Goal: Task Accomplishment & Management: Use online tool/utility

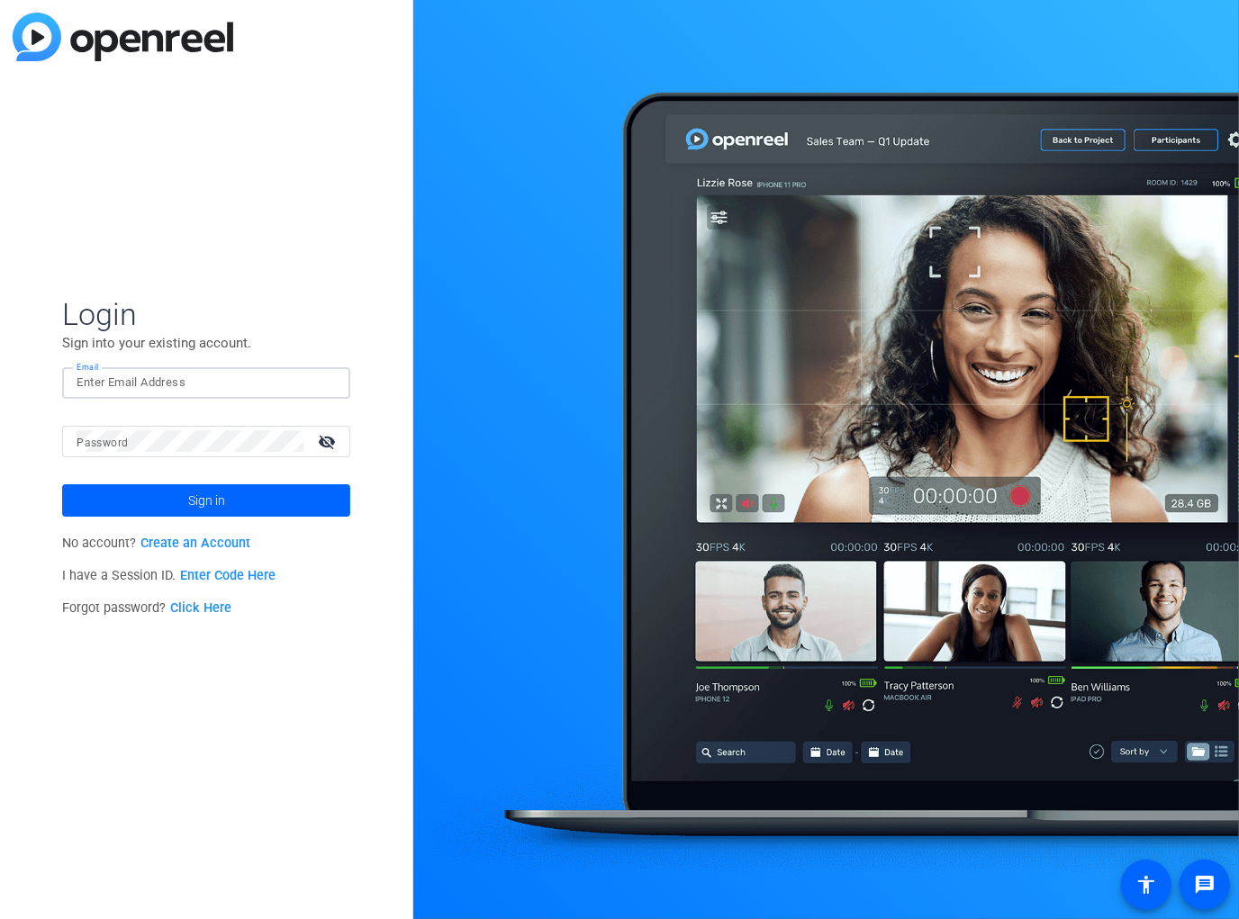
click at [110, 392] on input "Email" at bounding box center [206, 383] width 259 height 22
type input "jbarber@reingold.com"
click at [159, 453] on div at bounding box center [190, 442] width 227 height 32
click at [62, 484] on button "Sign in" at bounding box center [206, 500] width 288 height 32
click at [0, 452] on html "Accessibility Screen-Reader Guide, Feedback, and Issue Reporting | New window L…" at bounding box center [619, 459] width 1239 height 919
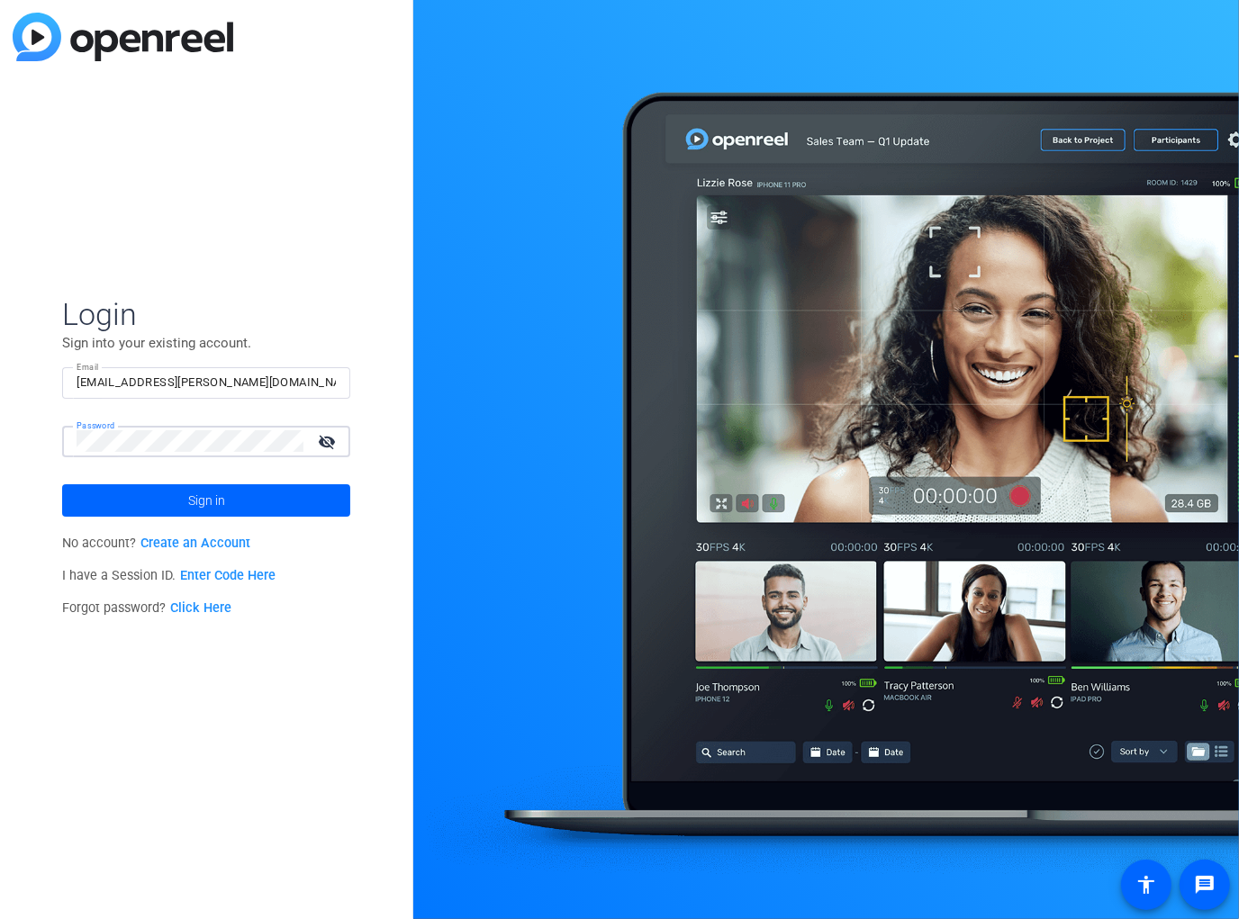
click at [62, 484] on button "Sign in" at bounding box center [206, 500] width 288 height 32
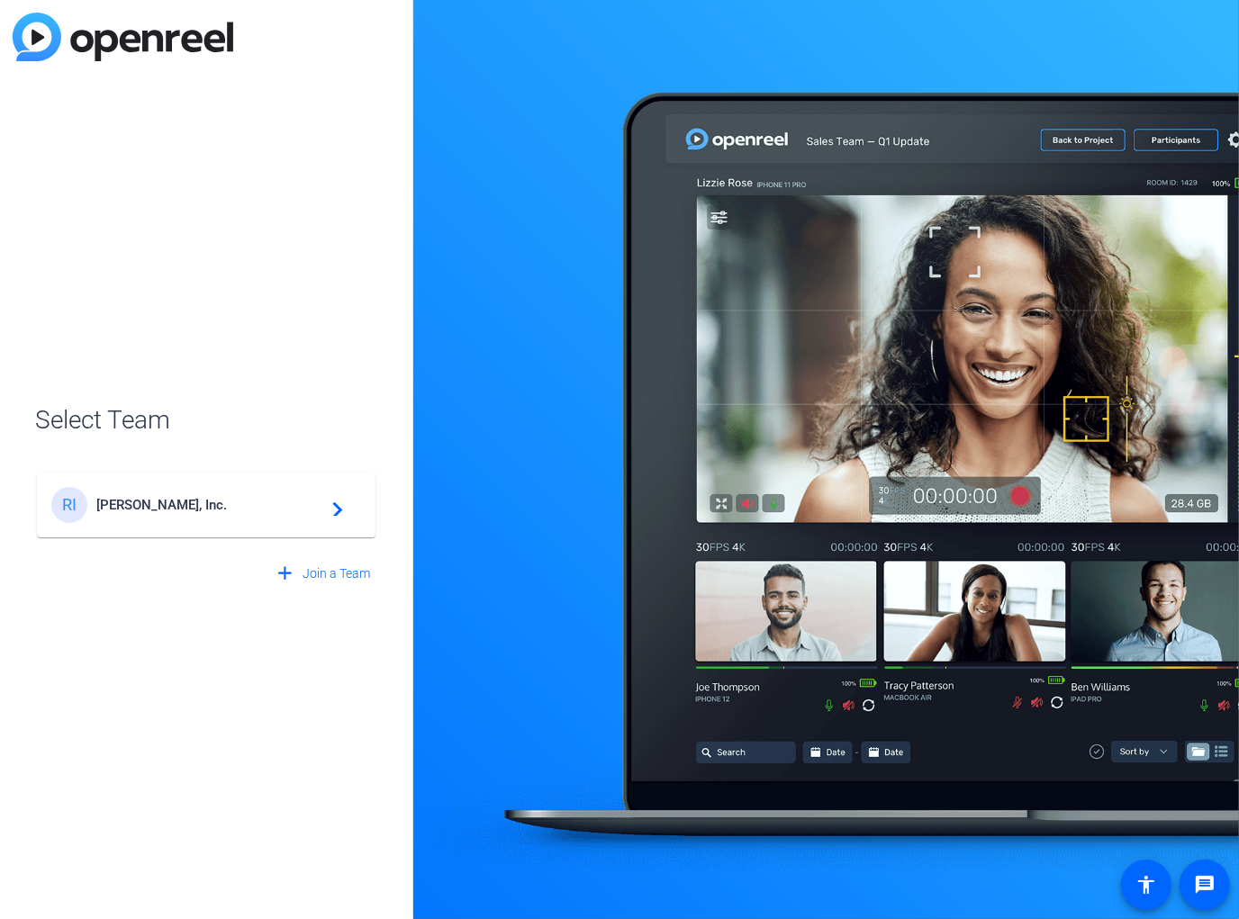
click at [158, 487] on div "RI Reingold, Inc. navigate_next" at bounding box center [206, 505] width 310 height 36
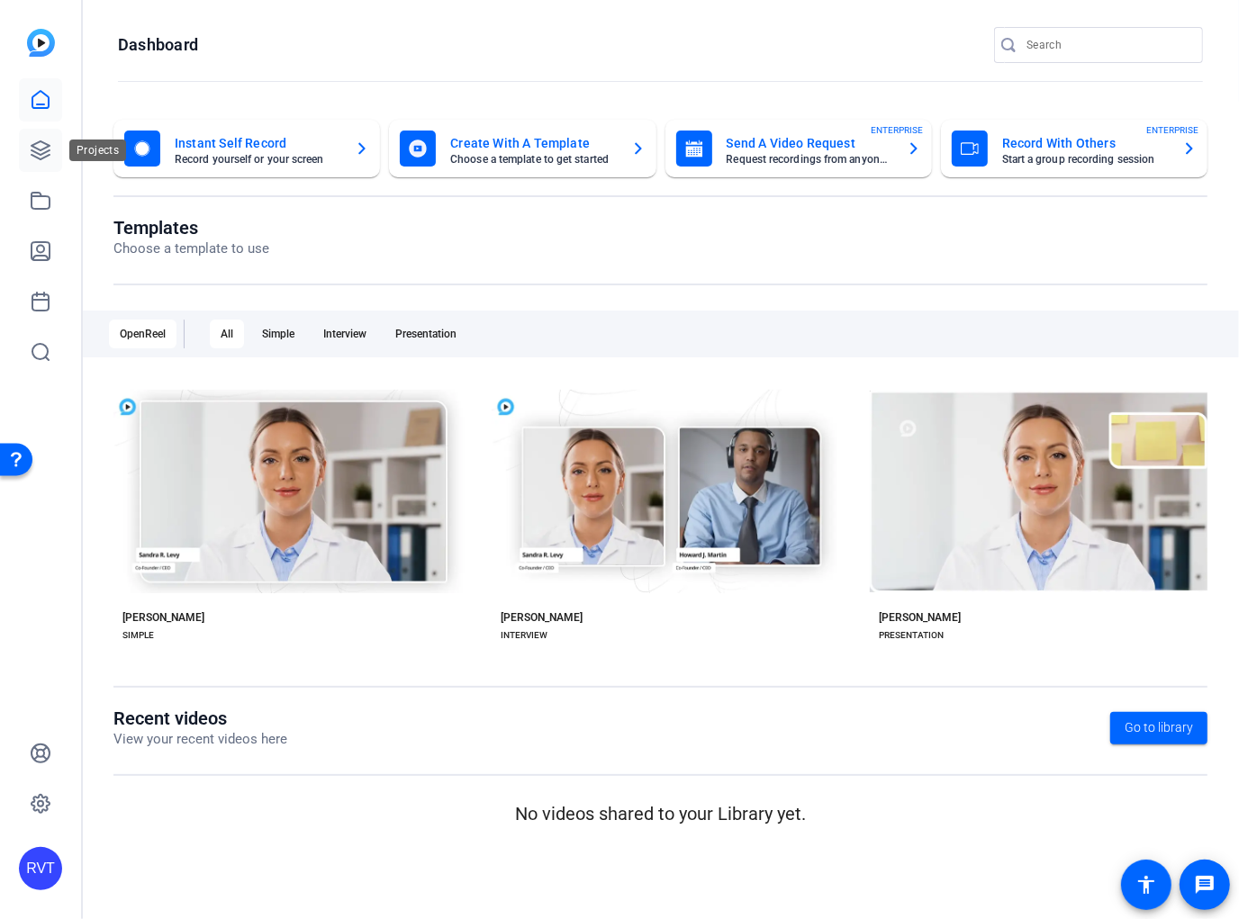
click at [41, 145] on icon at bounding box center [41, 151] width 22 height 22
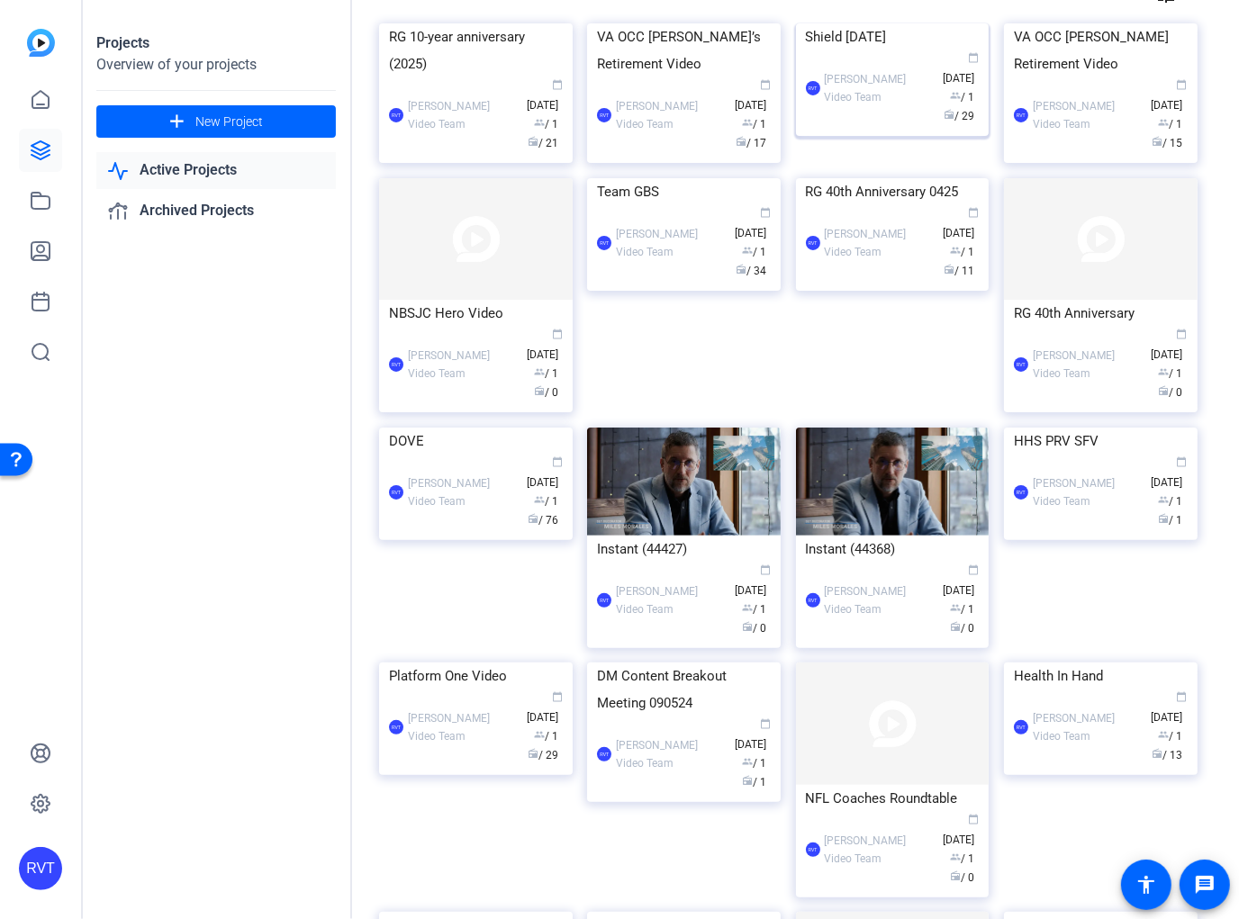
scroll to position [104, 0]
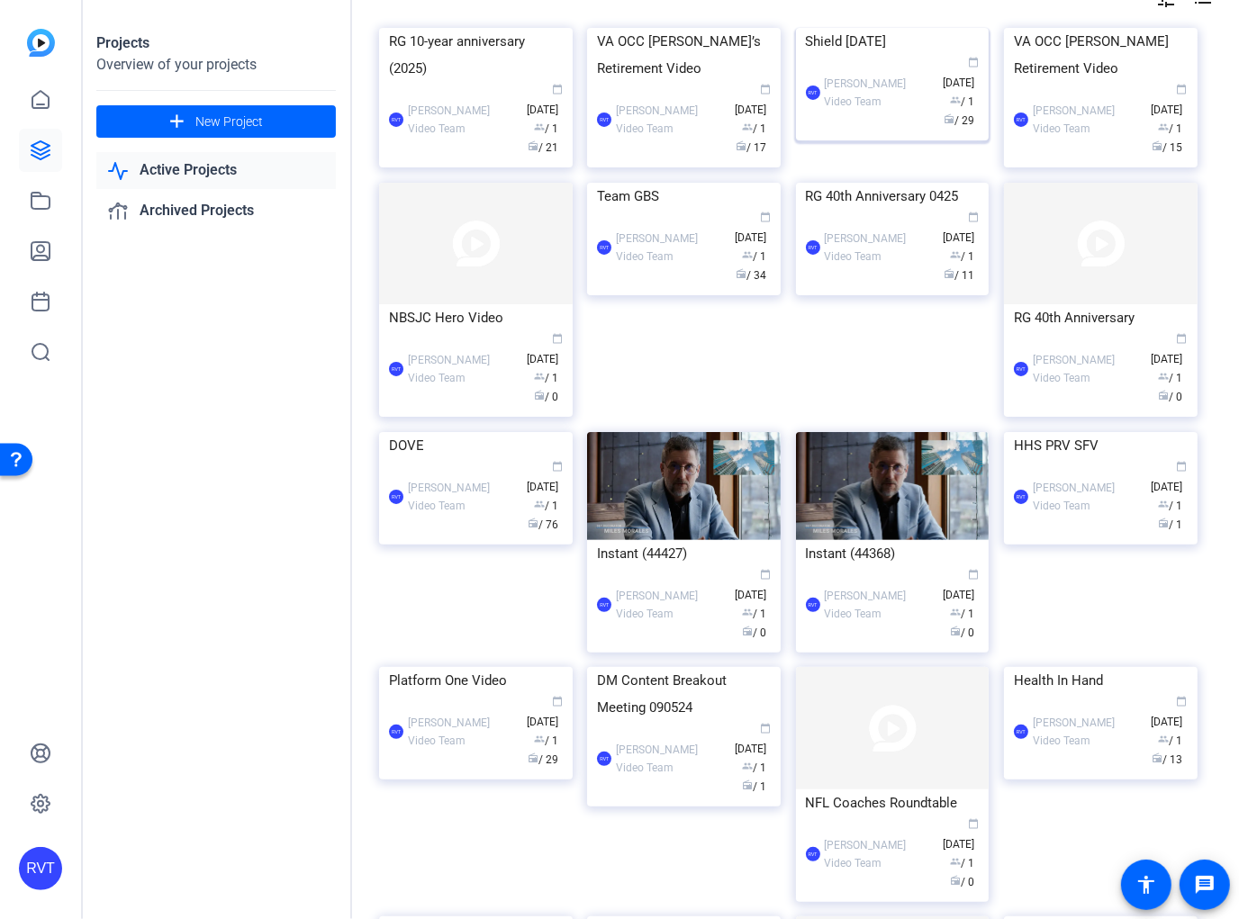
click at [845, 55] on div "Shield July 2025" at bounding box center [893, 41] width 174 height 27
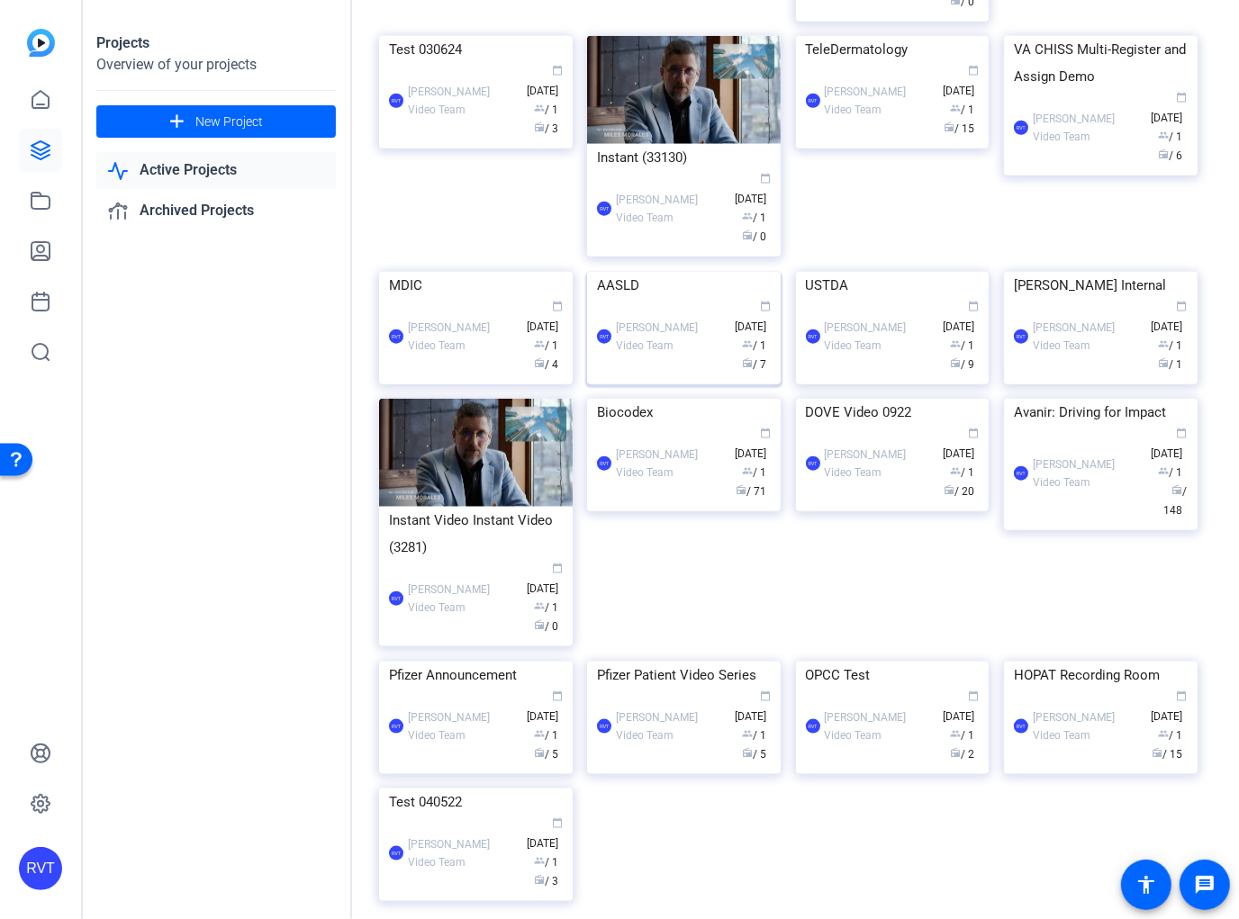
scroll to position [1185, 0]
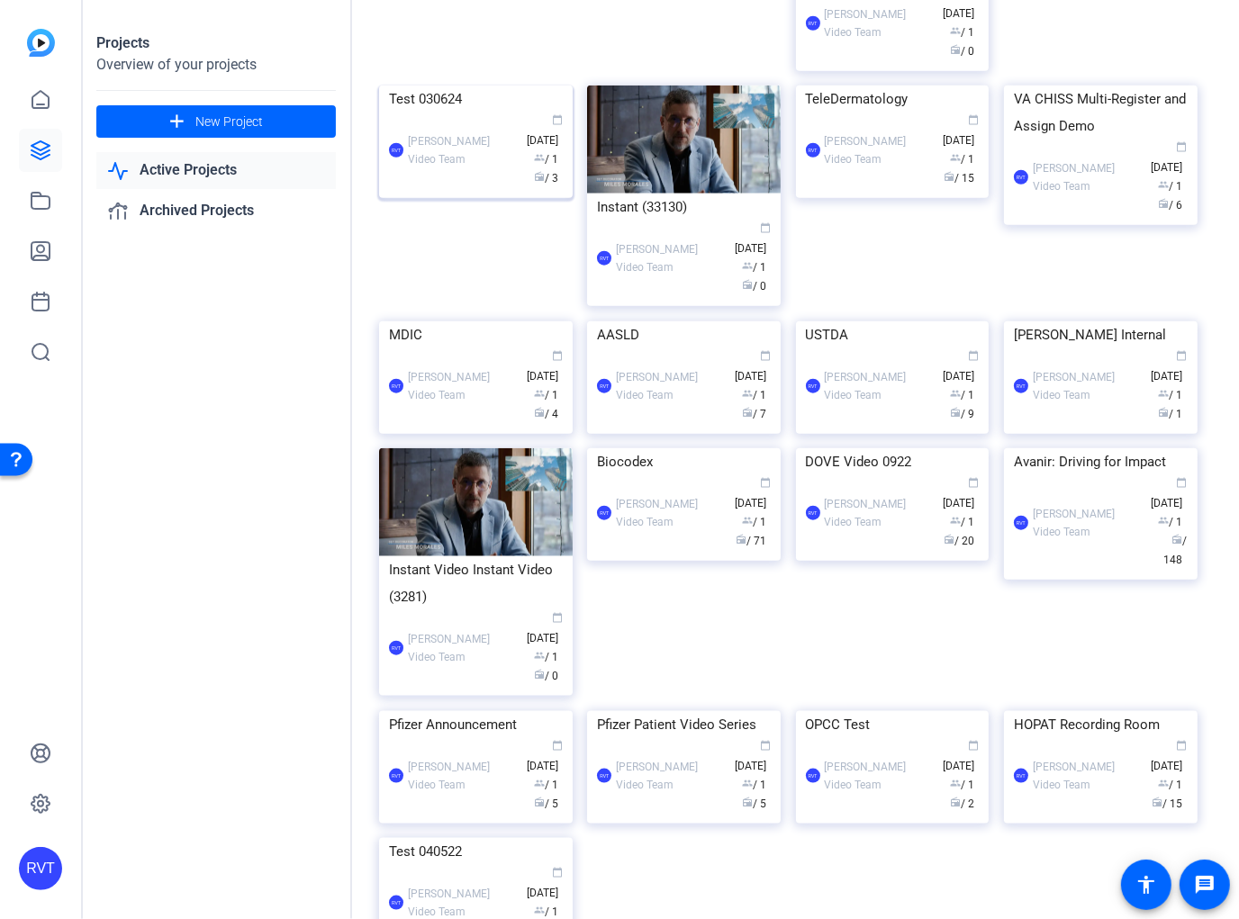
click at [430, 113] on div "Test 030624" at bounding box center [476, 99] width 174 height 27
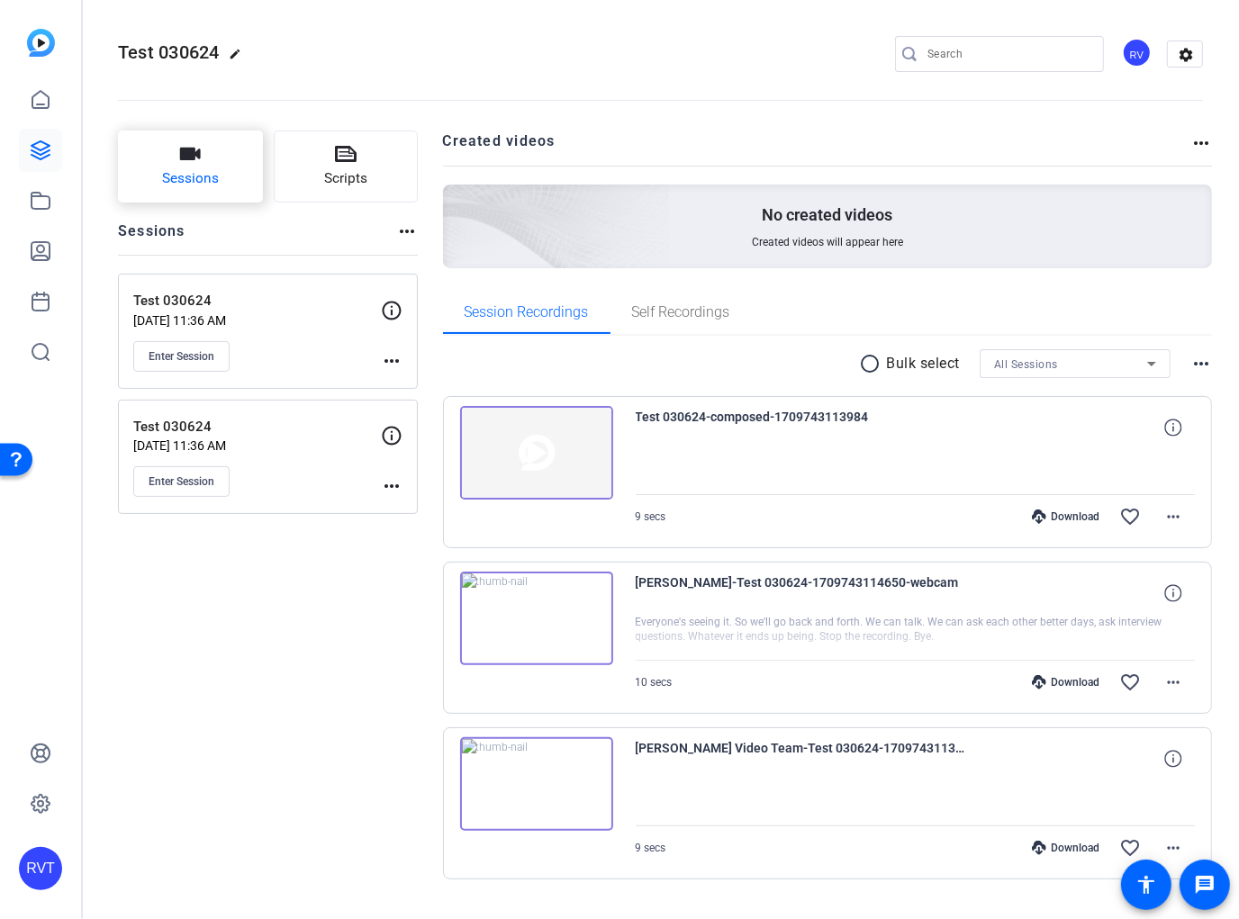
click at [211, 176] on span "Sessions" at bounding box center [190, 178] width 57 height 21
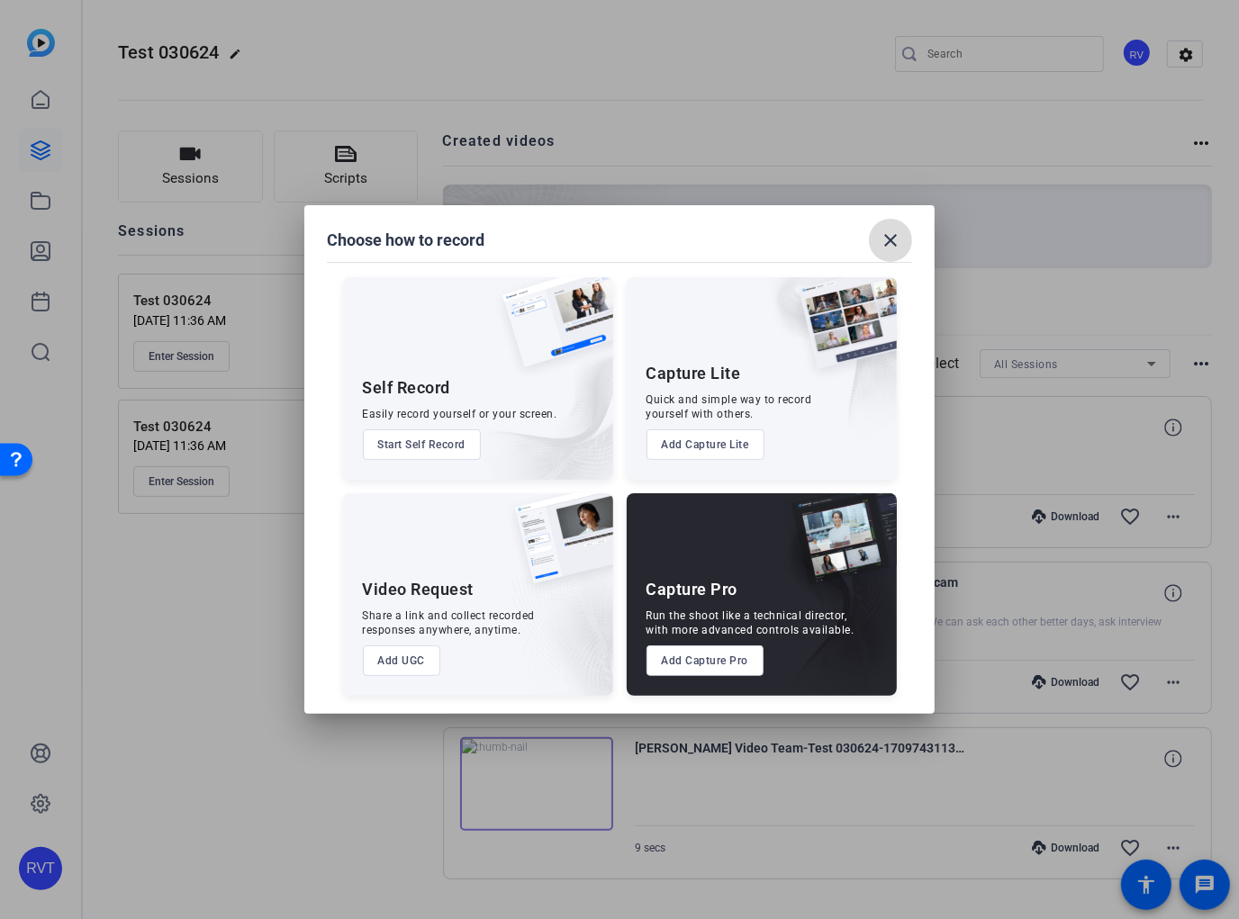
click at [896, 240] on mat-icon "close" at bounding box center [891, 241] width 22 height 22
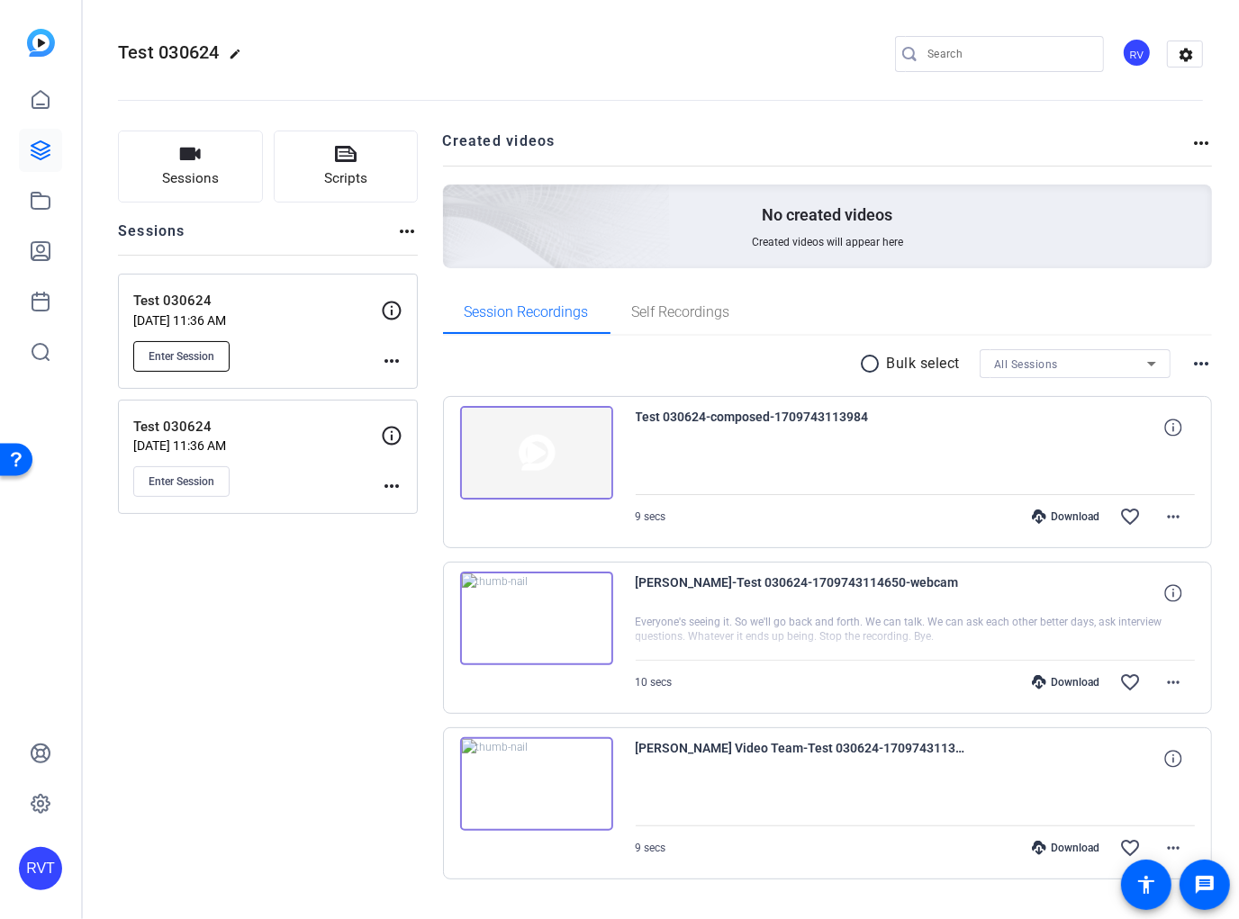
click at [195, 353] on span "Enter Session" at bounding box center [182, 356] width 66 height 14
click at [45, 100] on icon at bounding box center [41, 100] width 22 height 22
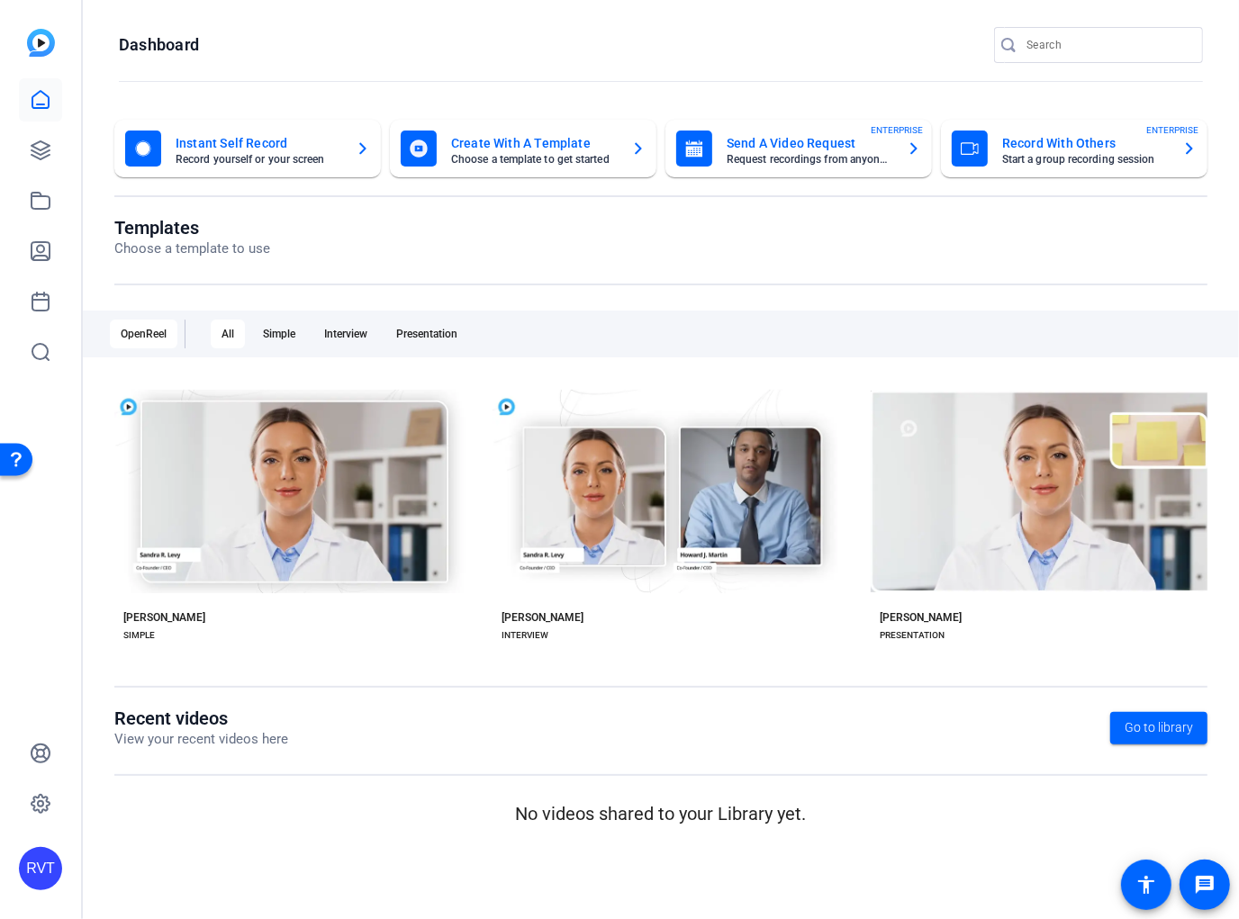
click at [46, 138] on div "If you need any assistance, please visit our HelpCenter , or reach out to our S…" at bounding box center [620, 120] width 1194 height 54
click at [33, 142] on icon at bounding box center [41, 151] width 22 height 22
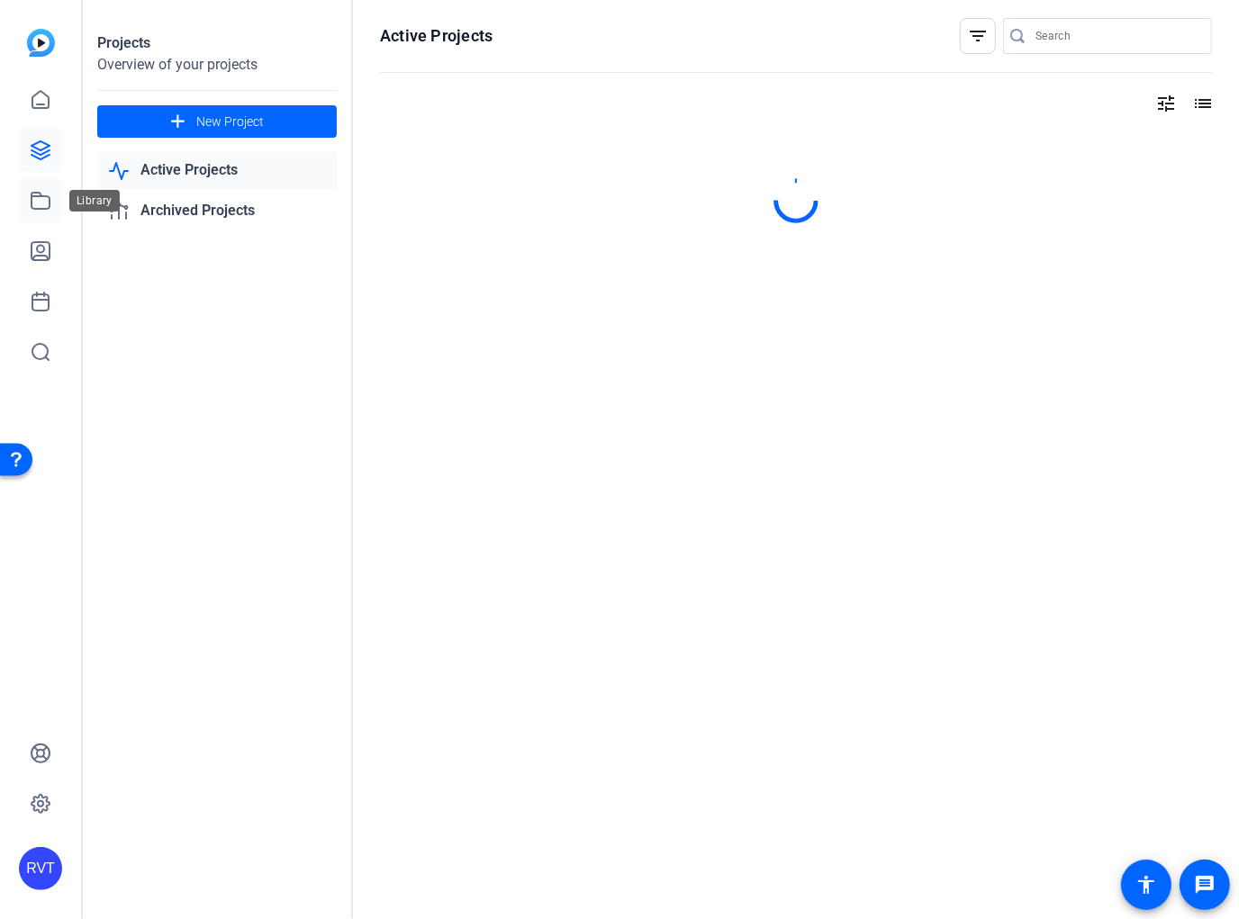
click at [42, 201] on icon at bounding box center [41, 201] width 22 height 22
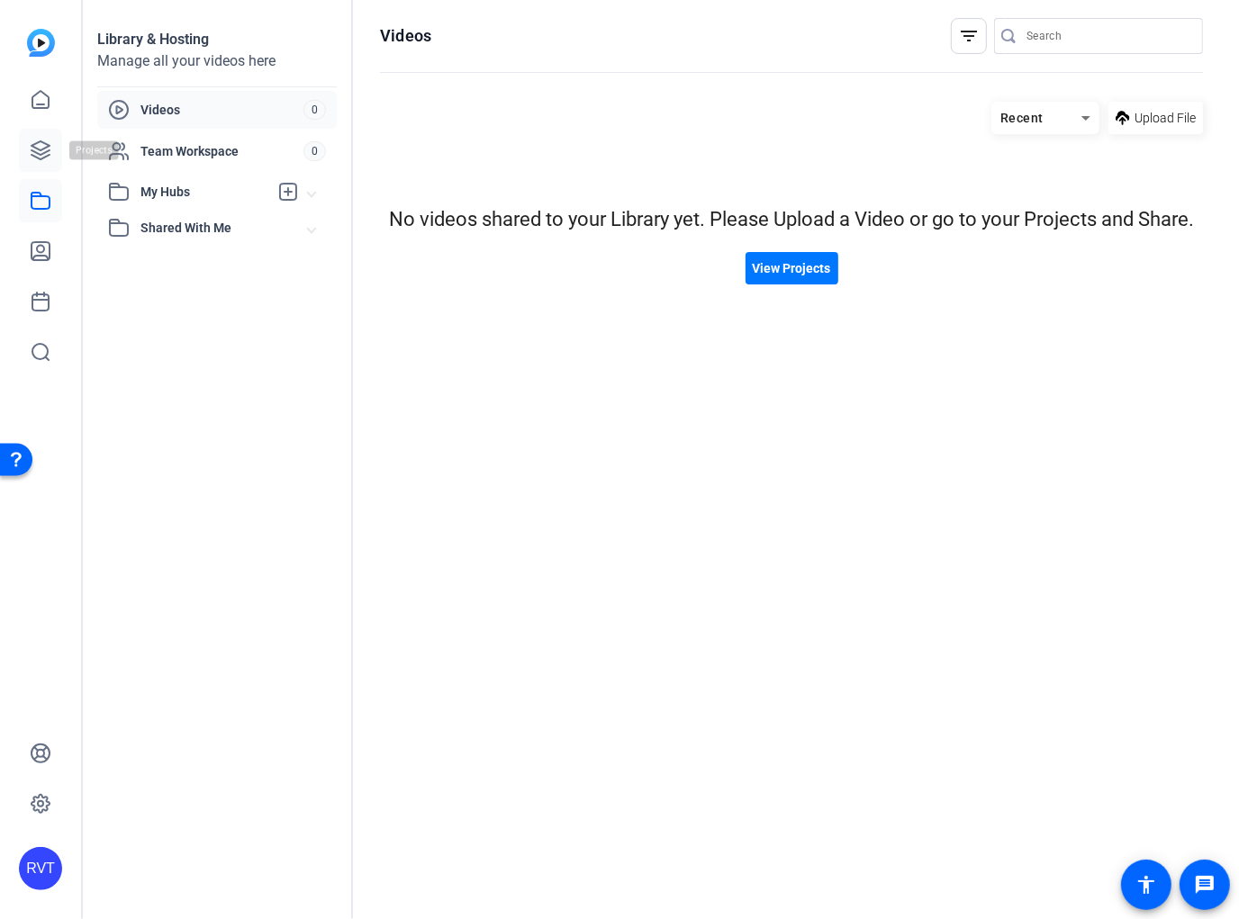
click at [41, 155] on icon at bounding box center [41, 150] width 18 height 18
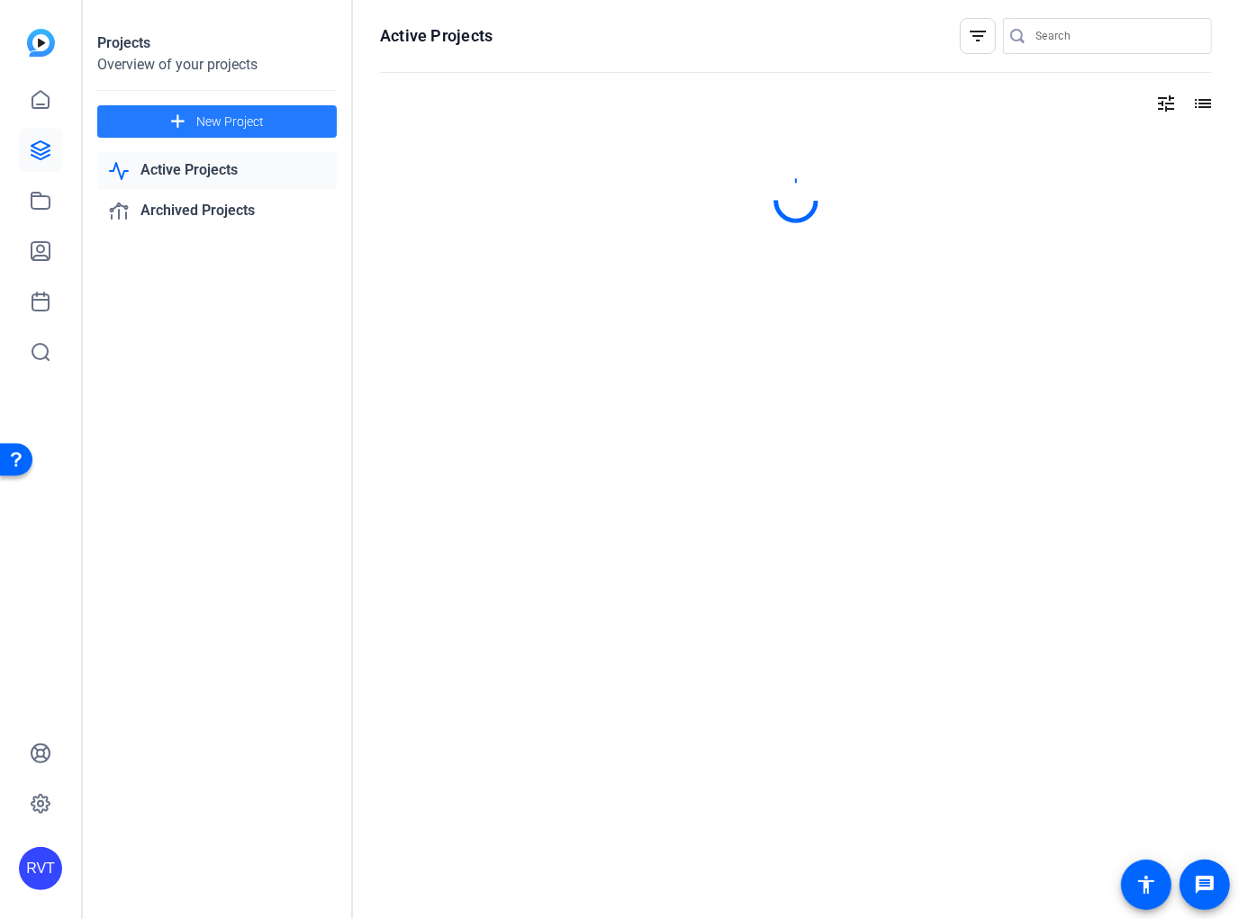
click at [263, 124] on span at bounding box center [217, 121] width 240 height 43
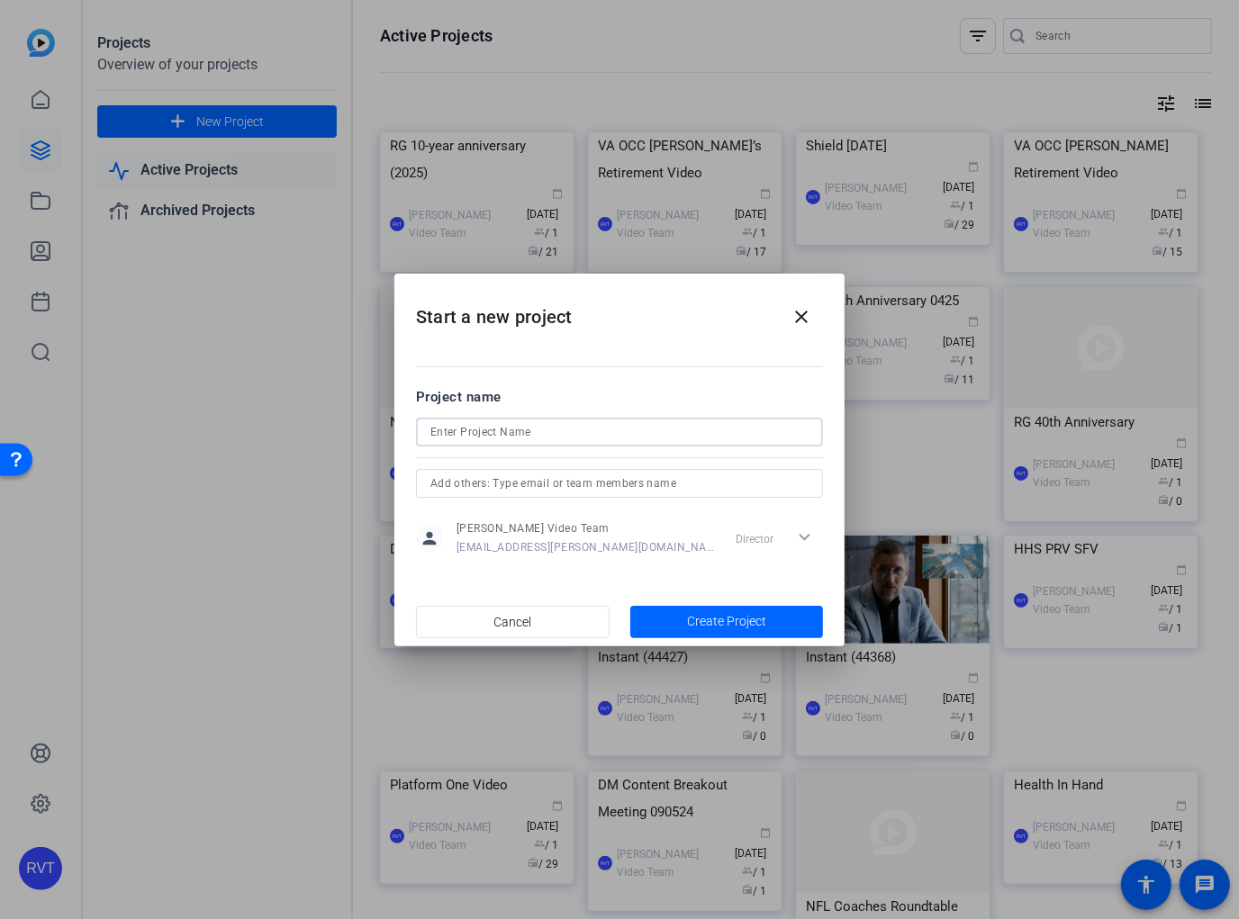
click at [474, 429] on input at bounding box center [619, 432] width 378 height 22
type input "D"
drag, startPoint x: 482, startPoint y: 432, endPoint x: 704, endPoint y: 424, distance: 222.6
click at [704, 424] on input "OpenReel Sample" at bounding box center [619, 432] width 378 height 22
type input "OpenReel Example Room"
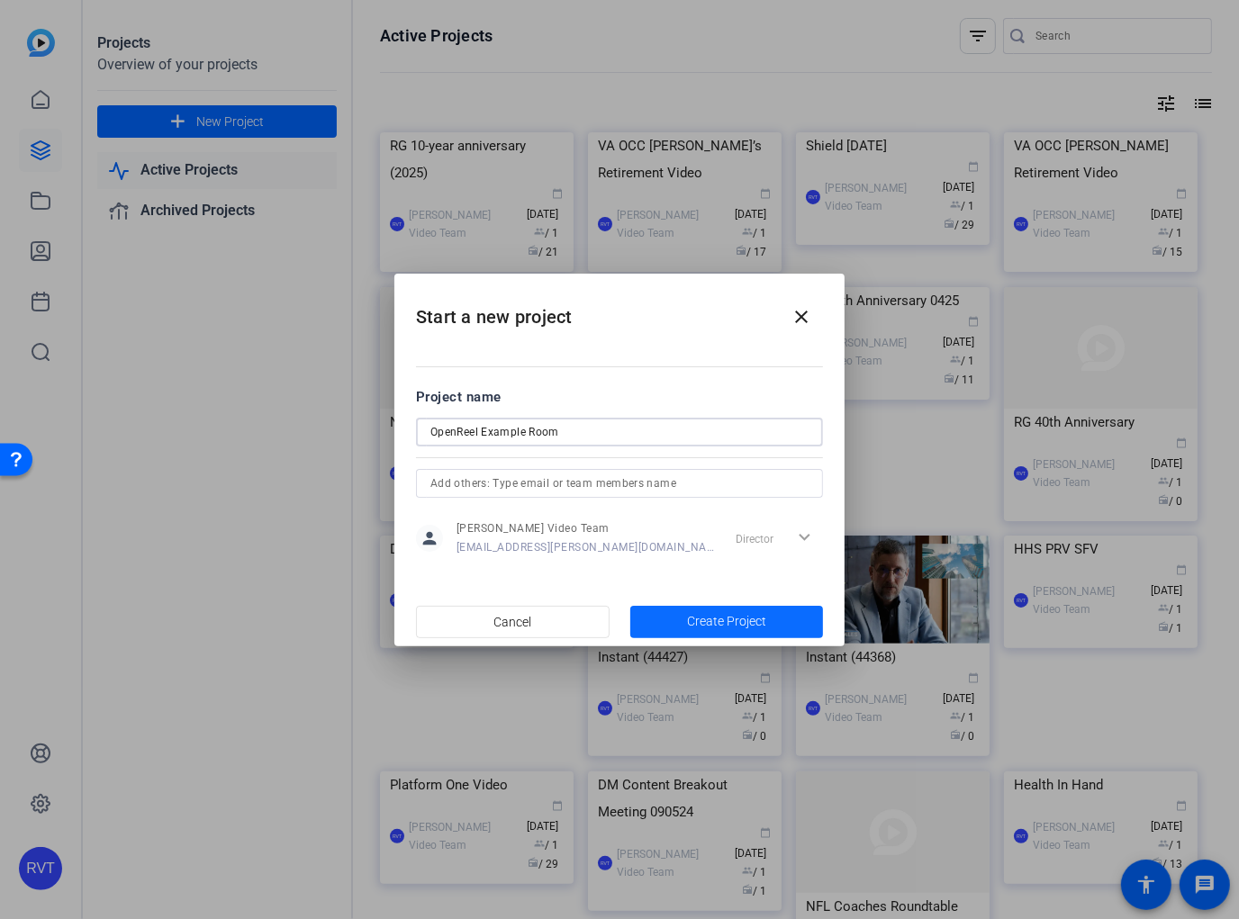
click at [746, 619] on span "Create Project" at bounding box center [726, 621] width 79 height 19
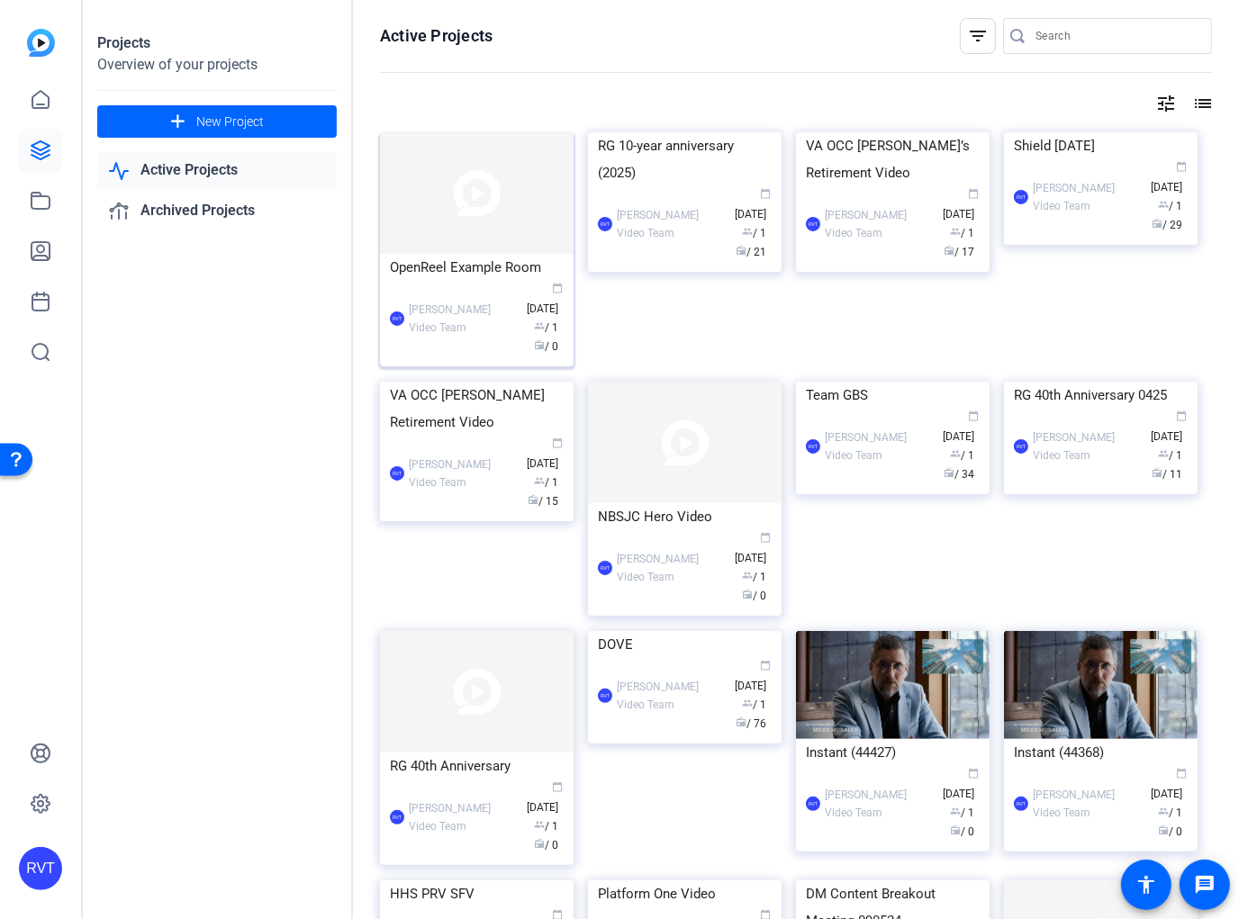
click at [440, 266] on div "OpenReel Example Room" at bounding box center [477, 267] width 174 height 27
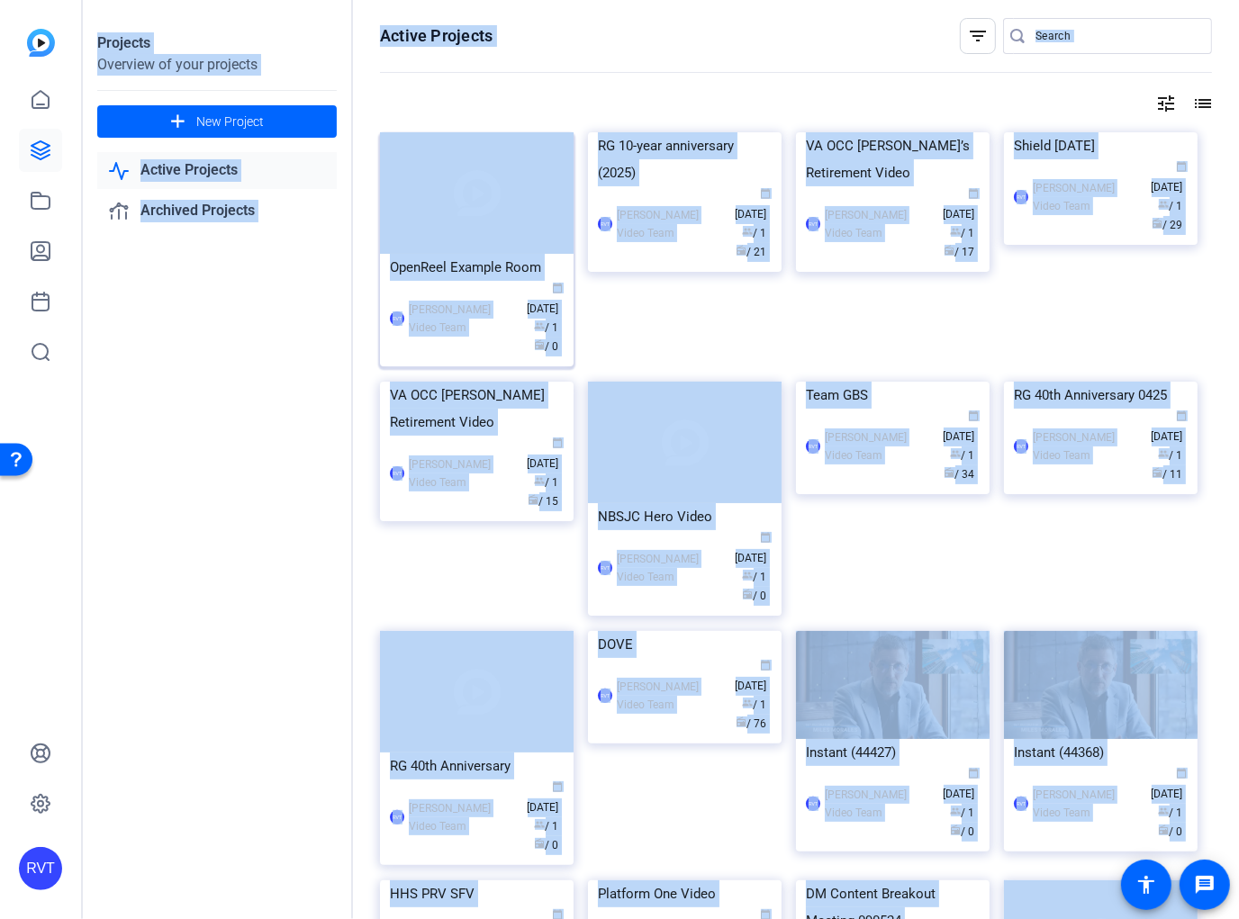
click at [440, 266] on div "Projects Overview of your projects add New Project Active Projects Archived Pro…" at bounding box center [661, 459] width 1156 height 919
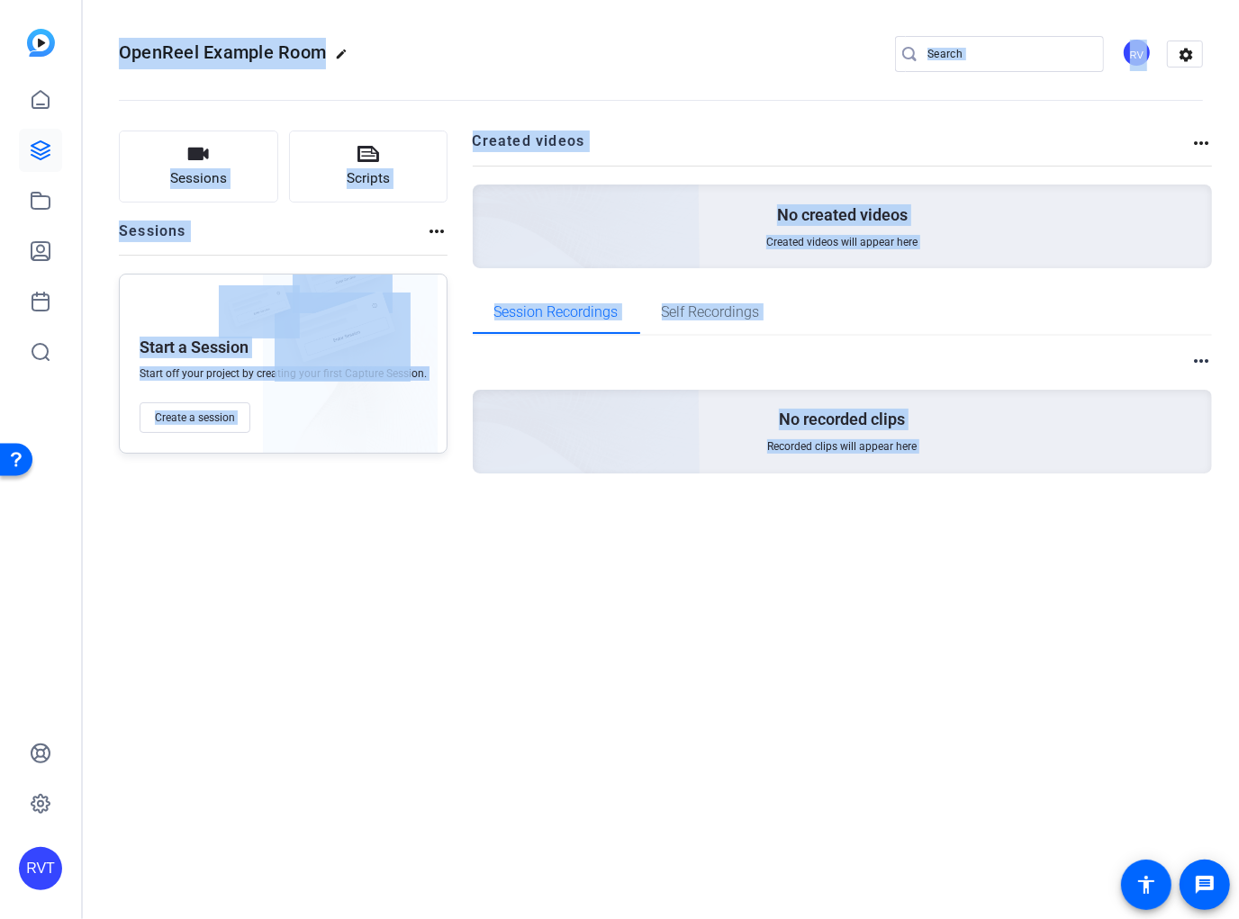
click at [373, 554] on div "OpenReel Example Room edit RV settings Sessions Scripts Sessions more_horiz Sta…" at bounding box center [661, 459] width 1156 height 919
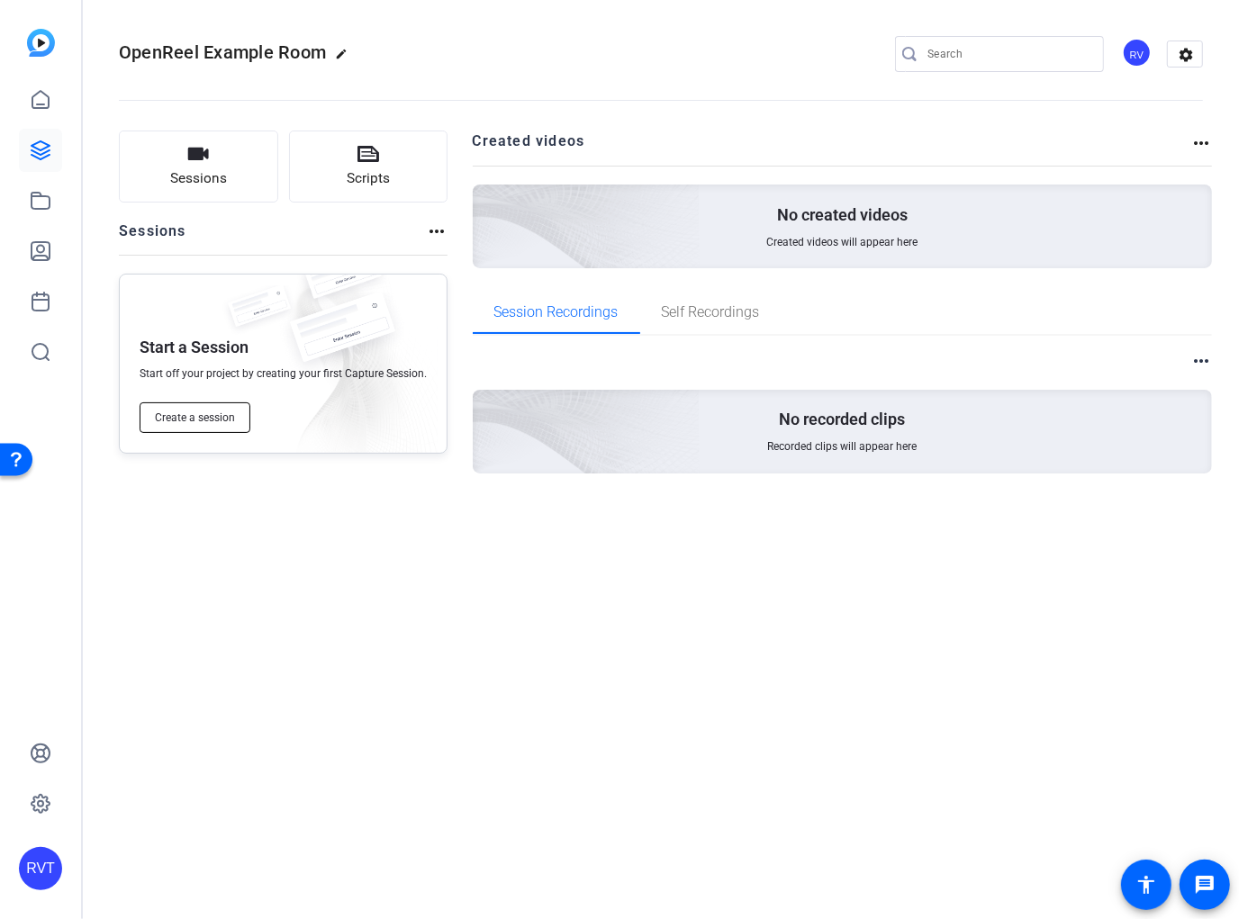
click at [183, 420] on span "Create a session" at bounding box center [195, 418] width 80 height 14
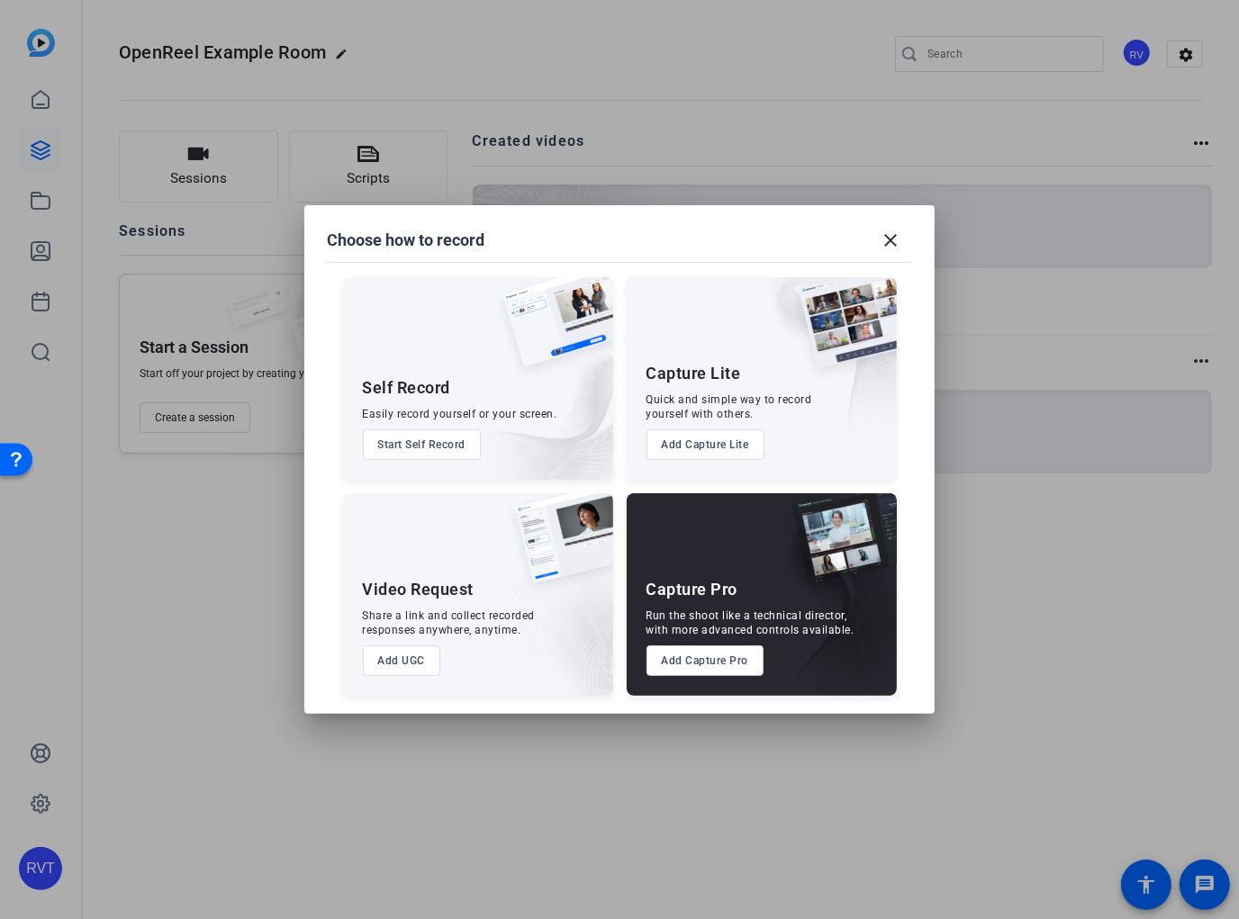
click at [718, 662] on button "Add Capture Pro" at bounding box center [706, 661] width 118 height 31
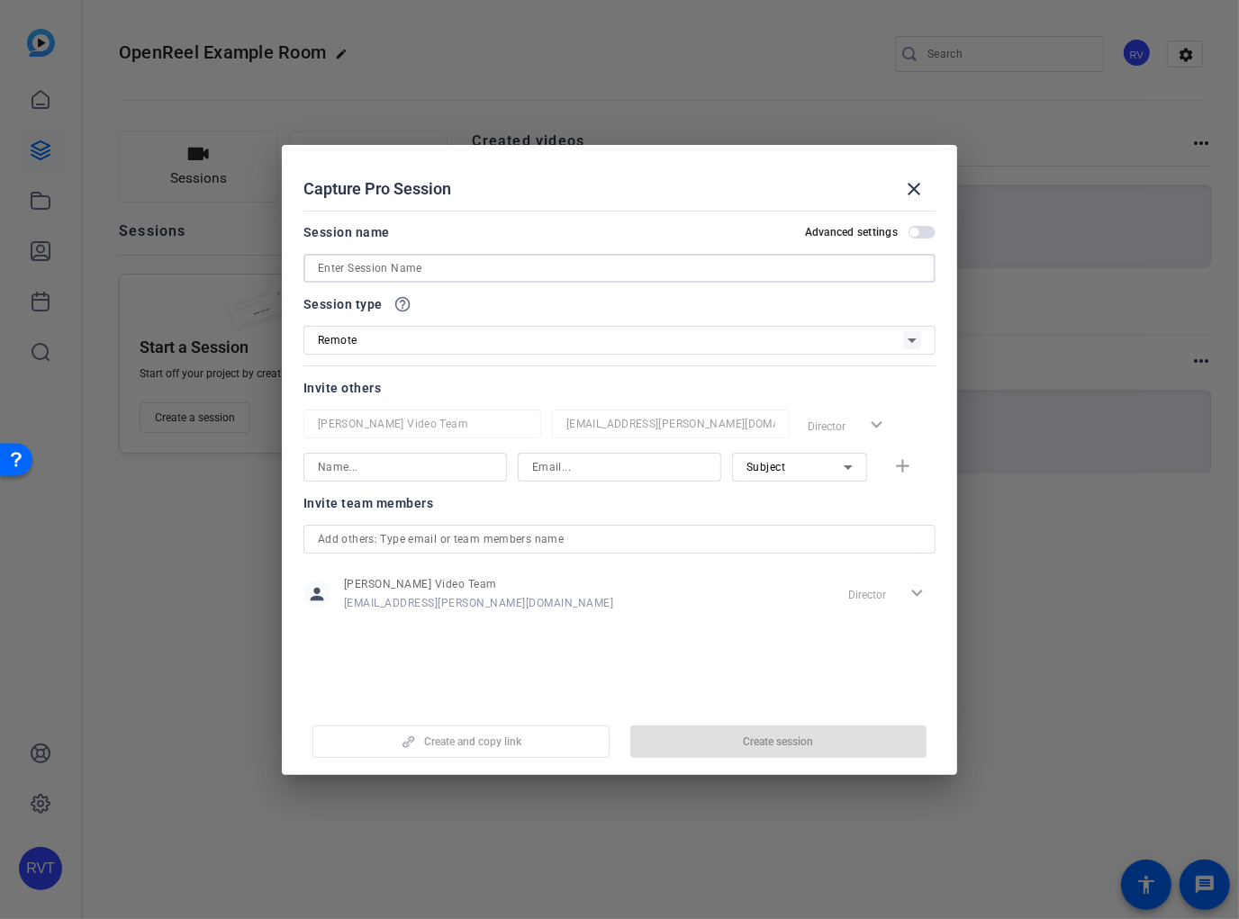
click at [459, 270] on input at bounding box center [619, 269] width 603 height 22
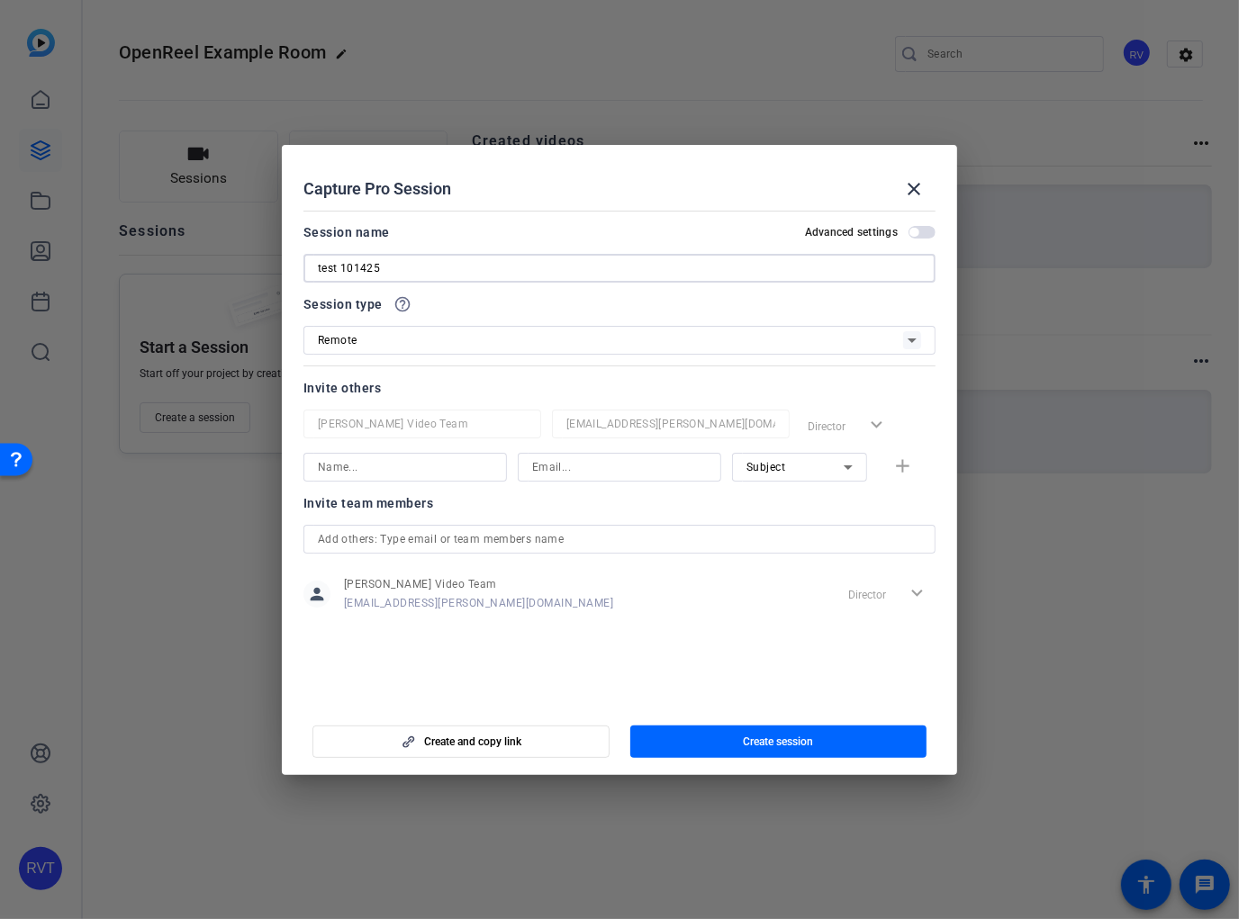
type input "test 101425"
click at [920, 230] on span "button" at bounding box center [922, 232] width 27 height 13
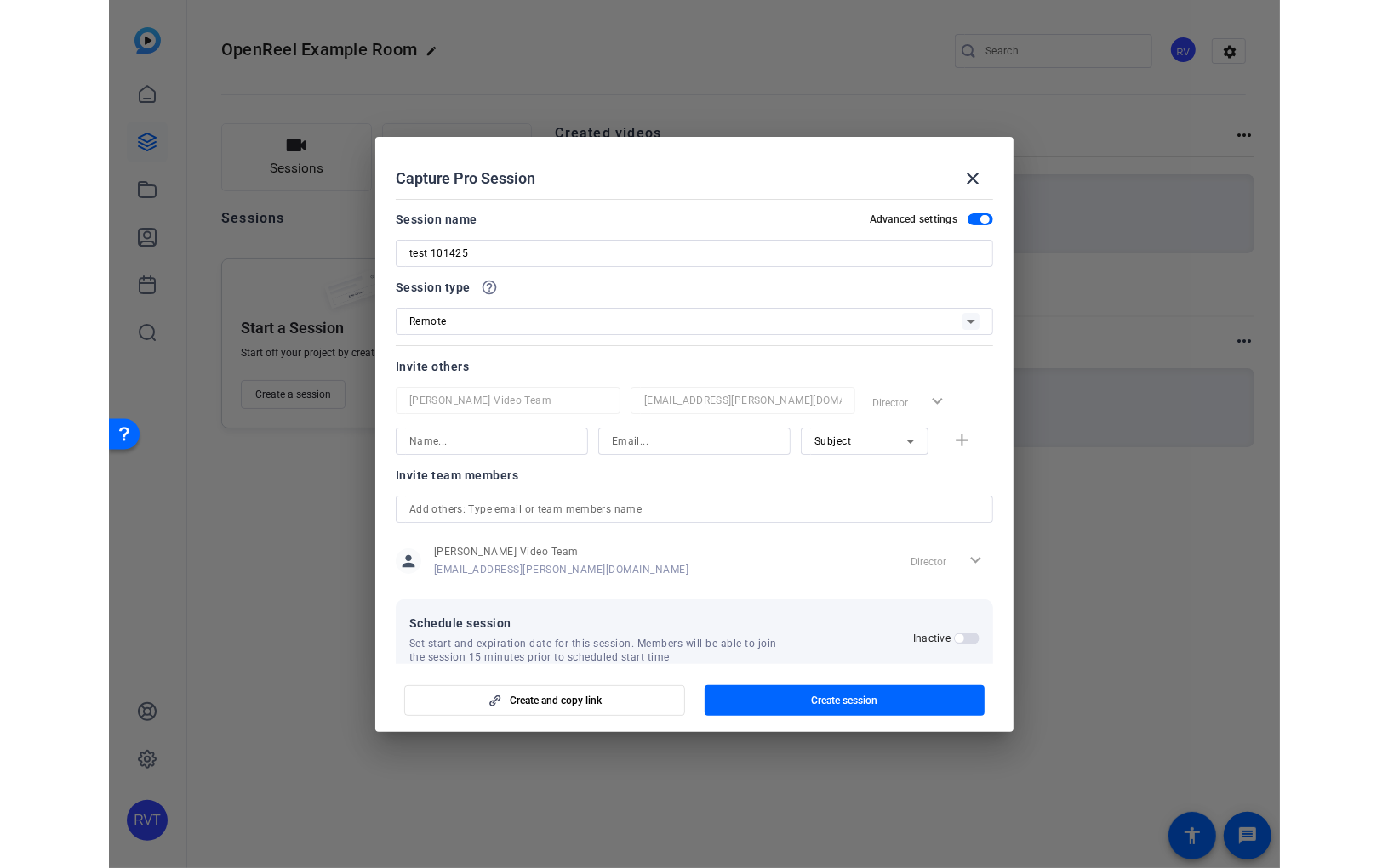
scroll to position [30, 0]
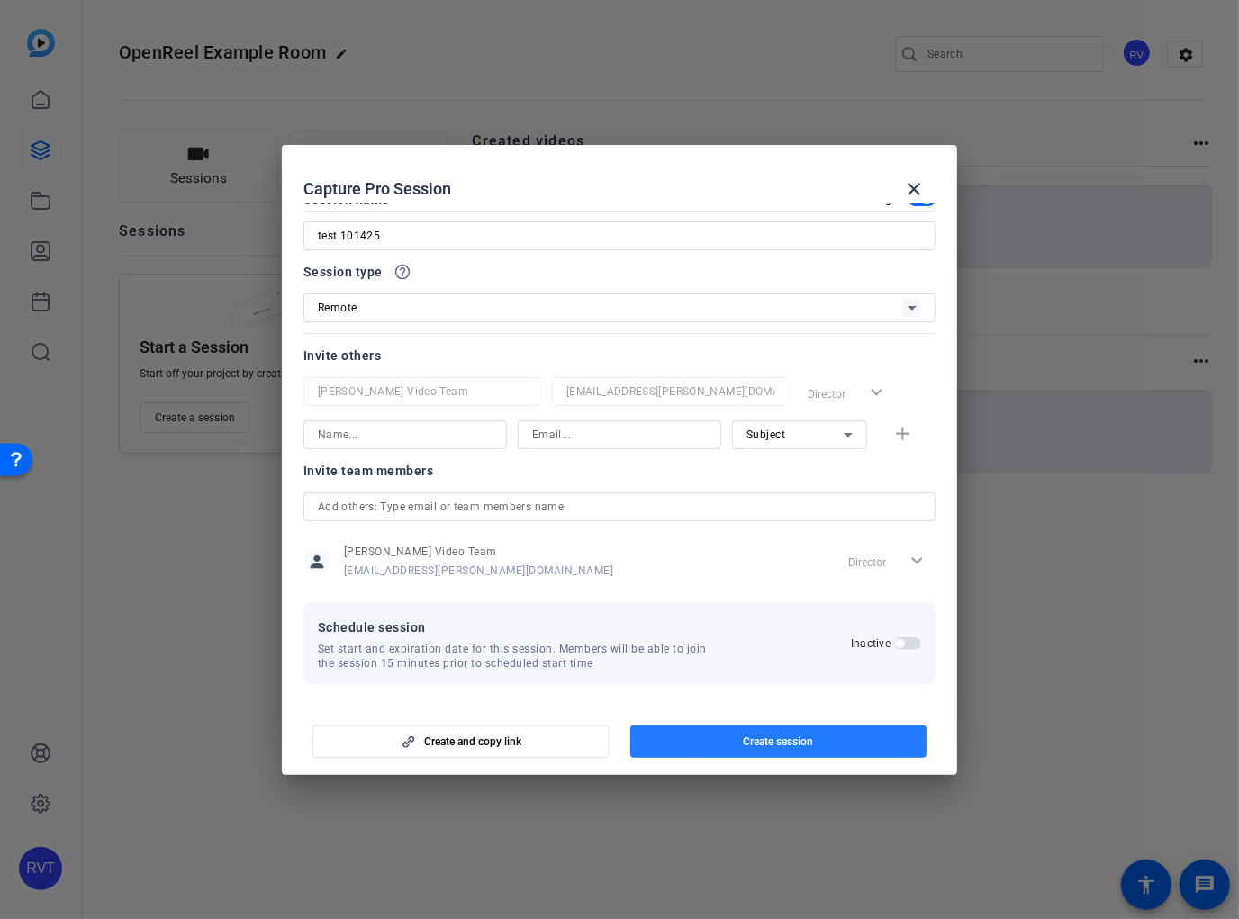
click at [789, 738] on span "Create session" at bounding box center [778, 742] width 70 height 14
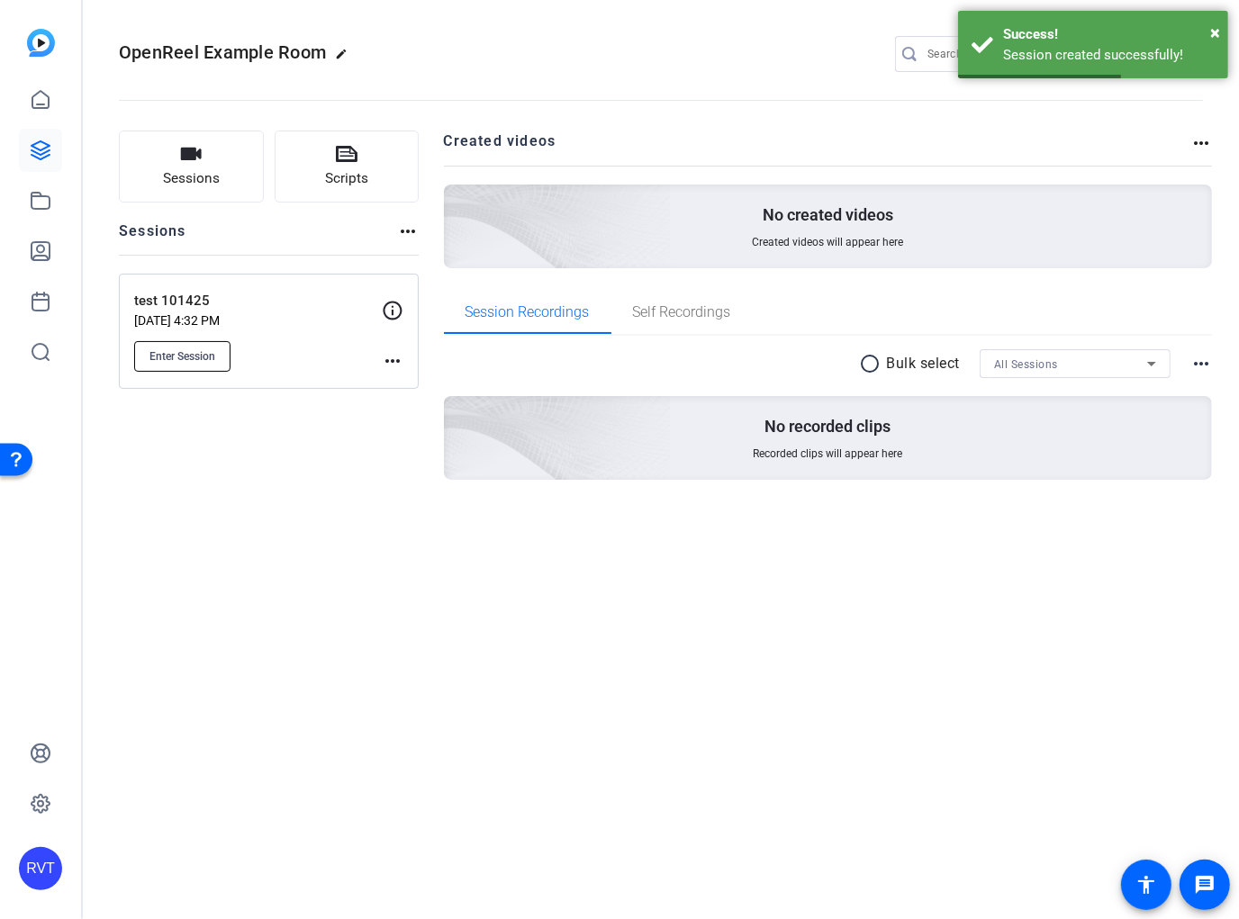
click at [167, 354] on span "Enter Session" at bounding box center [182, 356] width 66 height 14
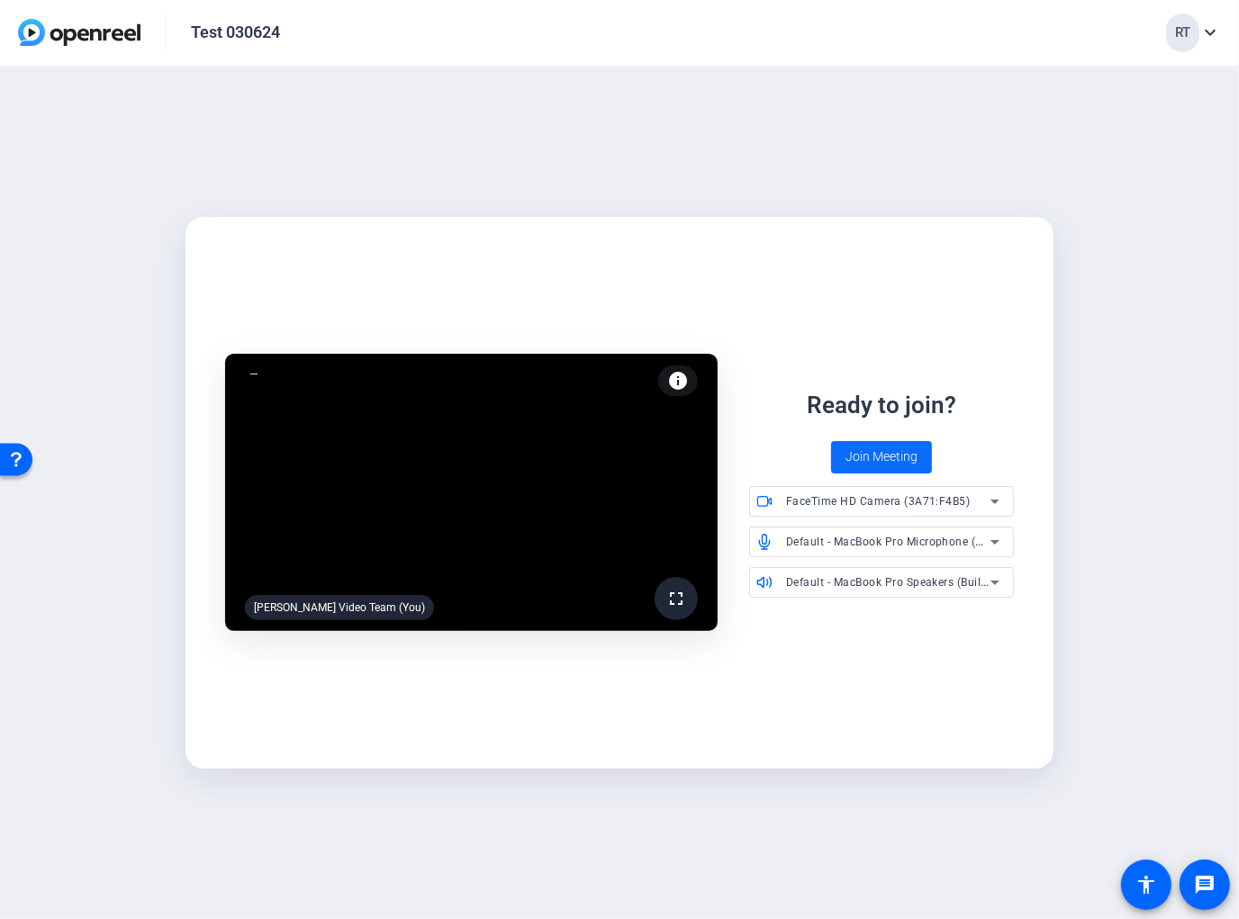
click at [875, 458] on span "Join Meeting" at bounding box center [882, 457] width 72 height 19
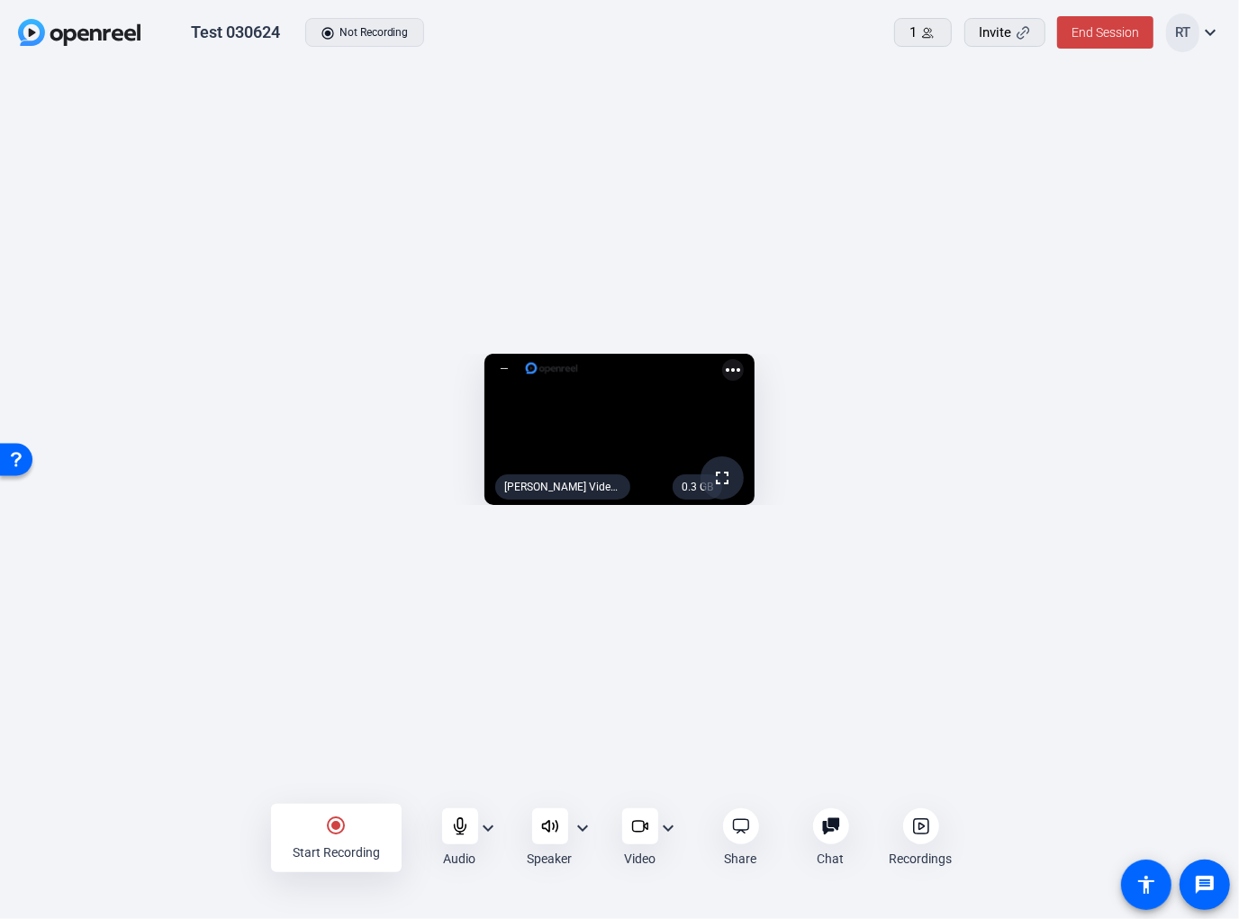
click at [746, 55] on div "Test 030624 radio_button_checked Not Recording 1 Invite End Session RT expand_m…" at bounding box center [619, 33] width 1239 height 67
click at [1096, 28] on span "End Session" at bounding box center [1106, 32] width 68 height 14
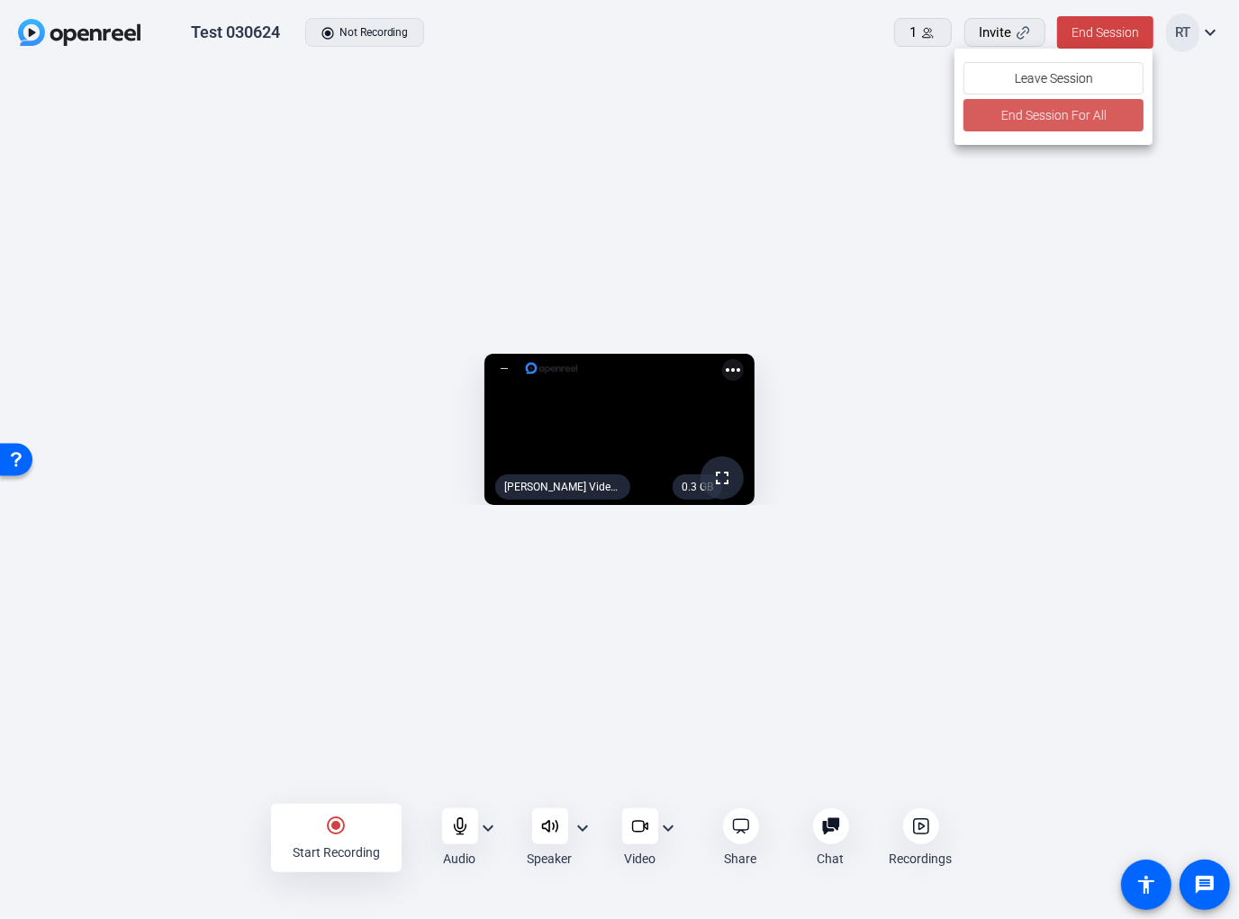
click at [1062, 120] on span "End Session For All" at bounding box center [1053, 115] width 105 height 22
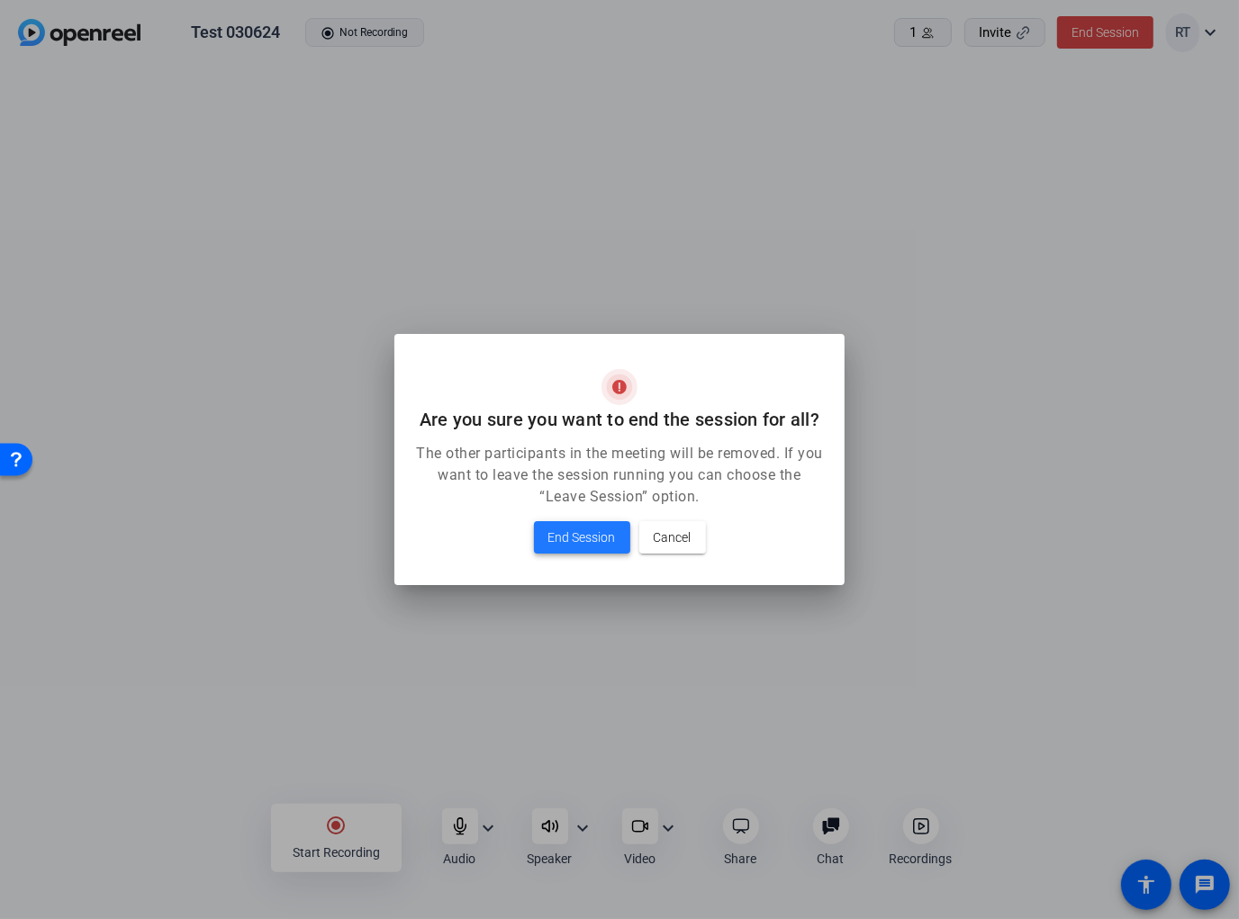
click at [556, 534] on span "End Session" at bounding box center [582, 538] width 68 height 22
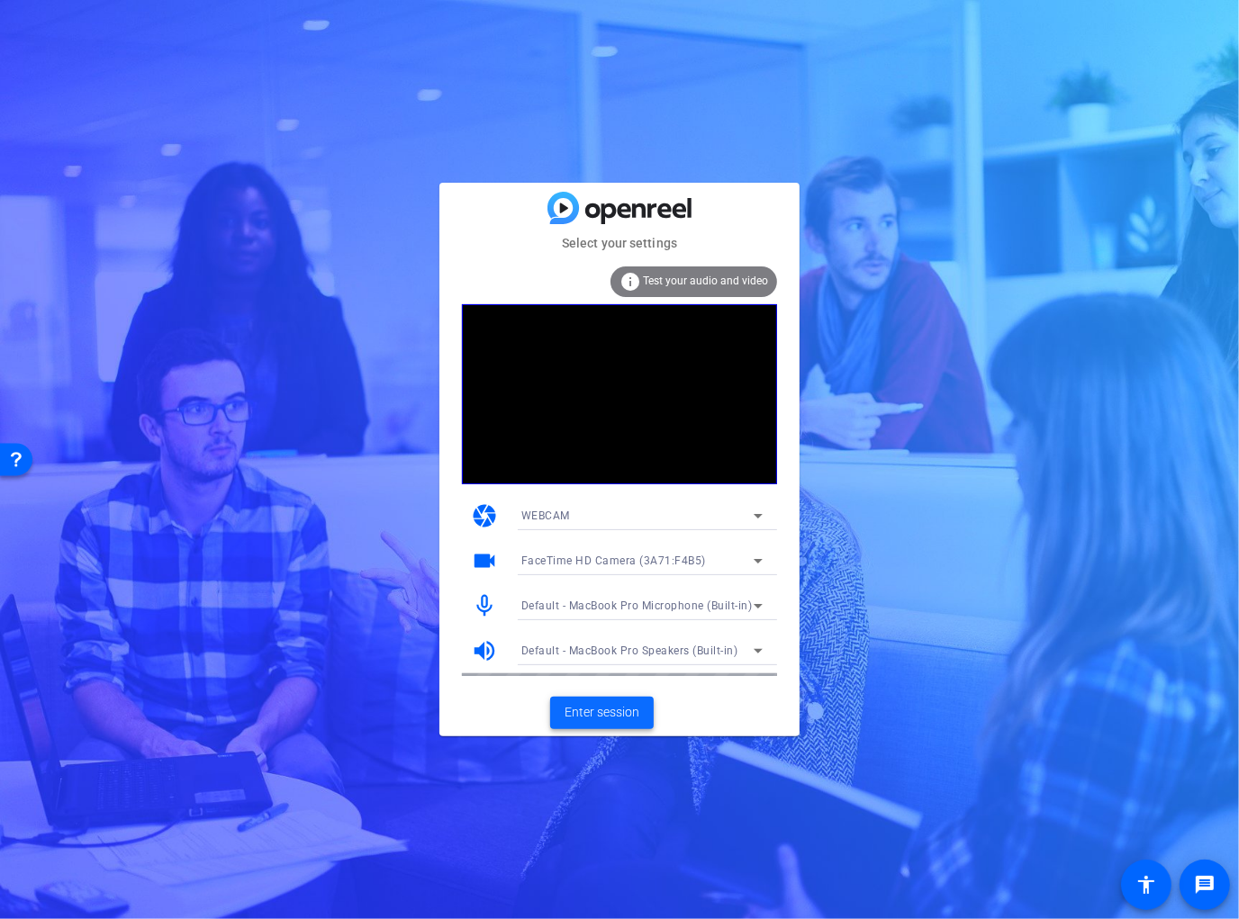
click at [584, 715] on span "Enter session" at bounding box center [602, 712] width 75 height 19
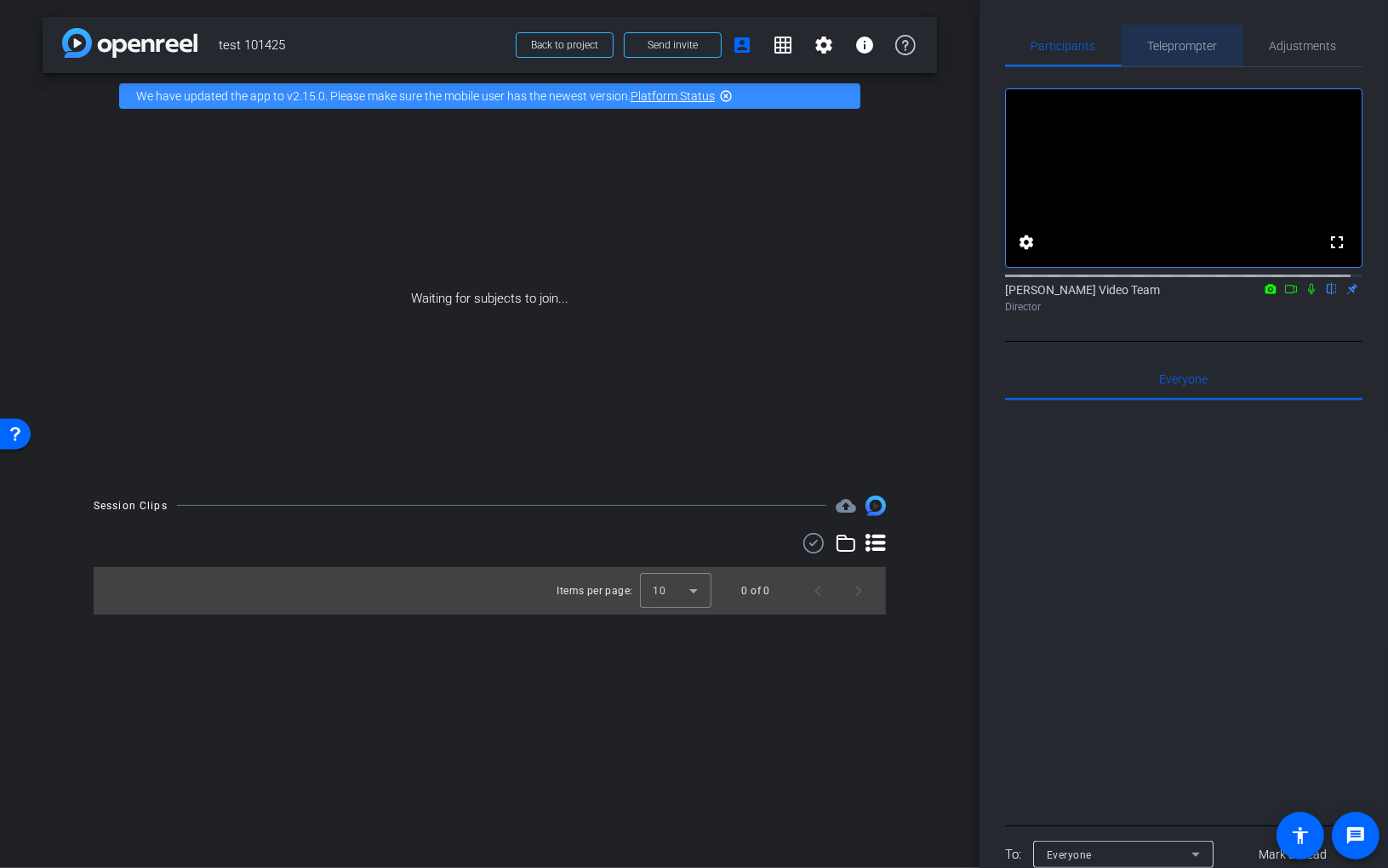
click at [1170, 40] on span "Teleprompter" at bounding box center [1183, 45] width 70 height 12
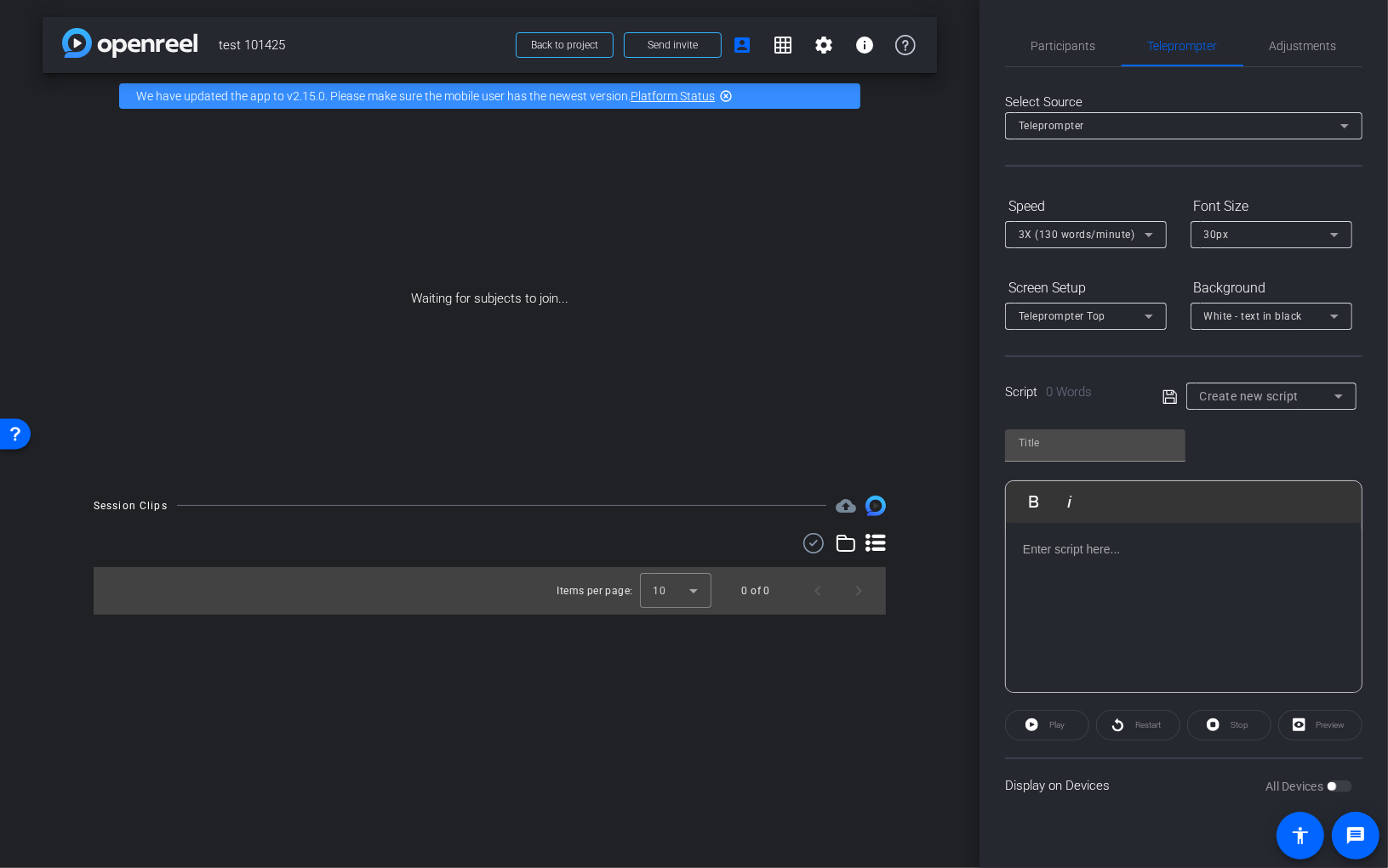
click at [1099, 569] on div at bounding box center [1183, 608] width 355 height 170
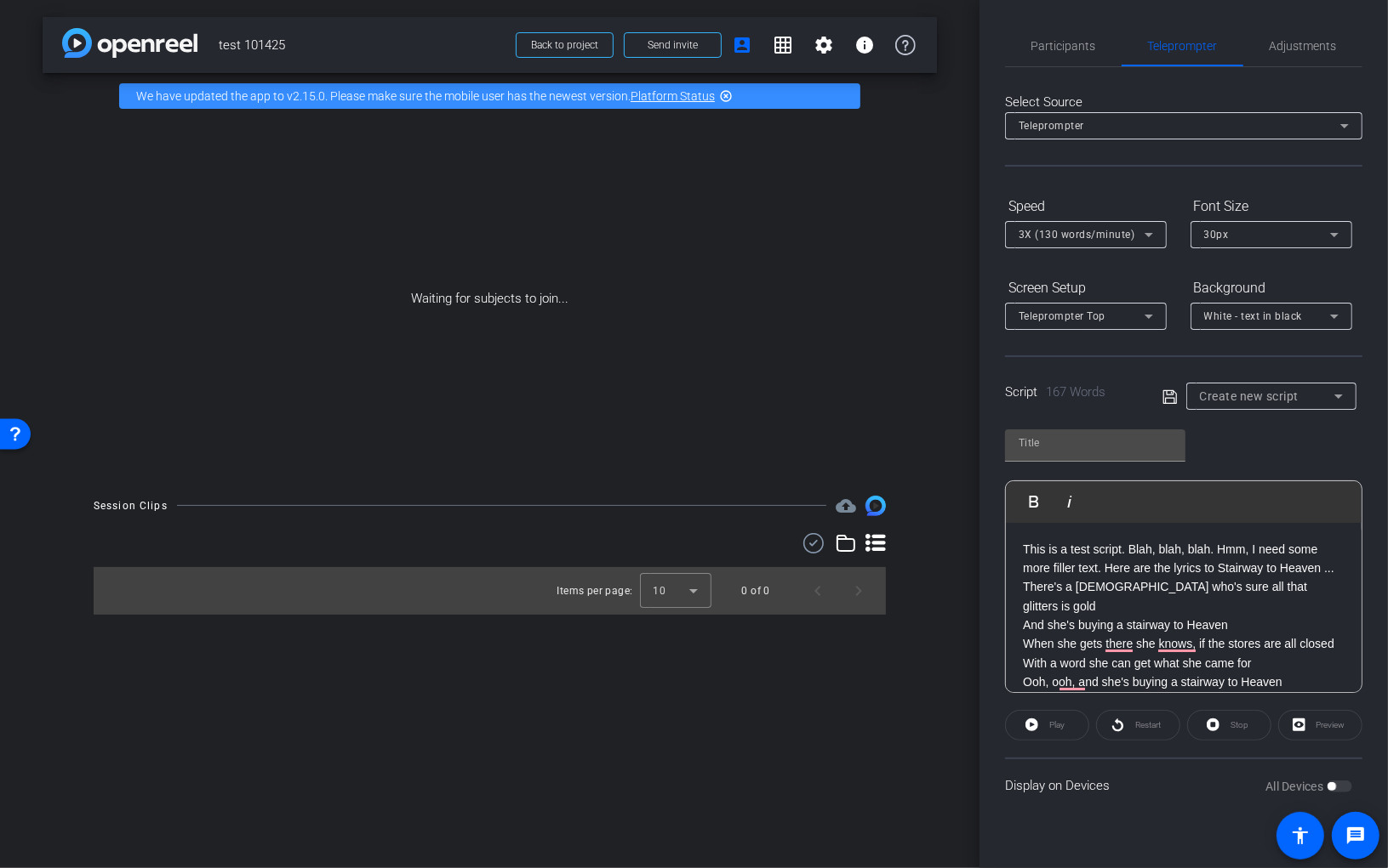
click at [1142, 576] on p "This is a test script. Blah, blah, blah. Hmm, I need some more filler text. Her…" at bounding box center [1183, 559] width 321 height 39
drag, startPoint x: 1054, startPoint y: 586, endPoint x: 930, endPoint y: 591, distance: 124.1
click at [930, 591] on div "arrow_back test 101425 Back to project Send invite account_box grid_on settings…" at bounding box center [694, 434] width 1388 height 868
click at [1170, 578] on p "This is a test script. Blah, blah, blah. Hmm, I need some more filler text. Her…" at bounding box center [1183, 559] width 321 height 39
click at [1170, 730] on div "Preview" at bounding box center [1319, 725] width 84 height 30
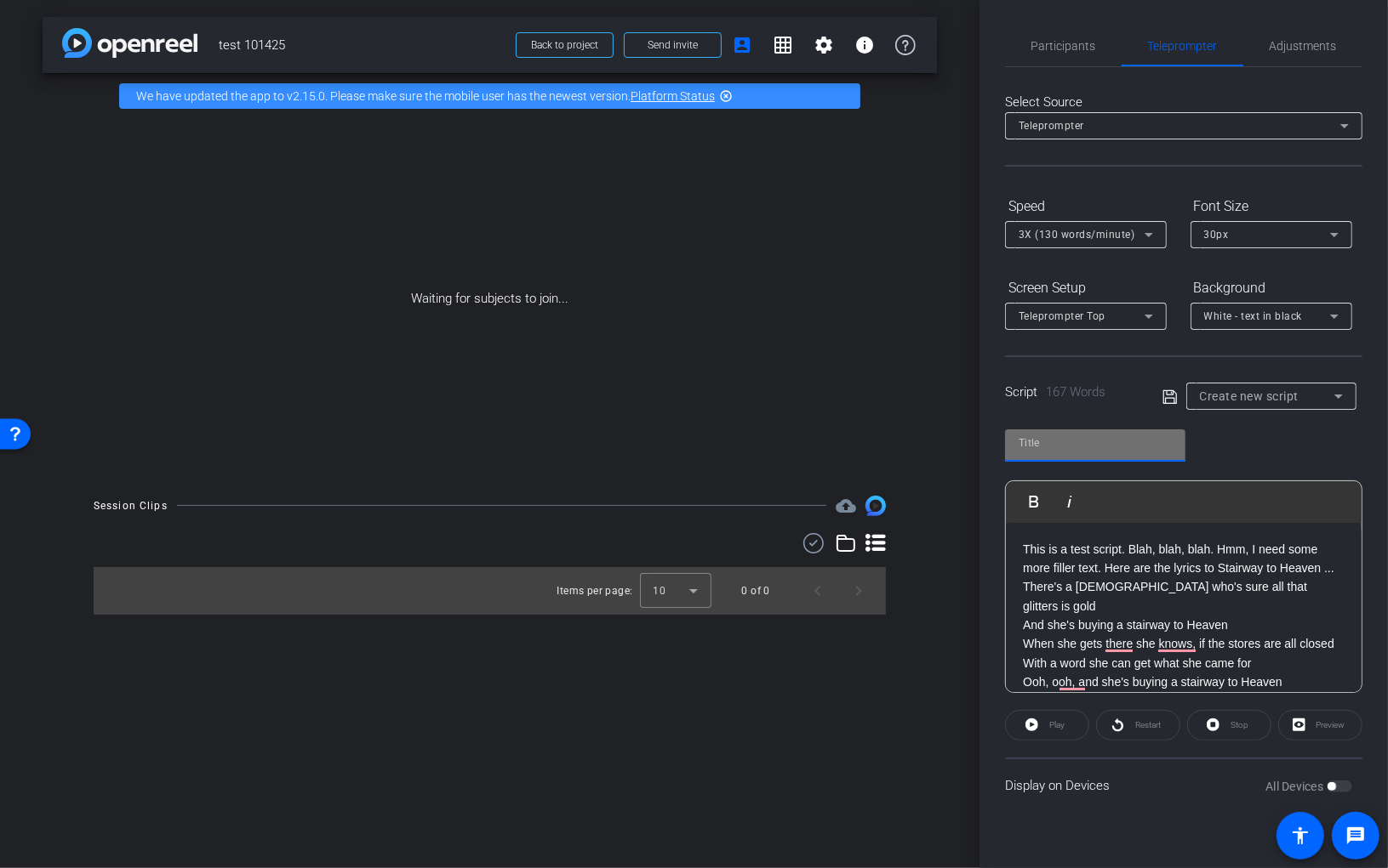
click at [1082, 443] on input "text" at bounding box center [1095, 443] width 153 height 21
click at [1052, 451] on input "text" at bounding box center [1095, 443] width 153 height 21
click at [1045, 441] on input "text" at bounding box center [1095, 443] width 153 height 21
click at [1168, 396] on icon at bounding box center [1170, 398] width 15 height 21
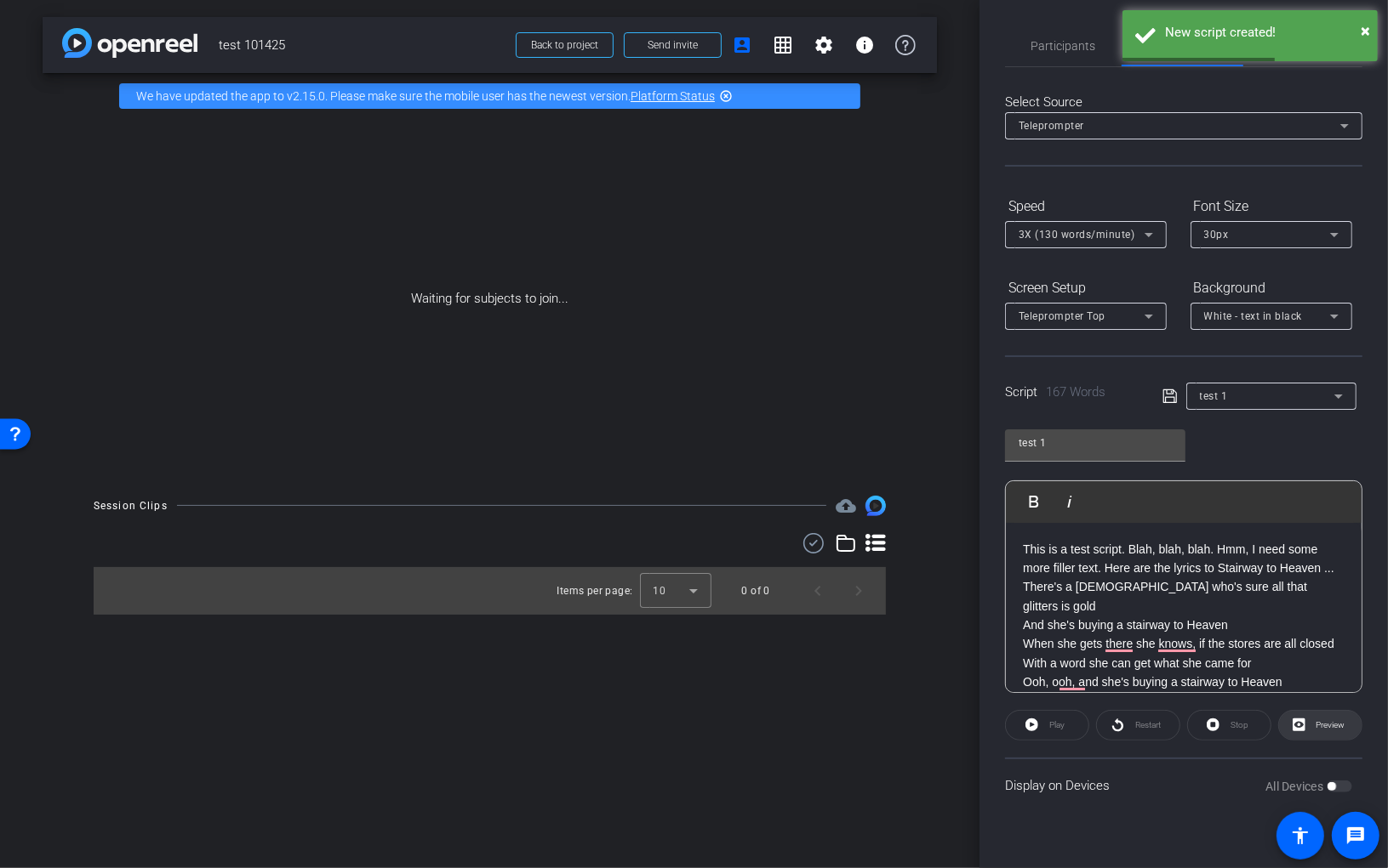
click at [1170, 725] on span "Preview" at bounding box center [1330, 725] width 29 height 9
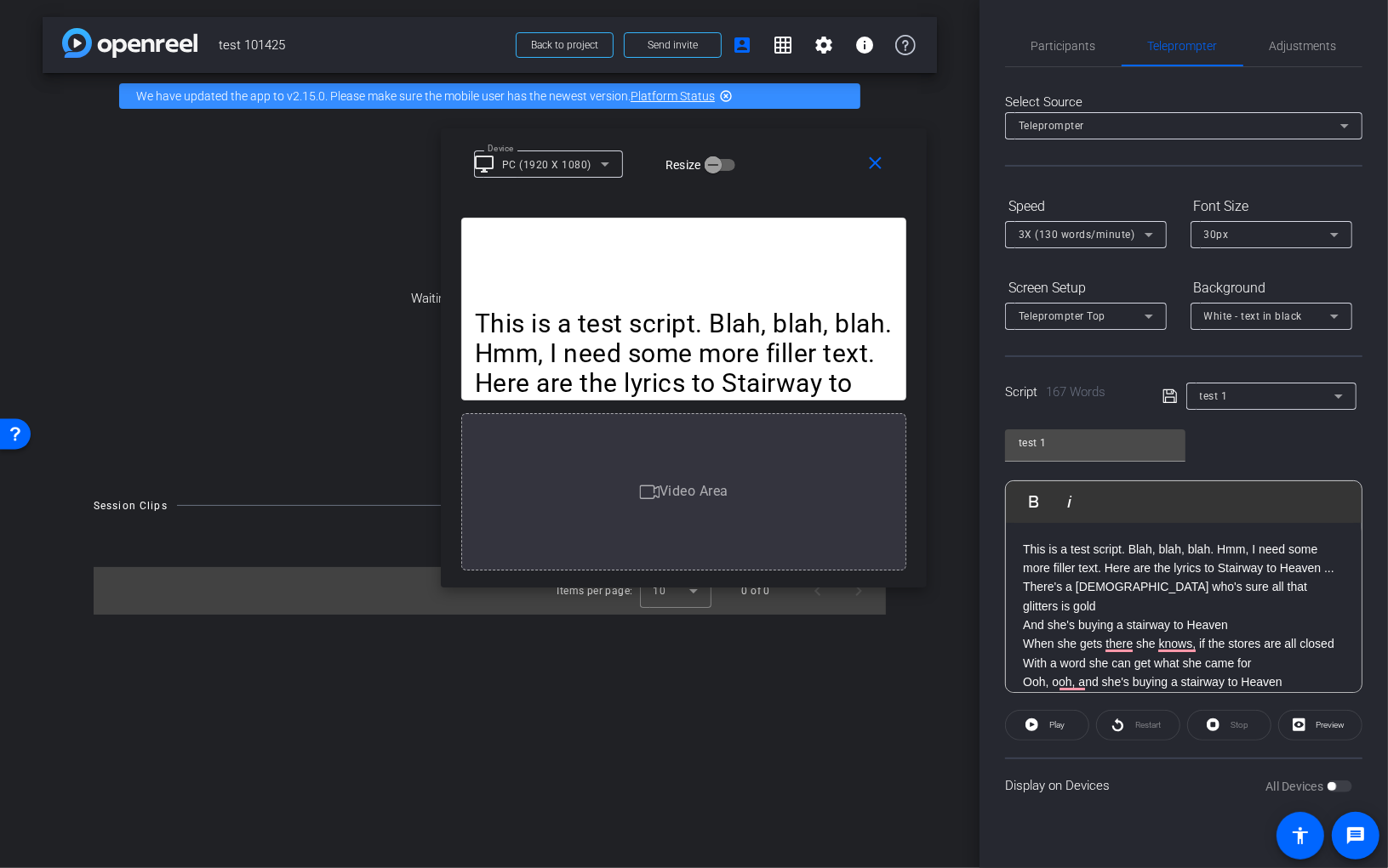
drag, startPoint x: 817, startPoint y: 223, endPoint x: 808, endPoint y: 145, distance: 78.5
click at [808, 145] on div "close Device desktop_windows PC (1920 X 1080) Resize" at bounding box center [683, 166] width 486 height 77
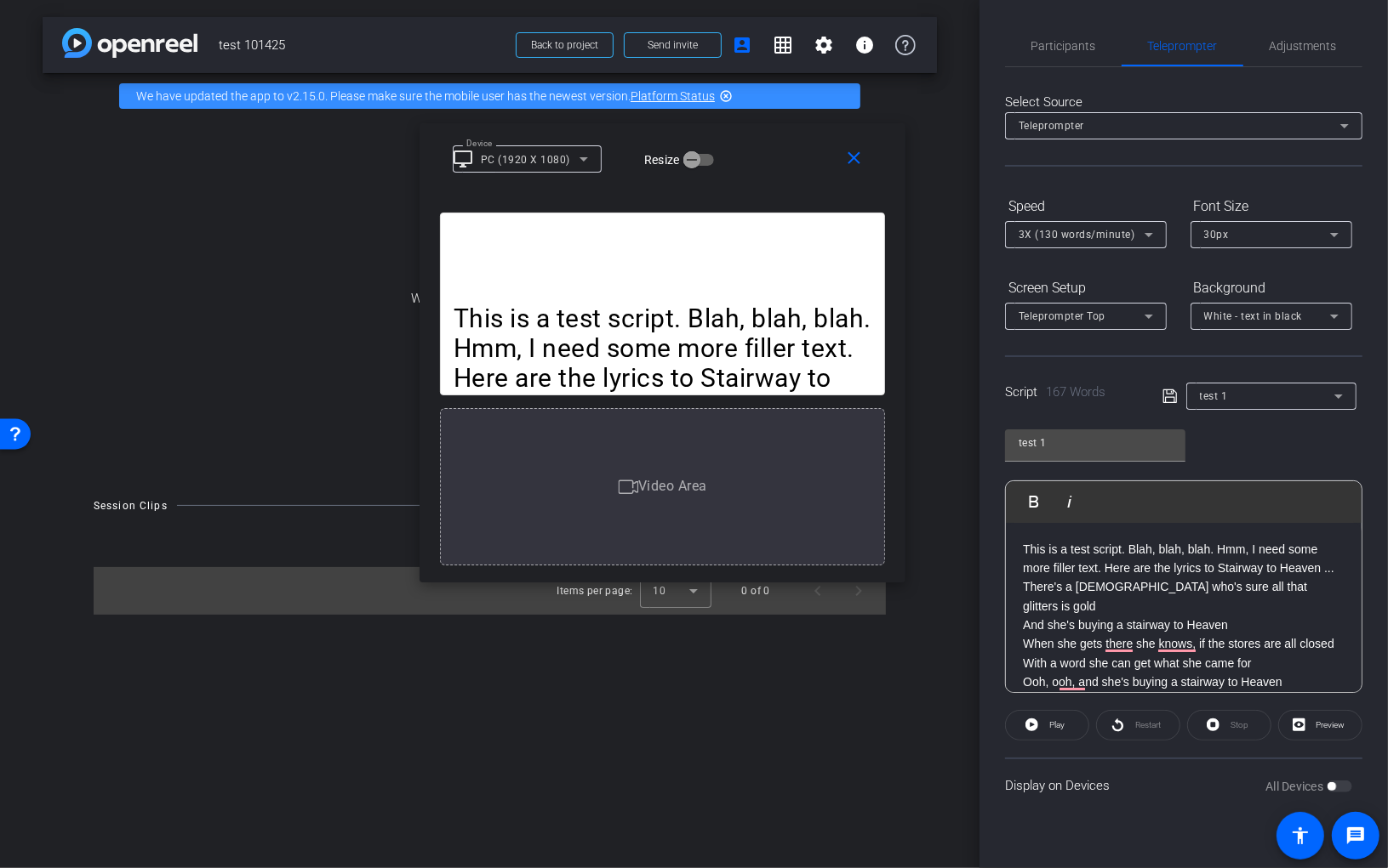
drag, startPoint x: 738, startPoint y: 583, endPoint x: 718, endPoint y: 571, distance: 23.3
click at [716, 577] on div "This is a test script. Blah, blah, blah. Hmm, I need some more filler text. Her…" at bounding box center [662, 391] width 486 height 383
click at [691, 150] on icon "button" at bounding box center [692, 158] width 15 height 15
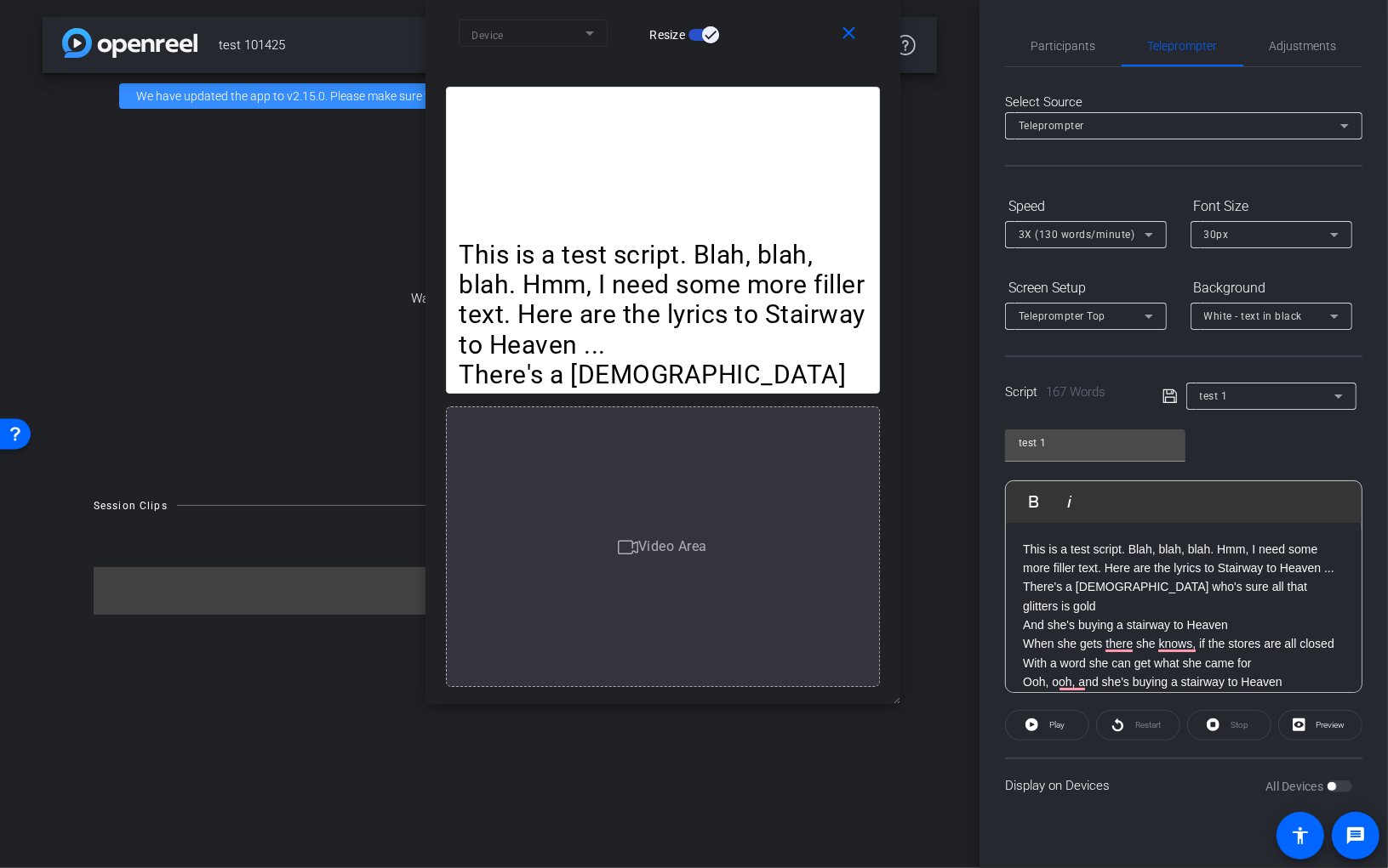
drag, startPoint x: 894, startPoint y: 572, endPoint x: 883, endPoint y: 820, distance: 248.2
click at [883, 820] on body "Accessibility Screen-Reader Guide, Feedback, and Issue Reporting | New window m…" at bounding box center [694, 434] width 1388 height 868
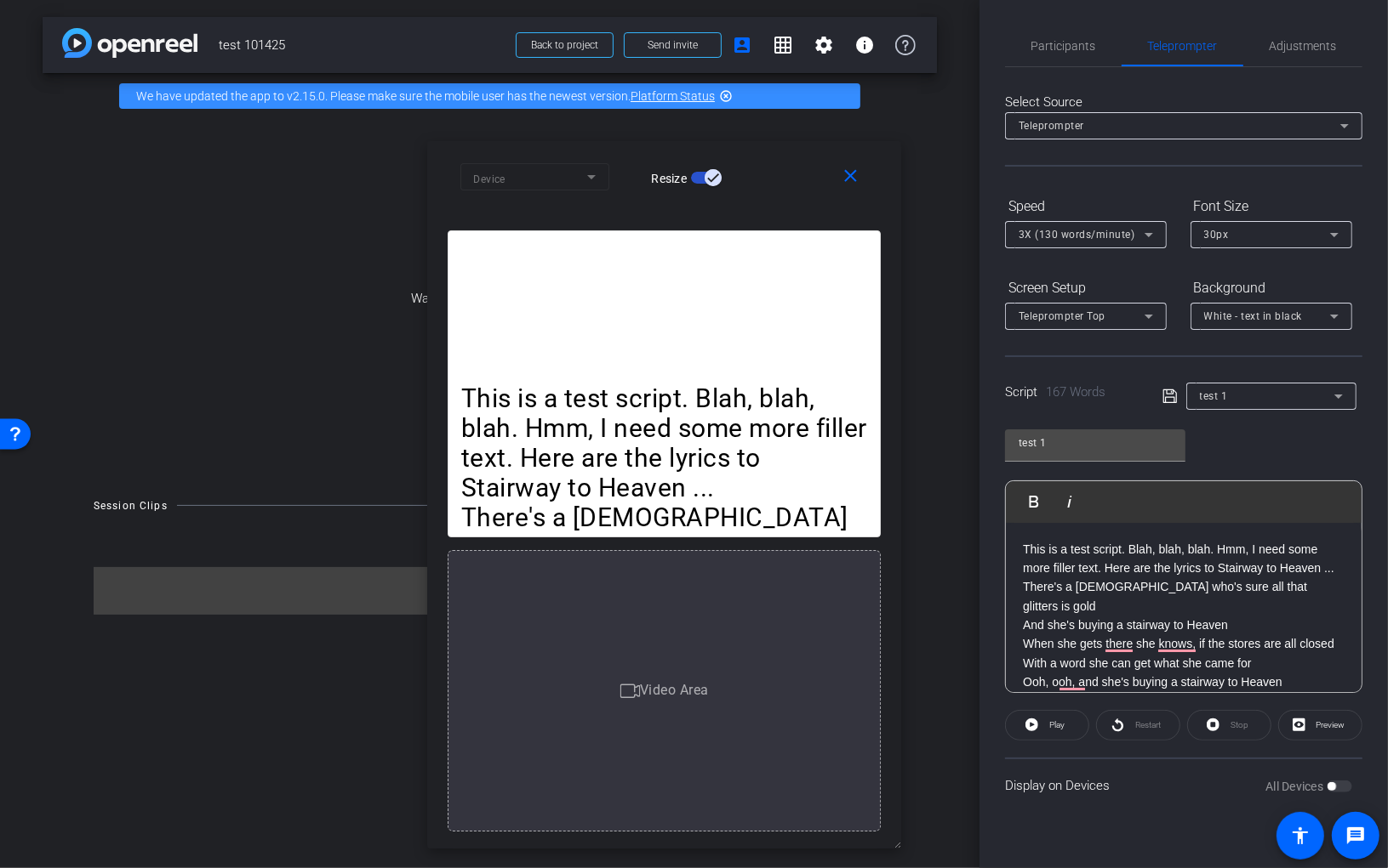
drag, startPoint x: 777, startPoint y: 23, endPoint x: 779, endPoint y: 168, distance: 145.0
click at [779, 168] on div "Device Resize" at bounding box center [670, 177] width 420 height 30
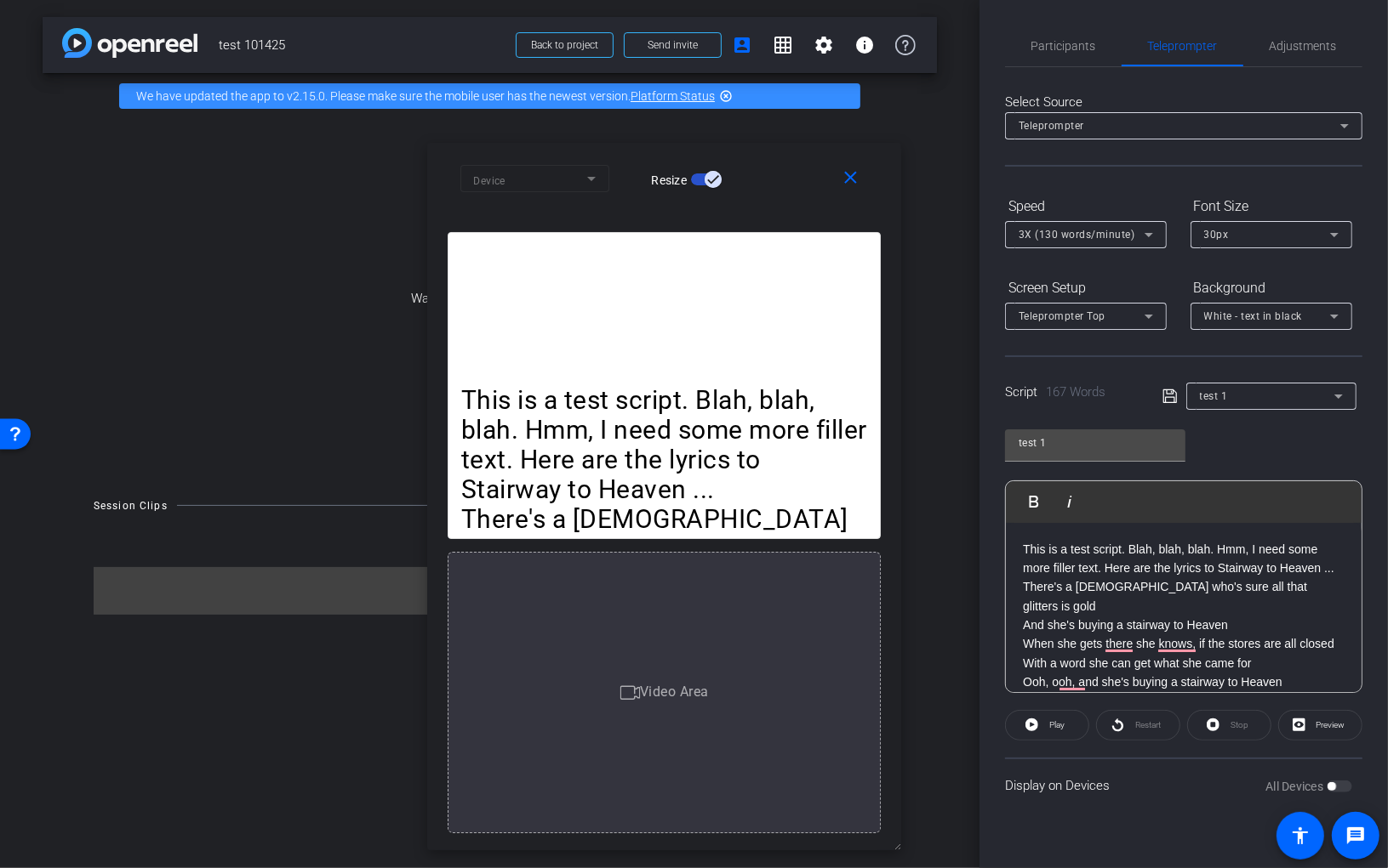
click at [695, 504] on p "There's a lady who's sure all that glitters is gold And she's buying a stairway…" at bounding box center [664, 564] width 406 height 119
click at [680, 684] on span "Video Area" at bounding box center [674, 691] width 69 height 16
click at [712, 179] on icon "button" at bounding box center [712, 179] width 15 height 15
click at [594, 175] on icon at bounding box center [591, 179] width 21 height 21
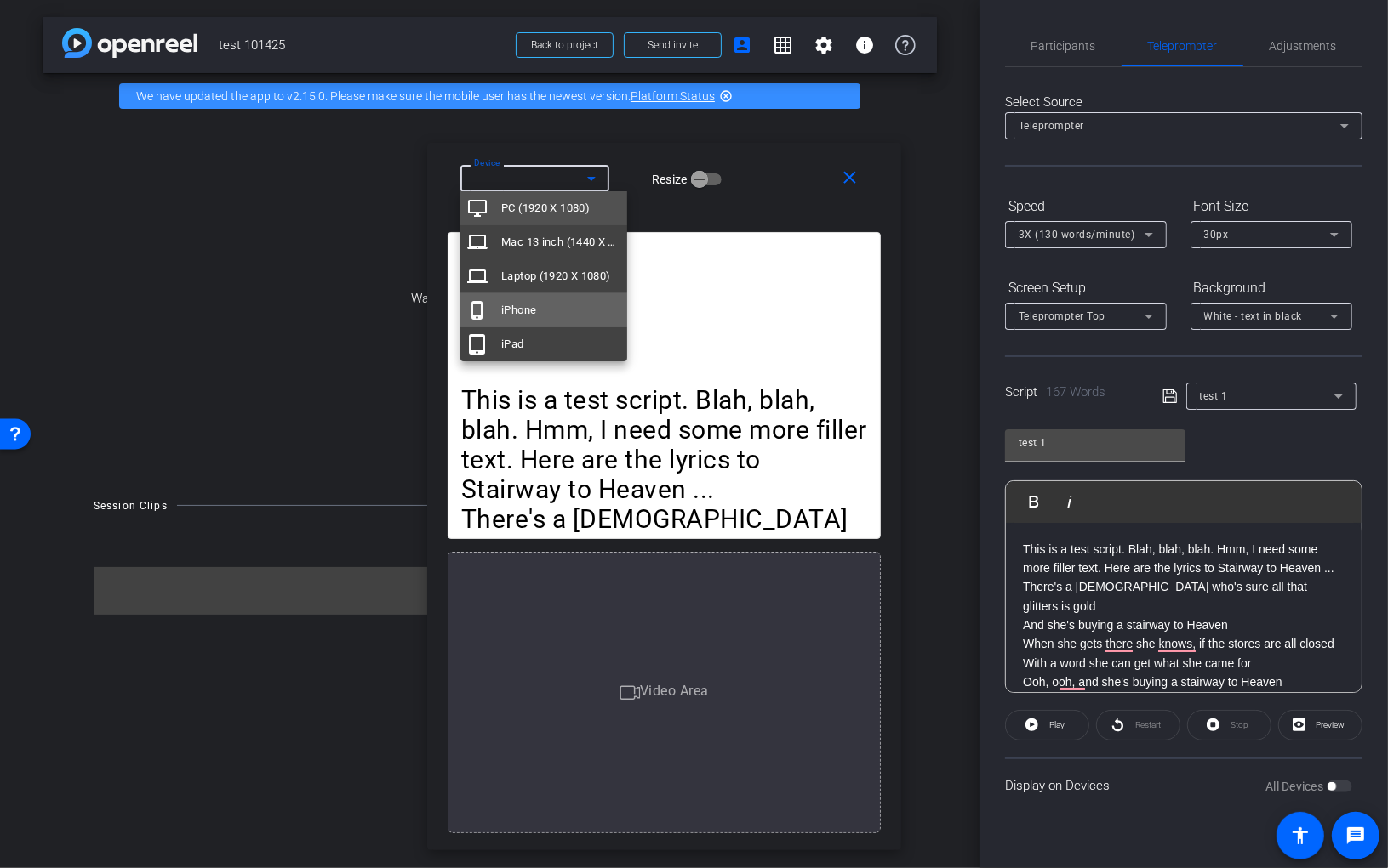
click at [530, 309] on span "iPhone" at bounding box center [518, 311] width 35 height 21
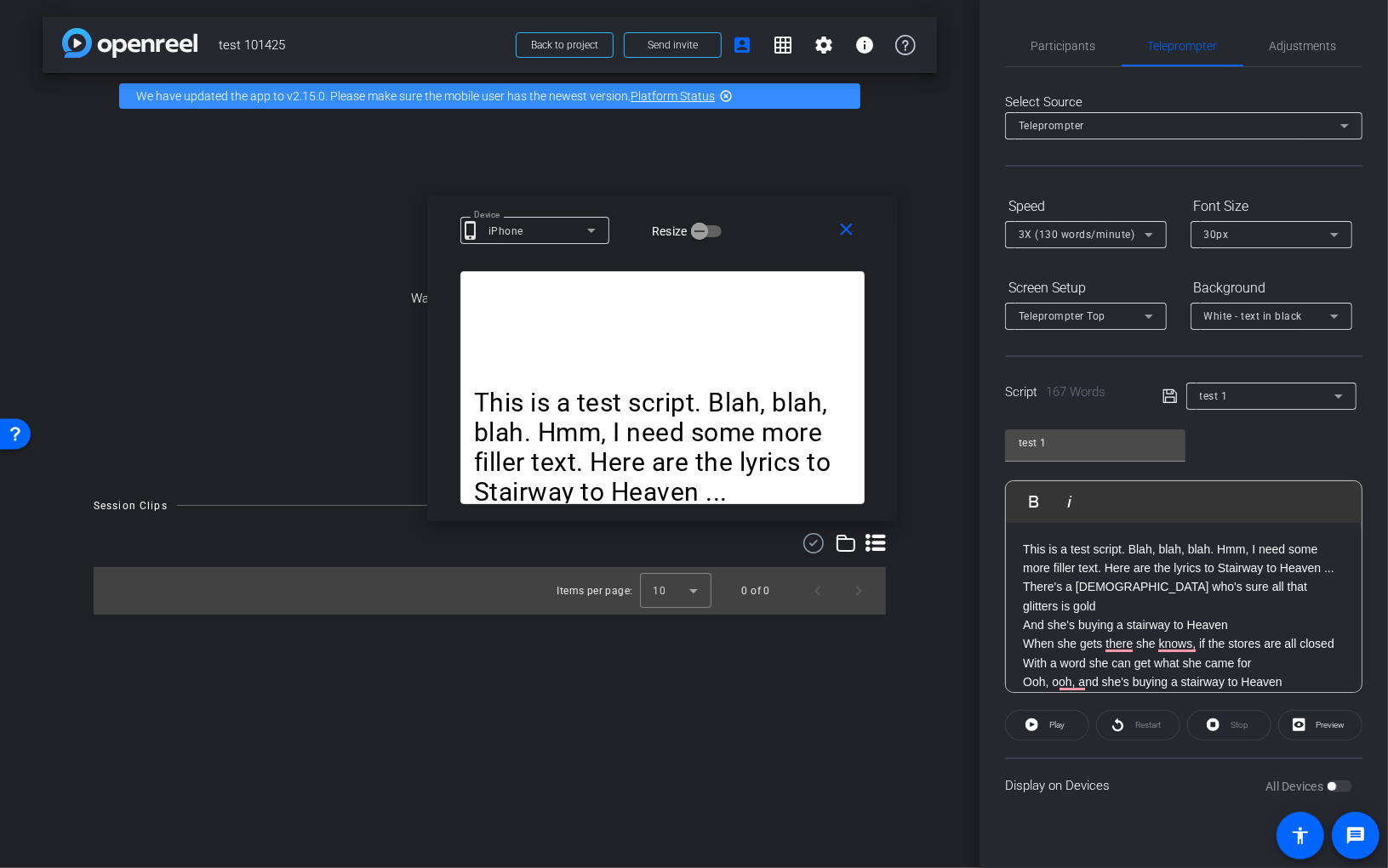
drag, startPoint x: 740, startPoint y: 356, endPoint x: 742, endPoint y: 194, distance: 162.0
click at [742, 215] on div "Device phone_iphone iPhone Resize" at bounding box center [668, 230] width 417 height 30
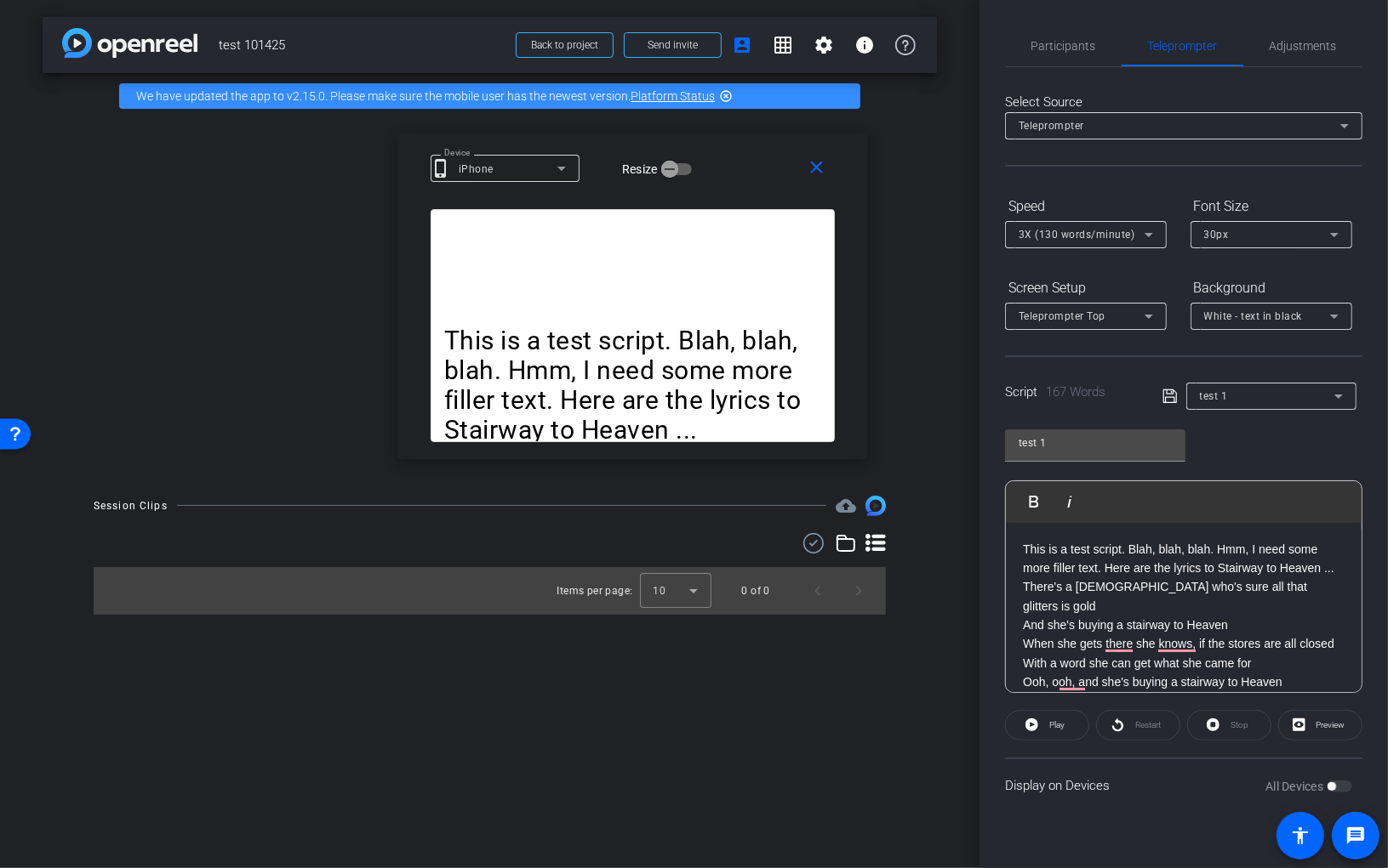
drag, startPoint x: 770, startPoint y: 476, endPoint x: 737, endPoint y: 440, distance: 48.8
click at [737, 440] on p "This is a test script. Blah, blah, blah. Hmm, I need some more filler text. Her…" at bounding box center [632, 385] width 377 height 119
click at [1047, 727] on span "Play" at bounding box center [1054, 724] width 20 height 24
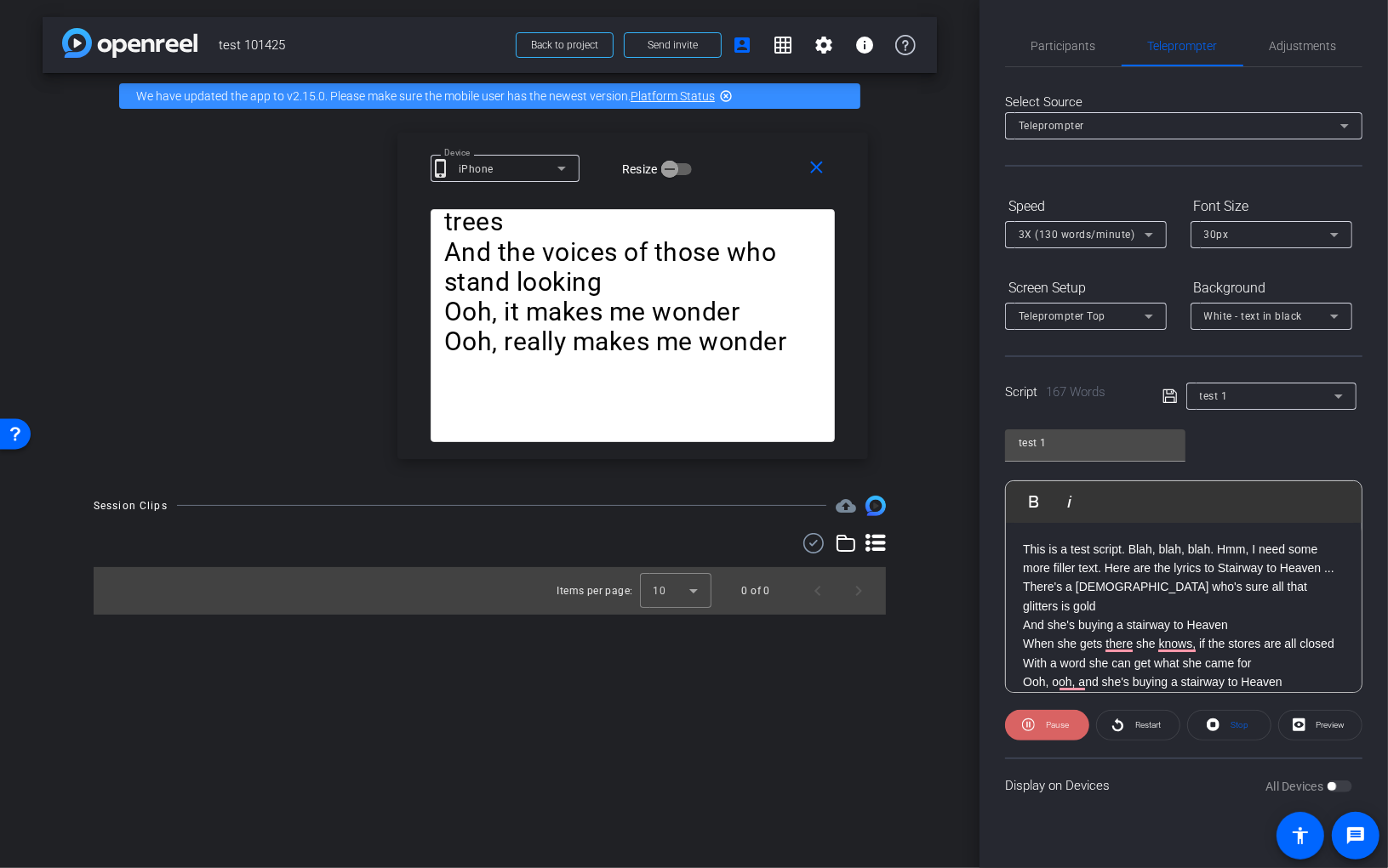
click at [1047, 726] on span "Pause" at bounding box center [1057, 725] width 23 height 9
click at [1063, 51] on span "Participants" at bounding box center [1063, 45] width 64 height 12
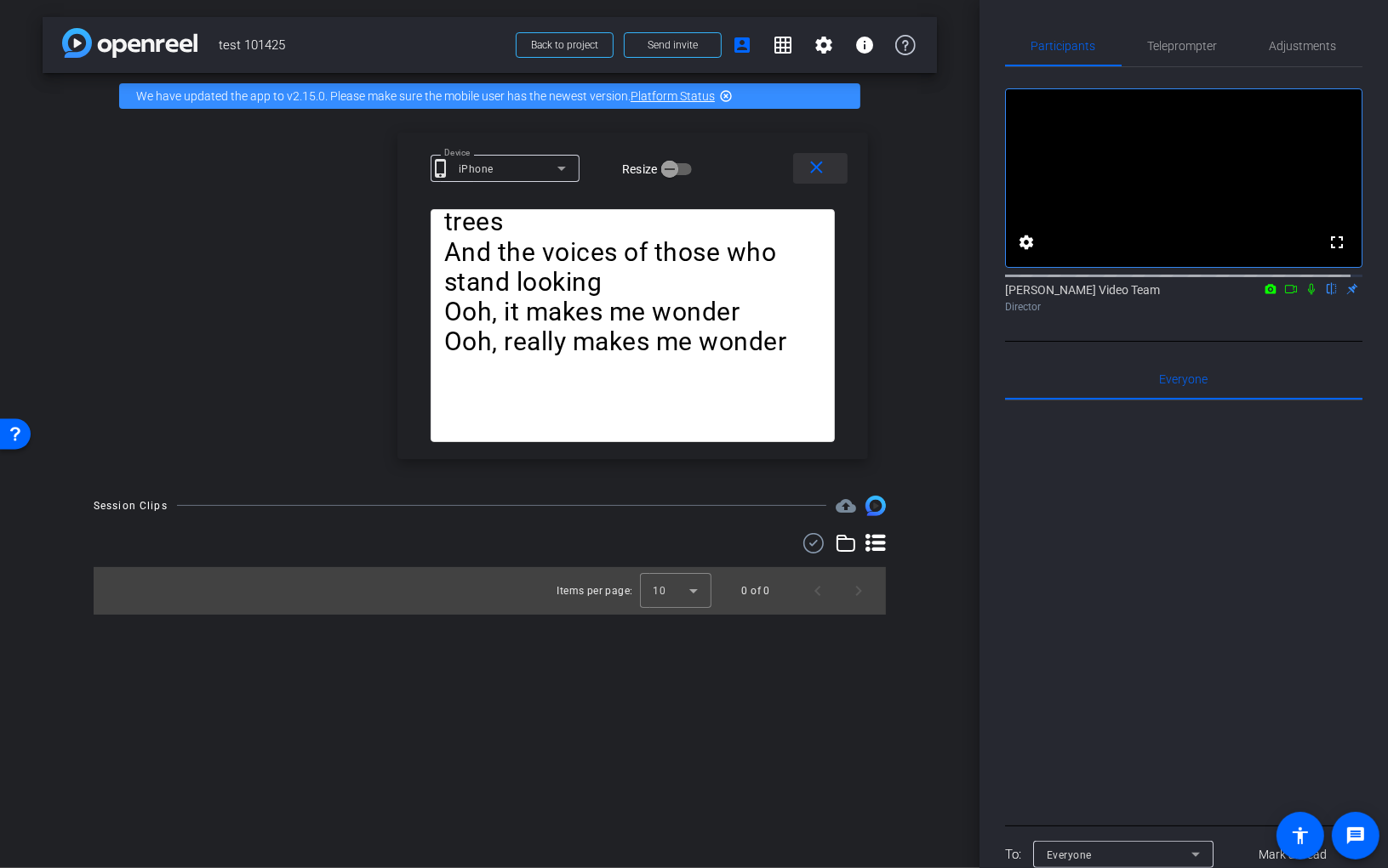
click at [815, 165] on mat-icon "close" at bounding box center [817, 168] width 22 height 22
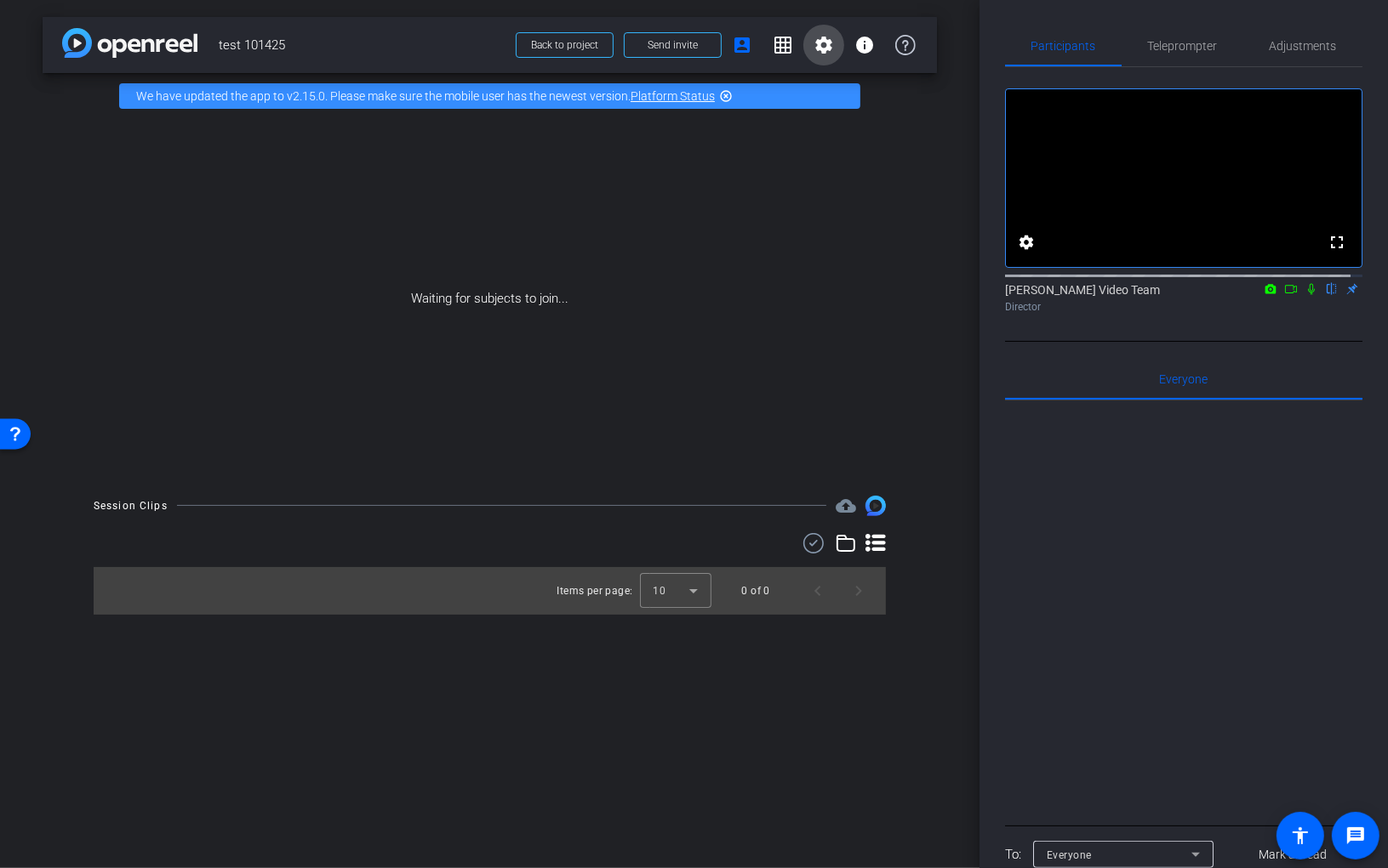
click at [822, 44] on mat-icon "settings" at bounding box center [824, 45] width 21 height 21
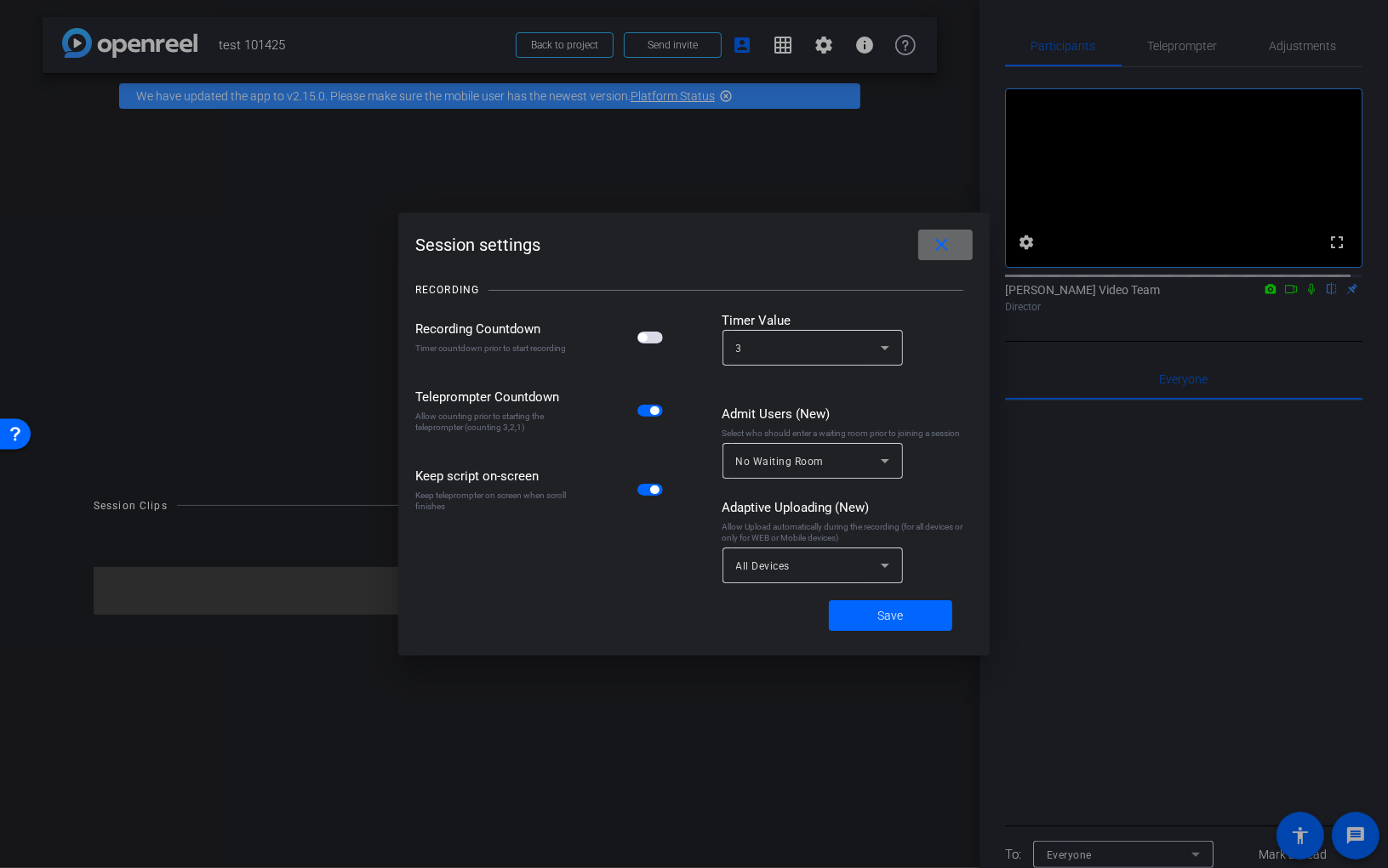
click at [951, 250] on mat-icon "close" at bounding box center [942, 246] width 22 height 22
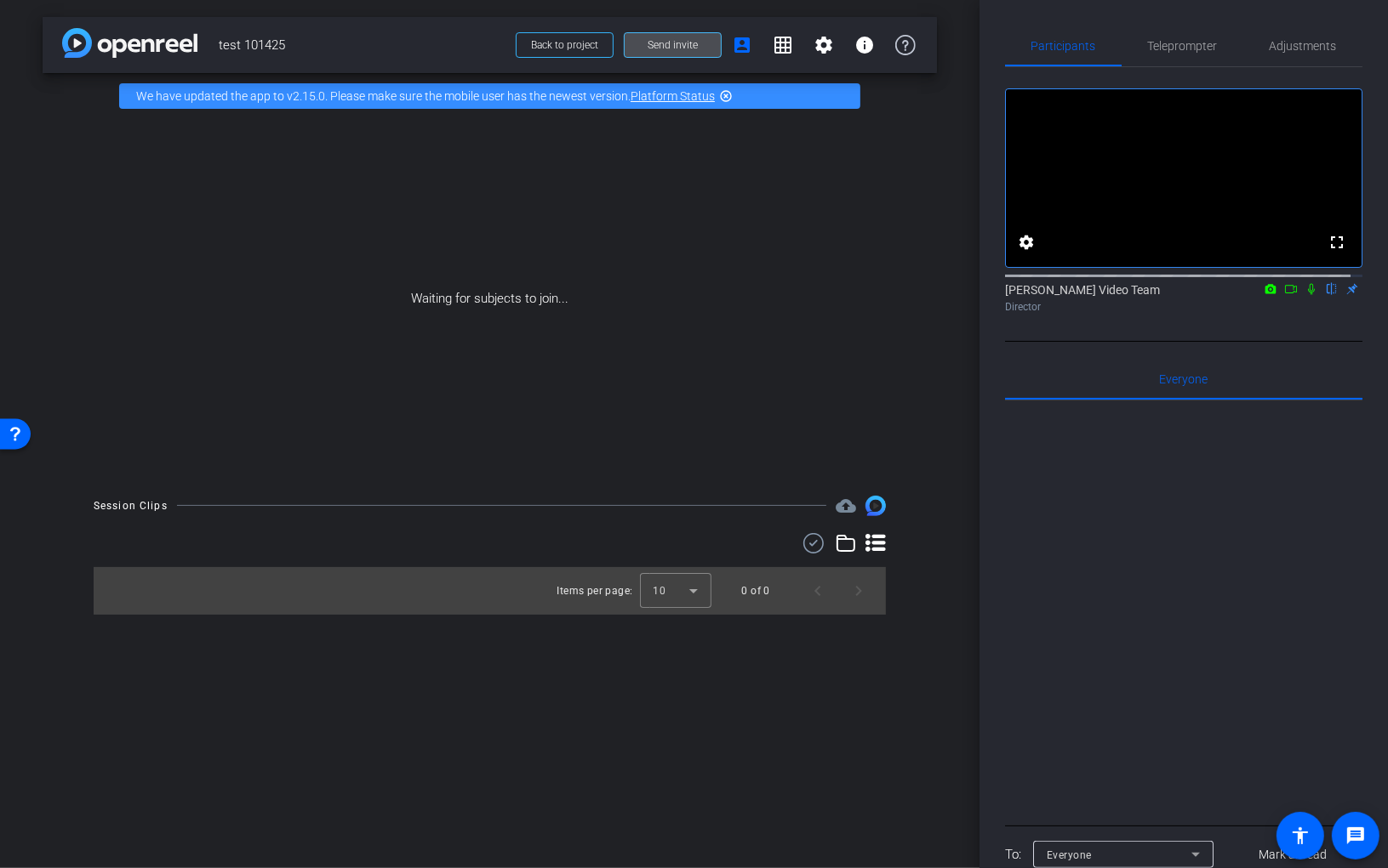
click at [663, 44] on span "Send invite" at bounding box center [672, 45] width 50 height 13
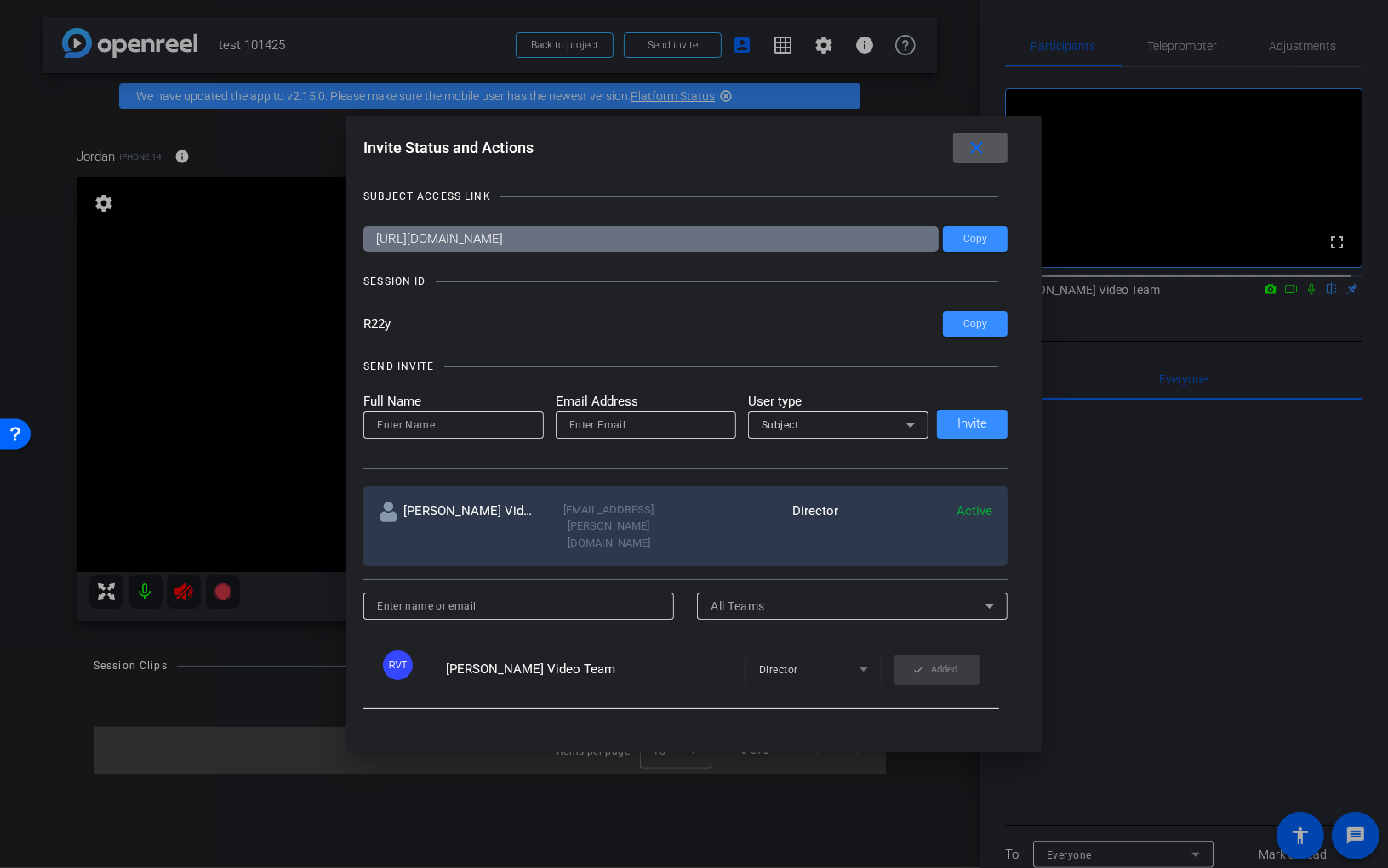
click at [1170, 303] on div at bounding box center [694, 434] width 1388 height 868
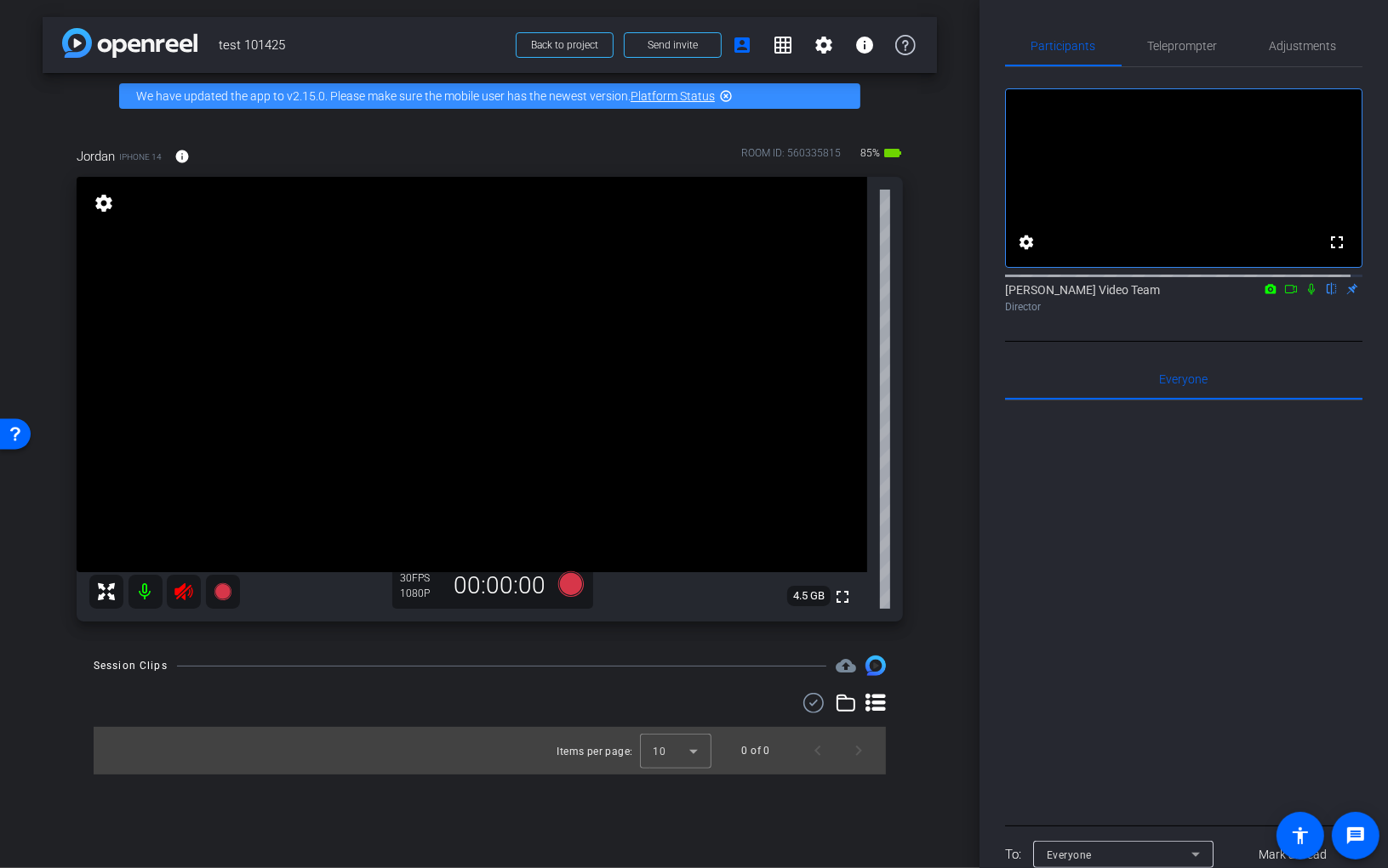
click at [1170, 295] on icon at bounding box center [1311, 289] width 13 height 12
click at [1170, 47] on span "Teleprompter" at bounding box center [1183, 45] width 70 height 12
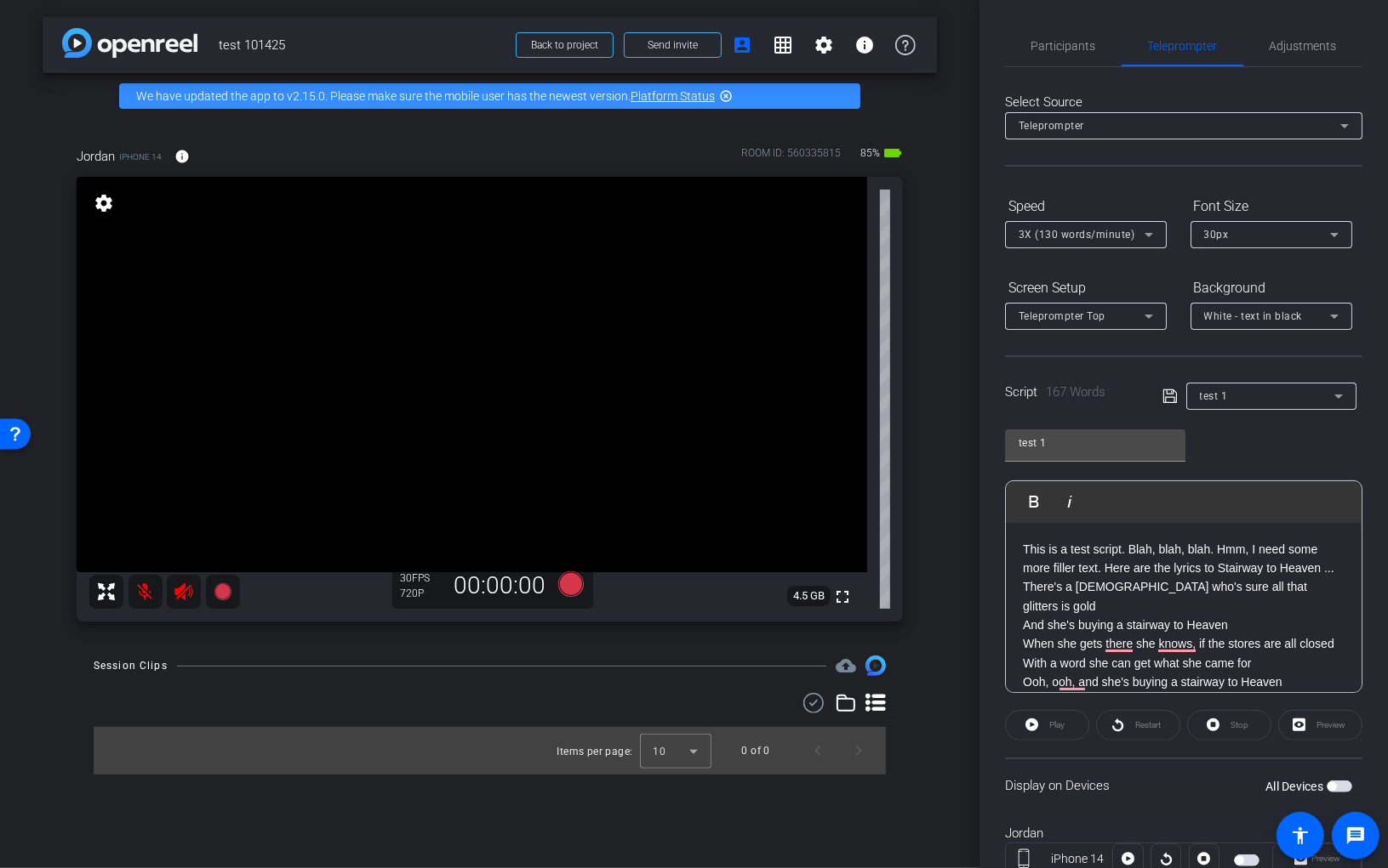
click at [1141, 578] on p "This is a test script. Blah, blah, blah. Hmm, I need some more filler text. Her…" at bounding box center [1183, 559] width 321 height 39
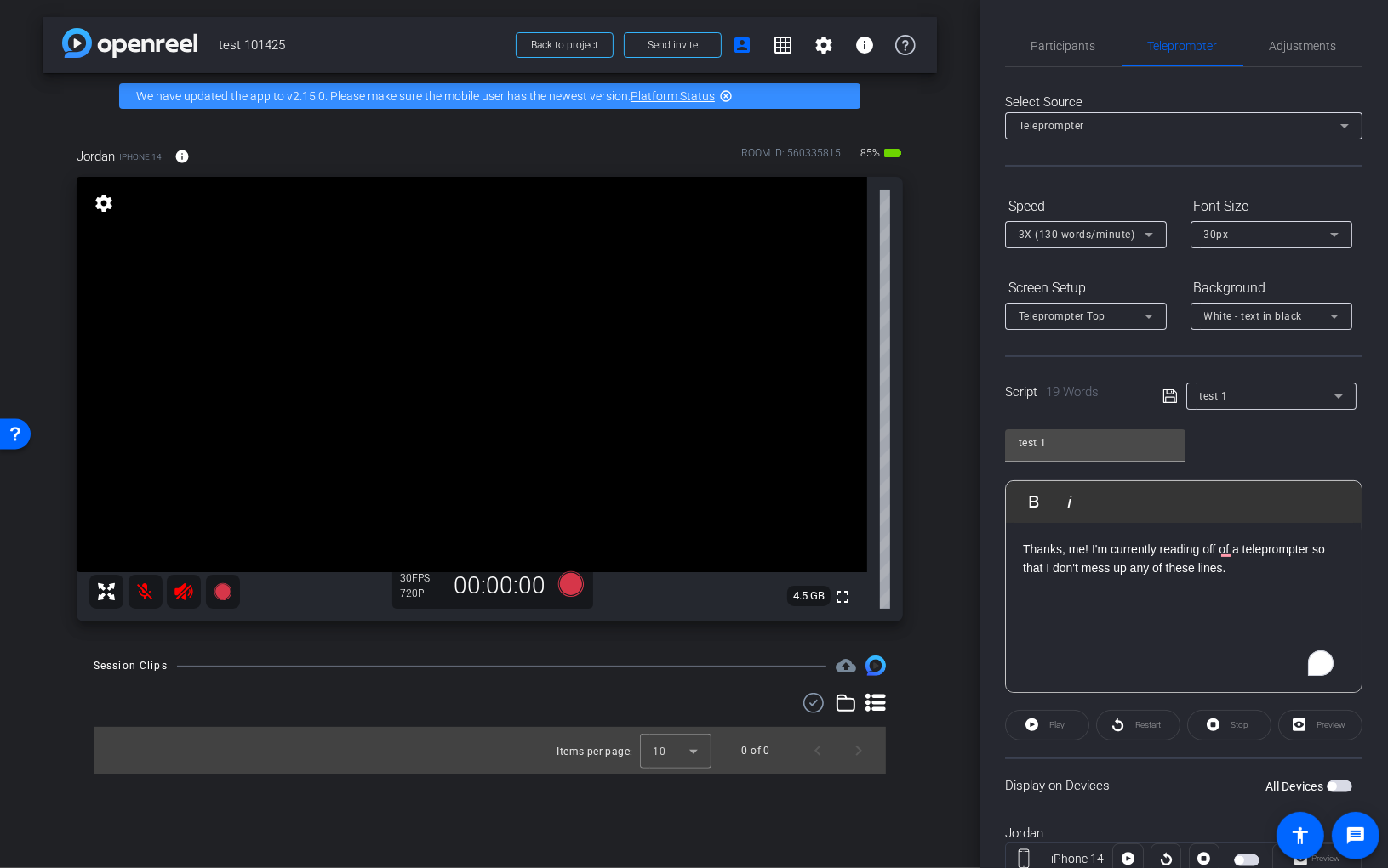
click at [1059, 546] on p "Thanks, me! I'm currently reading off of a teleprompter so that I don't mess up…" at bounding box center [1183, 559] width 321 height 39
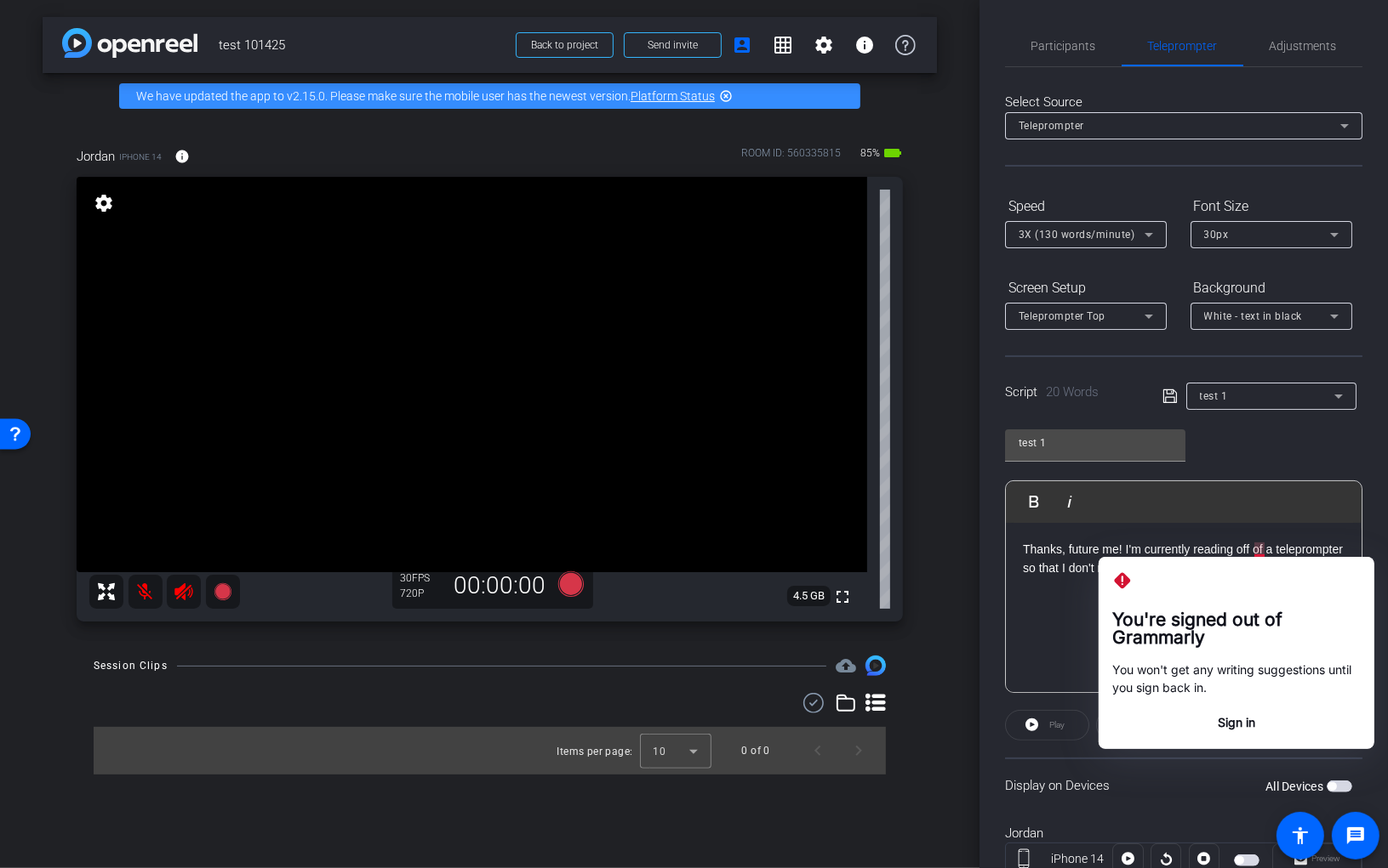
click at [1099, 571] on div "You're signed out of Grammarly You won't get any writing suggestions until you …" at bounding box center [1237, 654] width 276 height 193
click at [1078, 612] on div "Thanks, future me! I'm currently reading off of a teleprompter so that I don't …" at bounding box center [1183, 608] width 355 height 170
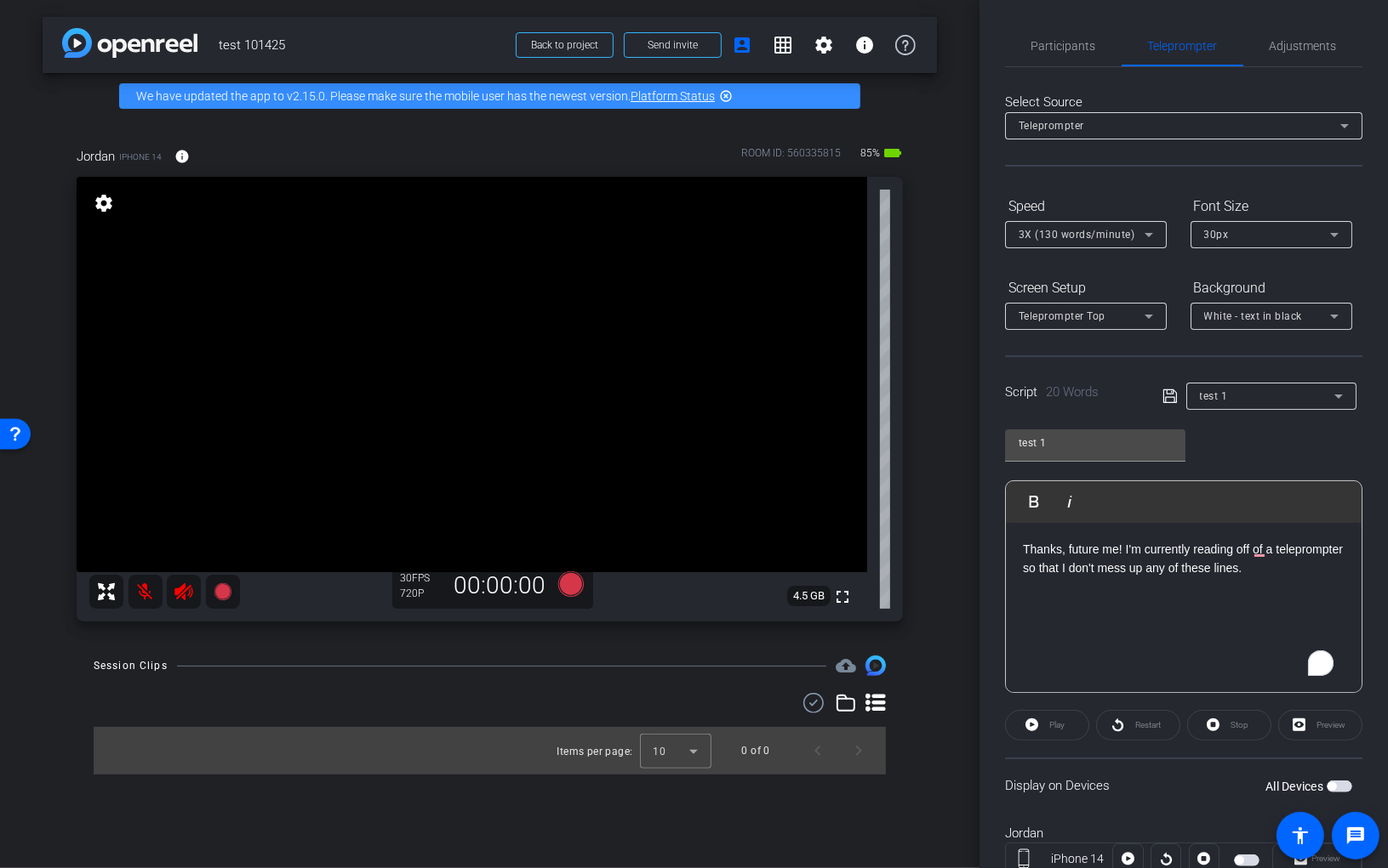
scroll to position [59, 0]
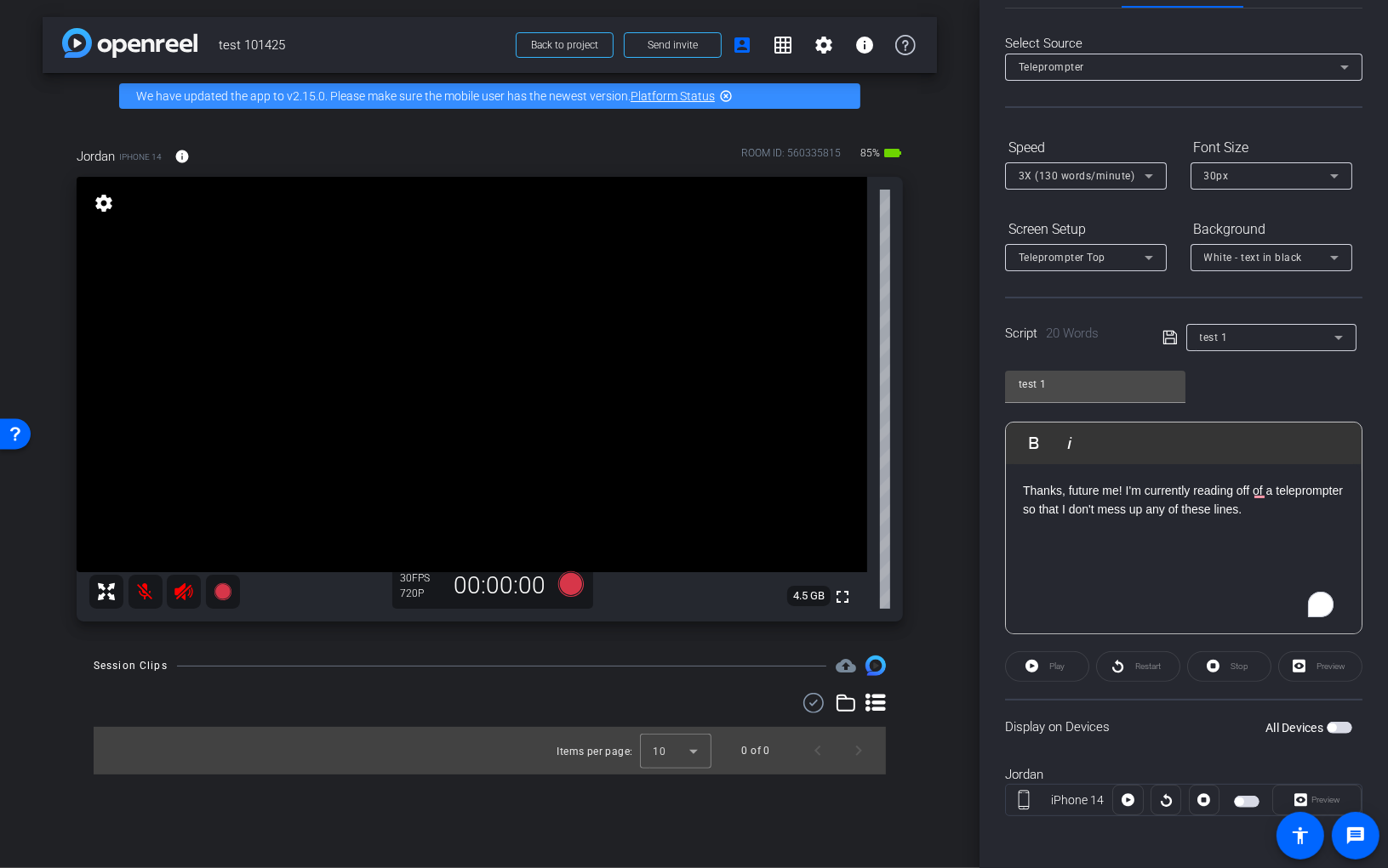
click at [1170, 508] on p "Thanks, future me! I'm currently reading off of a teleprompter so that I don't …" at bounding box center [1183, 501] width 321 height 39
click at [1170, 526] on p "Thanks, future me! I'm currently reading off of a teleprompter so that I don't …" at bounding box center [1183, 510] width 321 height 57
click at [1170, 530] on p "Thanks, future me! I'm currently reading off of a teleprompter so that I don't …" at bounding box center [1183, 510] width 321 height 57
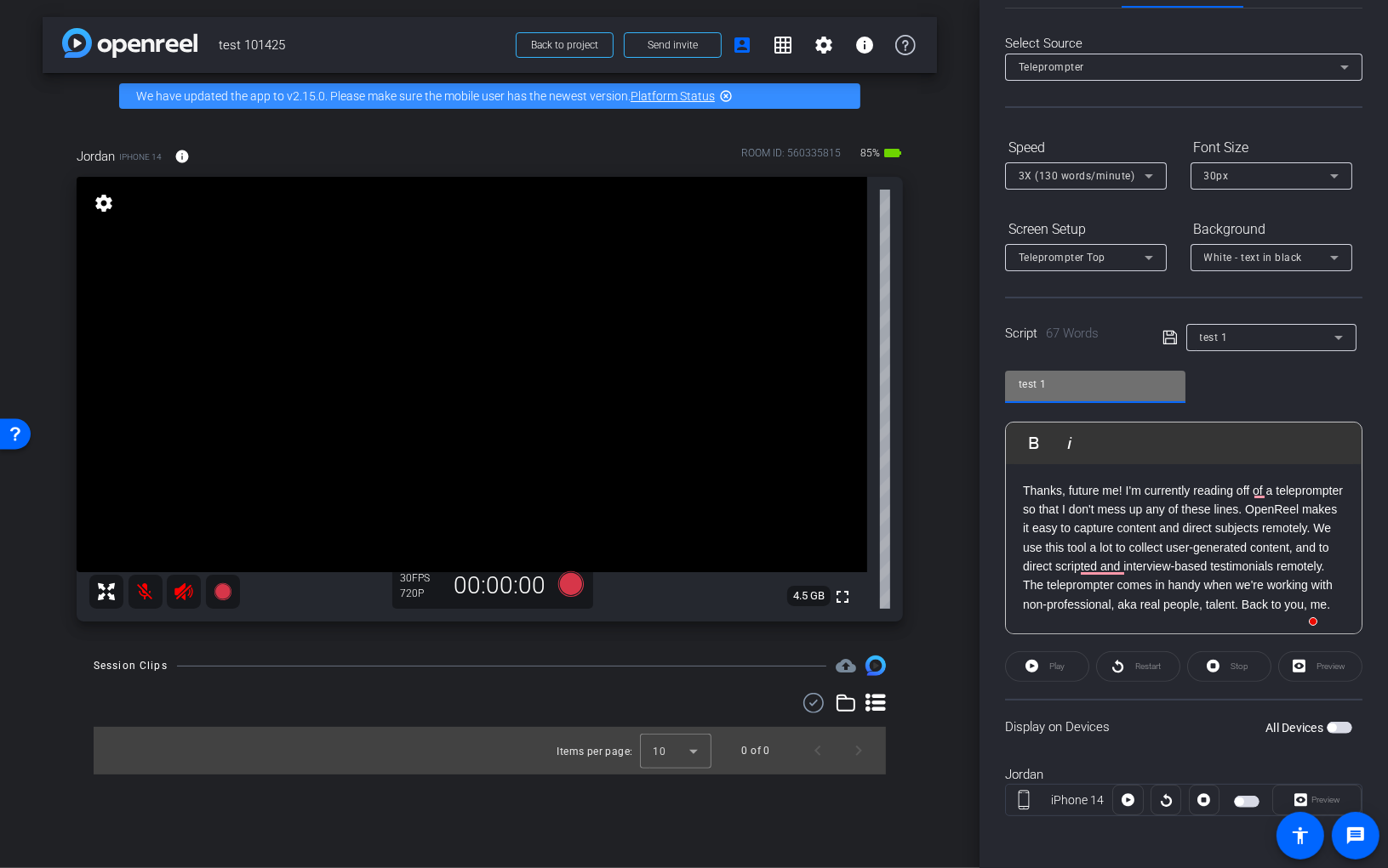
click at [1094, 382] on input "test 1" at bounding box center [1095, 384] width 153 height 21
type input "test 2"
click at [1169, 335] on icon at bounding box center [1170, 338] width 15 height 21
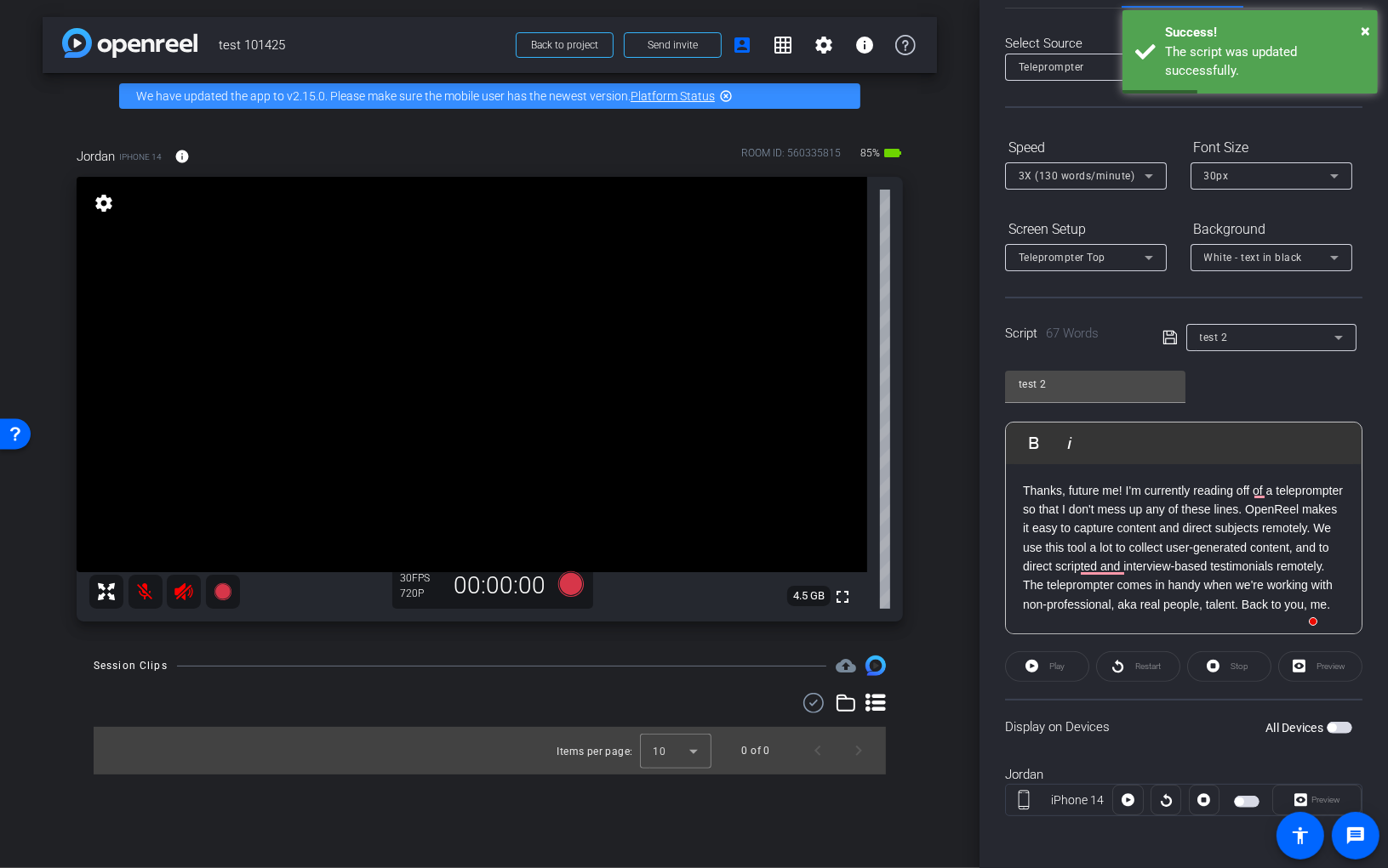
click at [1170, 722] on span "button" at bounding box center [1339, 727] width 26 height 12
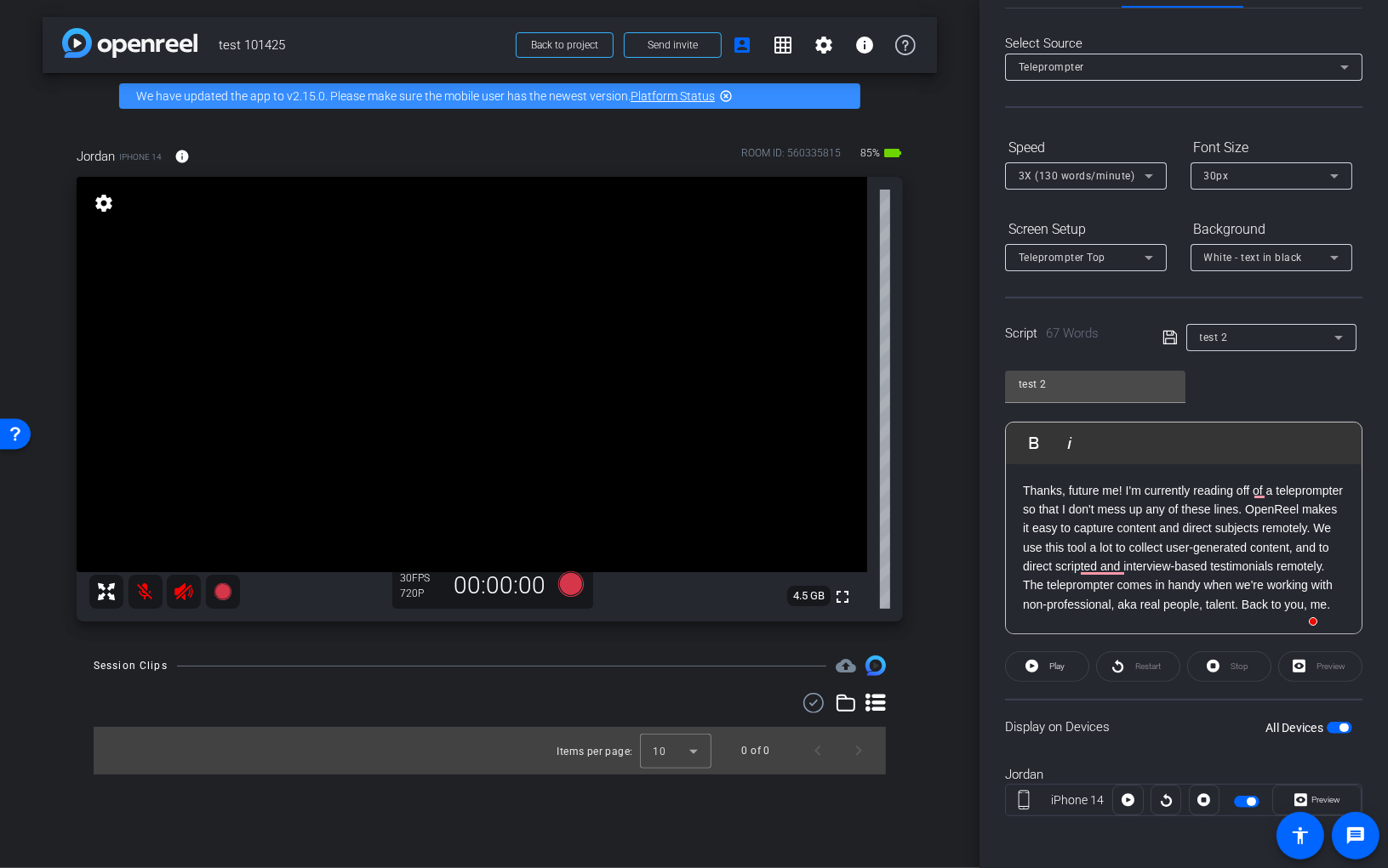
click at [146, 588] on mat-icon at bounding box center [146, 592] width 34 height 34
click at [568, 583] on icon at bounding box center [570, 584] width 26 height 26
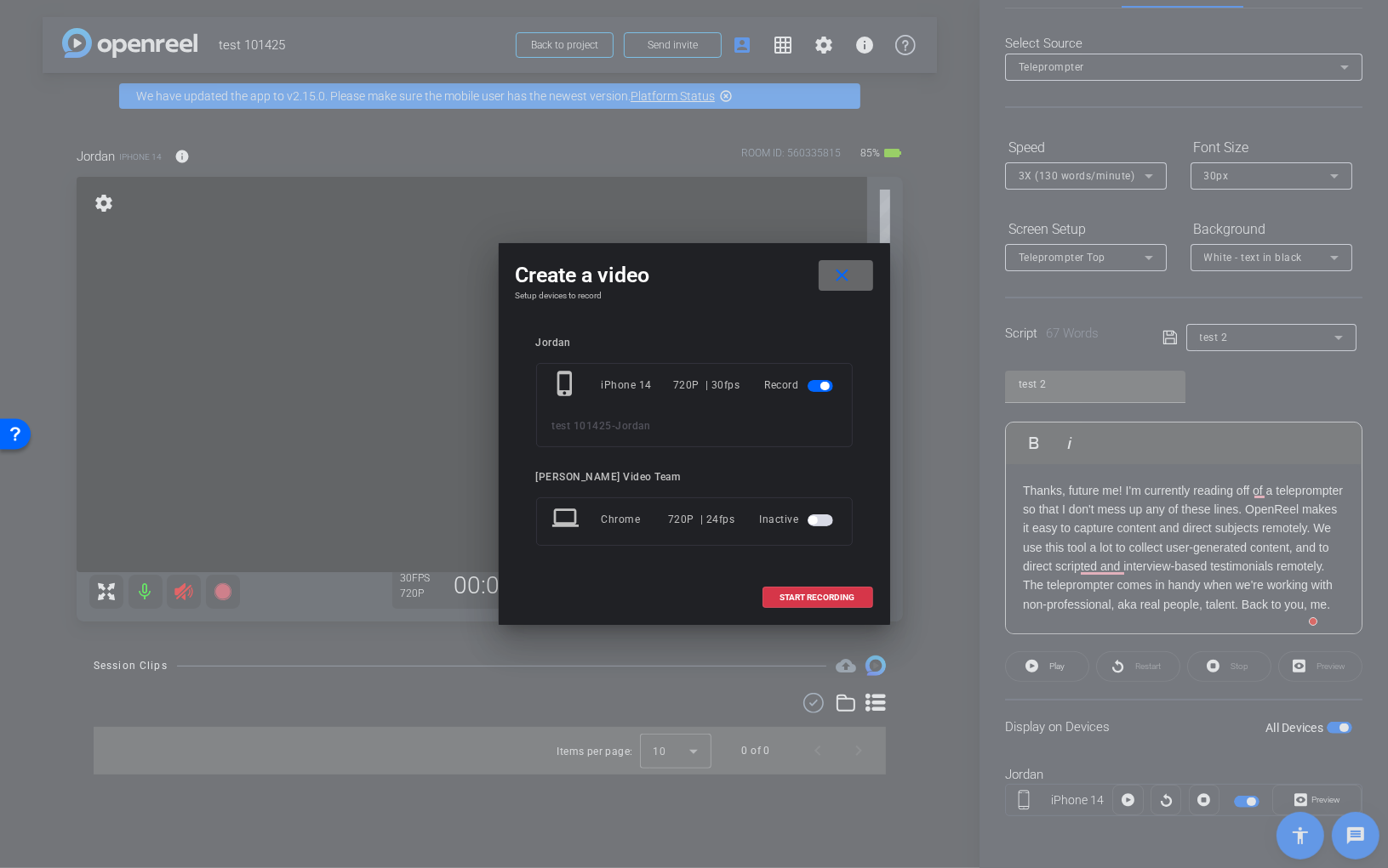
click at [850, 270] on mat-icon "close" at bounding box center [842, 276] width 22 height 22
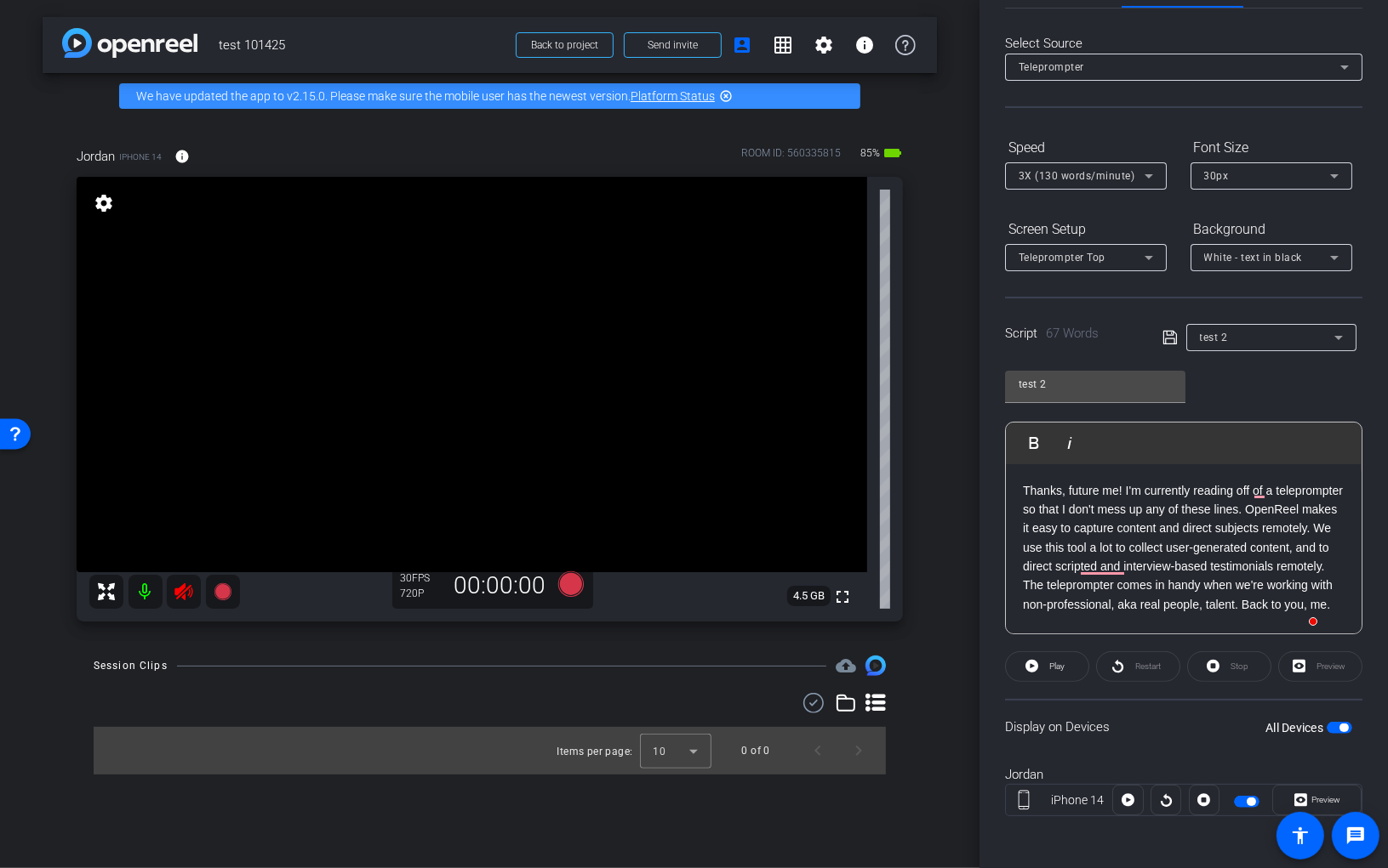
scroll to position [0, 0]
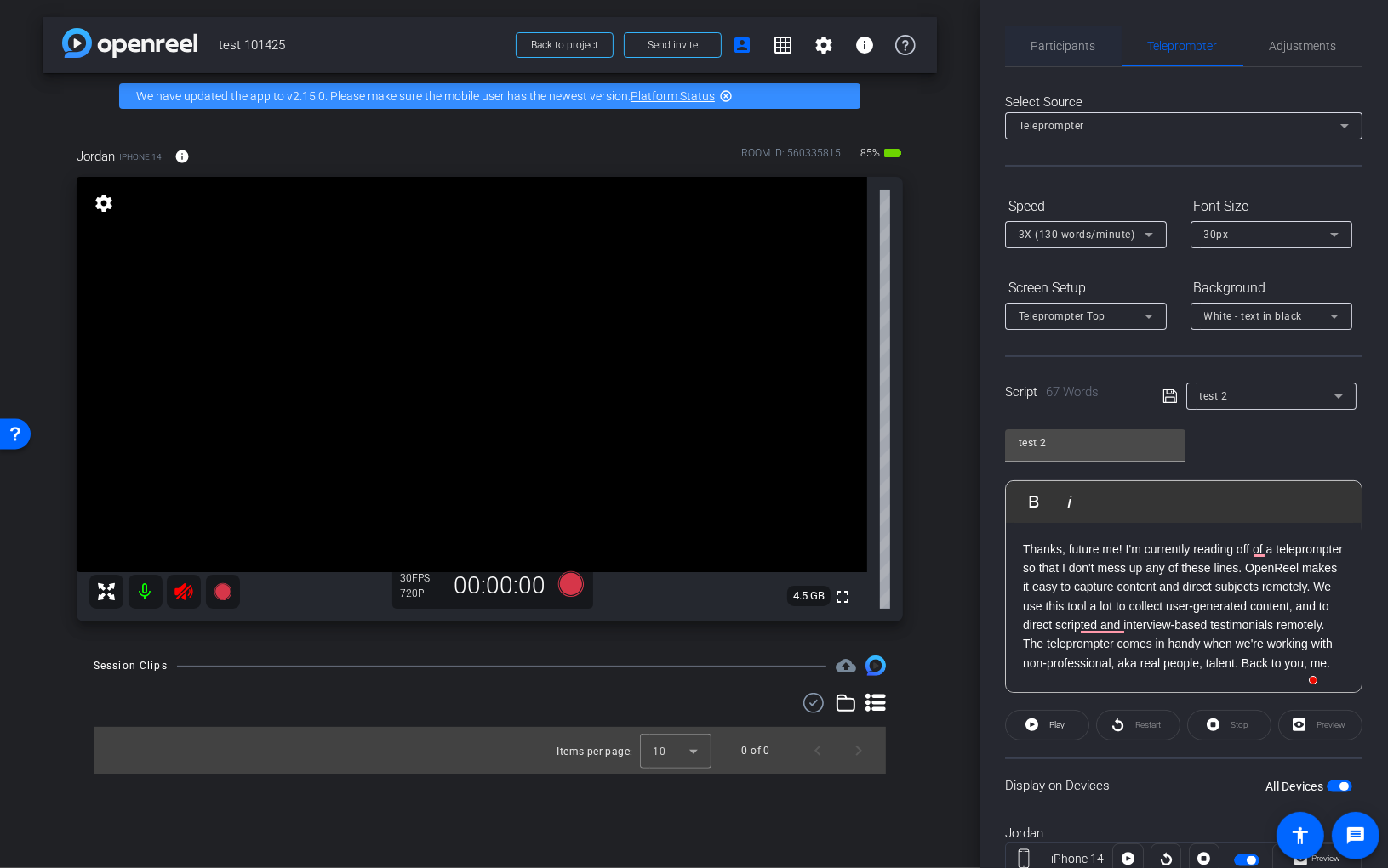
click at [1059, 47] on span "Participants" at bounding box center [1063, 45] width 64 height 12
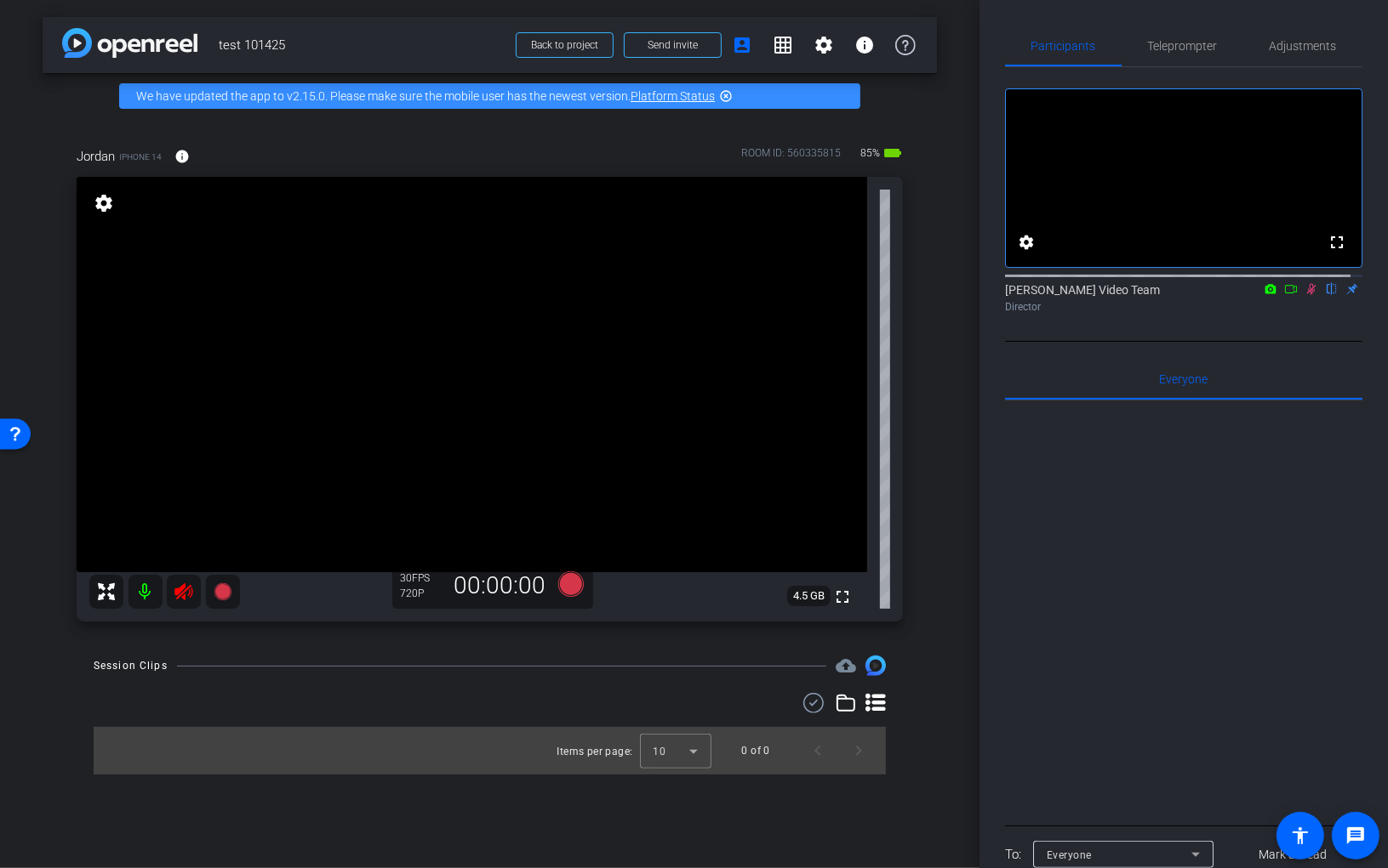
click at [184, 595] on icon at bounding box center [183, 592] width 18 height 17
click at [1170, 51] on span "Adjustments" at bounding box center [1302, 45] width 67 height 12
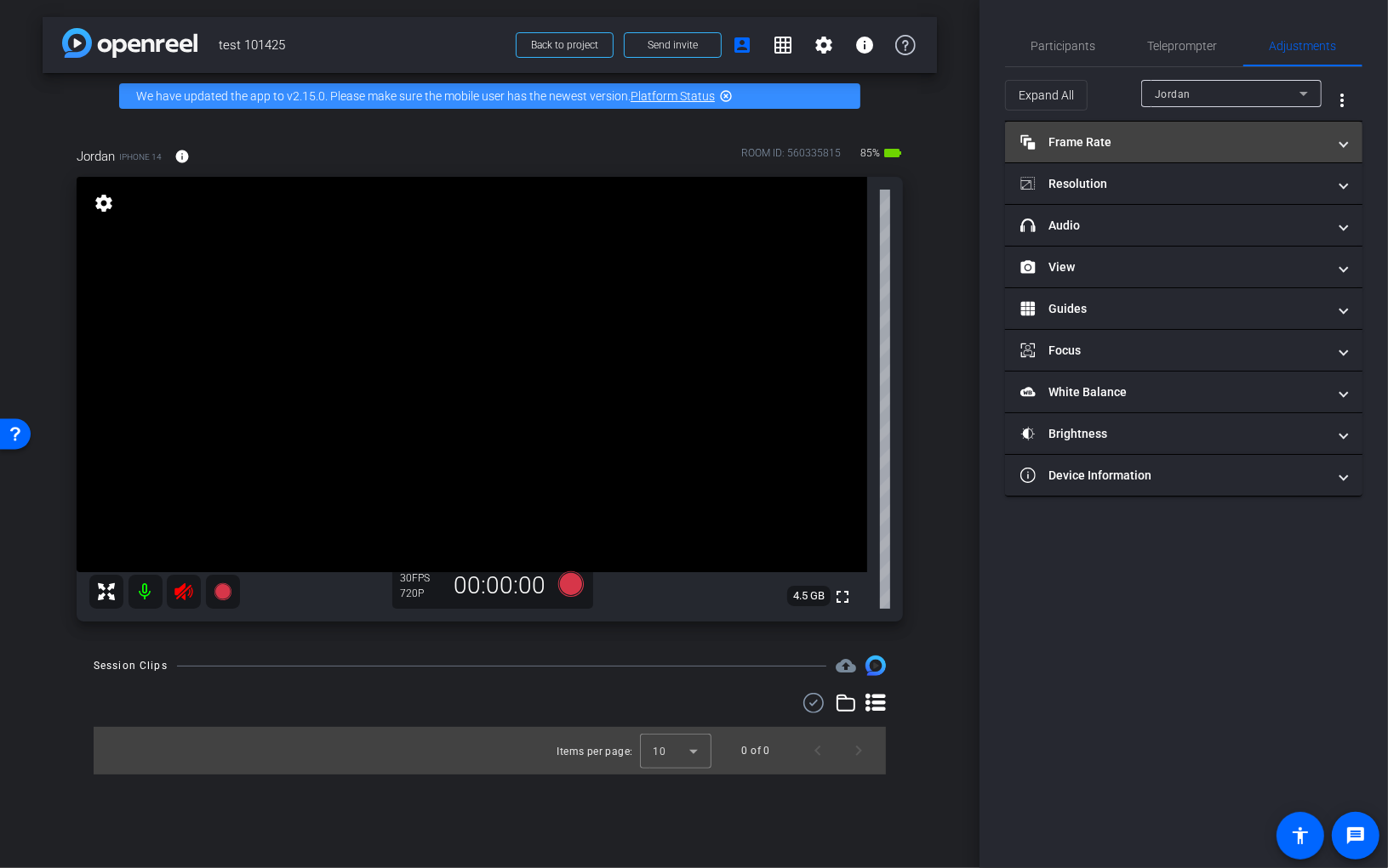
click at [1143, 138] on mat-panel-title "Frame Rate Frame Rate" at bounding box center [1174, 142] width 306 height 18
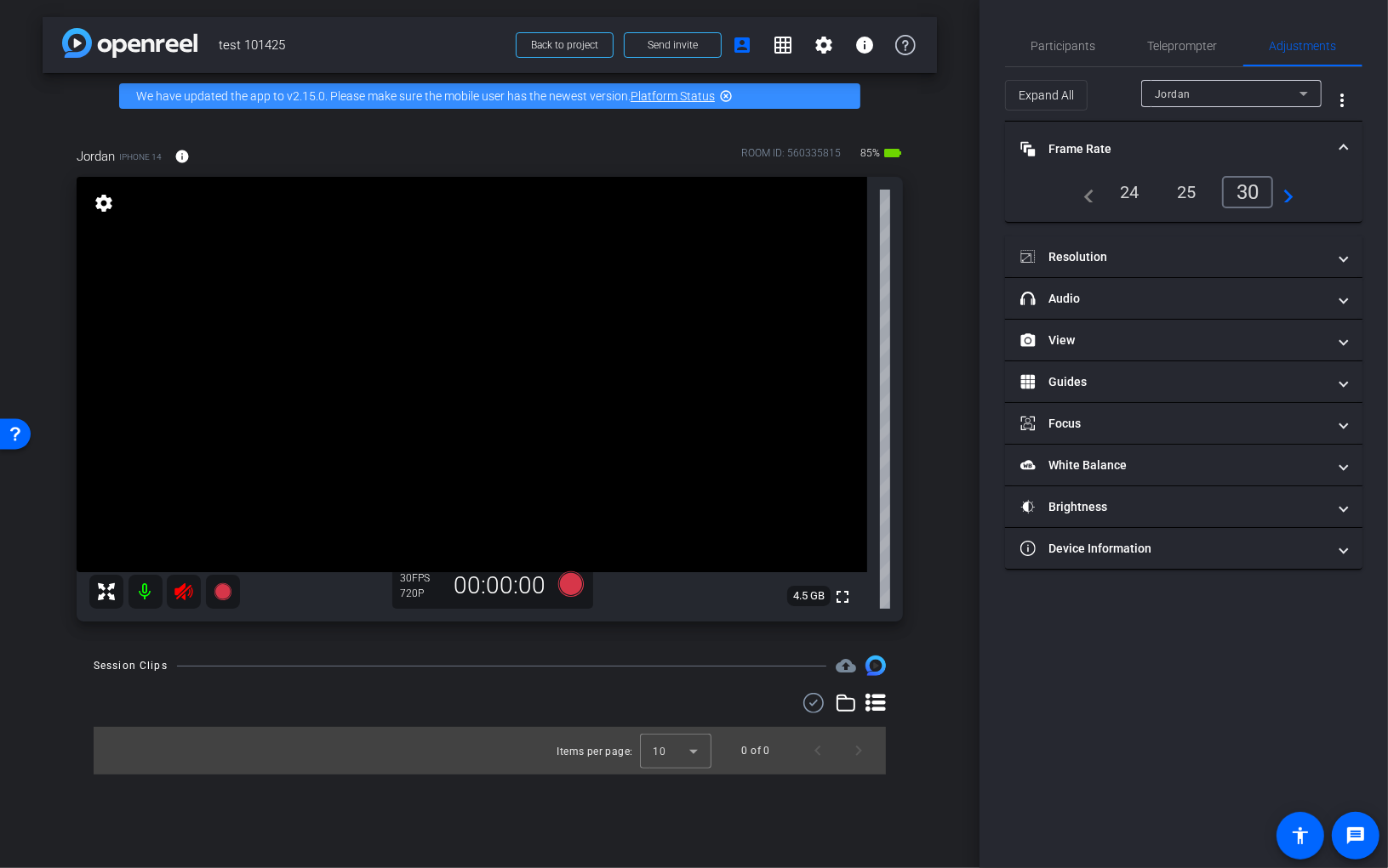
click at [1133, 193] on div "24" at bounding box center [1130, 192] width 45 height 29
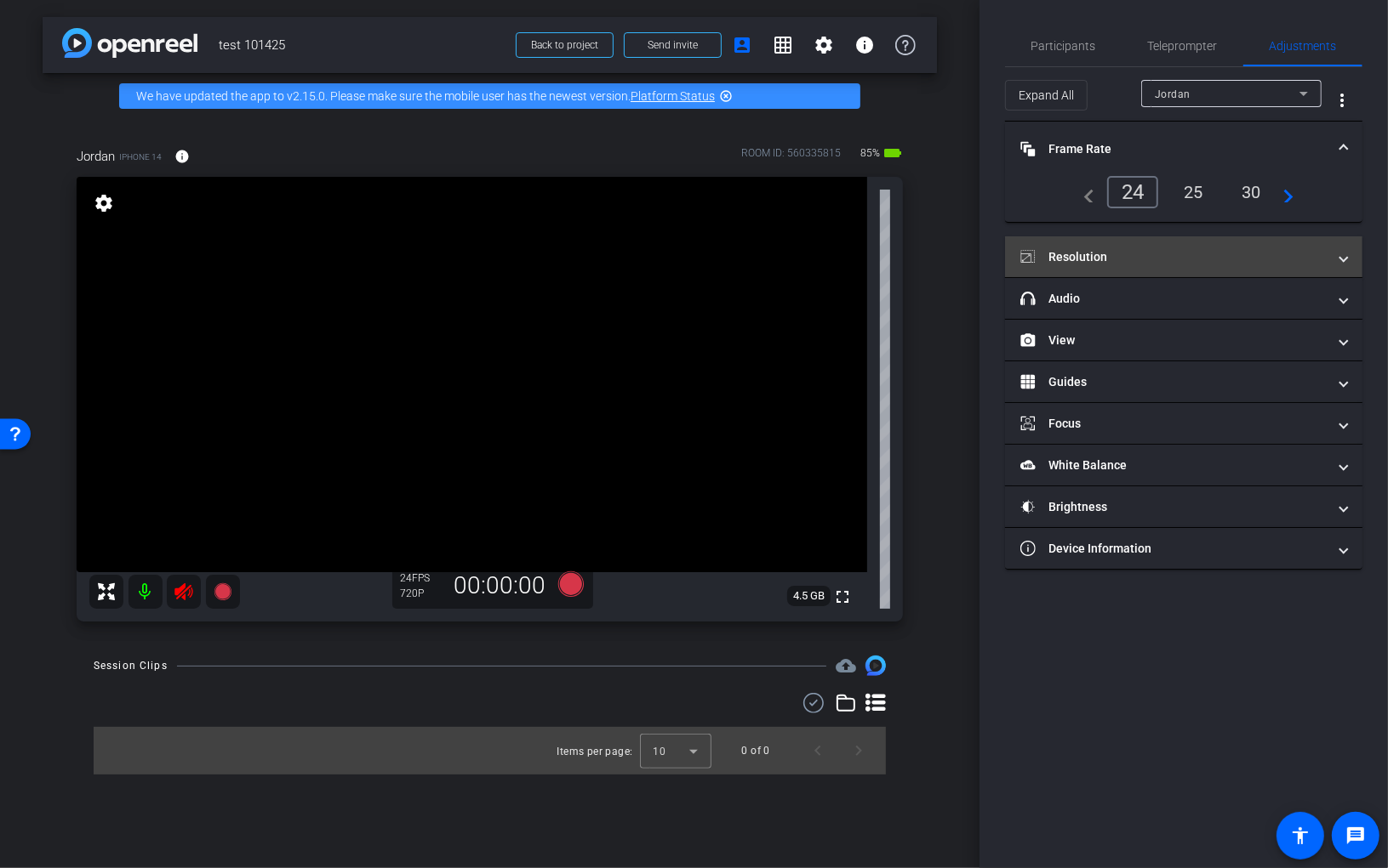
click at [1122, 256] on mat-panel-title "Resolution" at bounding box center [1174, 257] width 306 height 18
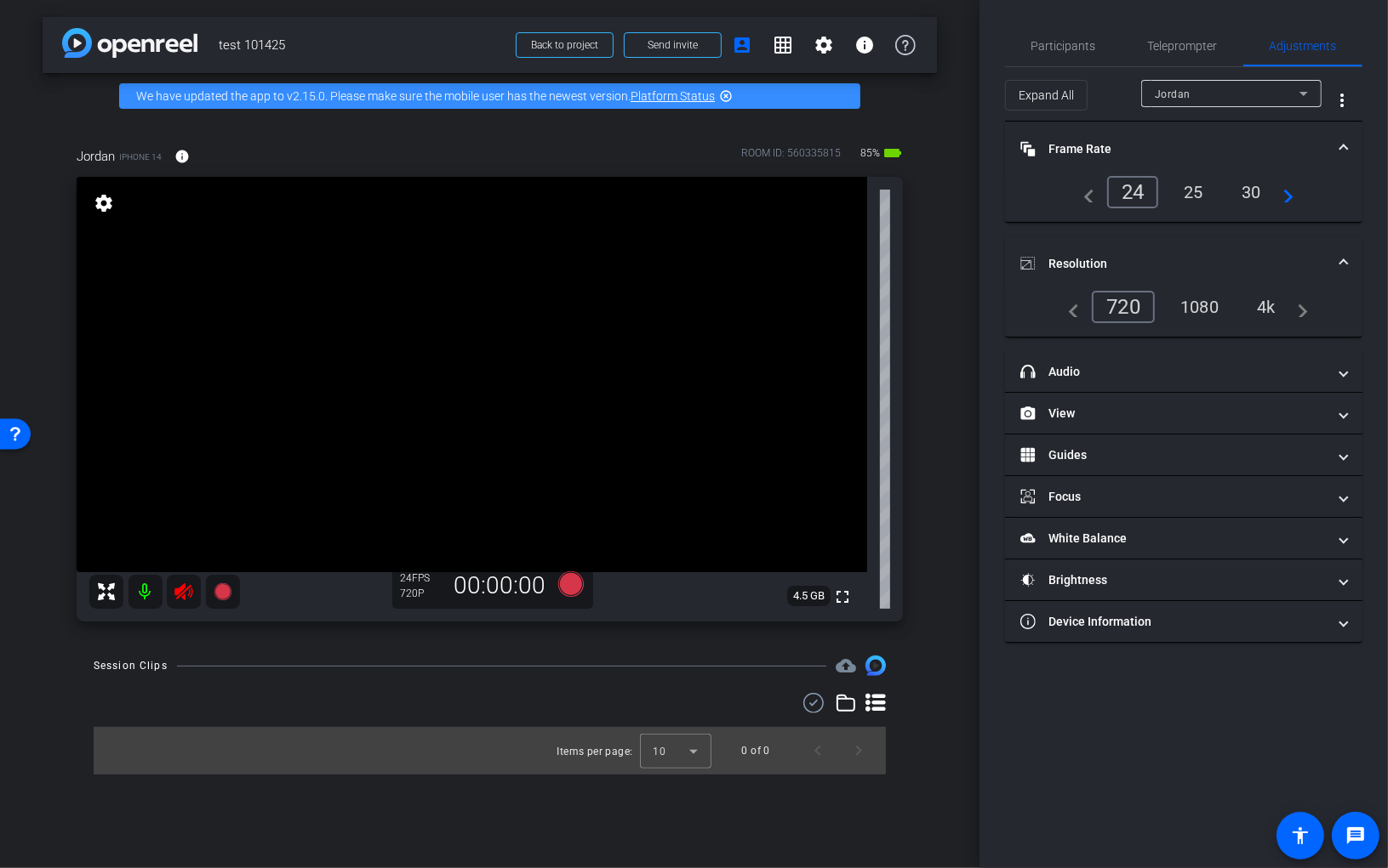
click at [1170, 306] on div "1080" at bounding box center [1199, 307] width 64 height 29
click at [1158, 681] on div "Participants Teleprompter Adjustments settings Reingold Video Team flip Directo…" at bounding box center [1183, 434] width 408 height 868
click at [1170, 41] on span "Teleprompter" at bounding box center [1183, 45] width 70 height 12
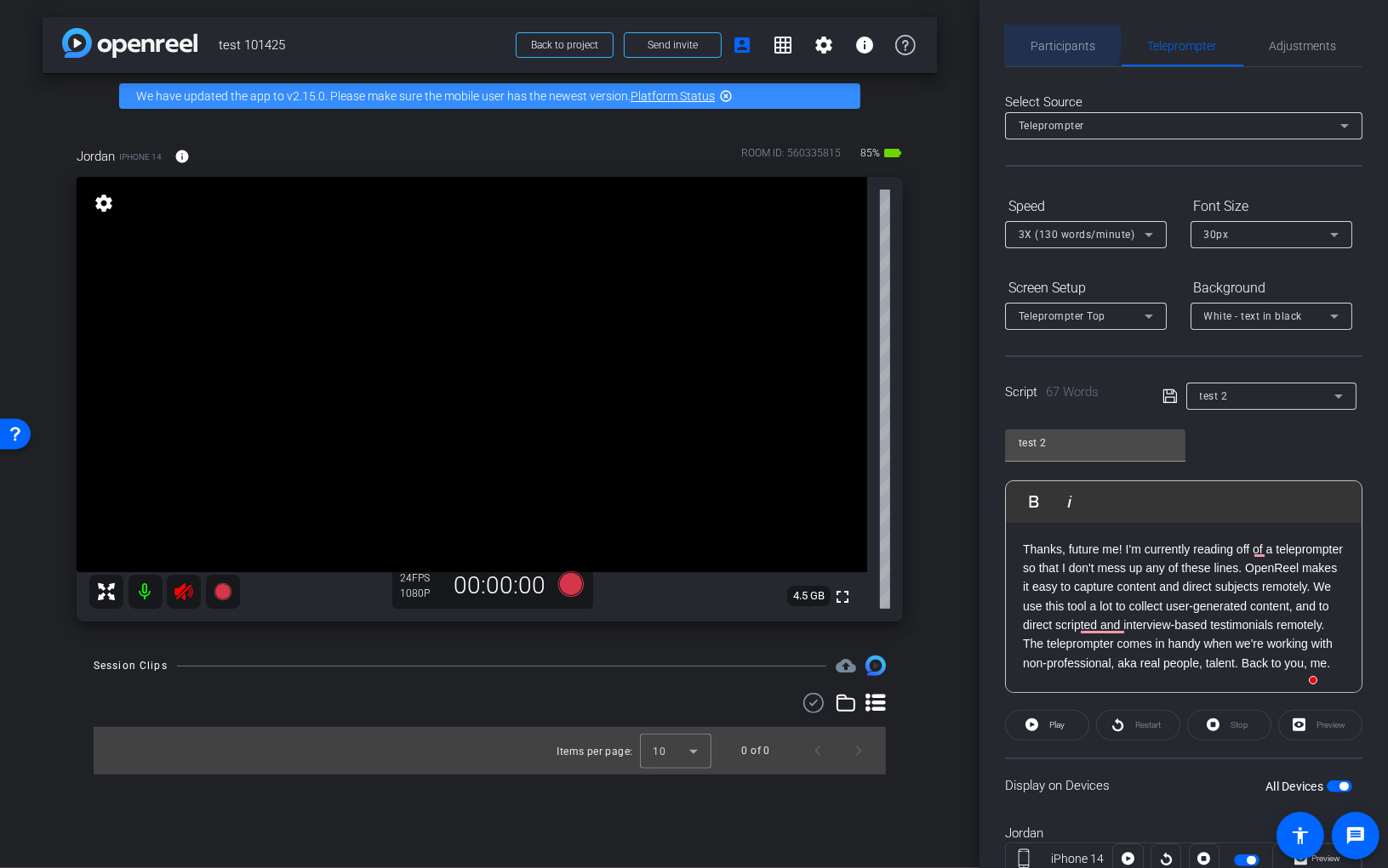
click at [1053, 42] on span "Participants" at bounding box center [1063, 45] width 64 height 12
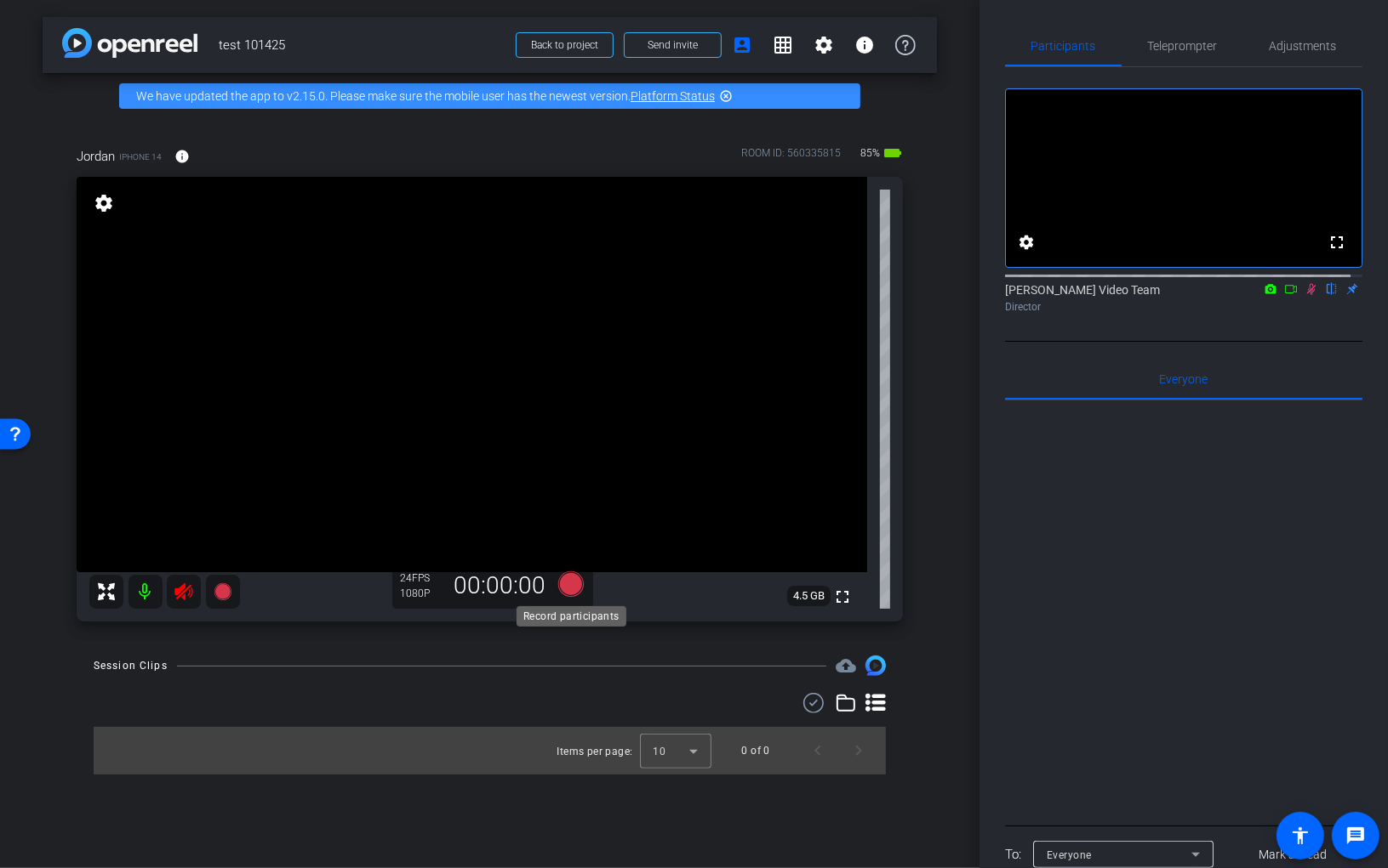
click at [573, 584] on icon at bounding box center [570, 584] width 26 height 26
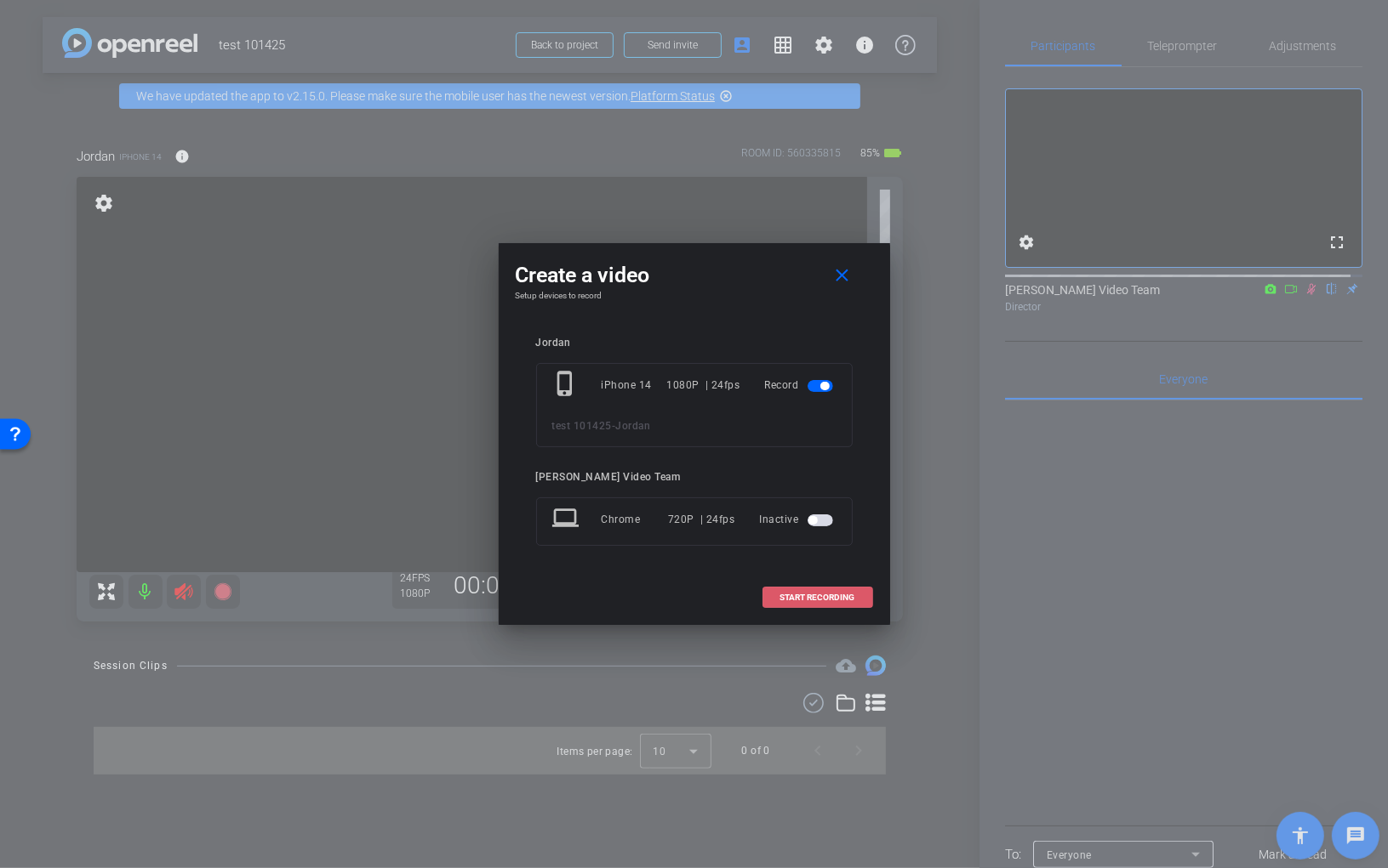
click at [817, 597] on span "START RECORDING" at bounding box center [817, 598] width 75 height 9
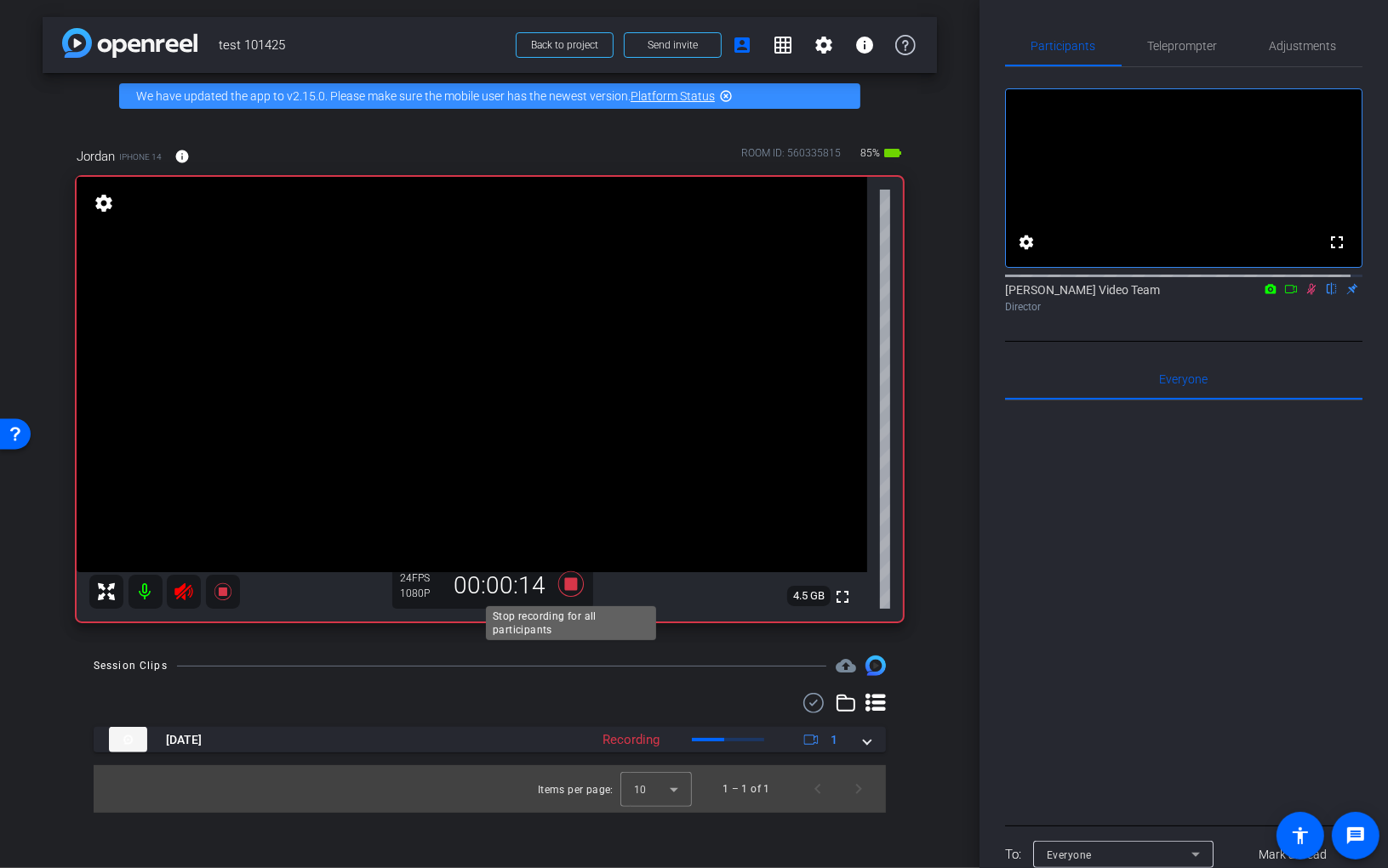
click at [574, 580] on icon at bounding box center [570, 584] width 26 height 26
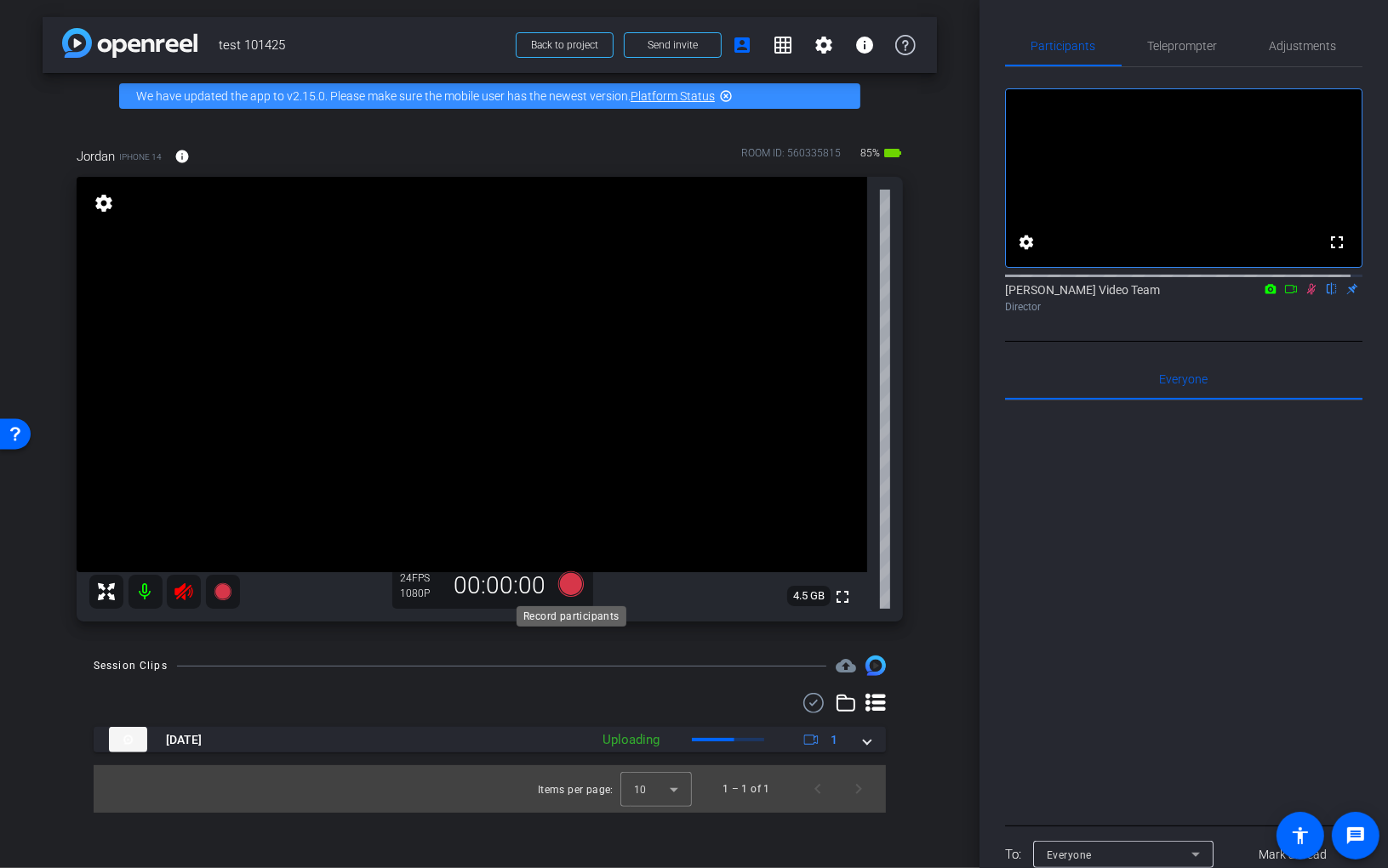
click at [572, 581] on icon at bounding box center [570, 584] width 26 height 26
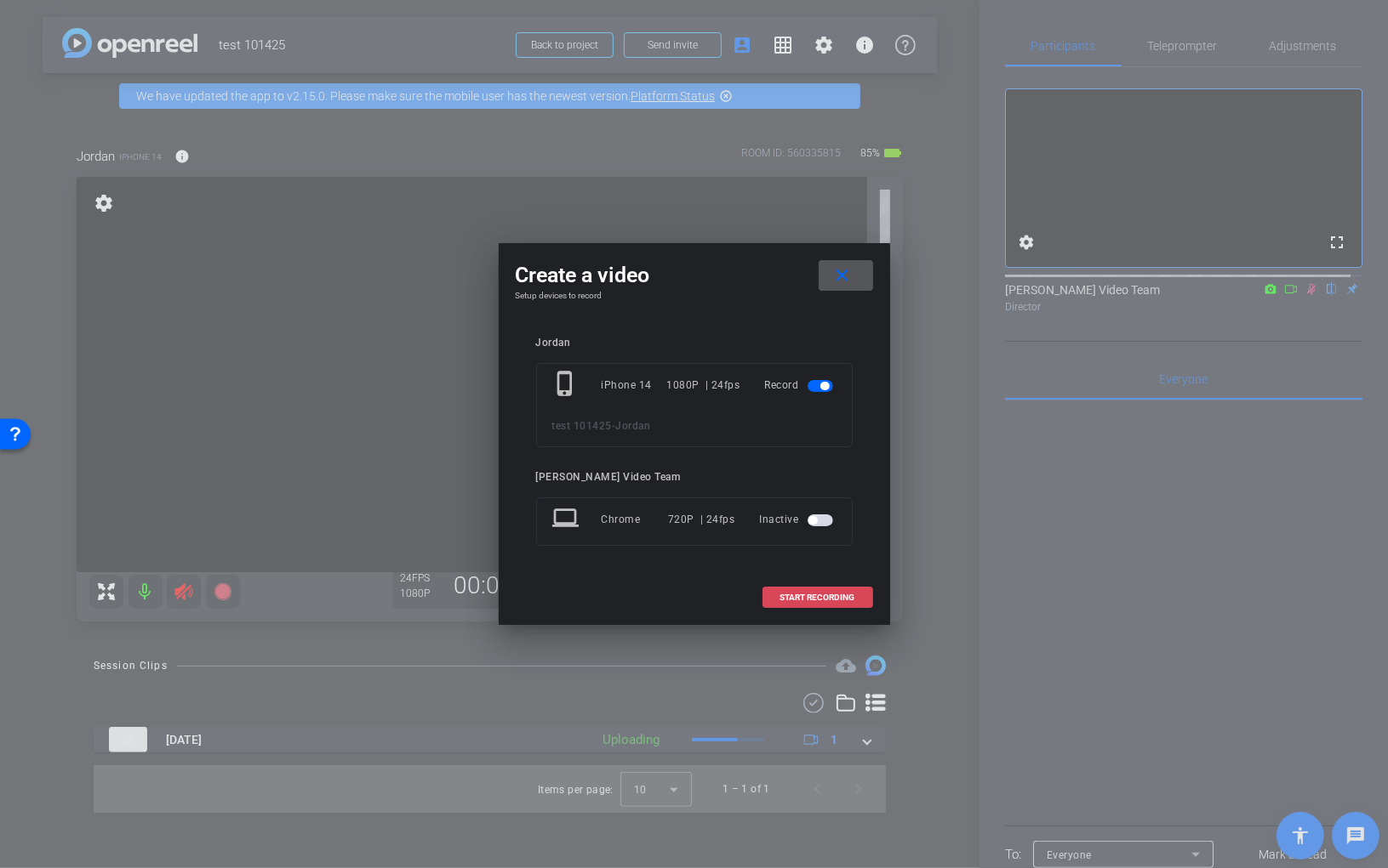
click at [836, 597] on span "START RECORDING" at bounding box center [817, 598] width 75 height 9
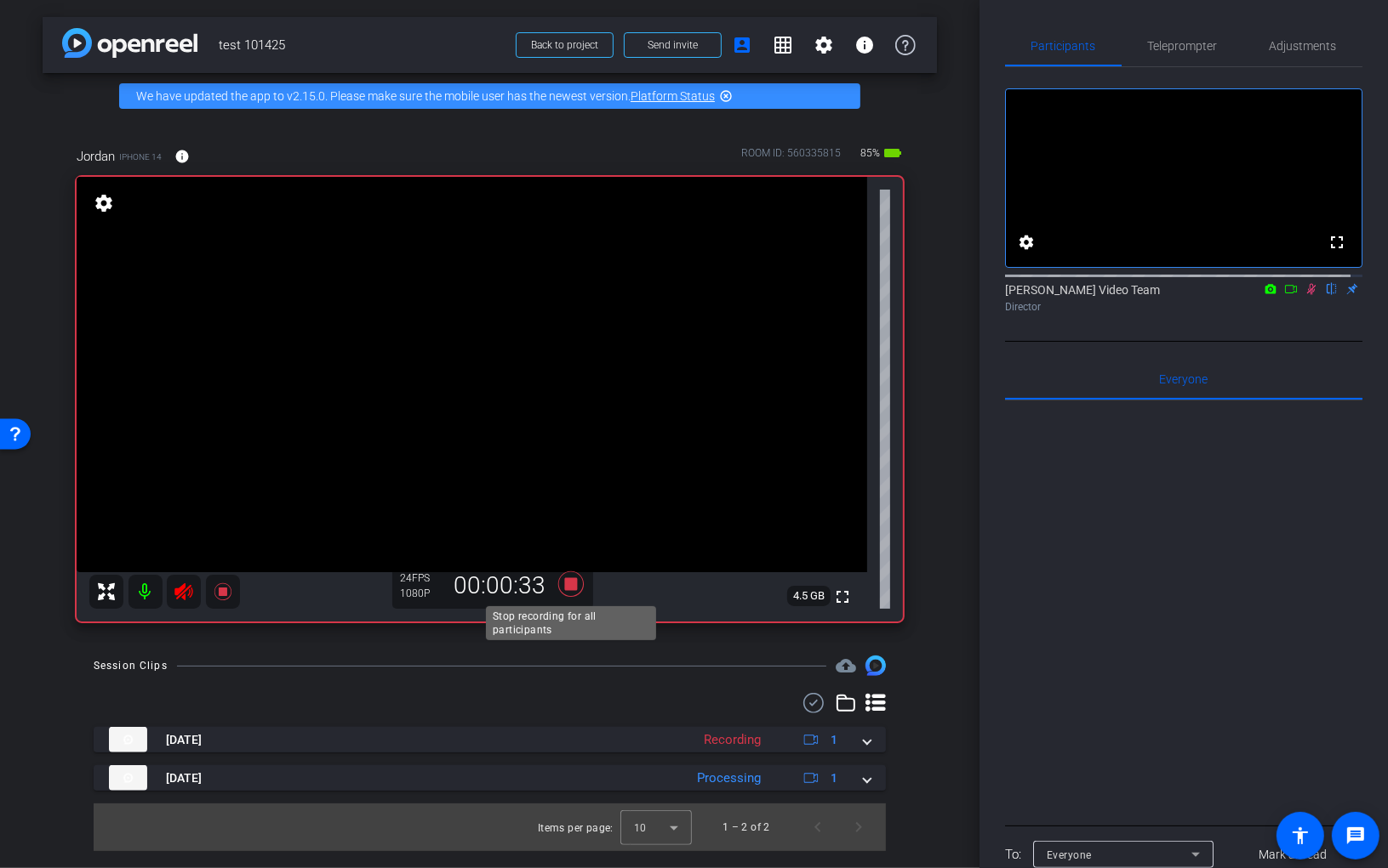
click at [559, 577] on icon at bounding box center [570, 584] width 26 height 26
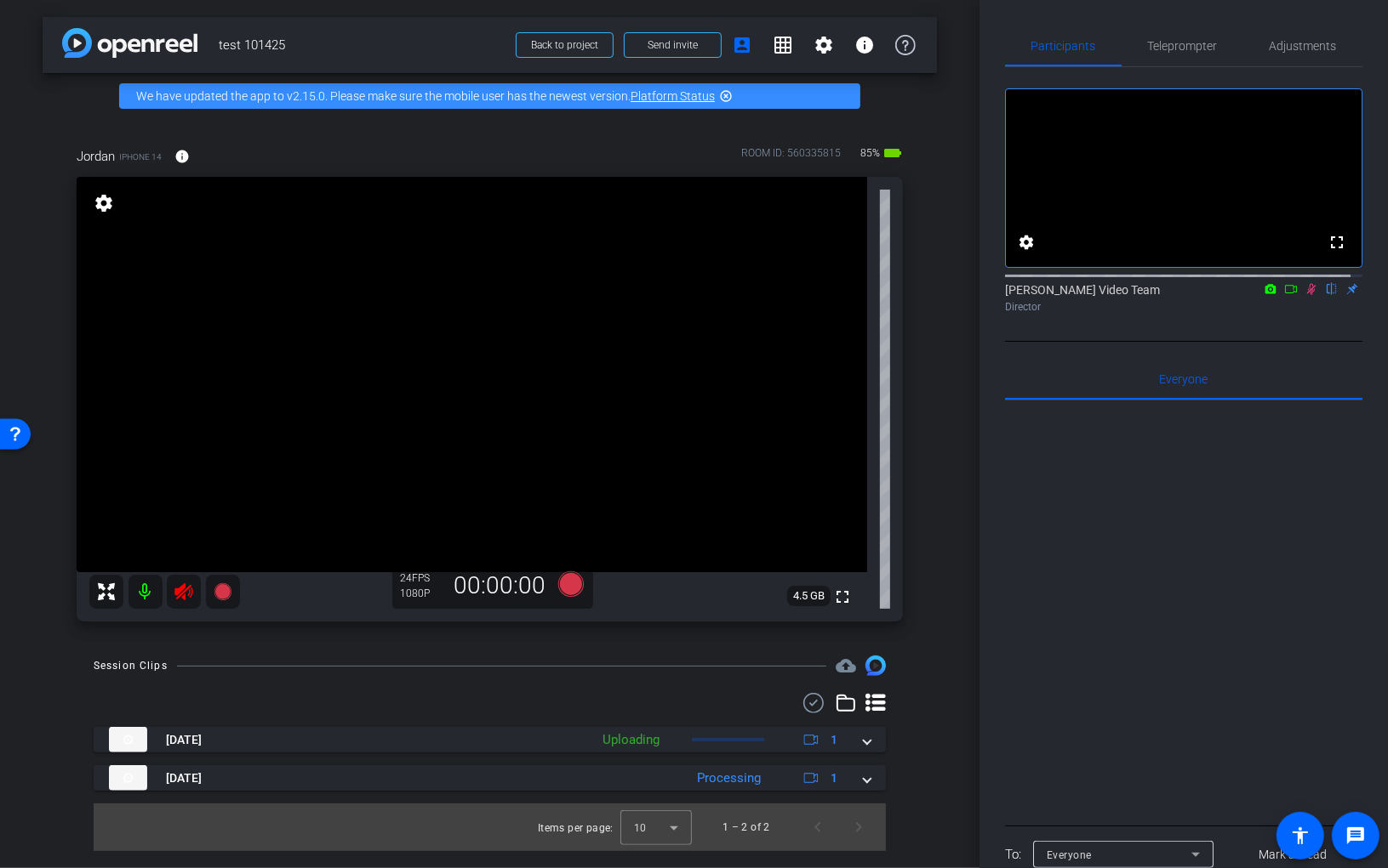
scroll to position [93, 0]
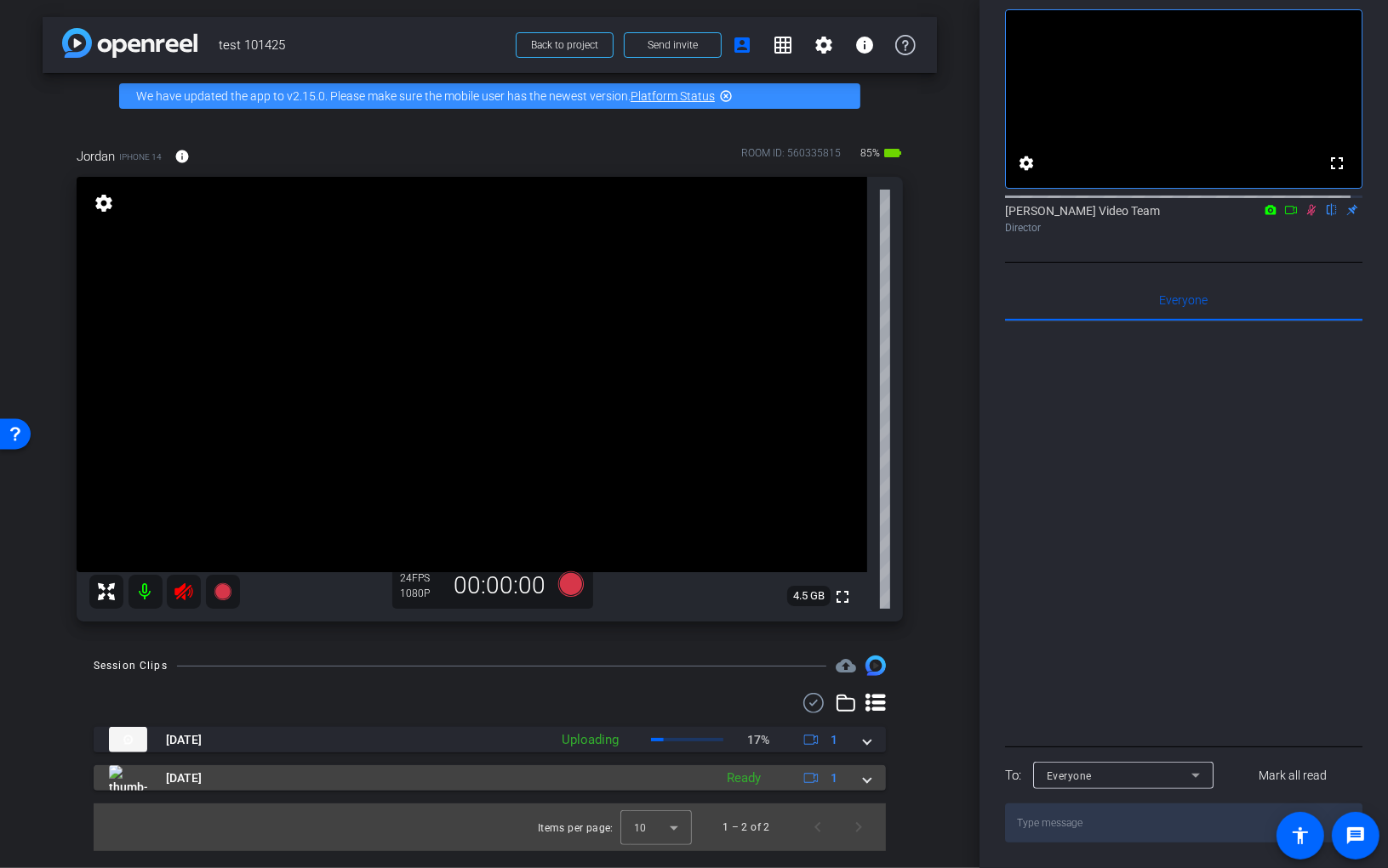
click at [868, 778] on span at bounding box center [866, 778] width 7 height 18
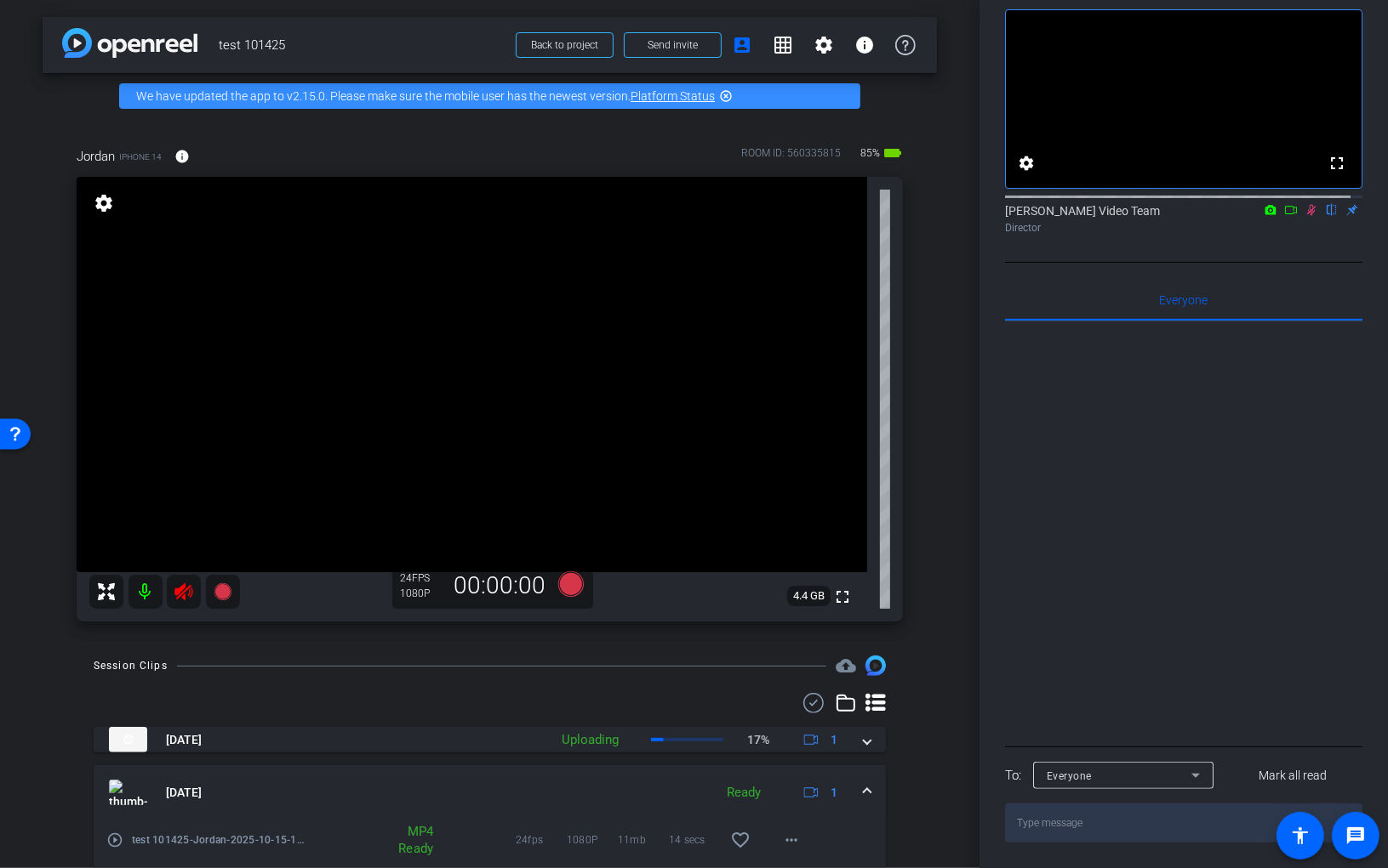
scroll to position [71, 0]
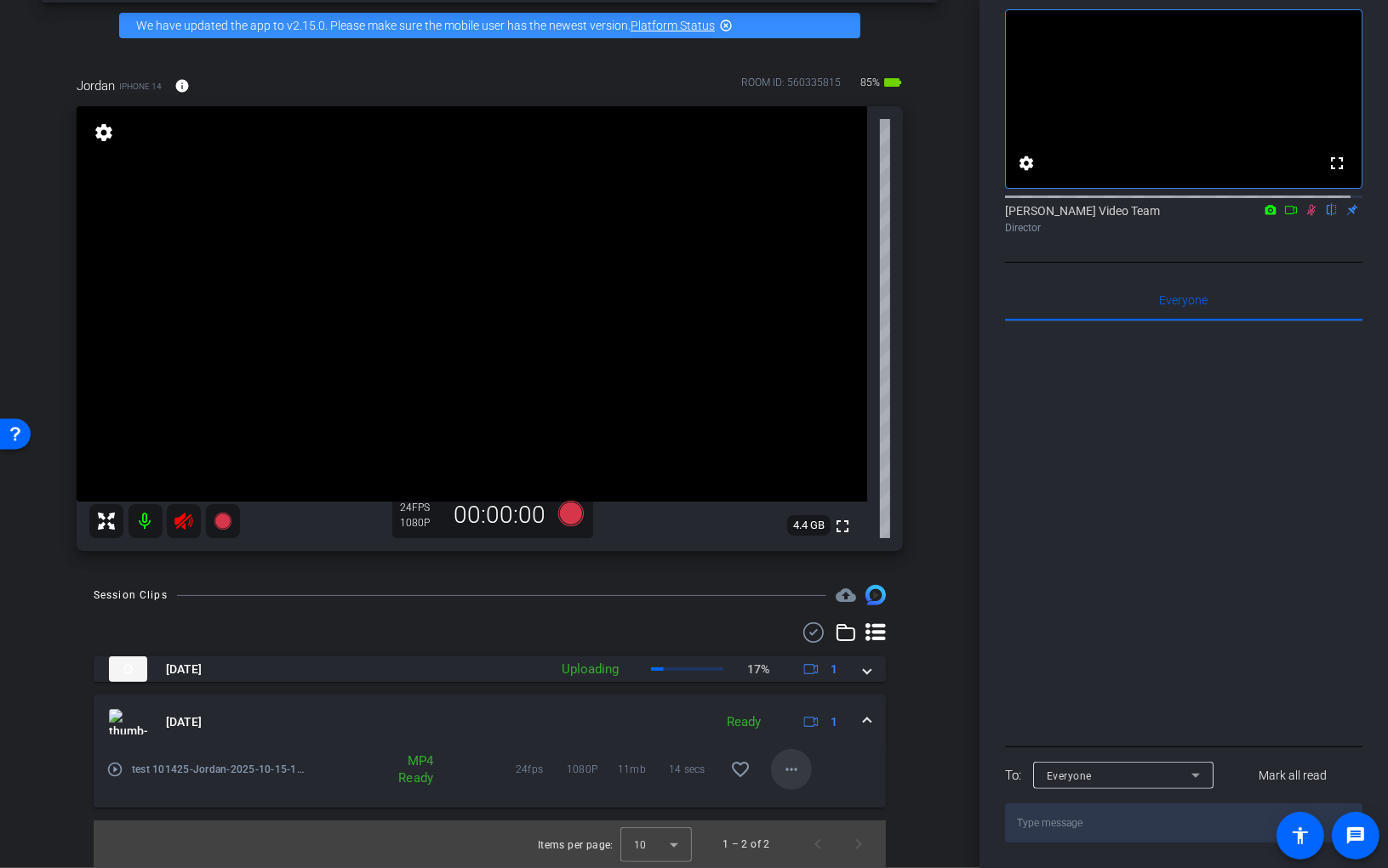
click at [781, 771] on mat-icon "more_horiz" at bounding box center [792, 770] width 21 height 21
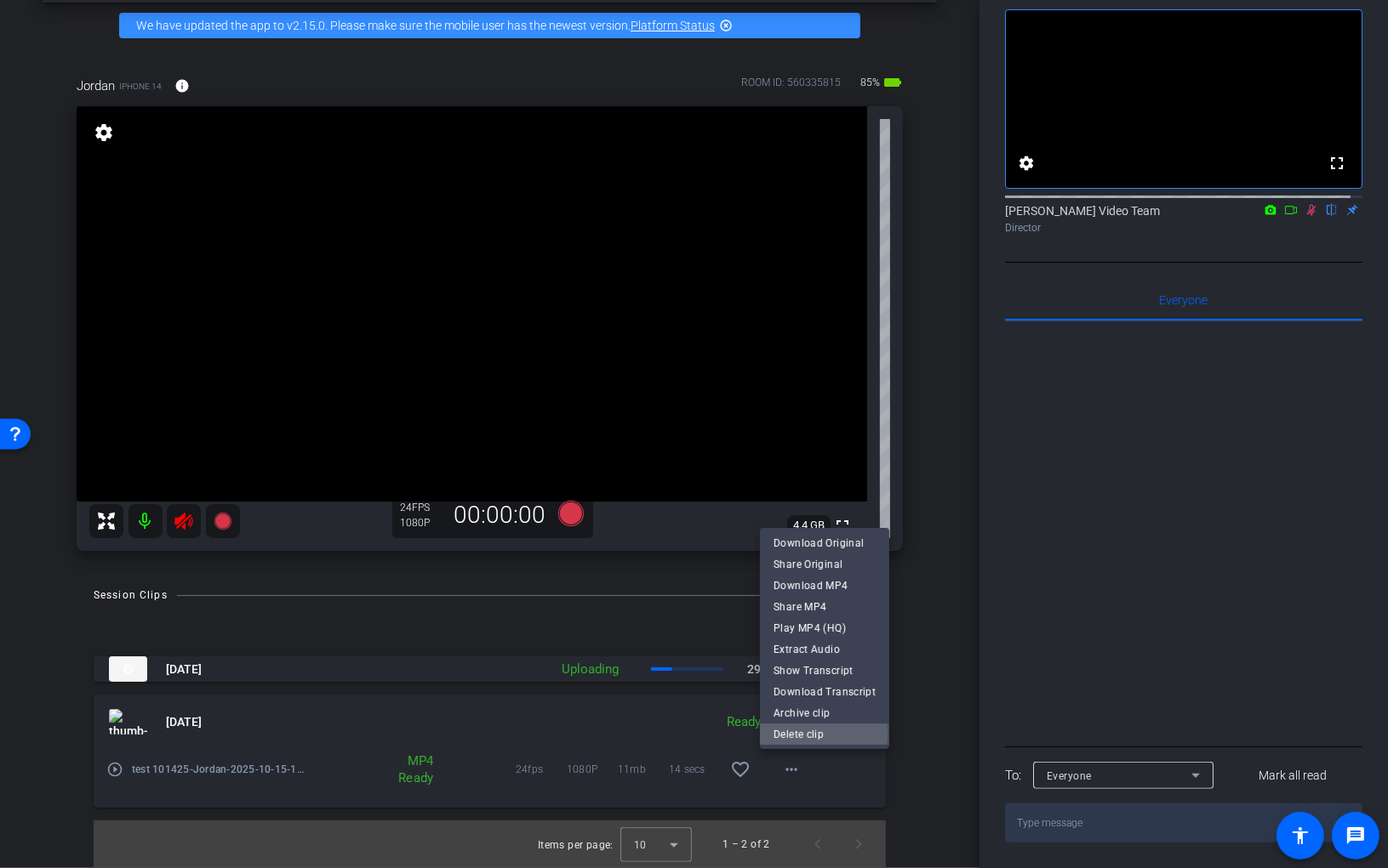
click at [808, 734] on span "Delete clip" at bounding box center [825, 735] width 102 height 21
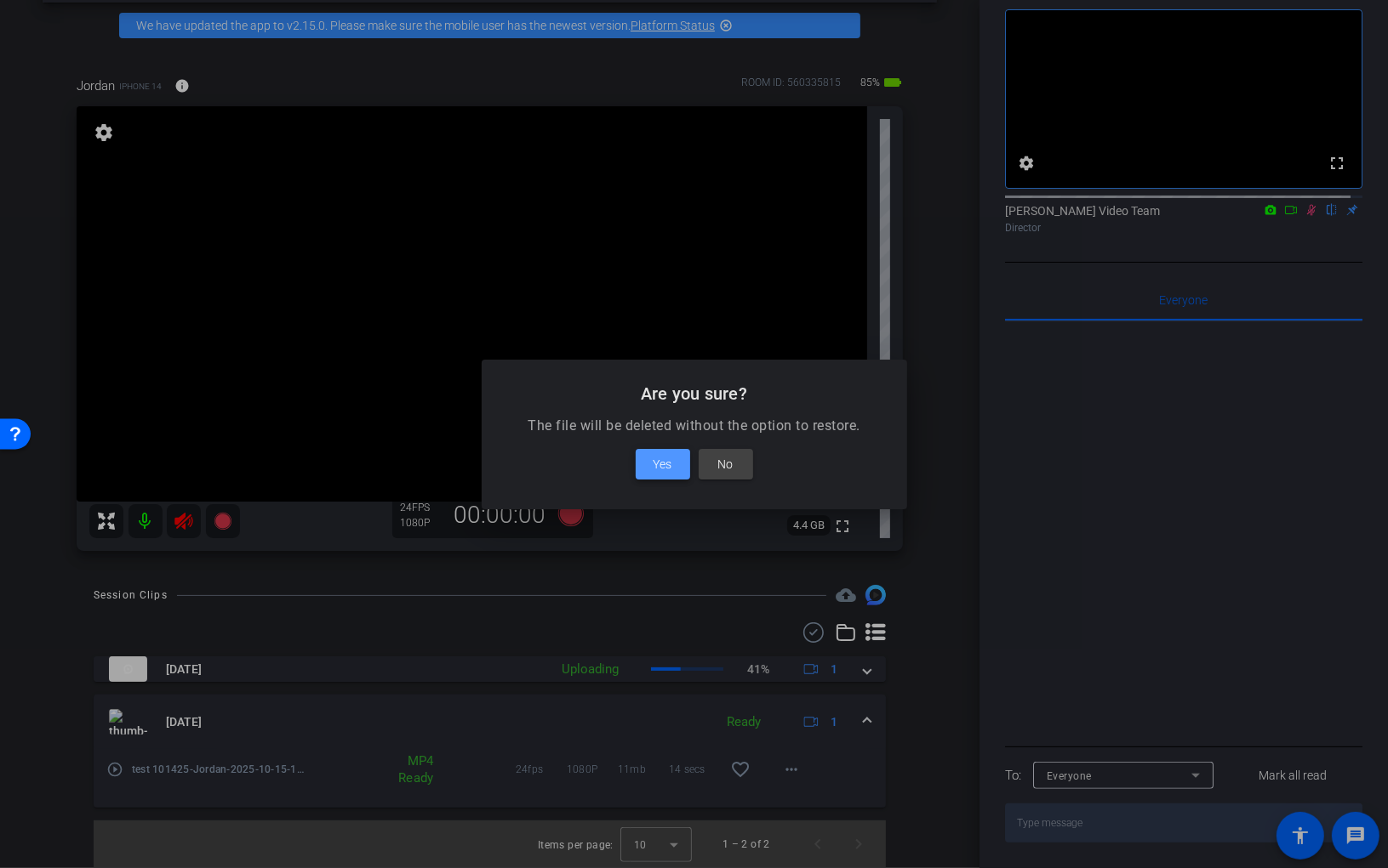
click at [662, 460] on span "Yes" at bounding box center [663, 465] width 19 height 21
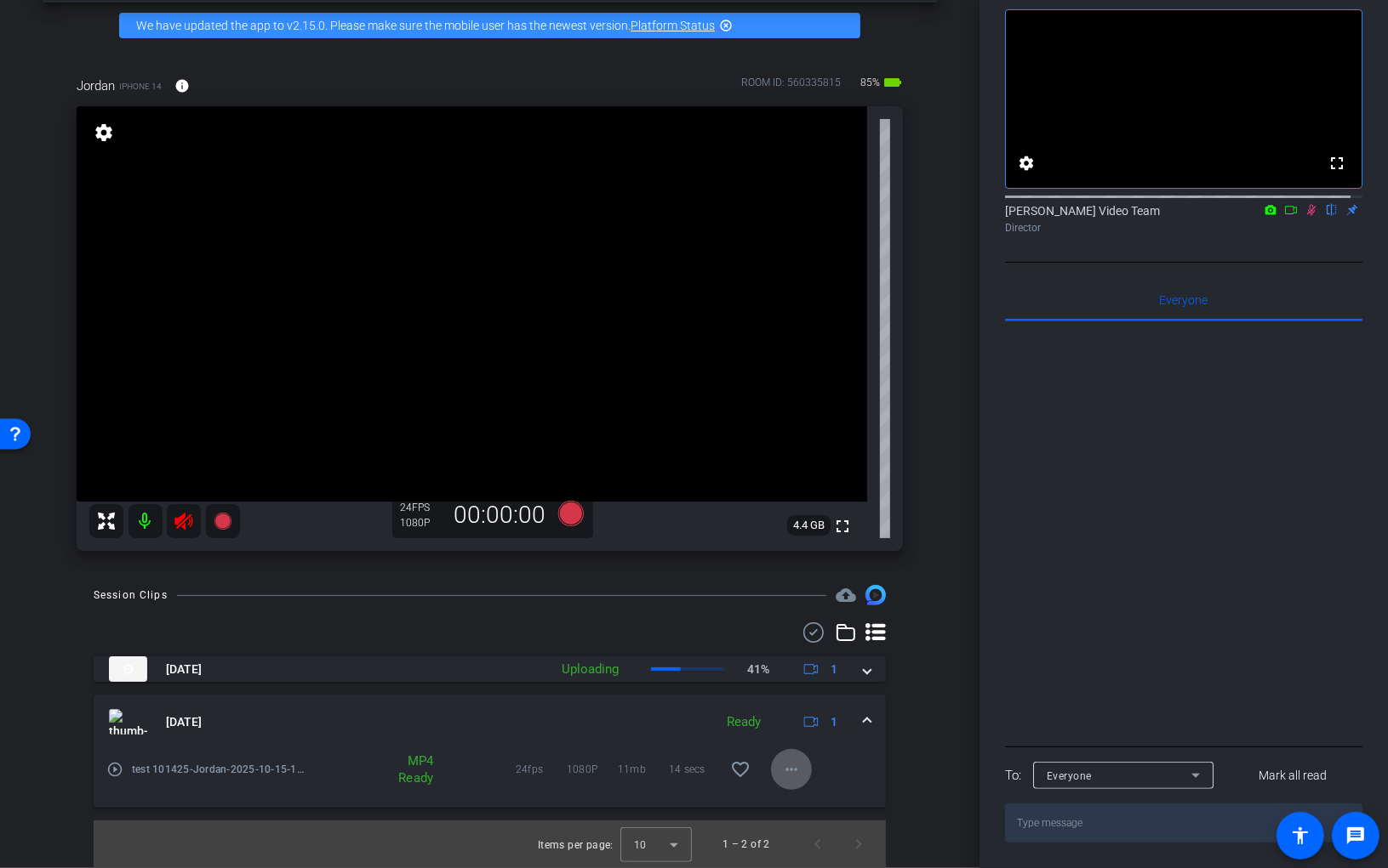
scroll to position [0, 0]
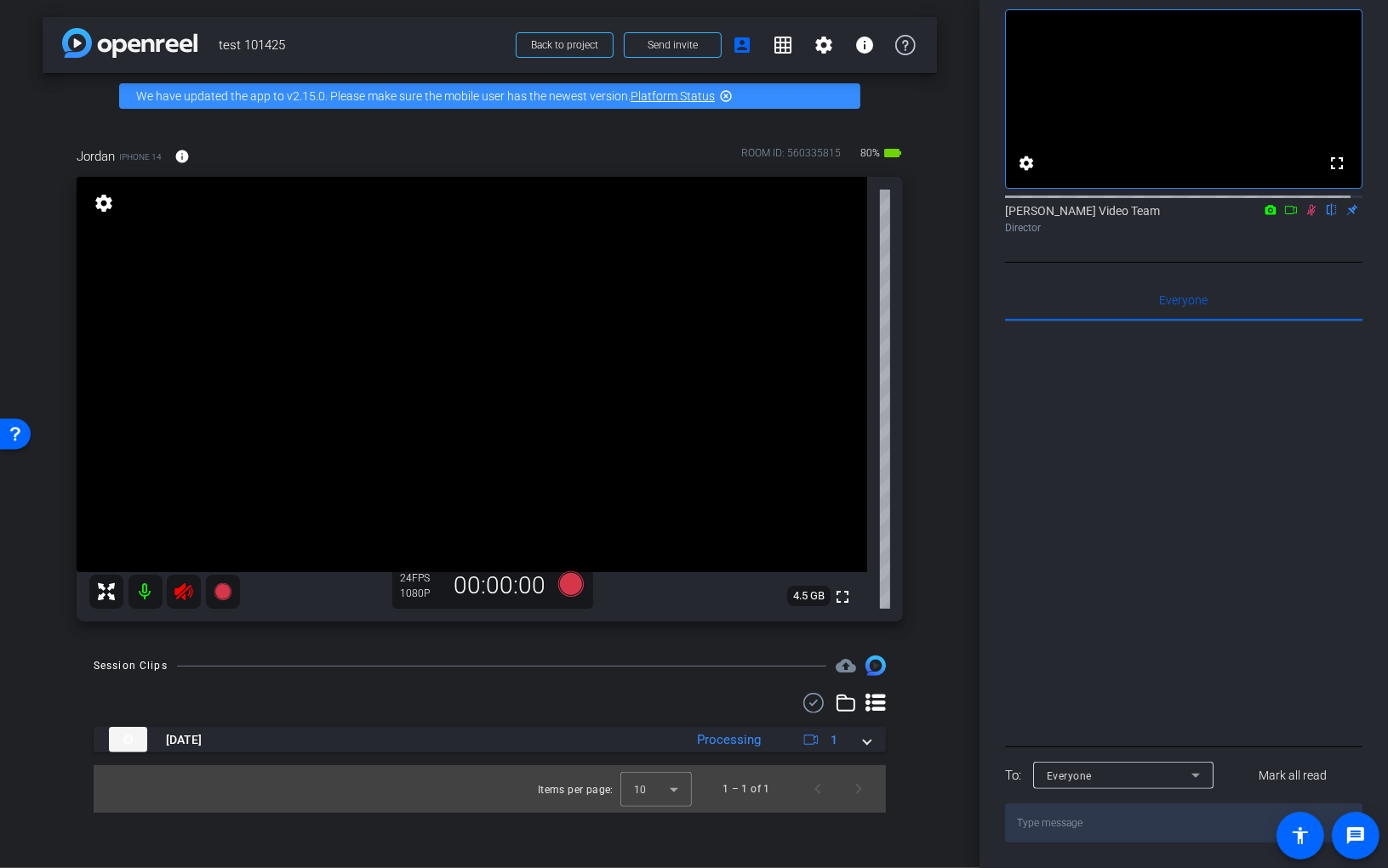
click at [141, 591] on mat-icon at bounding box center [146, 592] width 34 height 34
click at [142, 591] on mat-icon at bounding box center [146, 592] width 34 height 34
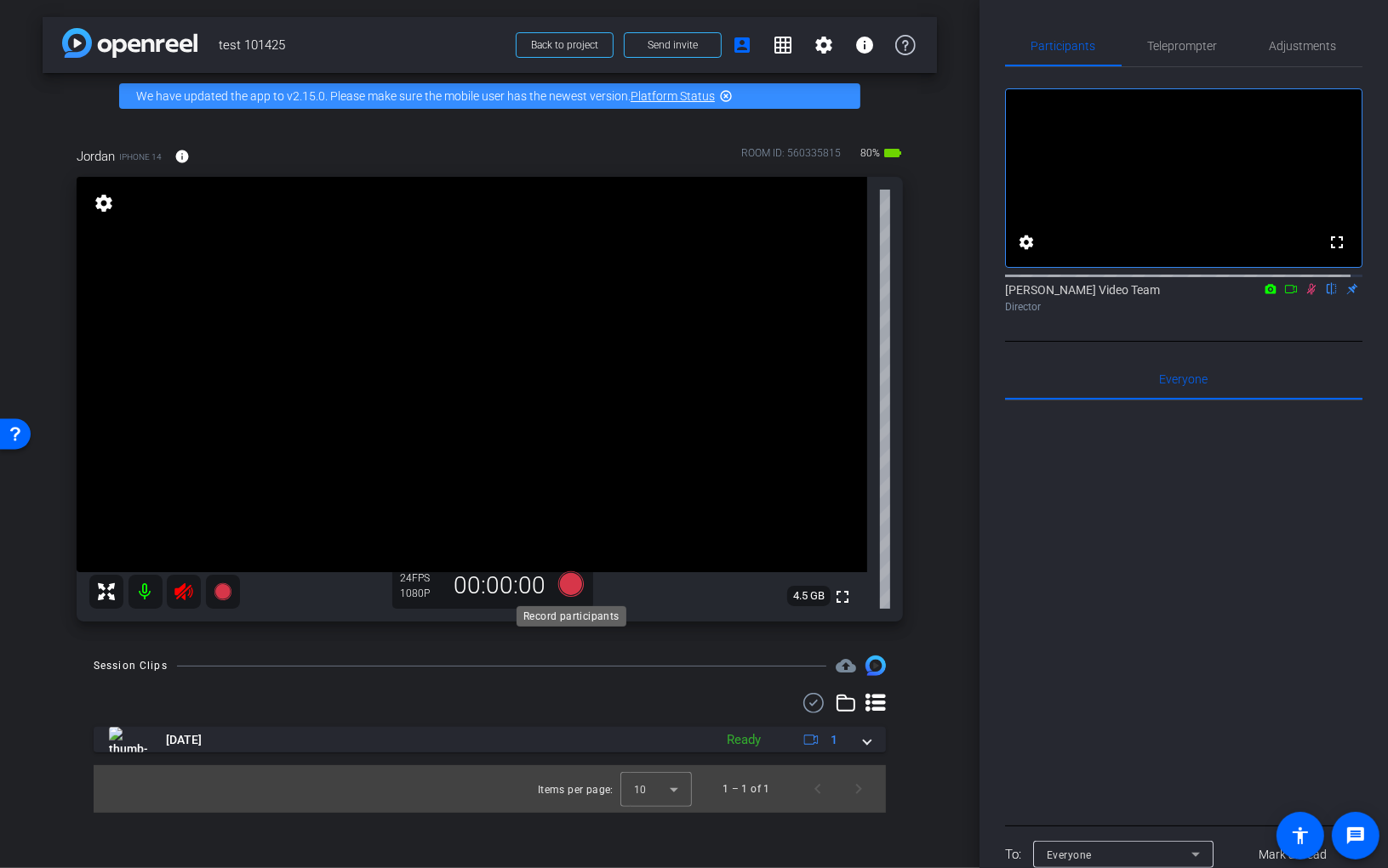
click at [572, 584] on icon at bounding box center [570, 584] width 26 height 26
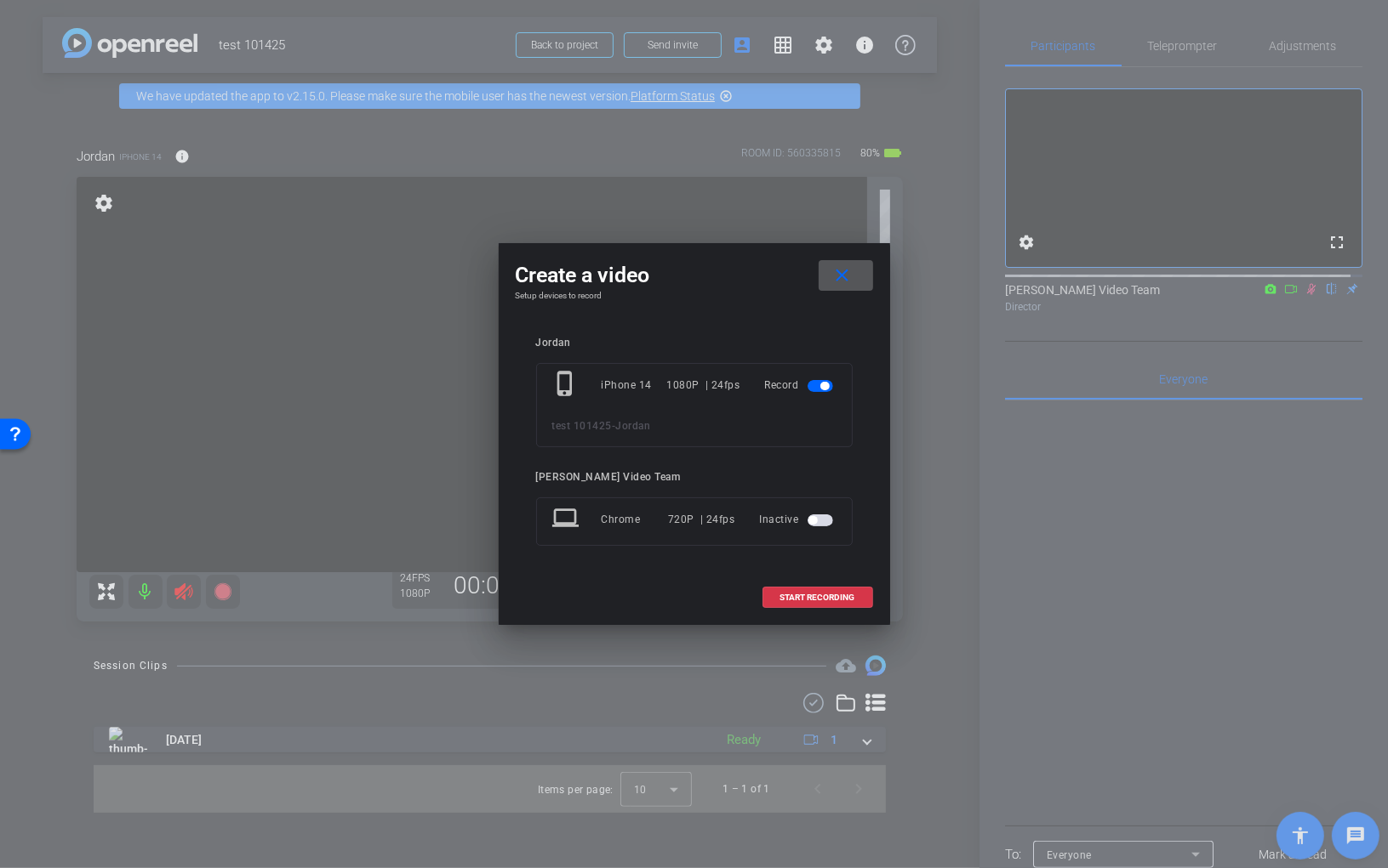
click at [847, 270] on mat-icon "close" at bounding box center [842, 276] width 22 height 22
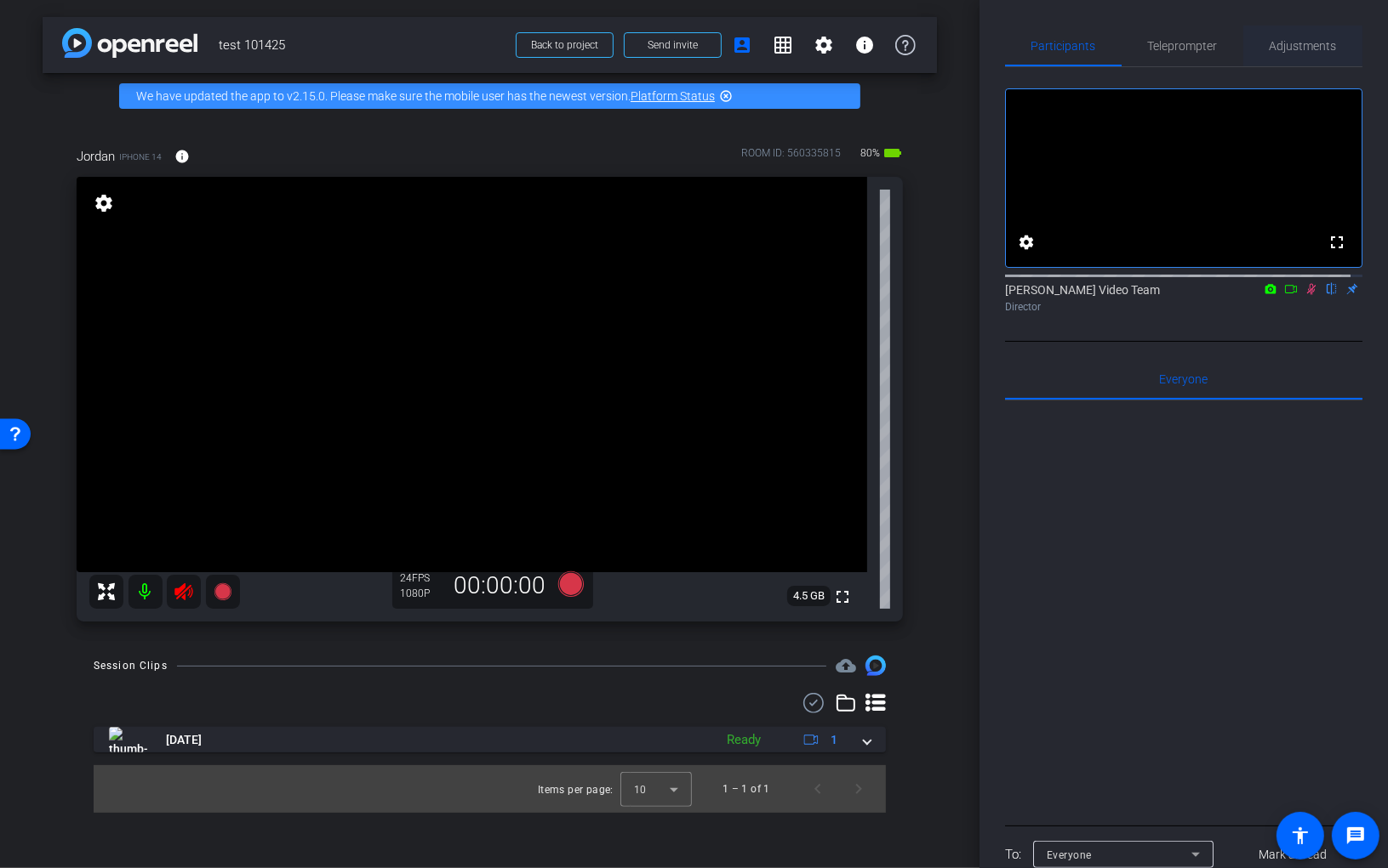
click at [1170, 43] on span "Adjustments" at bounding box center [1302, 45] width 67 height 12
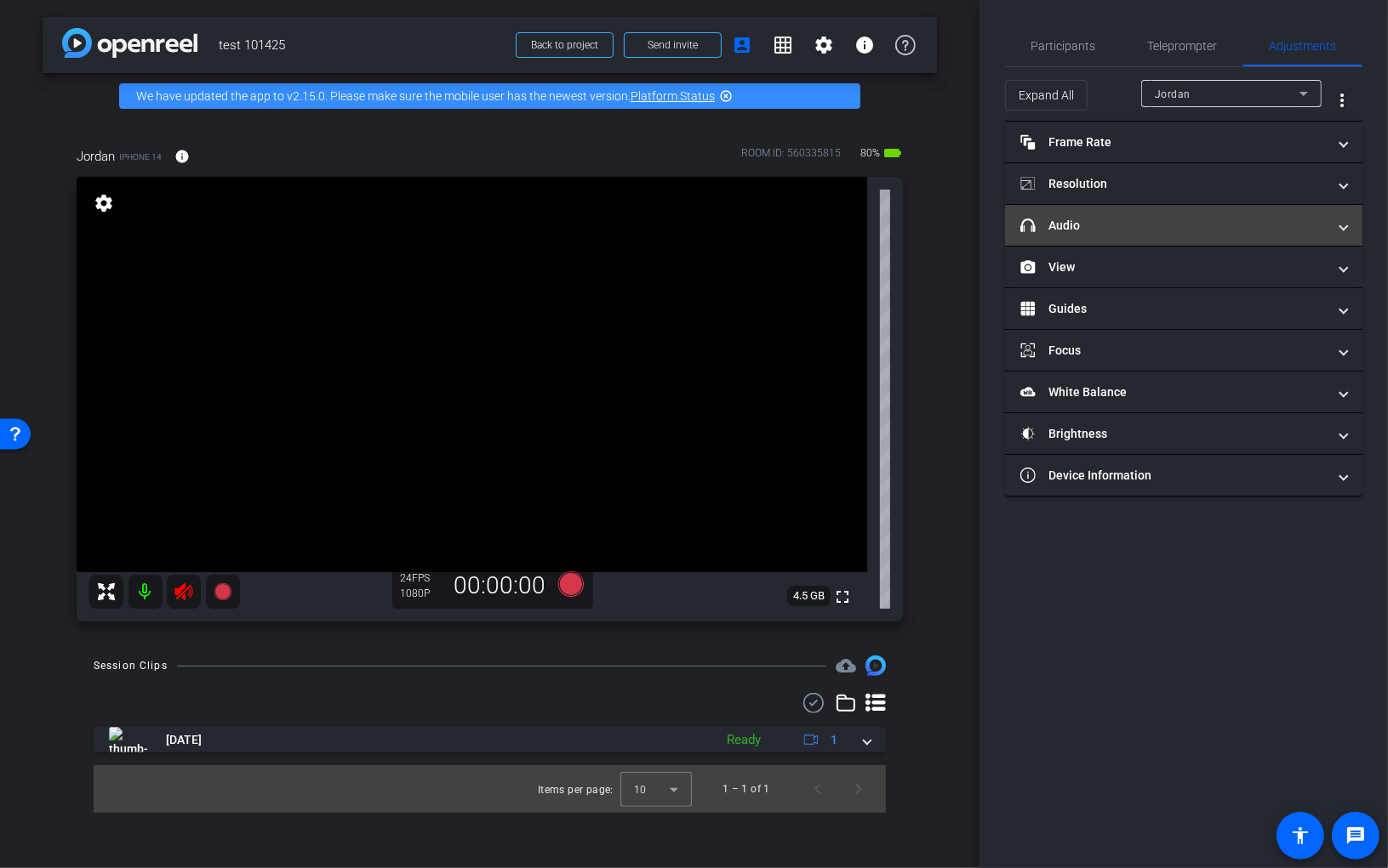
click at [1084, 205] on mat-expansion-panel-header "headphone icon Audio" at bounding box center [1183, 225] width 357 height 41
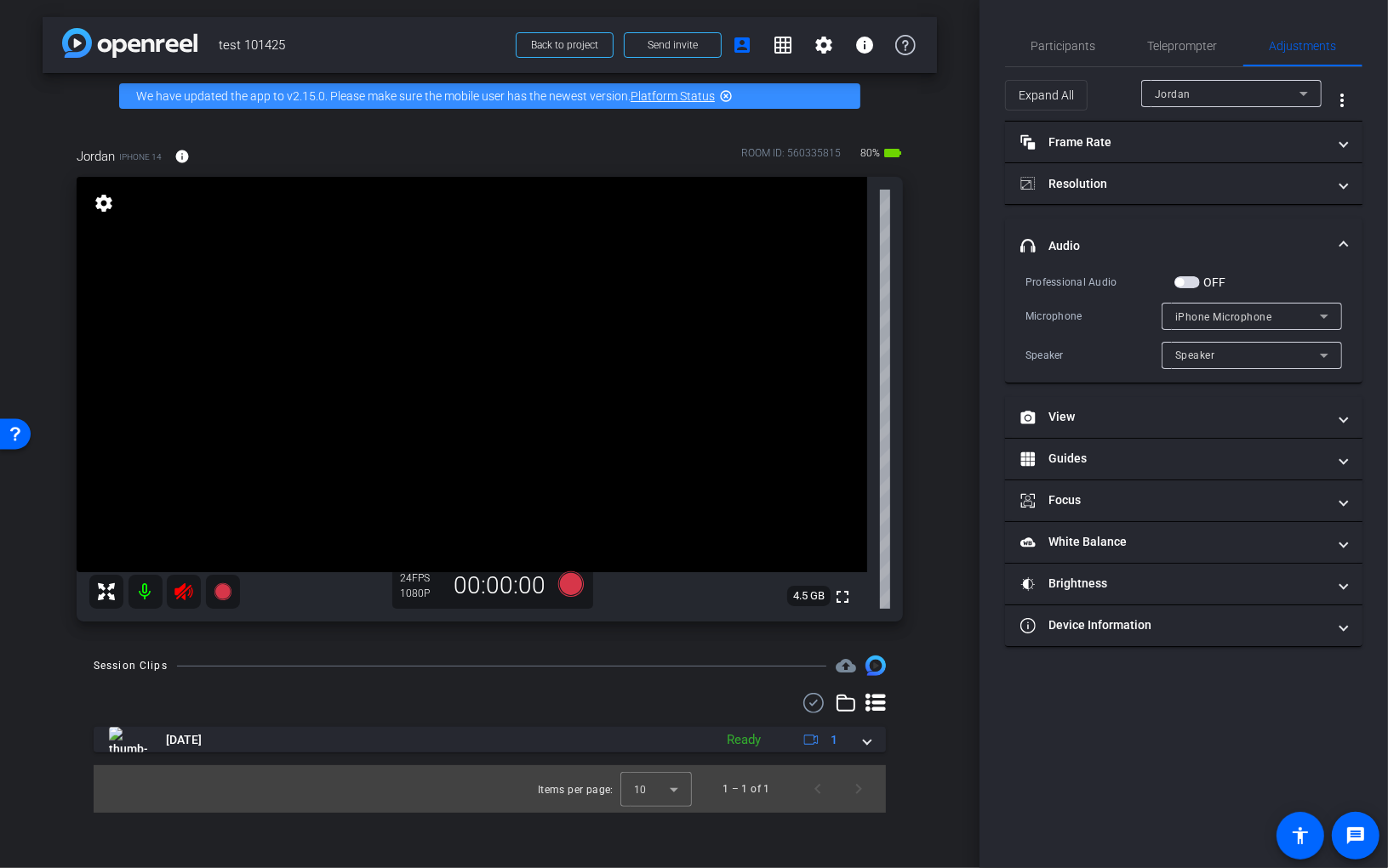
click at [1170, 349] on icon at bounding box center [1324, 356] width 21 height 21
click at [1170, 284] on div at bounding box center [694, 434] width 1388 height 868
click at [1170, 310] on div "iPhone Microphone" at bounding box center [1247, 316] width 145 height 22
click at [1170, 342] on span "iPhone Microphone" at bounding box center [1225, 349] width 98 height 21
click at [1102, 46] on div "Participants" at bounding box center [1062, 45] width 116 height 41
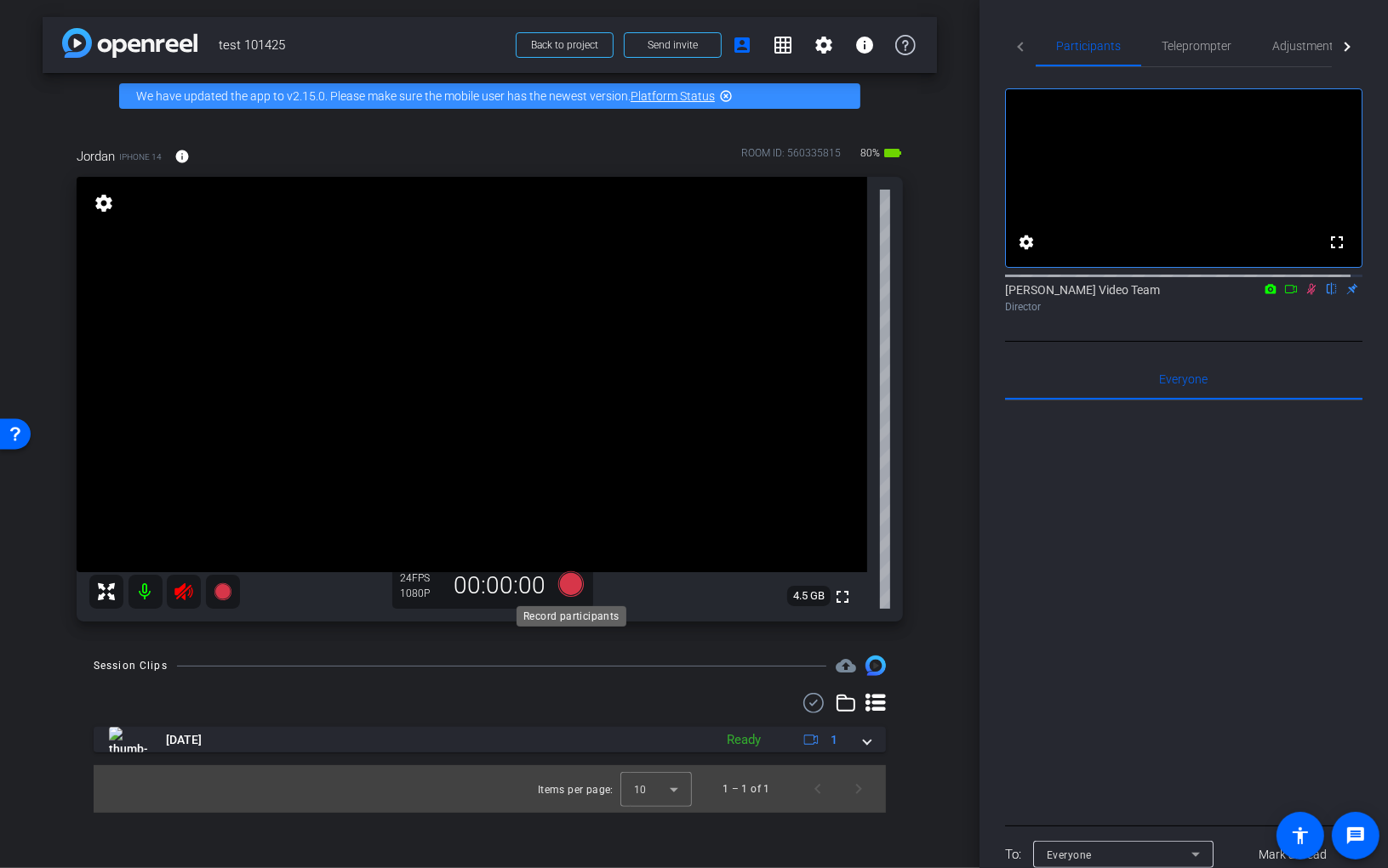
click at [570, 582] on icon at bounding box center [570, 584] width 26 height 26
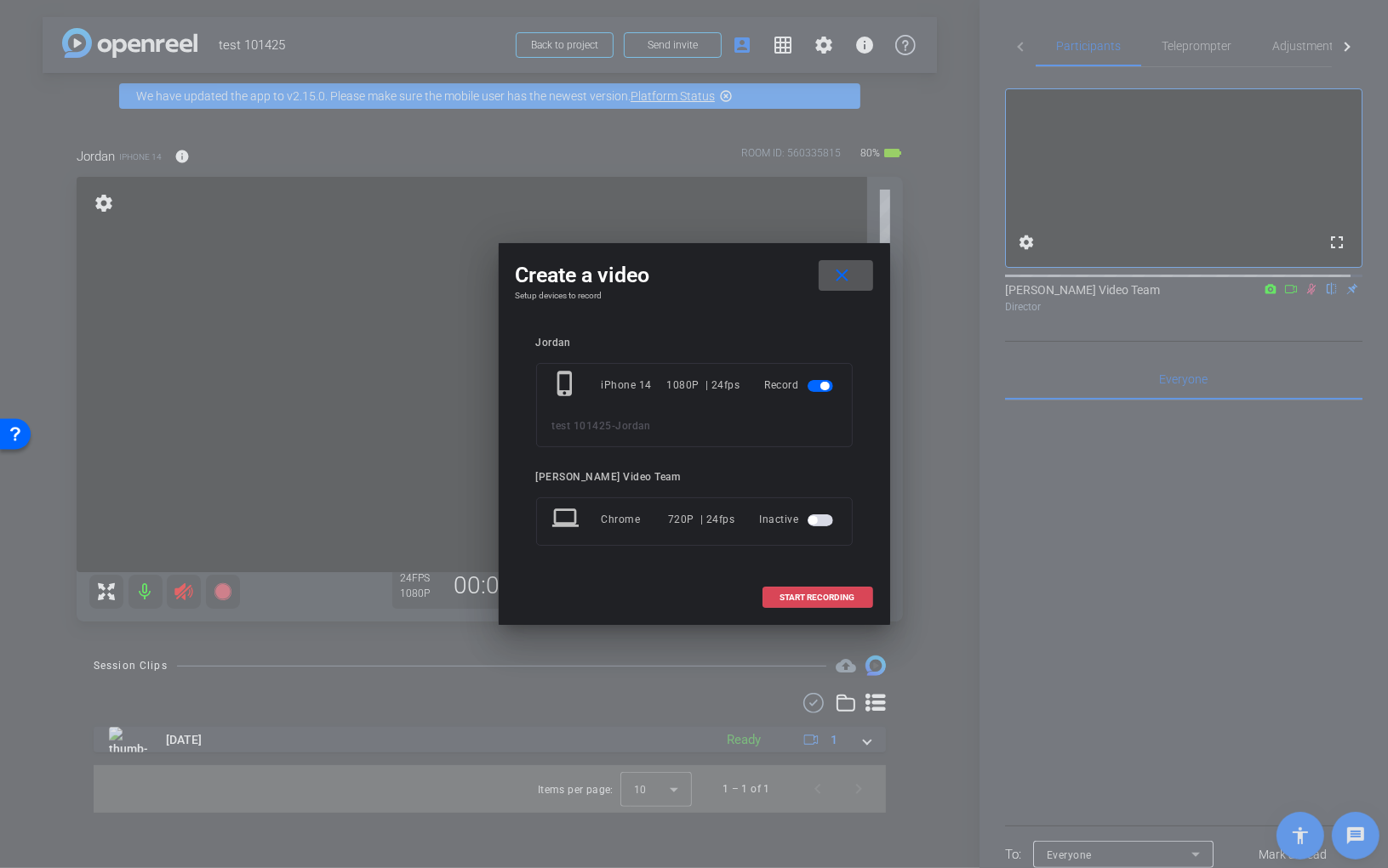
click at [808, 594] on span "START RECORDING" at bounding box center [817, 598] width 75 height 9
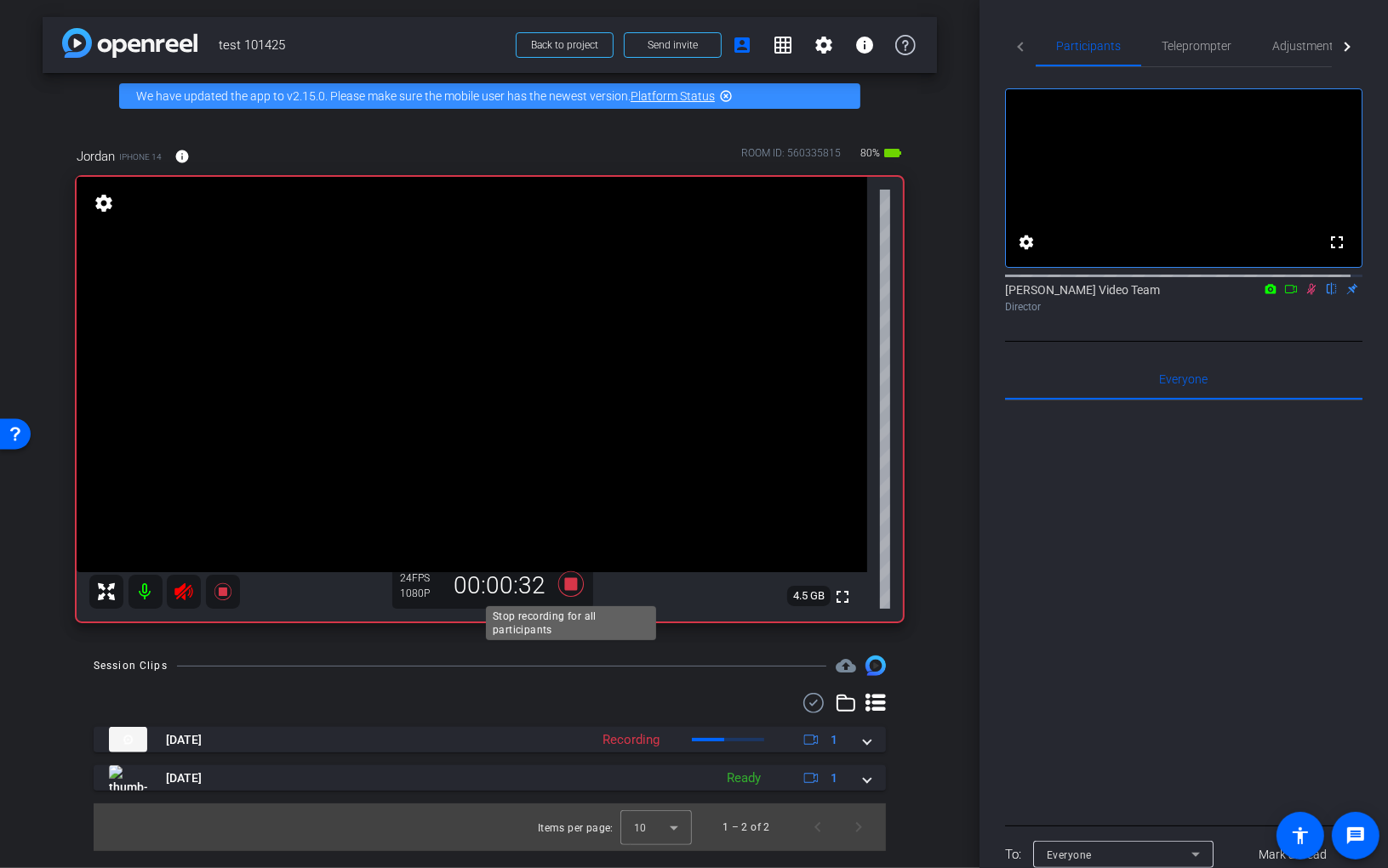
click at [569, 584] on icon at bounding box center [570, 584] width 26 height 26
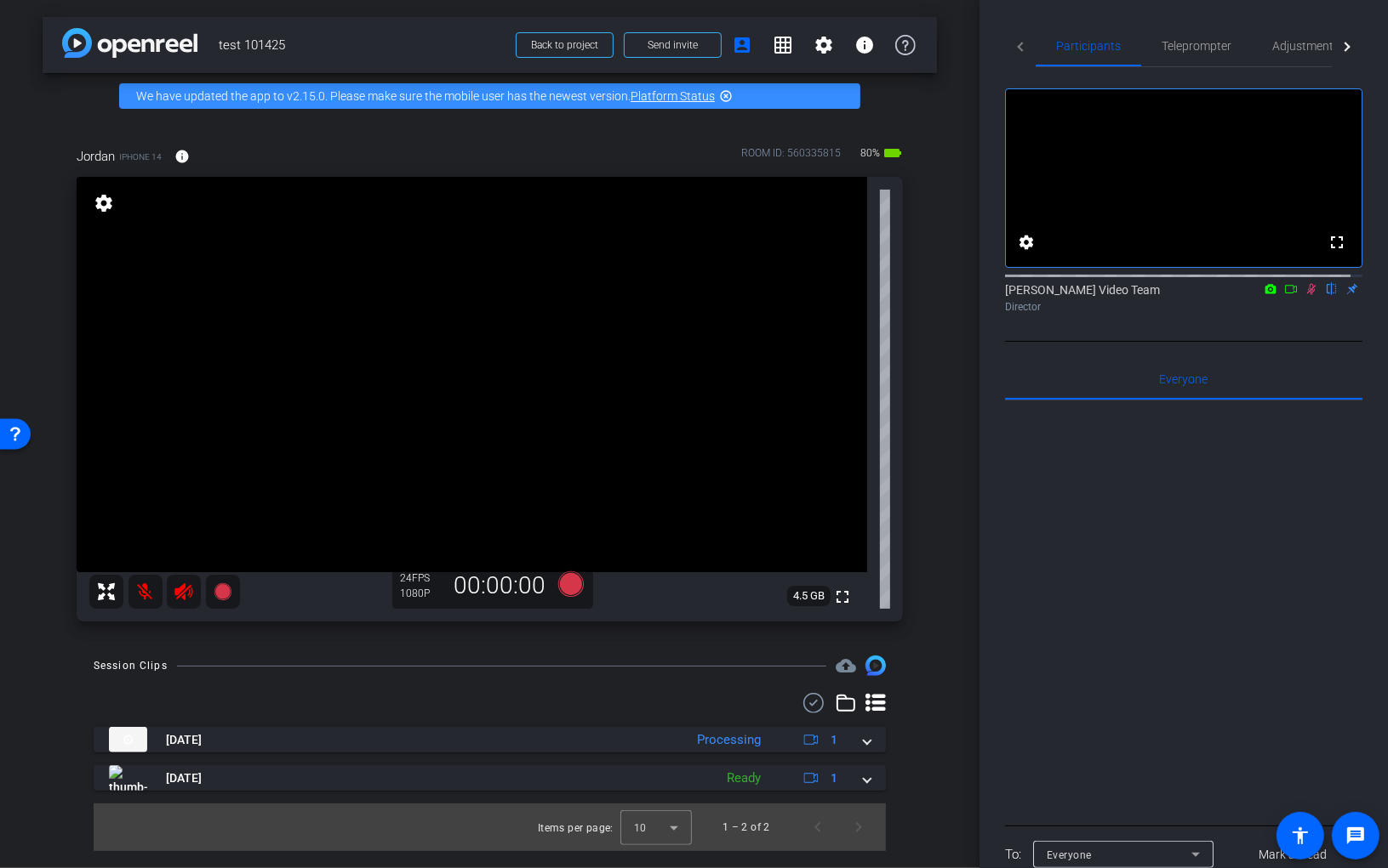
click at [142, 603] on mat-icon at bounding box center [146, 592] width 34 height 34
click at [816, 40] on mat-icon "settings" at bounding box center [824, 45] width 21 height 21
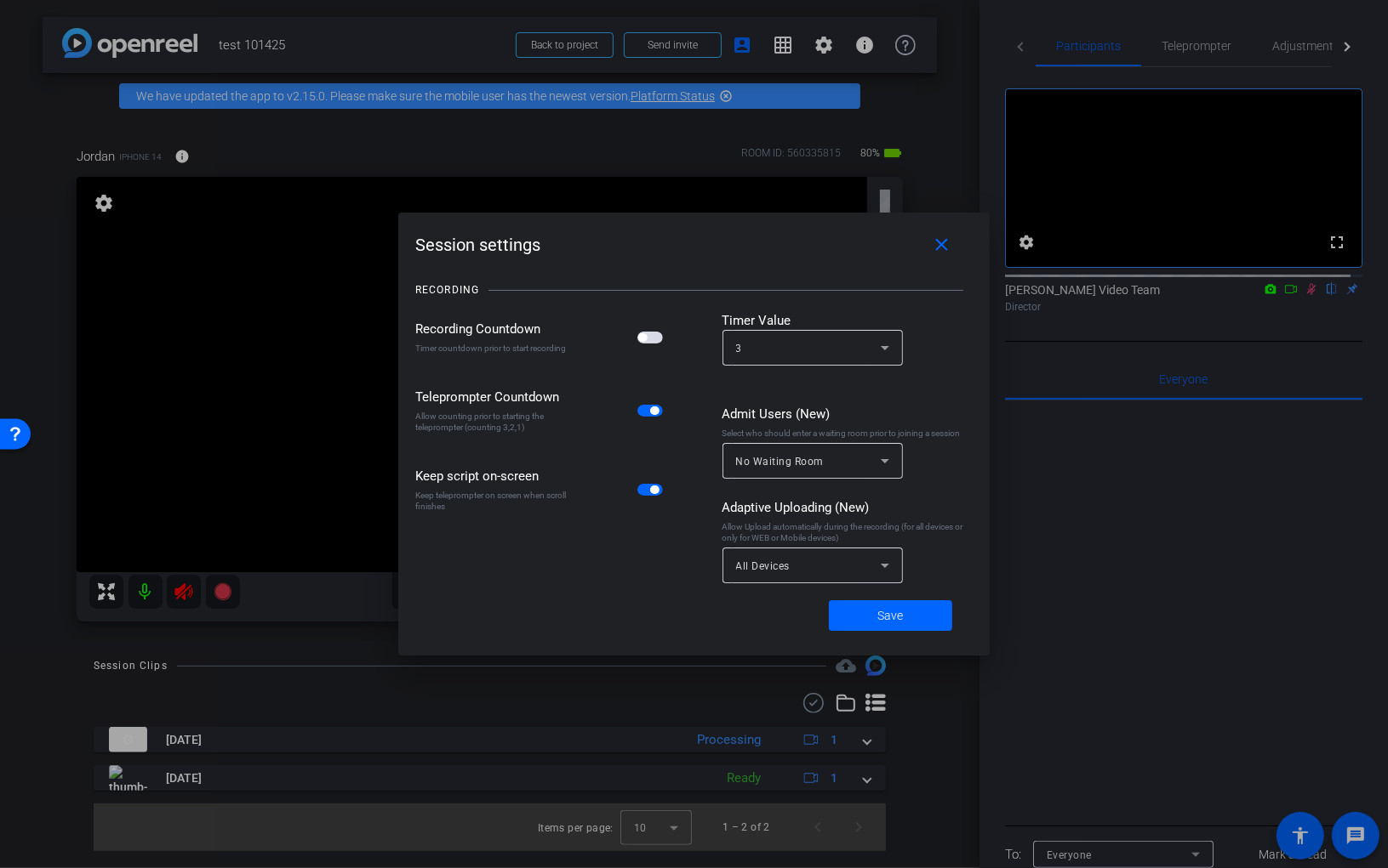
click at [653, 409] on span "button" at bounding box center [654, 410] width 9 height 9
click at [908, 613] on span at bounding box center [890, 615] width 124 height 41
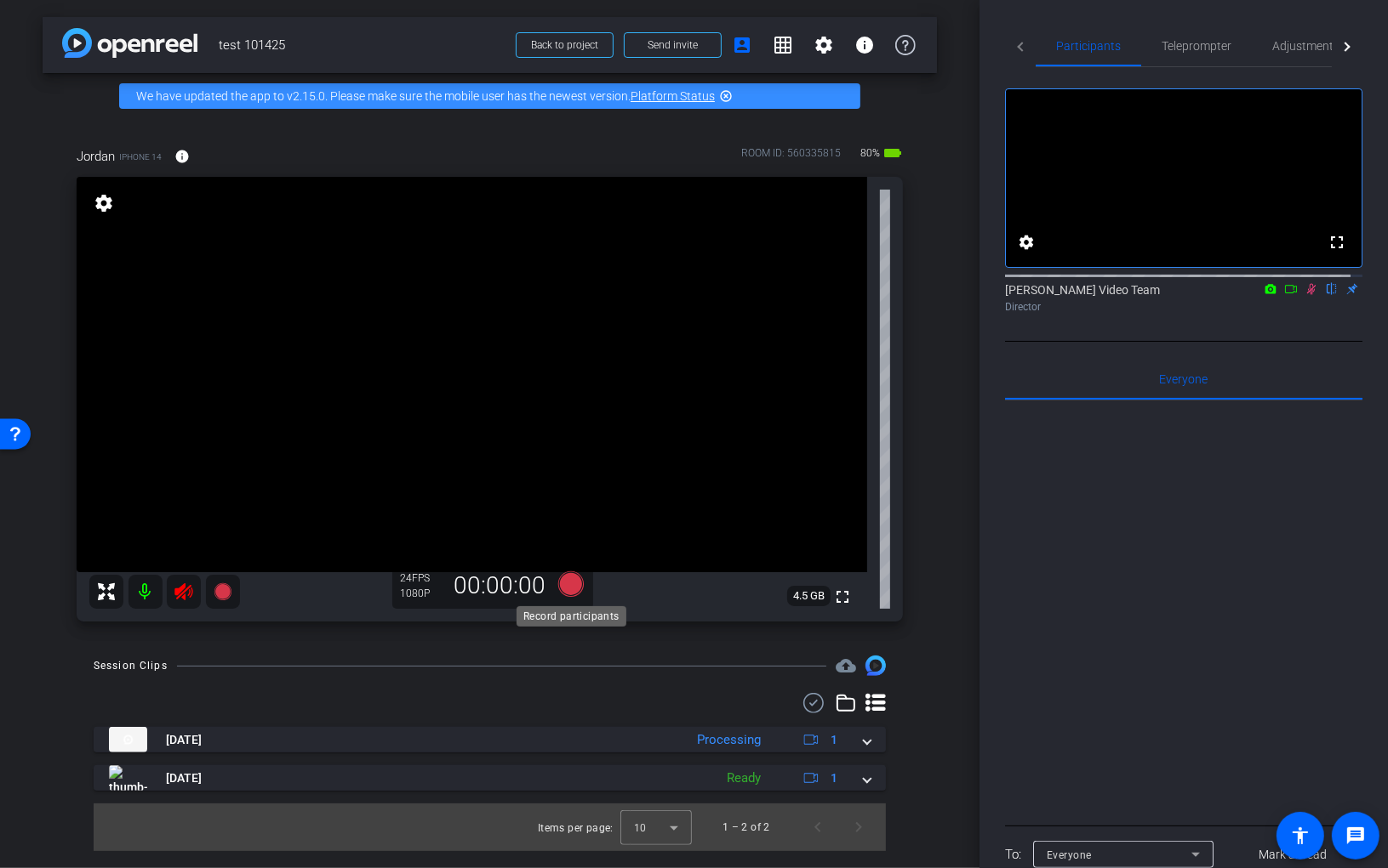
click at [571, 582] on icon at bounding box center [570, 584] width 26 height 26
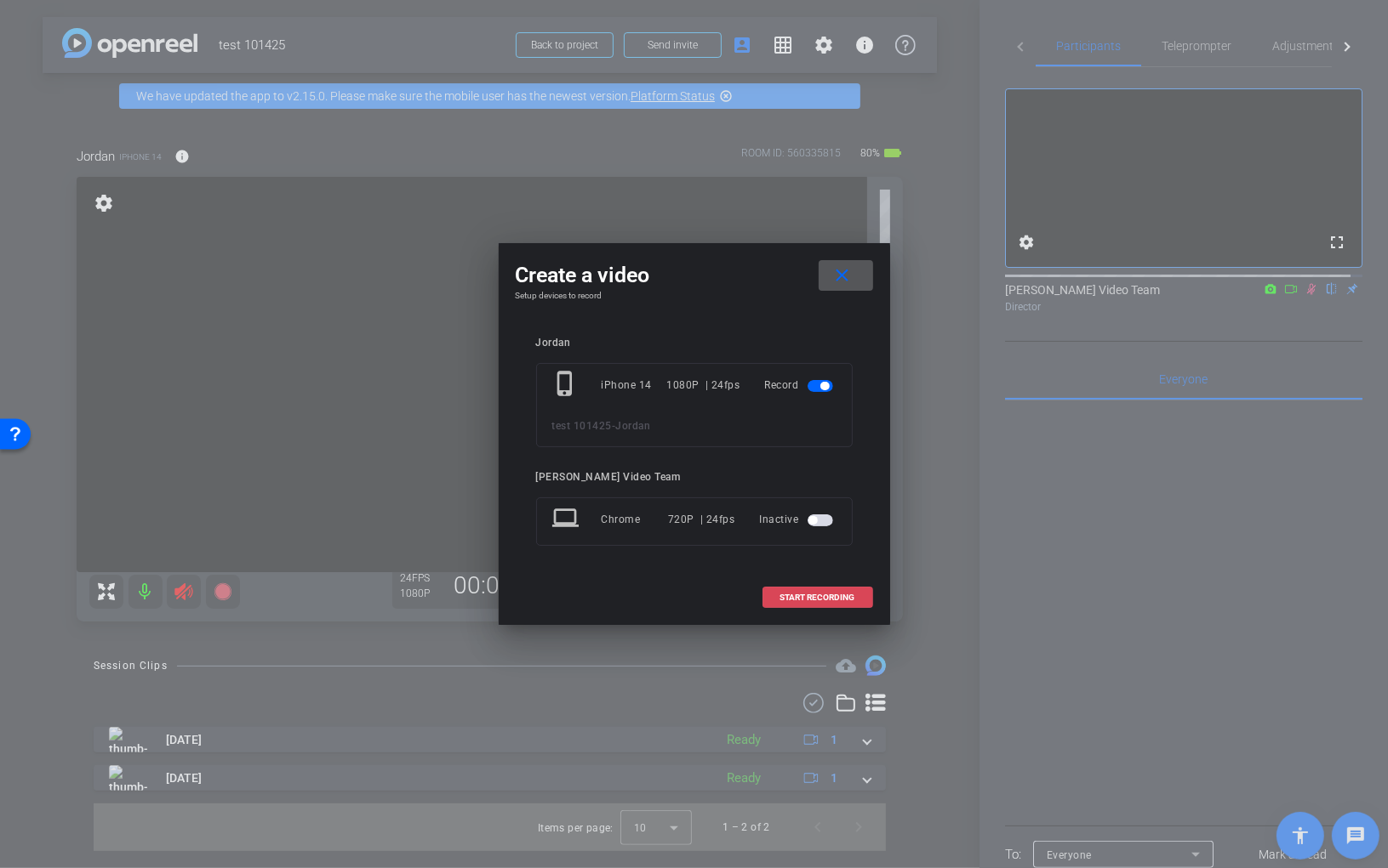
click at [818, 596] on span "START RECORDING" at bounding box center [817, 598] width 75 height 9
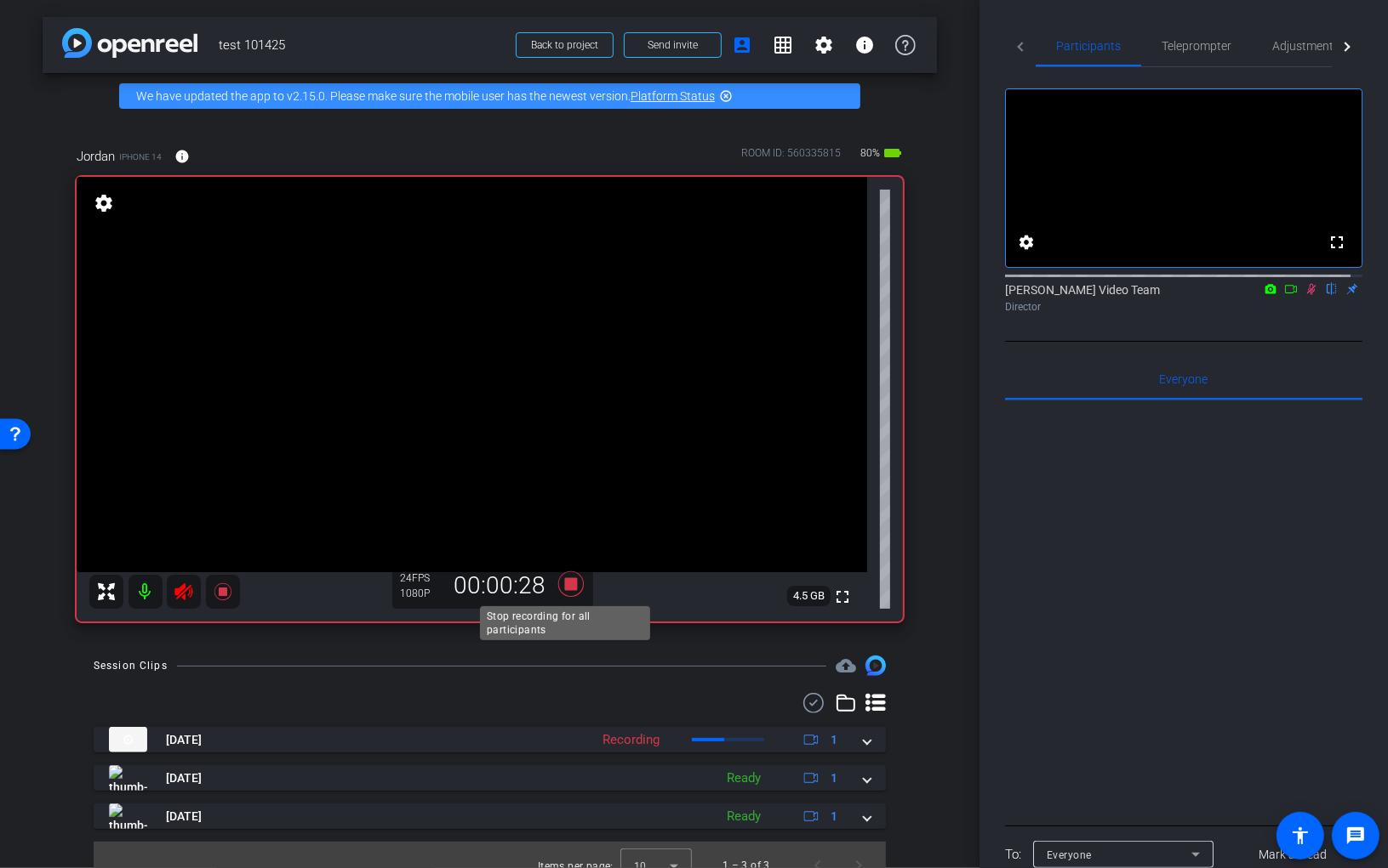
click at [564, 582] on icon at bounding box center [570, 584] width 26 height 26
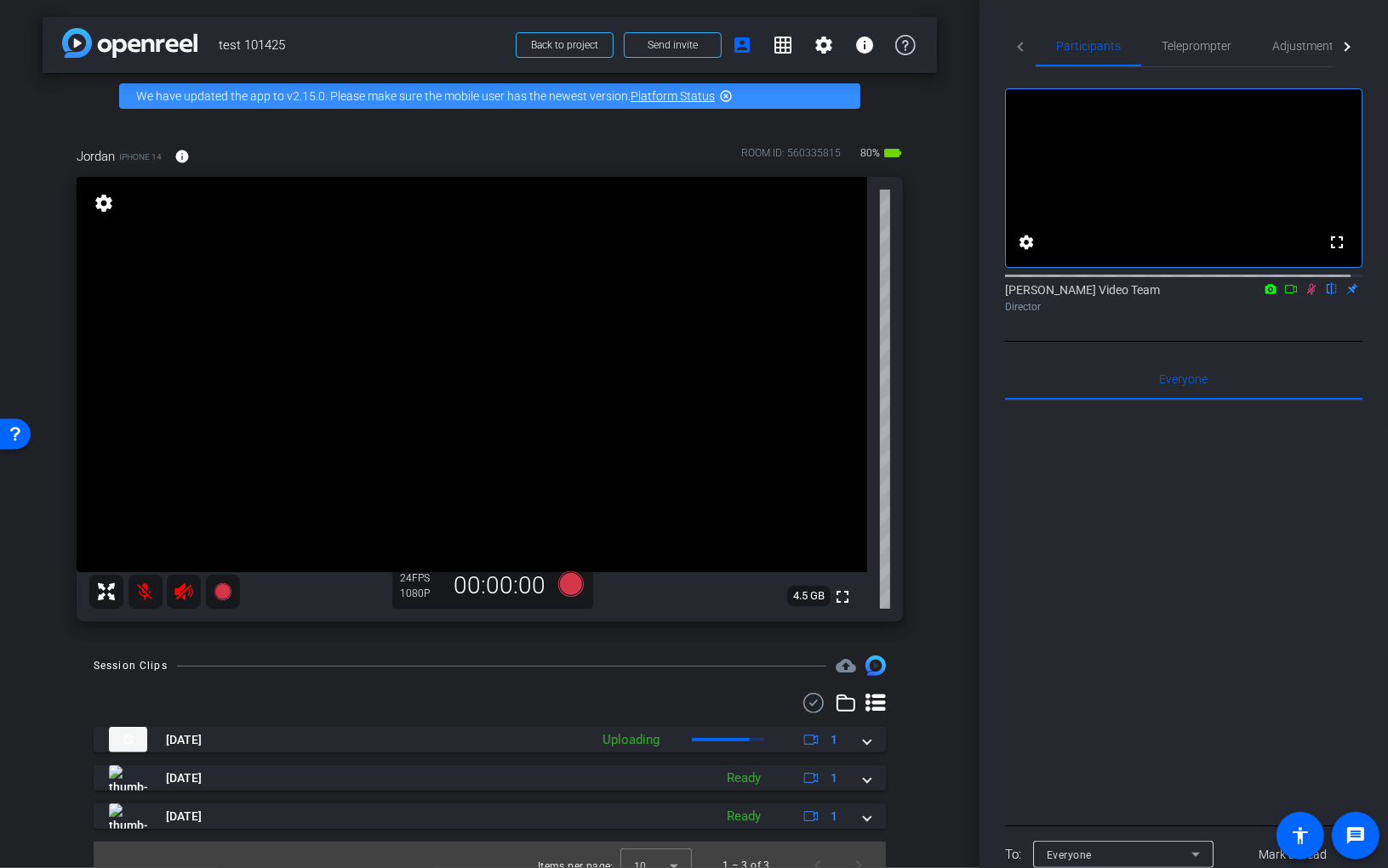
scroll to position [22, 0]
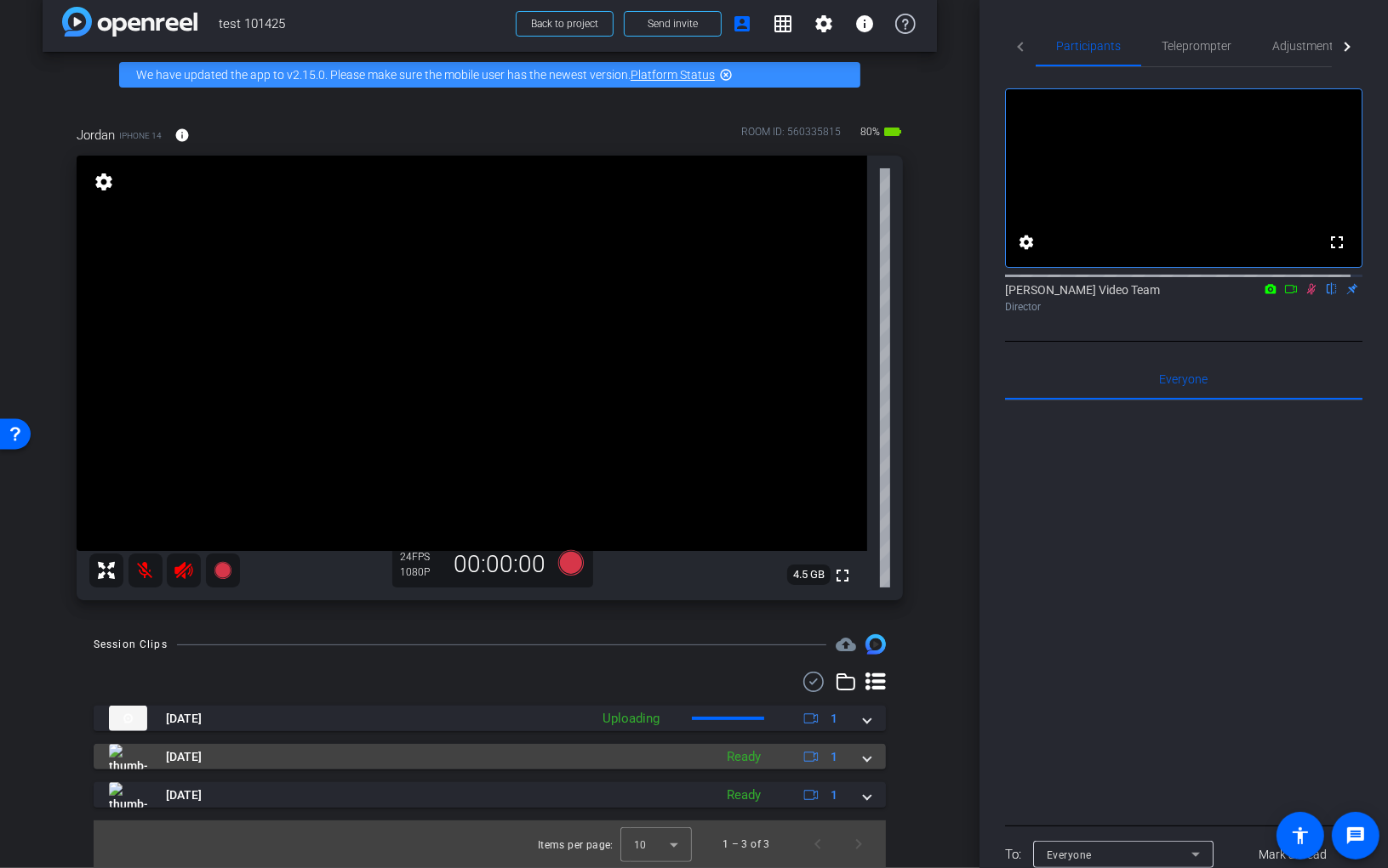
click at [861, 757] on mat-expansion-panel-header "Oct 15, 2025 Ready 1" at bounding box center [489, 757] width 792 height 26
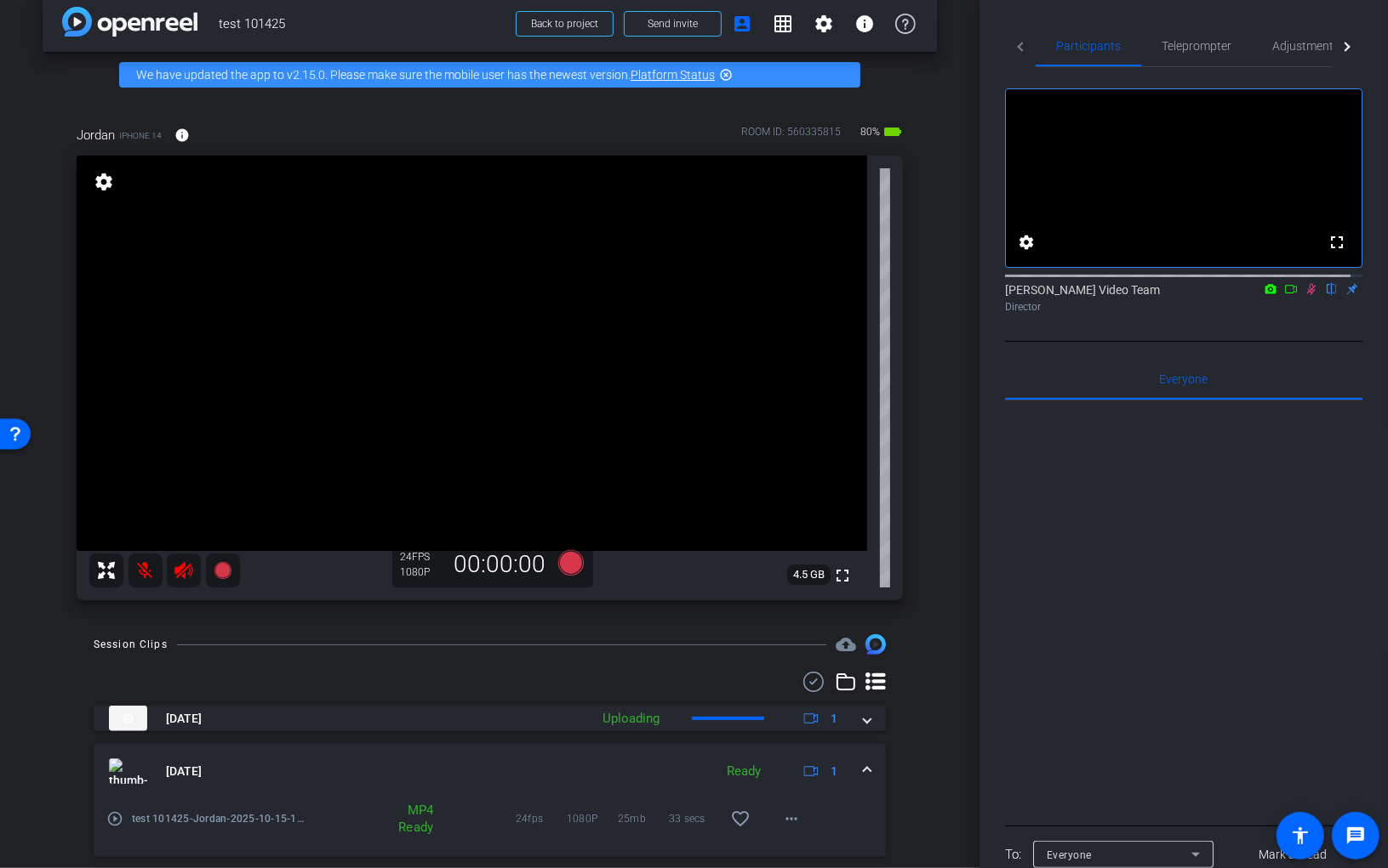
scroll to position [109, 0]
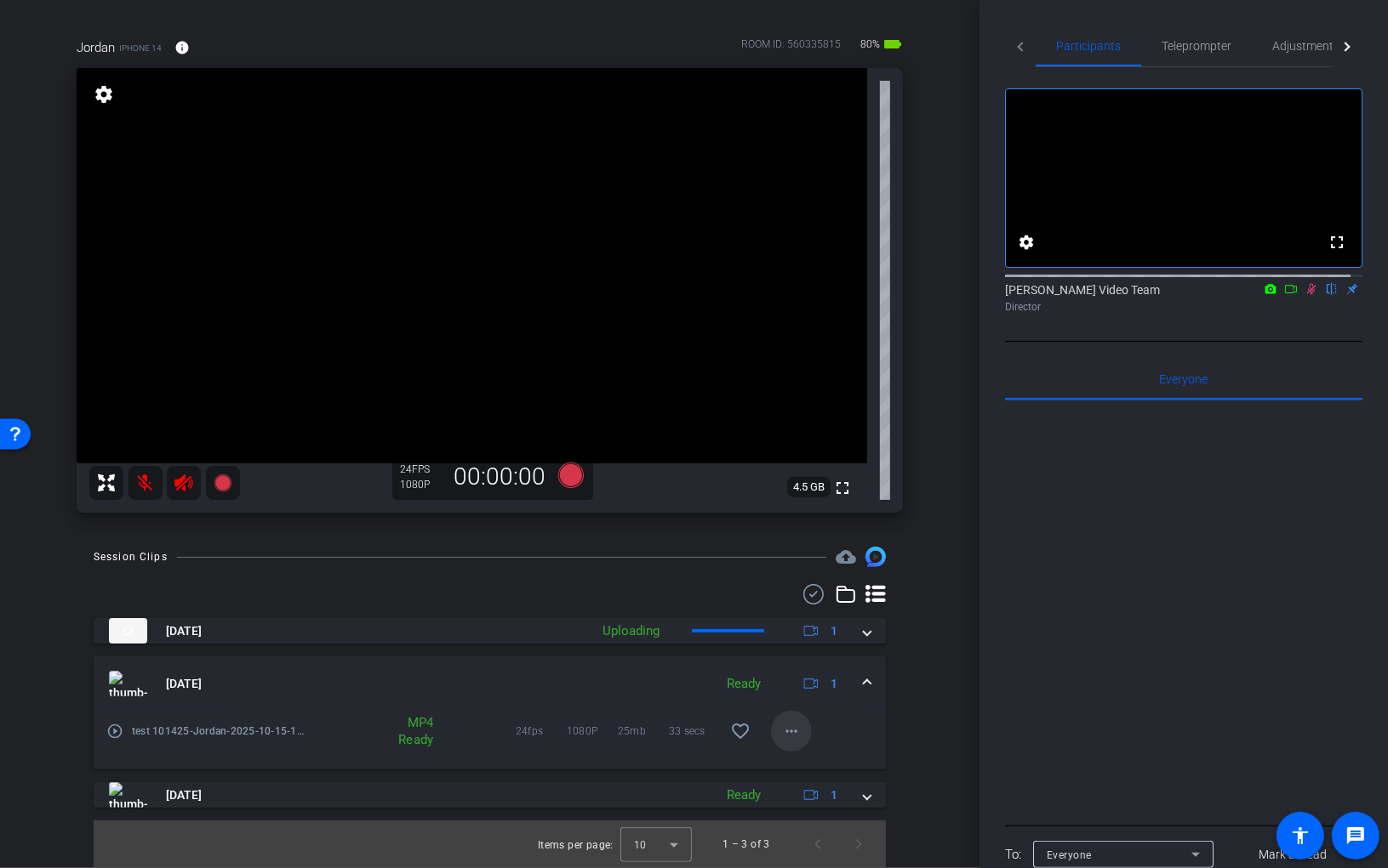
click at [781, 735] on mat-icon "more_horiz" at bounding box center [792, 732] width 21 height 21
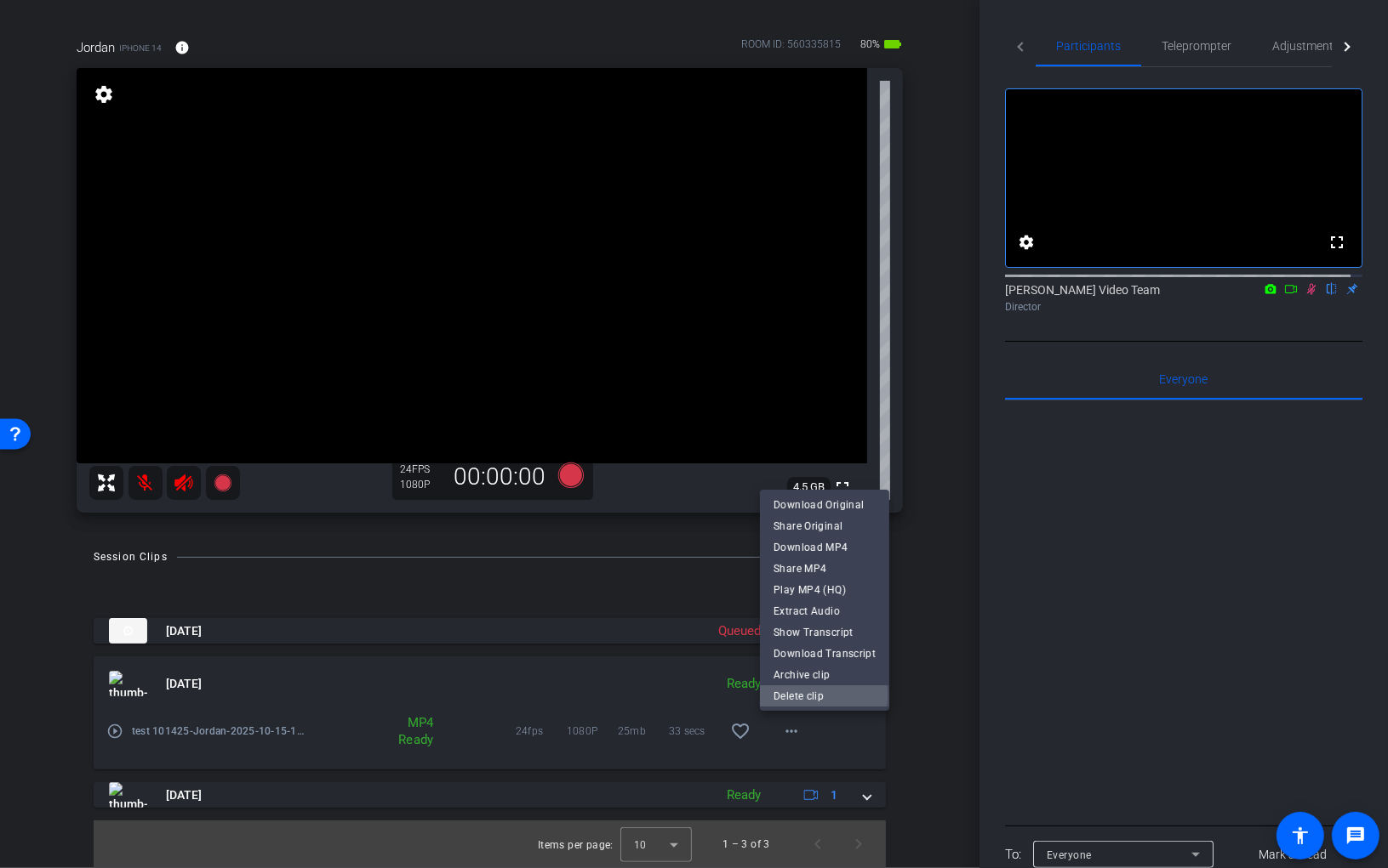
click at [814, 696] on span "Delete clip" at bounding box center [825, 697] width 102 height 21
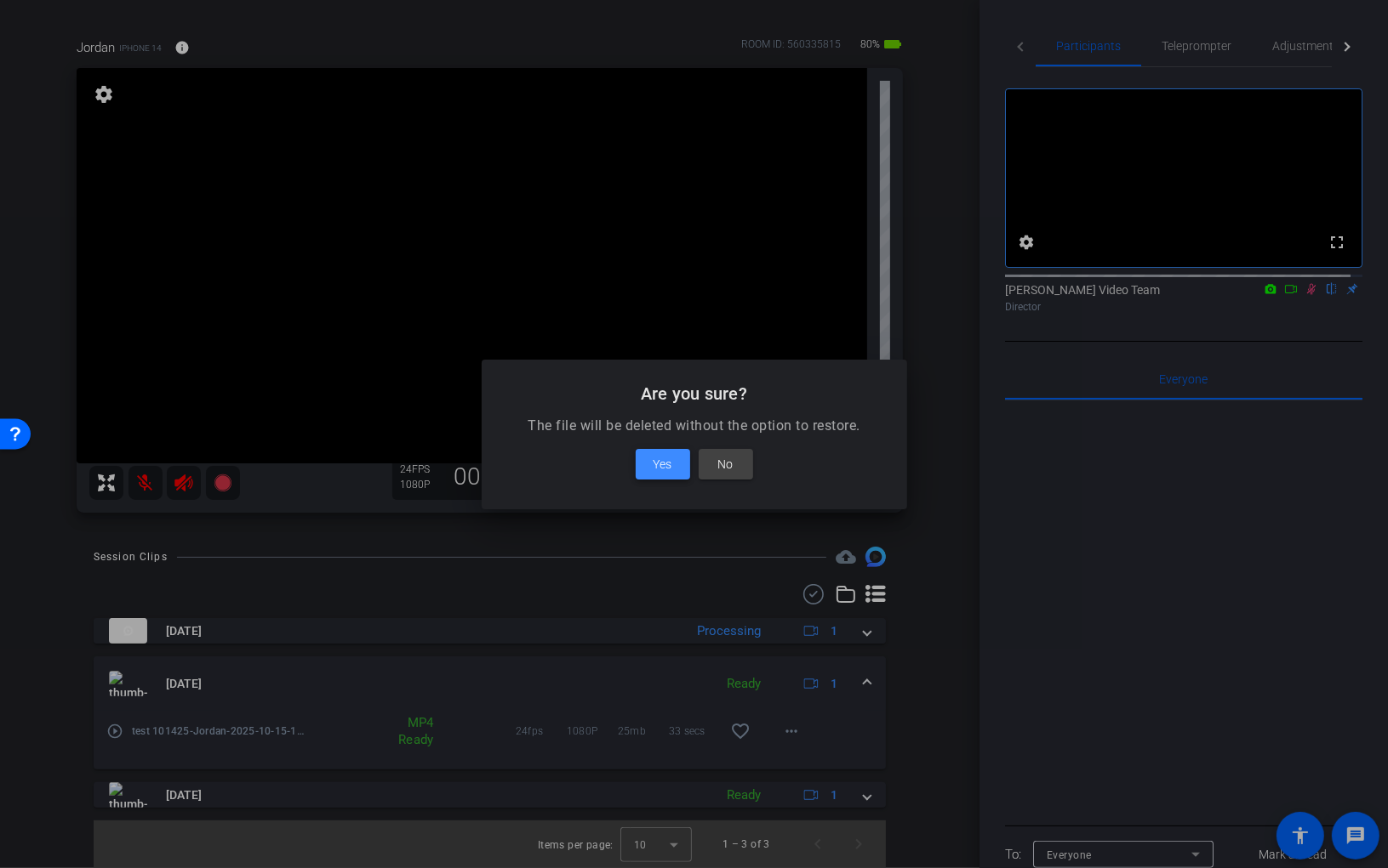
click at [654, 462] on span "Yes" at bounding box center [663, 465] width 19 height 21
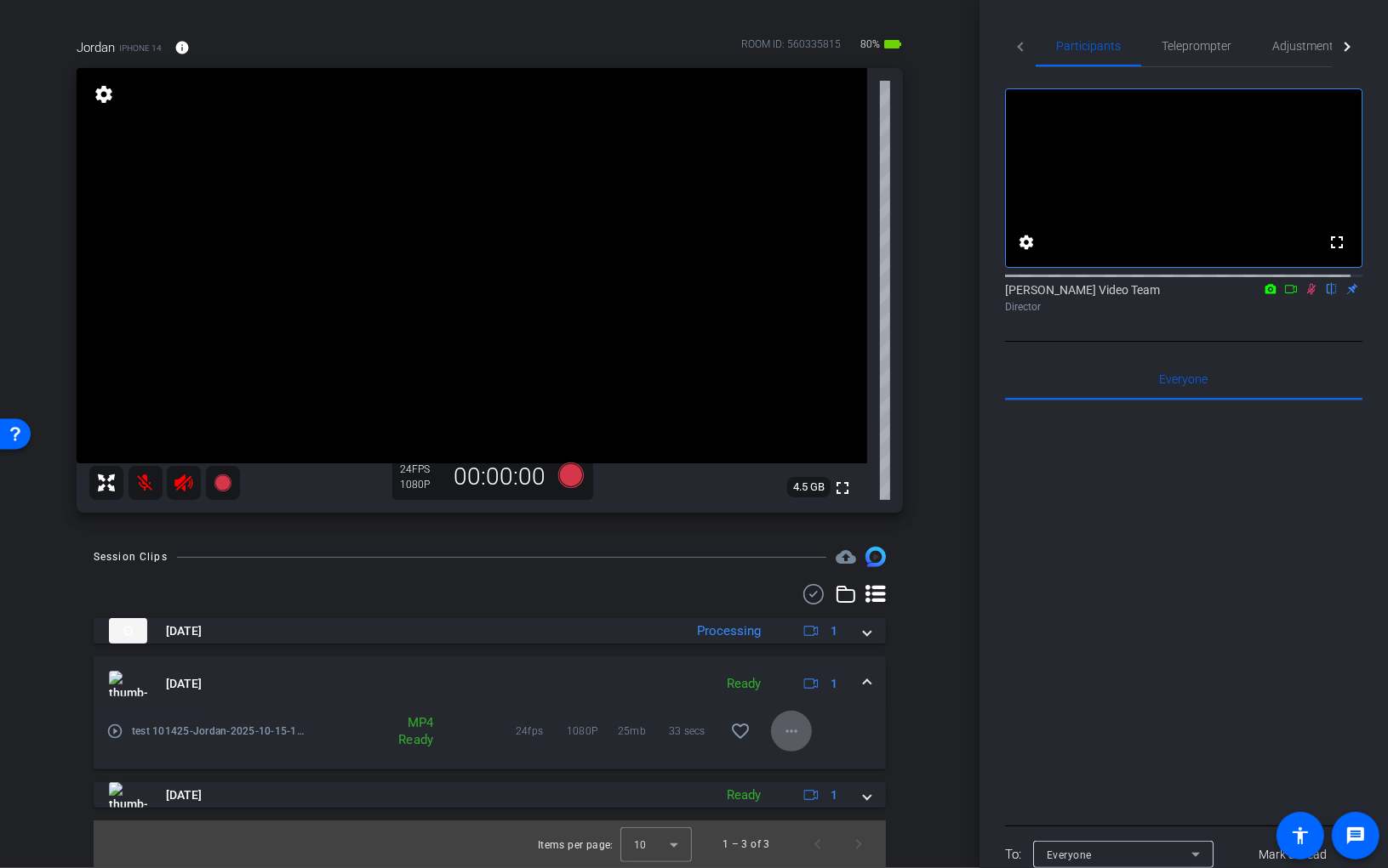
scroll to position [71, 0]
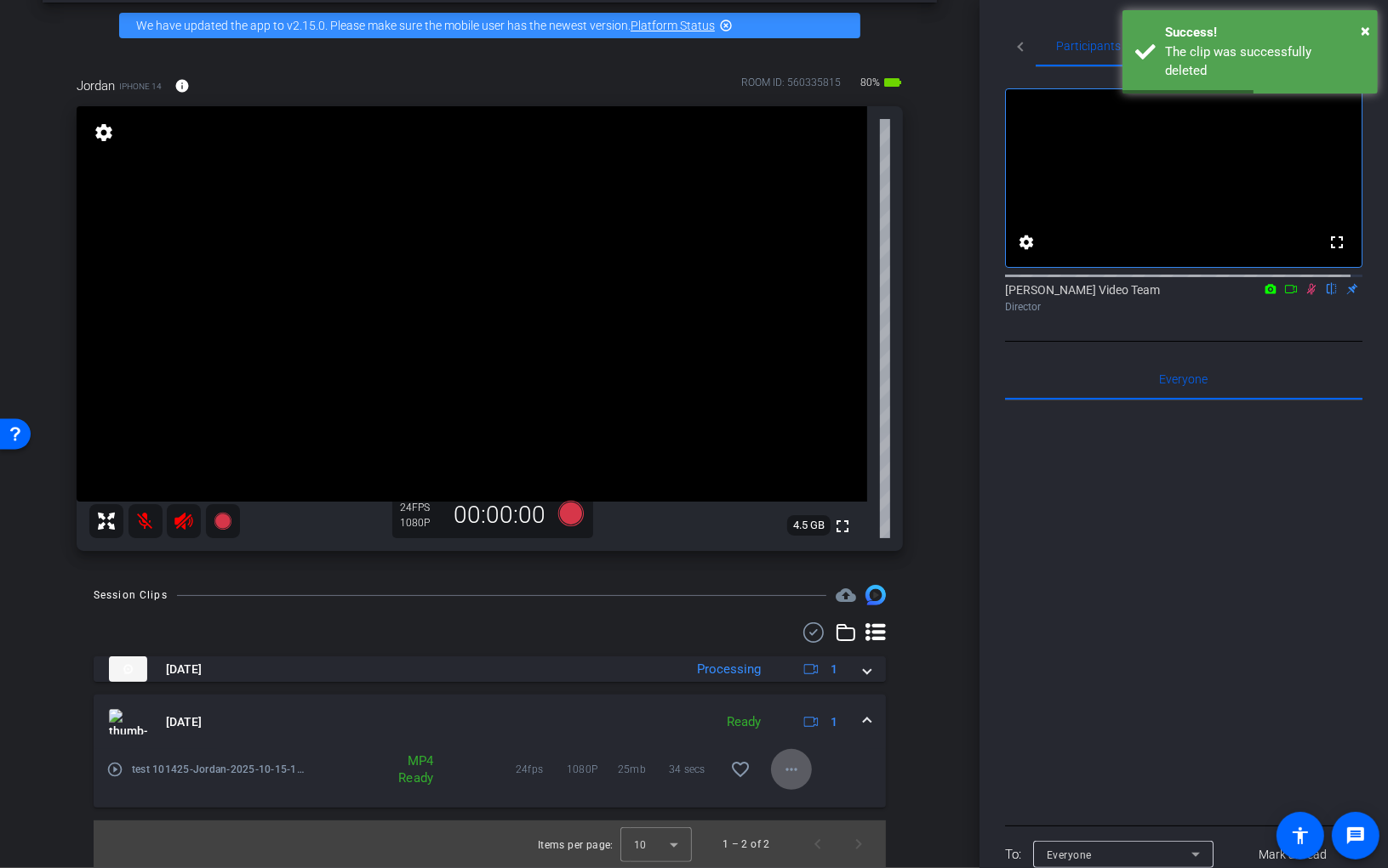
click at [781, 774] on mat-icon "more_horiz" at bounding box center [792, 770] width 21 height 21
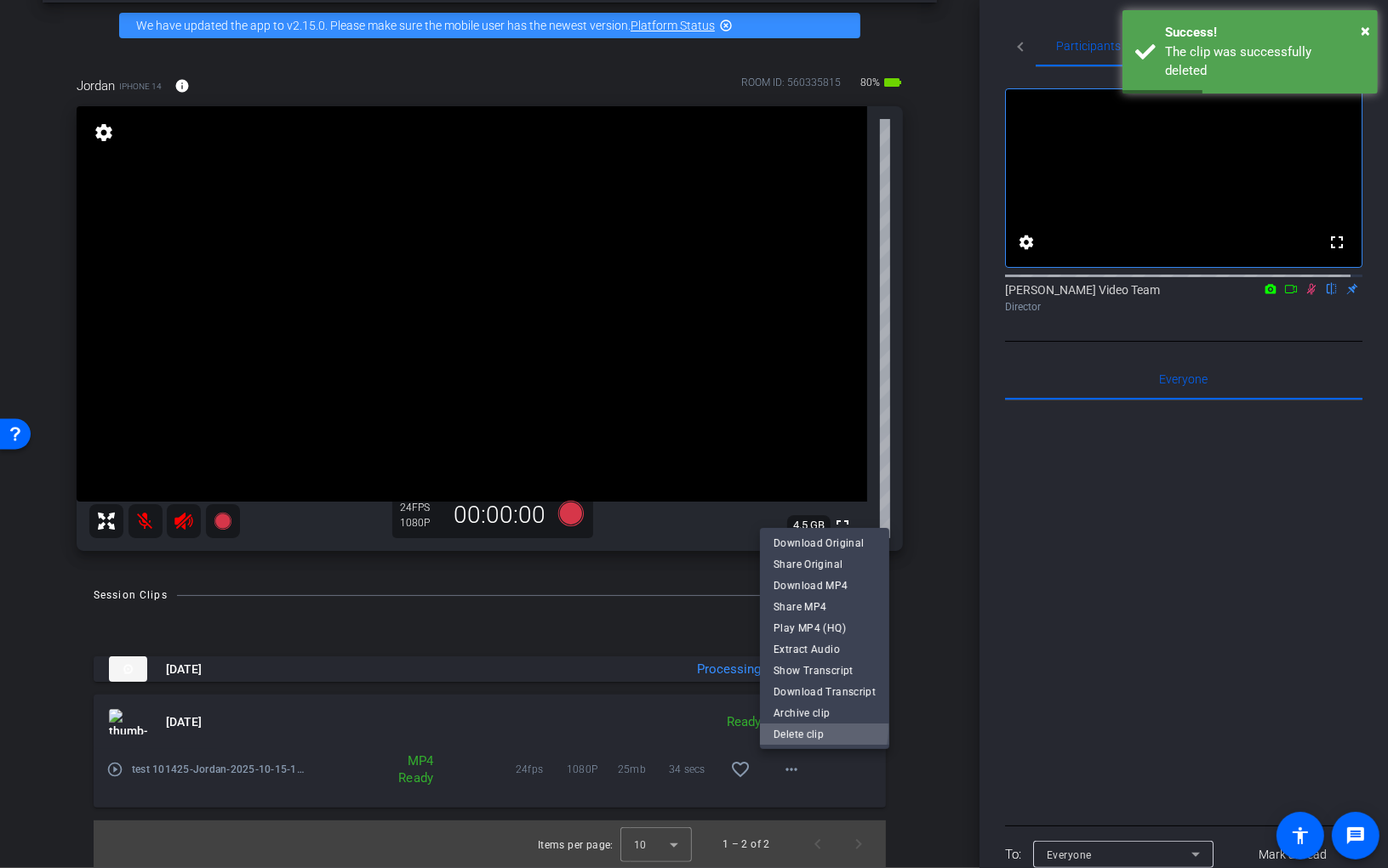
click at [799, 730] on span "Delete clip" at bounding box center [825, 735] width 102 height 21
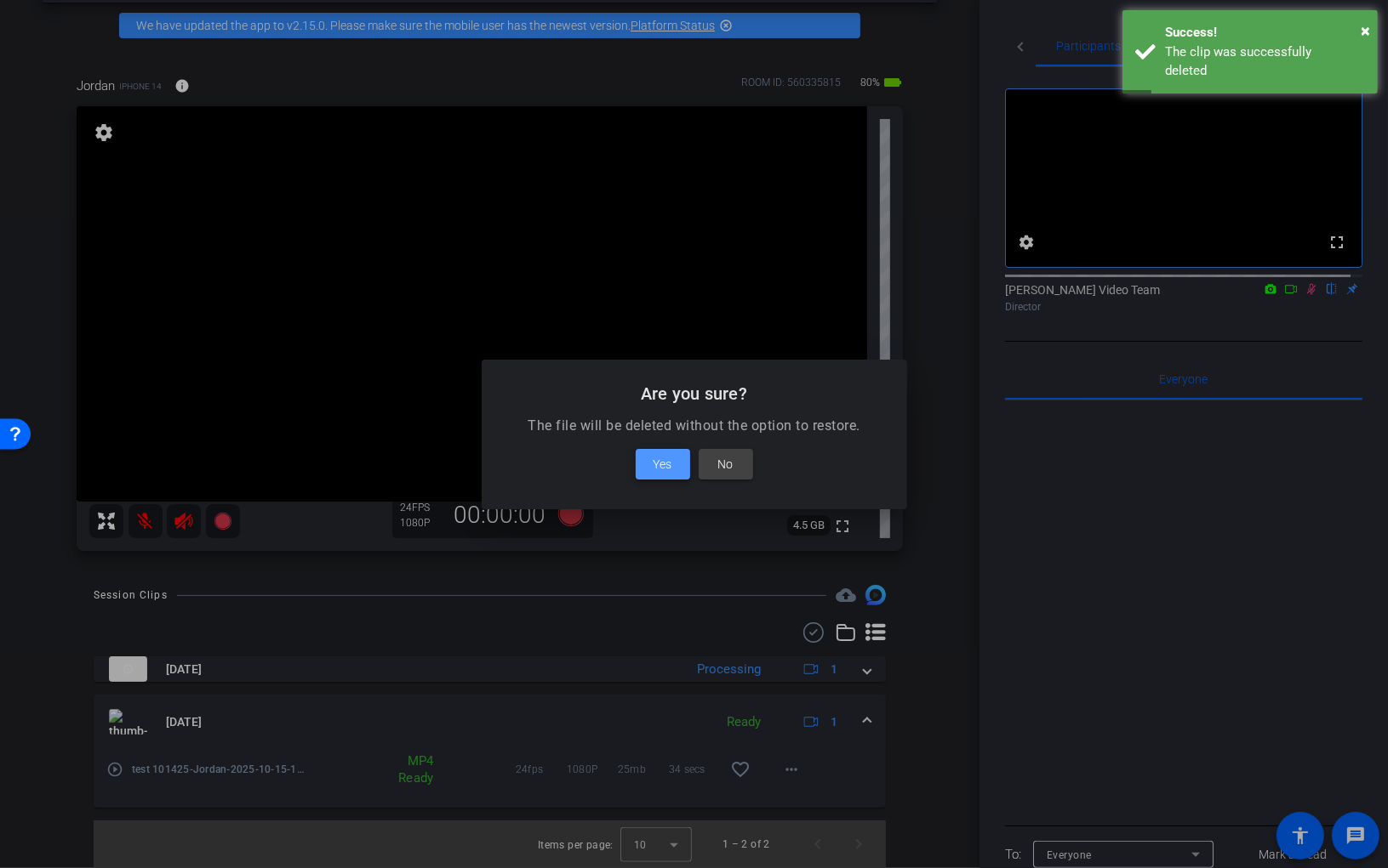
click at [654, 466] on span "Yes" at bounding box center [663, 465] width 19 height 21
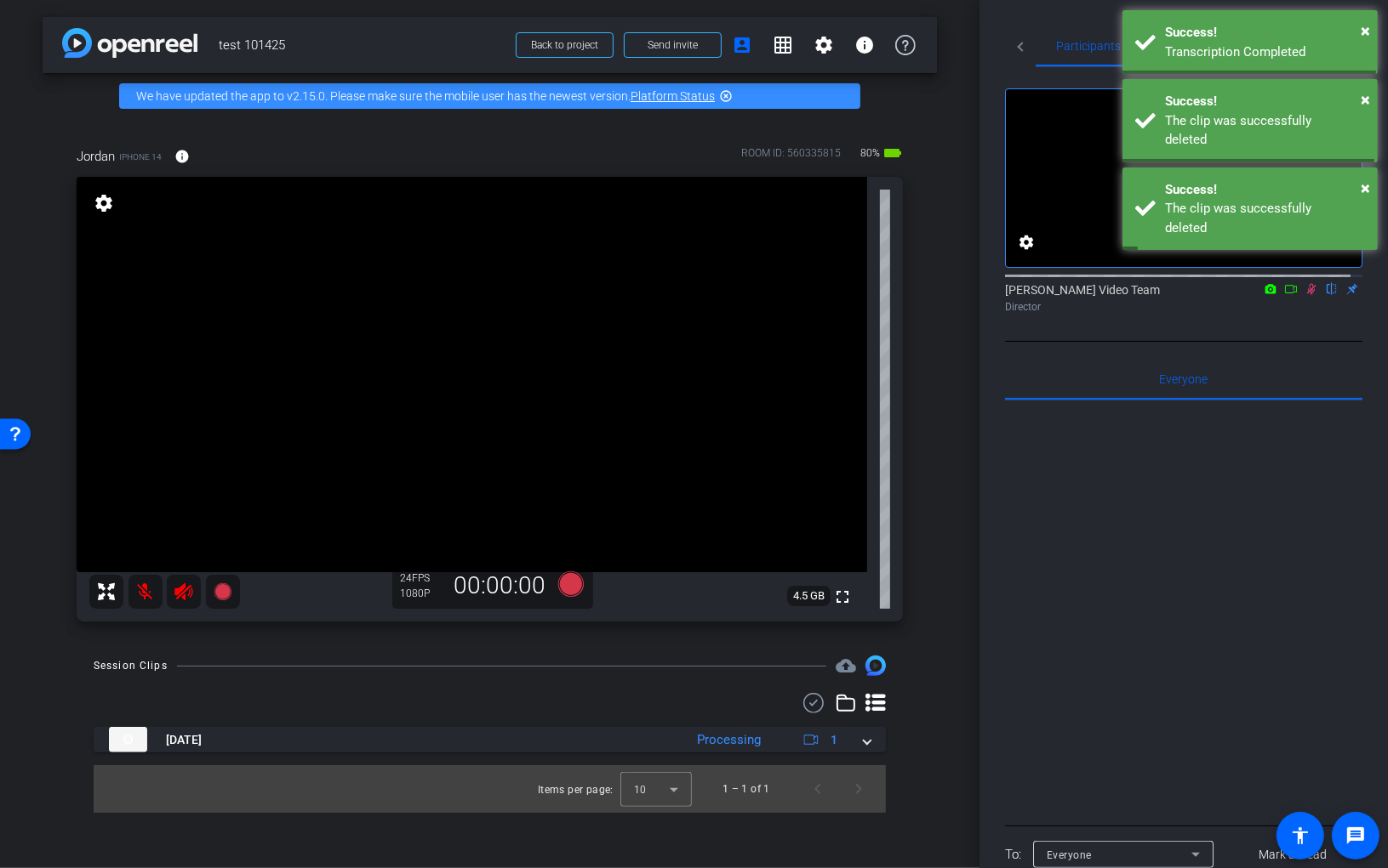
scroll to position [0, 0]
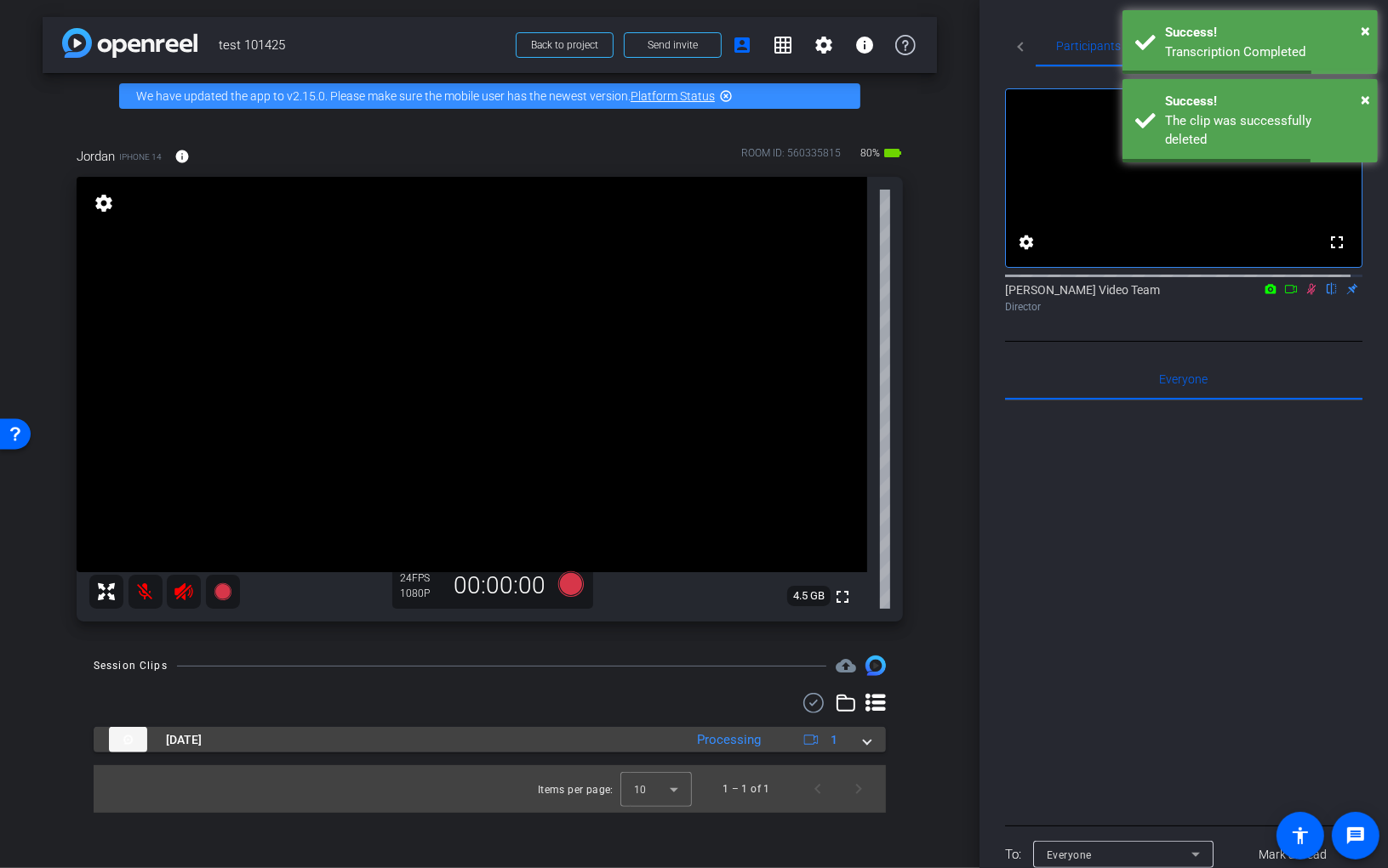
click at [867, 741] on span at bounding box center [866, 740] width 7 height 18
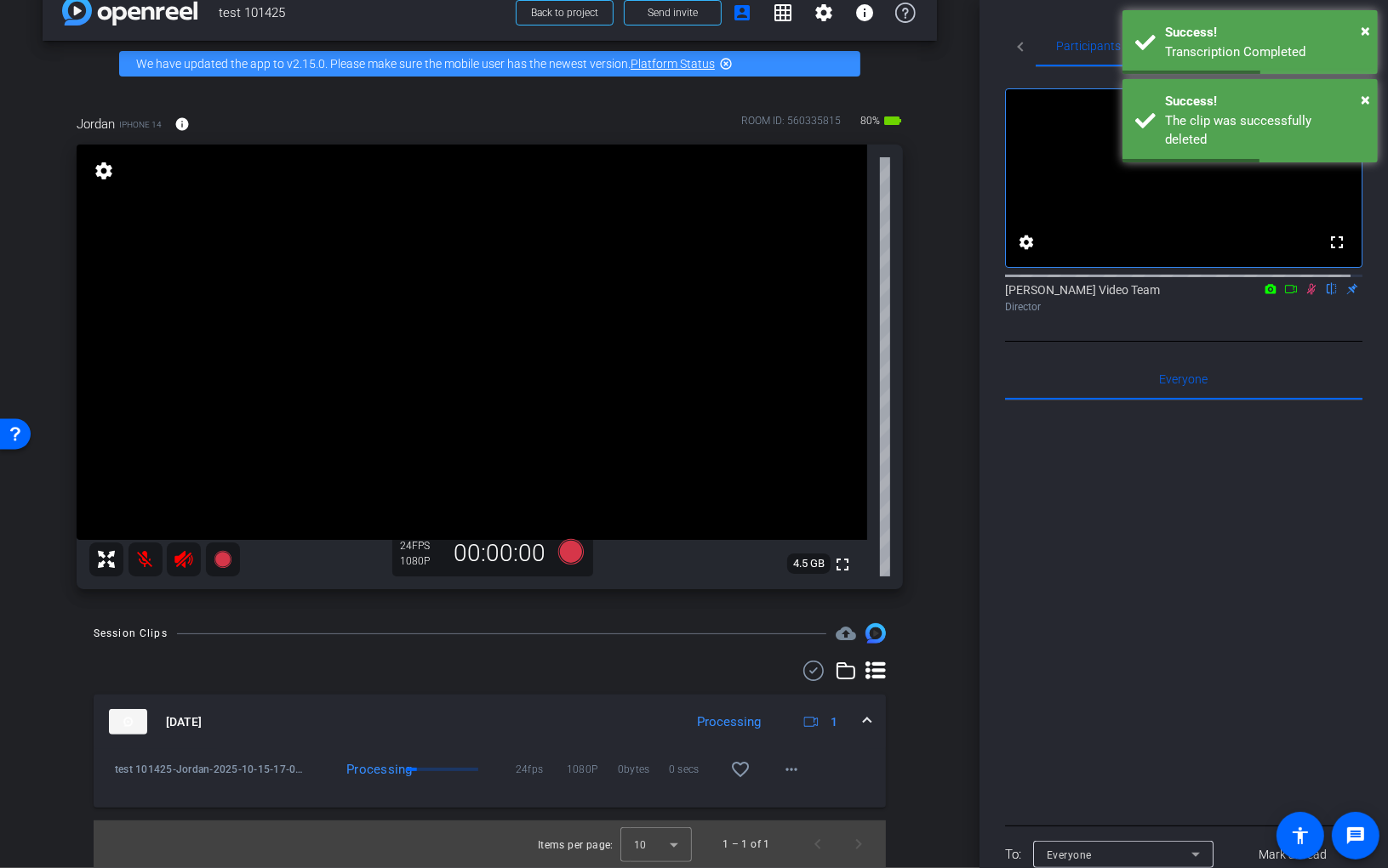
scroll to position [29, 0]
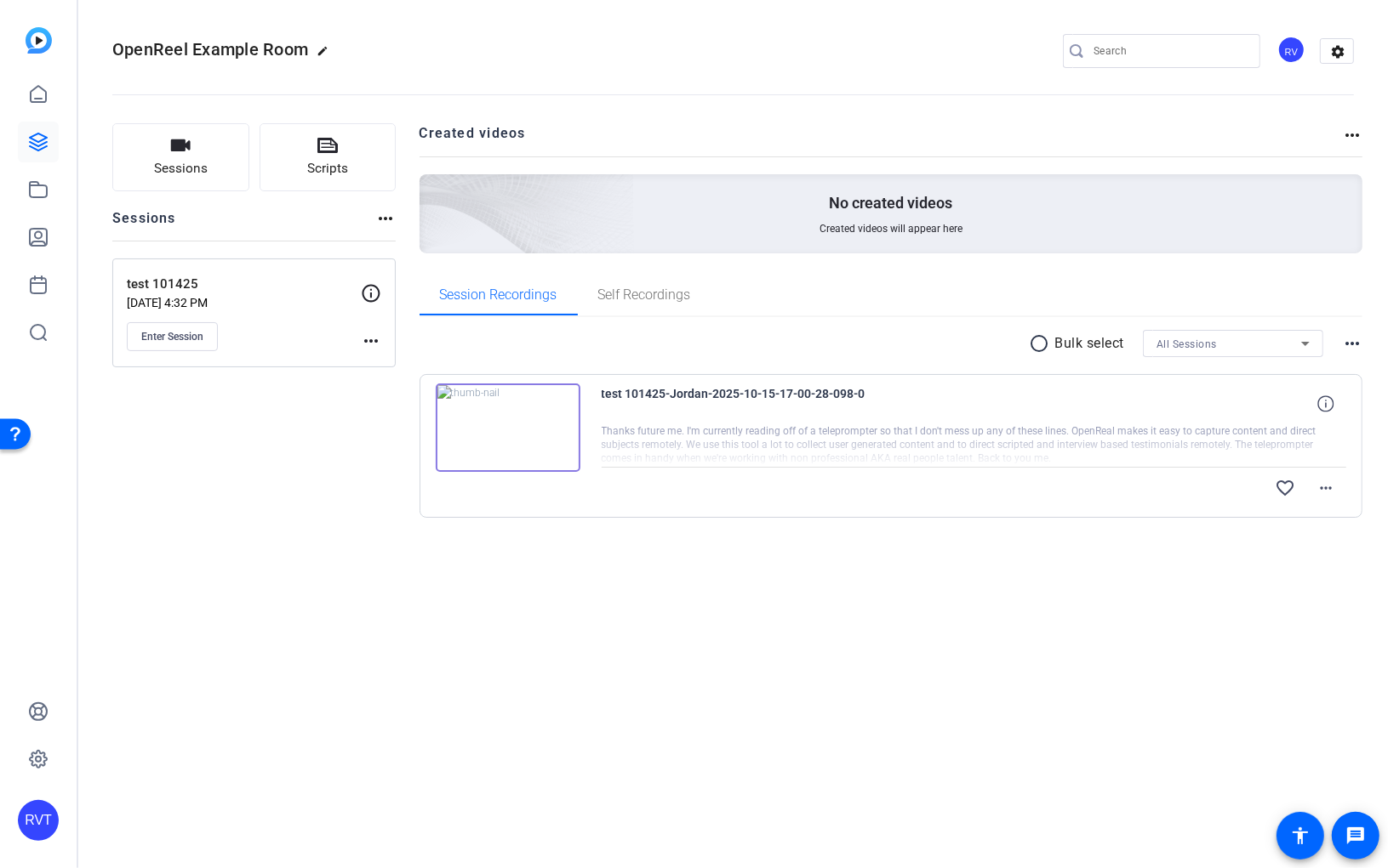
click at [643, 389] on span "test 101425-Jordan-2025-10-15-17-00-28-098-0" at bounding box center [759, 403] width 315 height 41
click at [502, 419] on img at bounding box center [507, 428] width 145 height 89
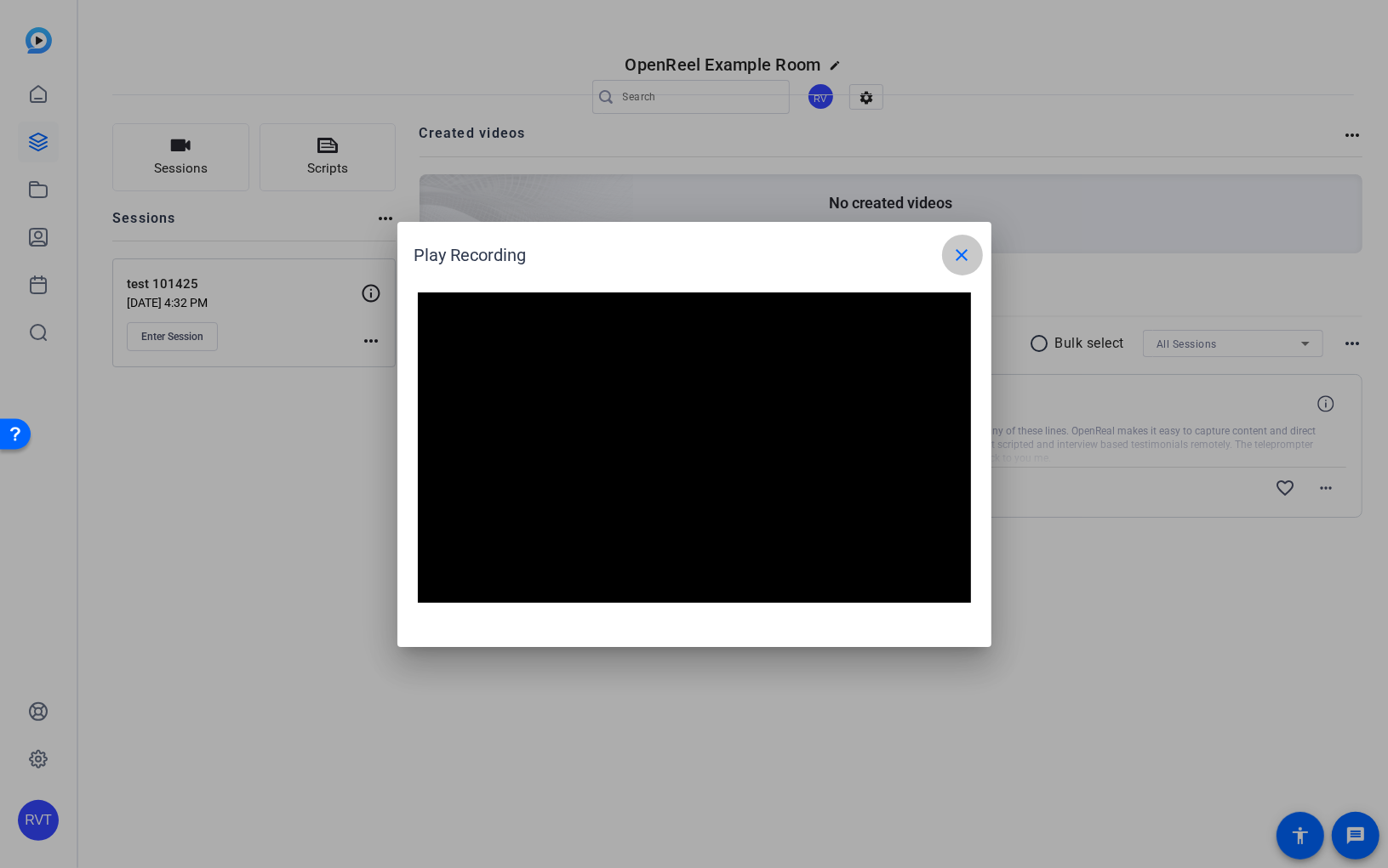
click at [964, 255] on mat-icon "close" at bounding box center [963, 255] width 21 height 21
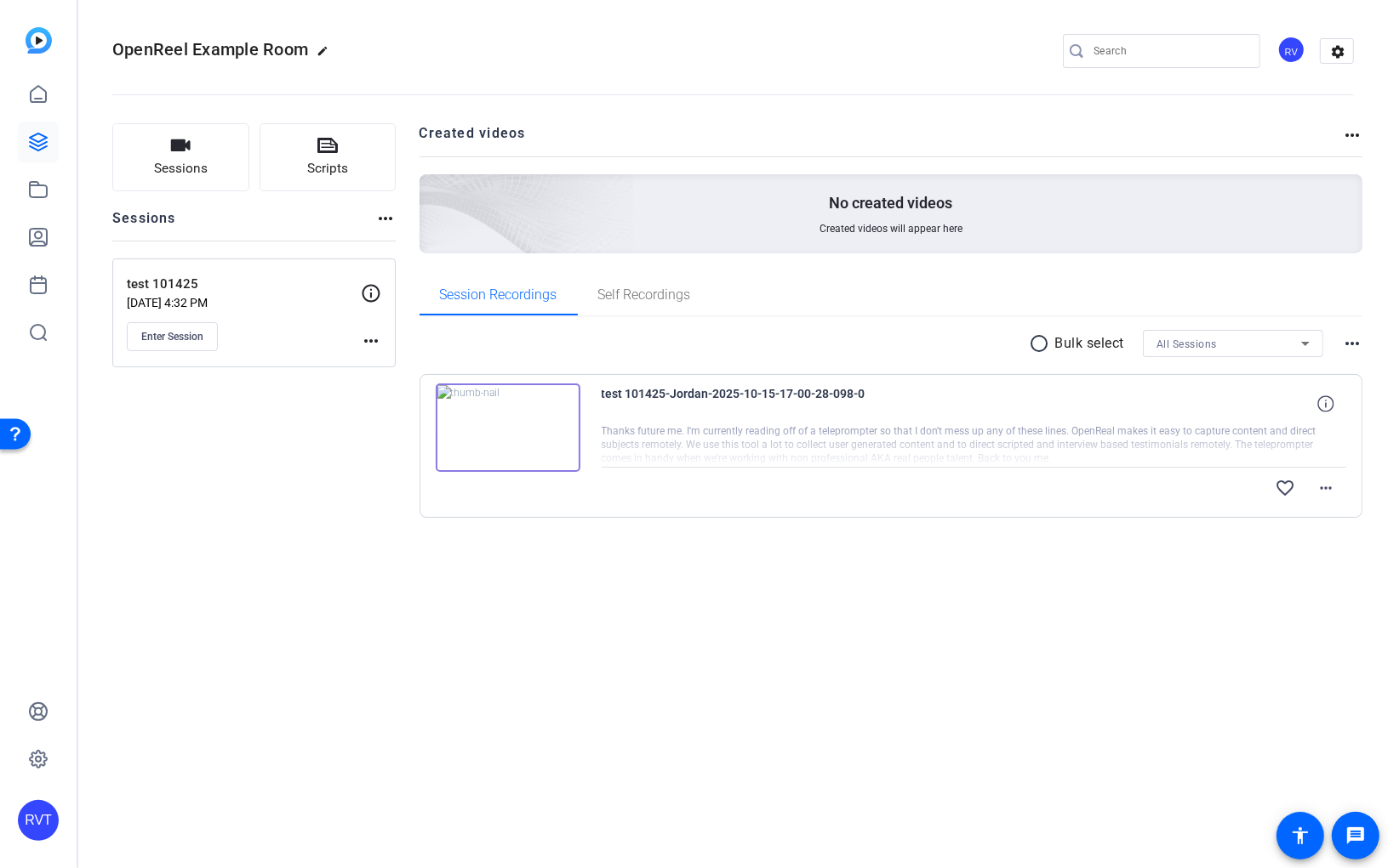
click at [507, 421] on img at bounding box center [507, 428] width 145 height 89
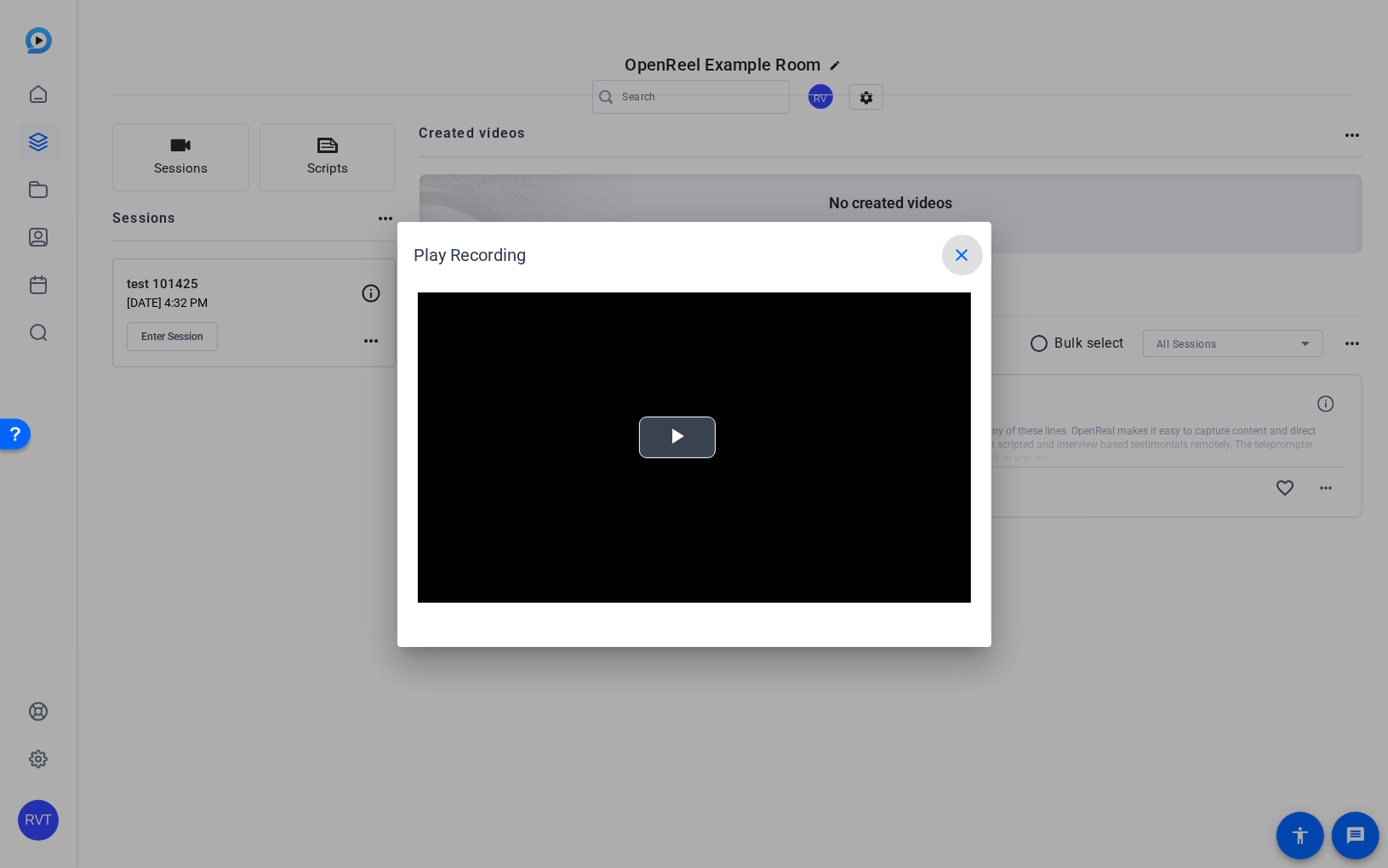
click at [680, 424] on video "Video Player" at bounding box center [694, 449] width 553 height 312
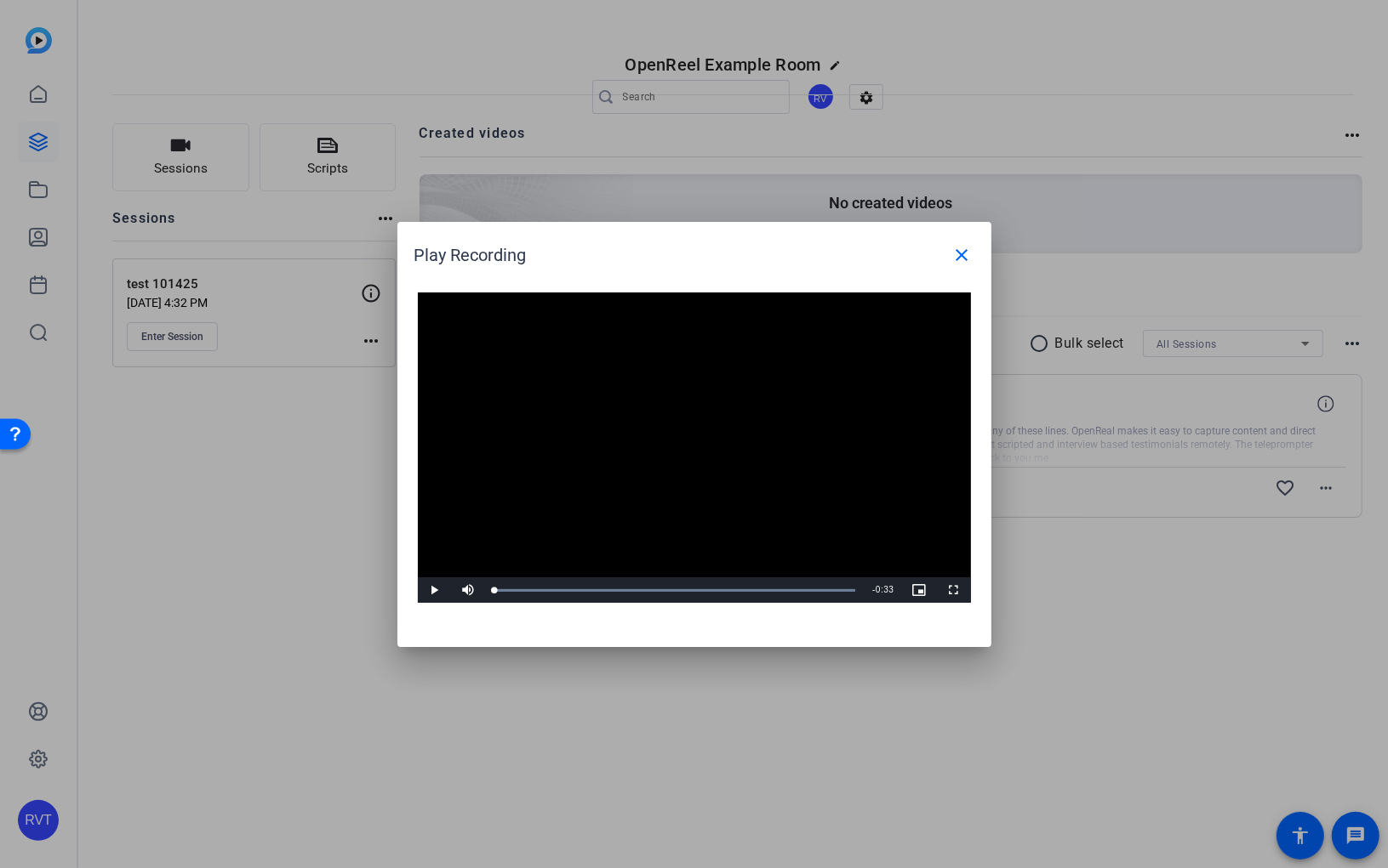
click at [781, 440] on video "Video Player" at bounding box center [694, 449] width 553 height 312
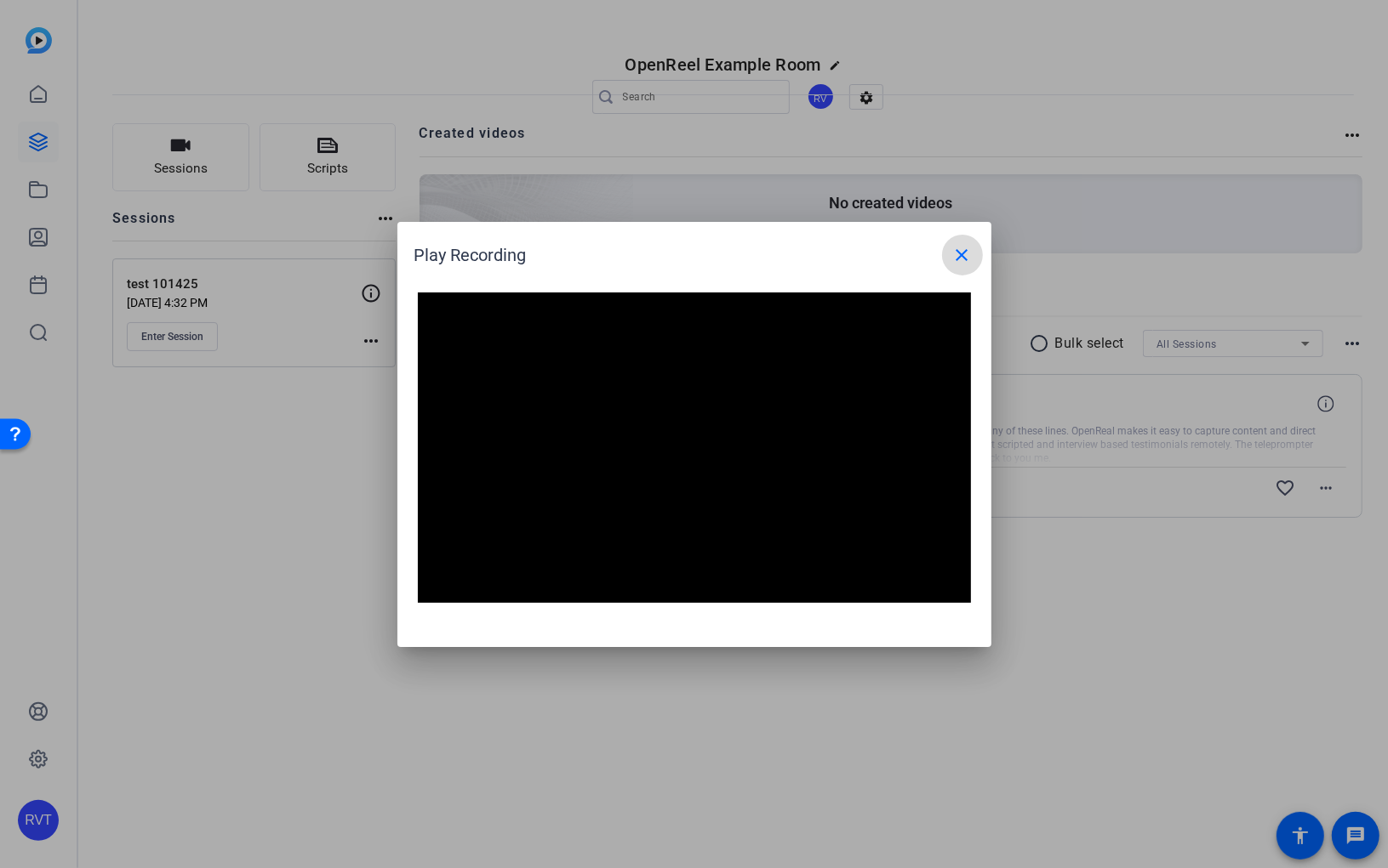
click at [961, 252] on mat-icon "close" at bounding box center [963, 255] width 21 height 21
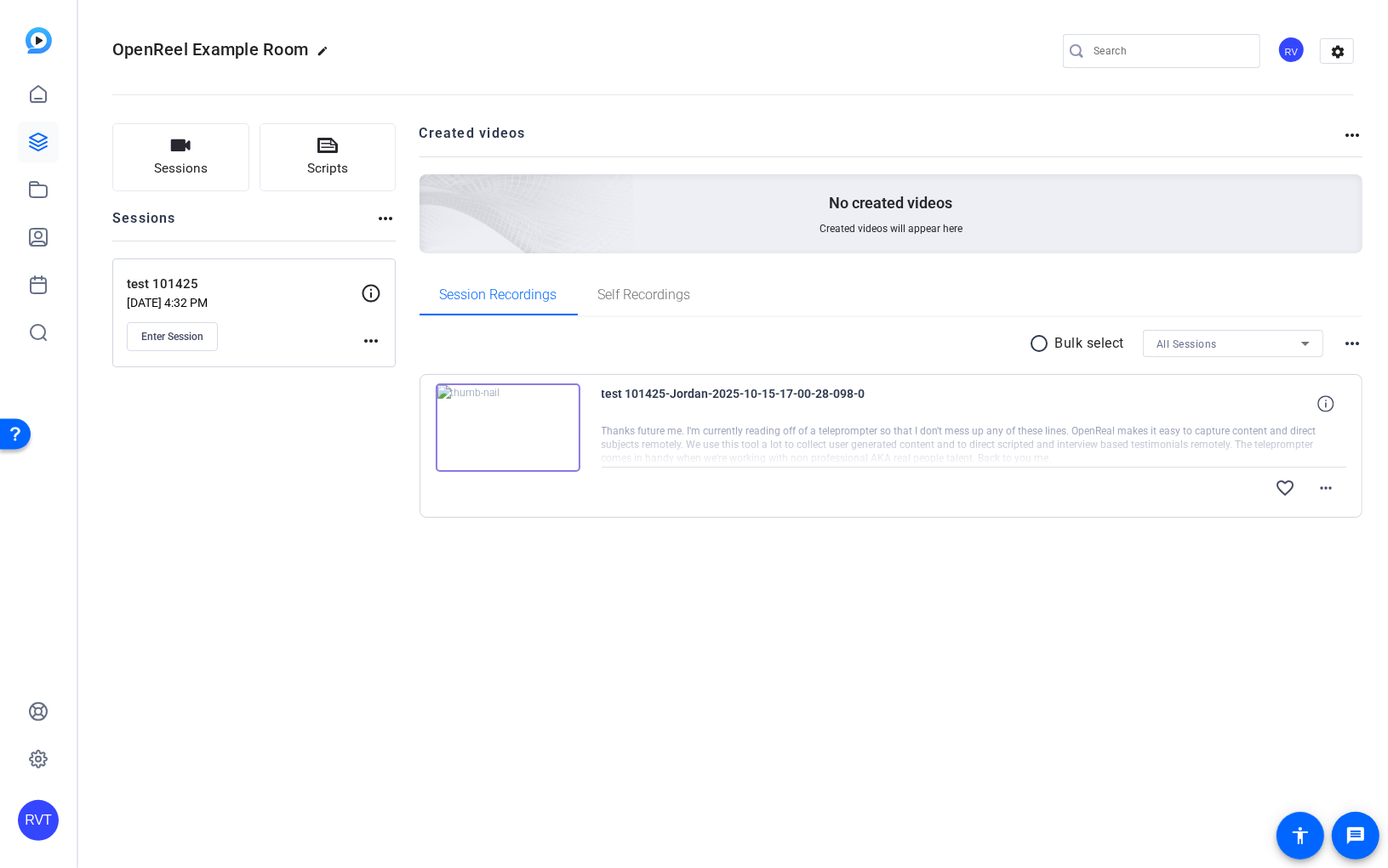
click at [500, 428] on img at bounding box center [507, 428] width 145 height 89
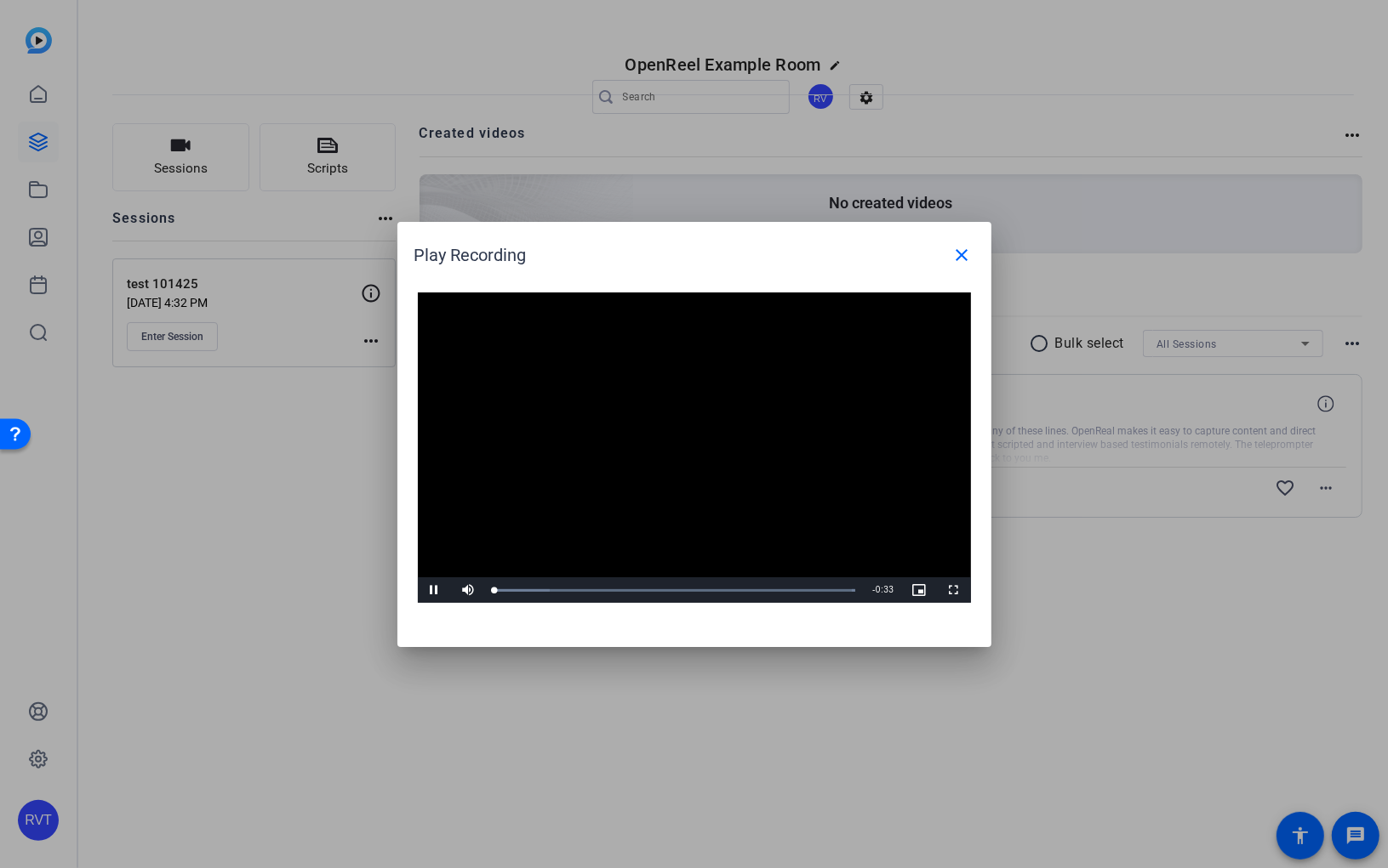
click at [674, 451] on video "Video Player" at bounding box center [694, 449] width 553 height 312
click at [427, 590] on span "Video Player" at bounding box center [435, 590] width 34 height 0
click at [432, 590] on span "Video Player" at bounding box center [435, 590] width 34 height 0
click at [962, 253] on mat-icon "close" at bounding box center [963, 255] width 21 height 21
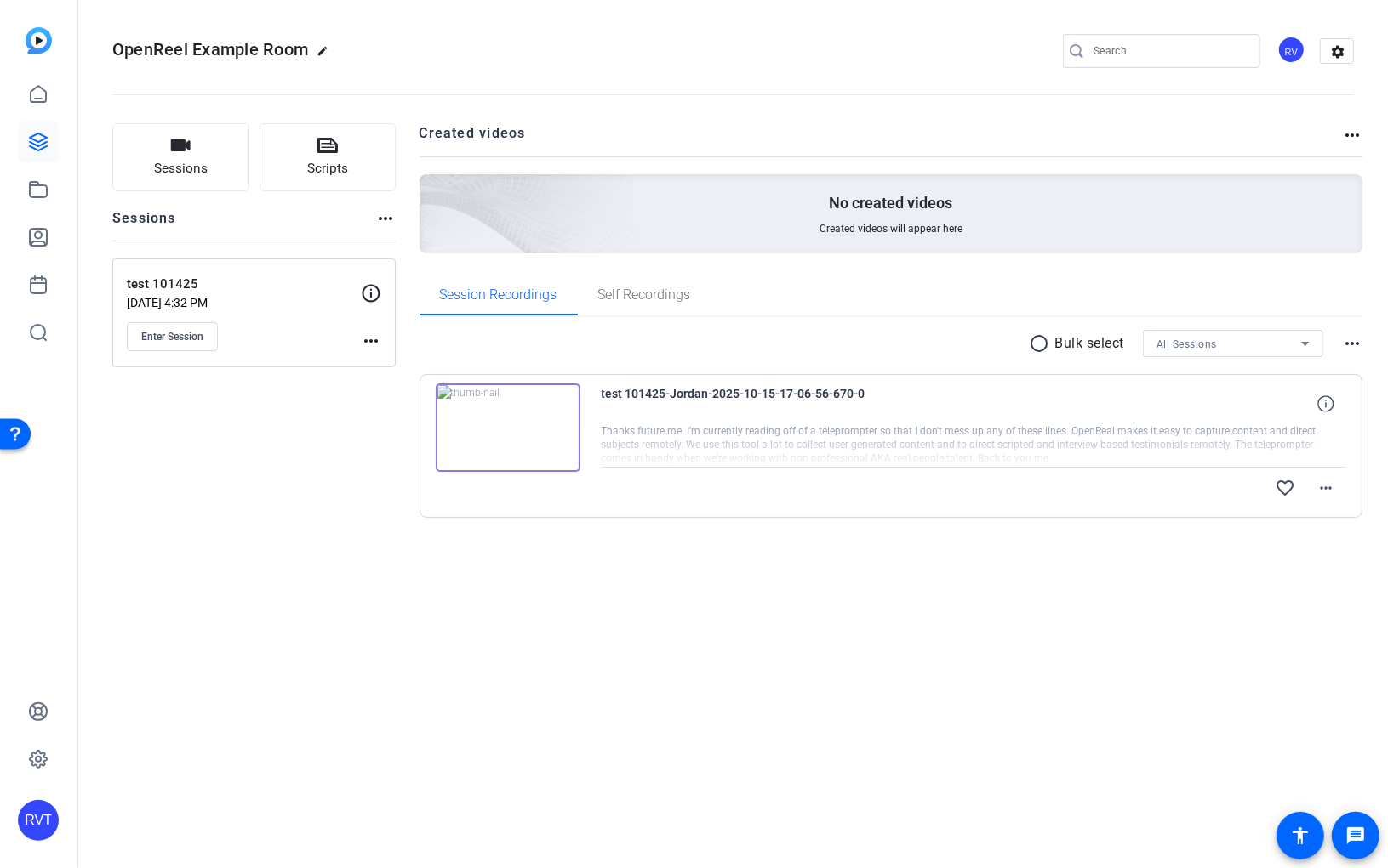
click at [511, 425] on img at bounding box center [507, 428] width 145 height 89
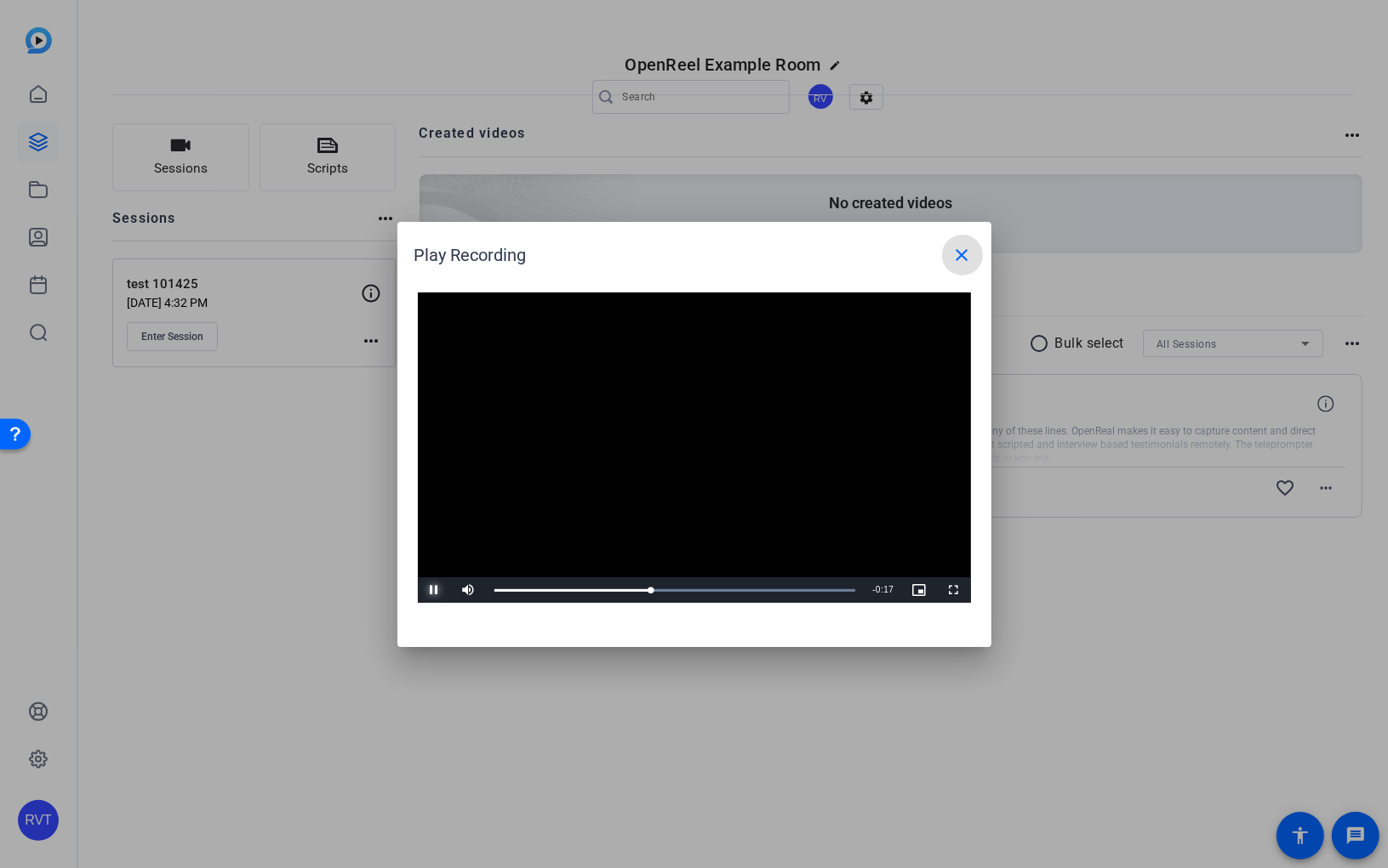
click at [434, 590] on span "Video Player" at bounding box center [435, 590] width 34 height 0
click at [958, 253] on mat-icon "close" at bounding box center [963, 255] width 21 height 21
